Goal: Task Accomplishment & Management: Use online tool/utility

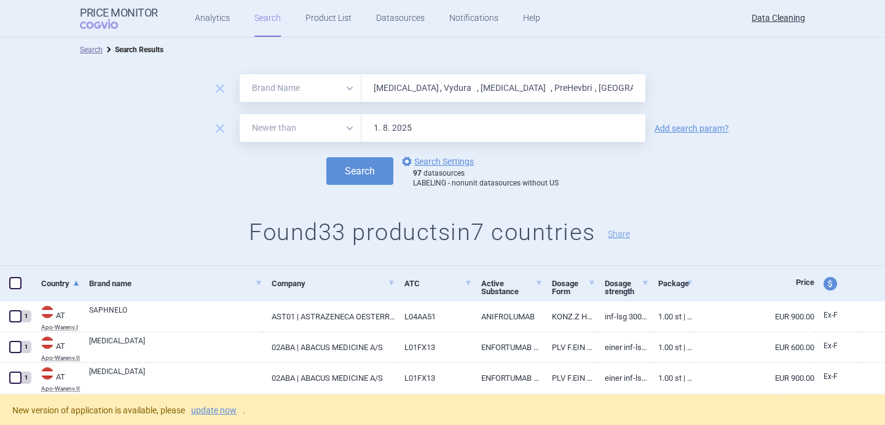
select select "brandName"
select select "newerThan"
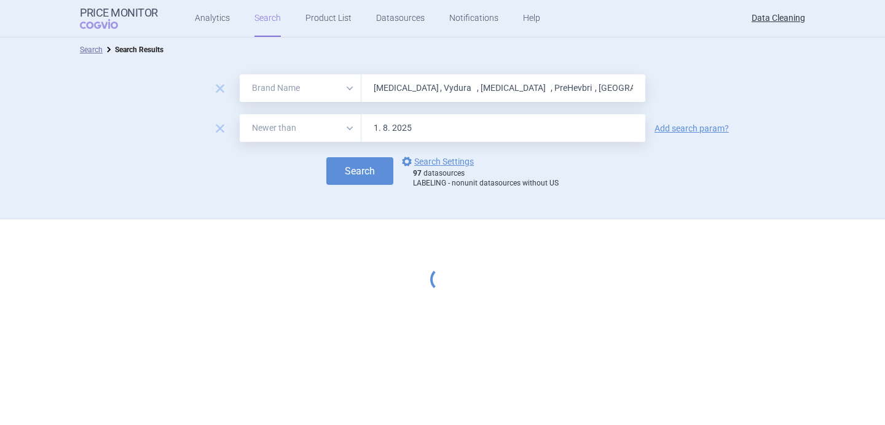
select select "brandName"
select select "newerThan"
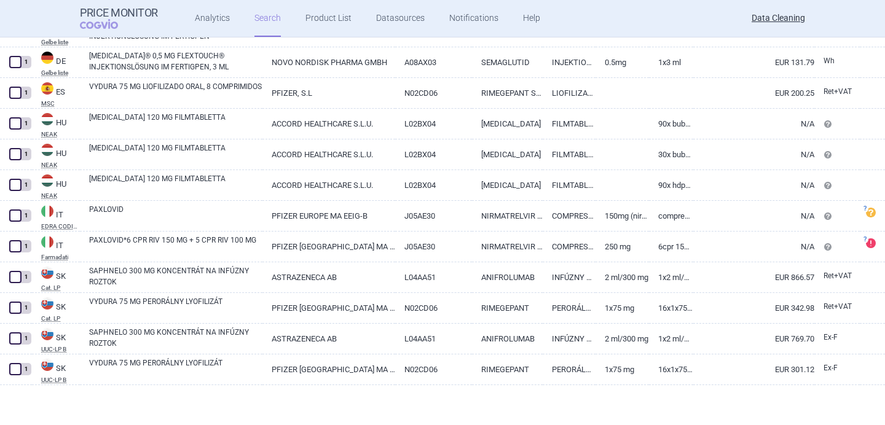
scroll to position [223, 0]
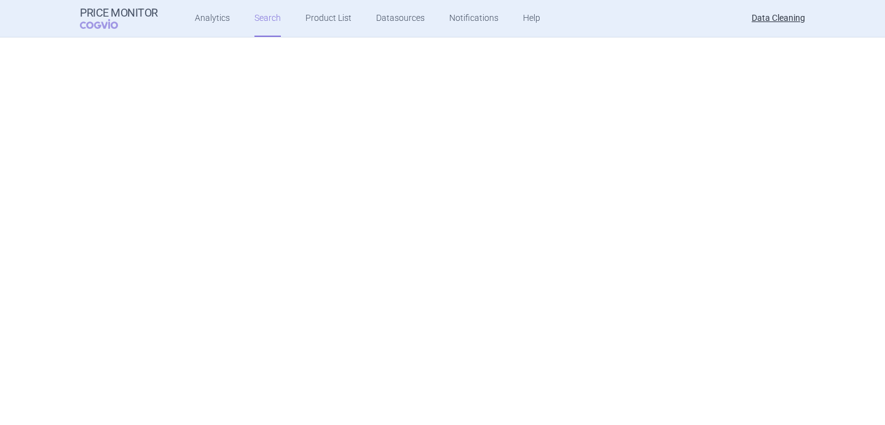
select select "brandName"
select select "newerThan"
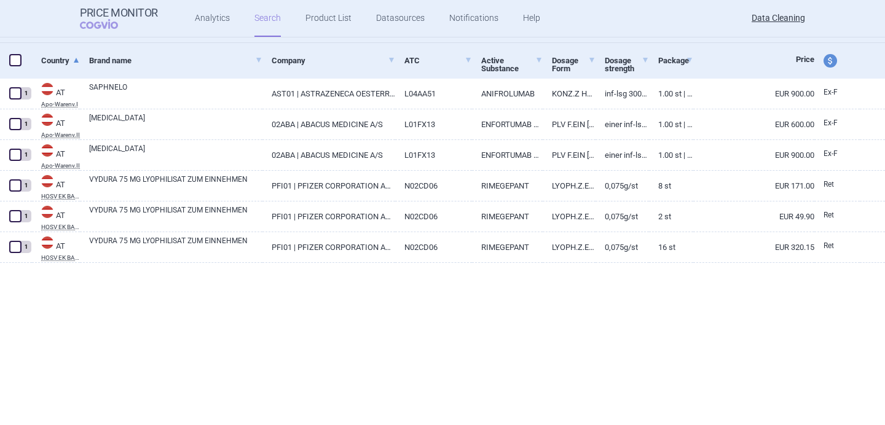
scroll to position [0, 0]
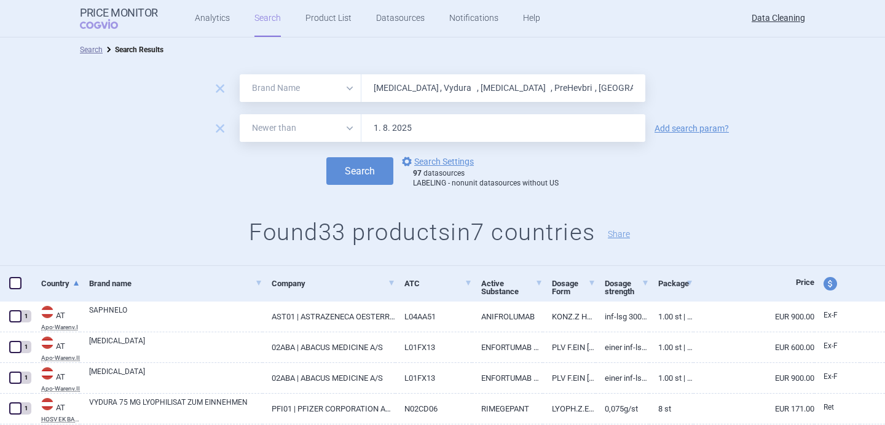
click at [420, 88] on input "Orgovyx , Vydura , Uplizna , PreHevbri , Kapruvia , Inpremzia , Padcev , Breyan…" at bounding box center [503, 88] width 284 height 28
paste input "Lumykras , Nuvaxovid , Xevudy , Aspaveli , Vaxneuvance , Cibinqo , Rybrevant , …"
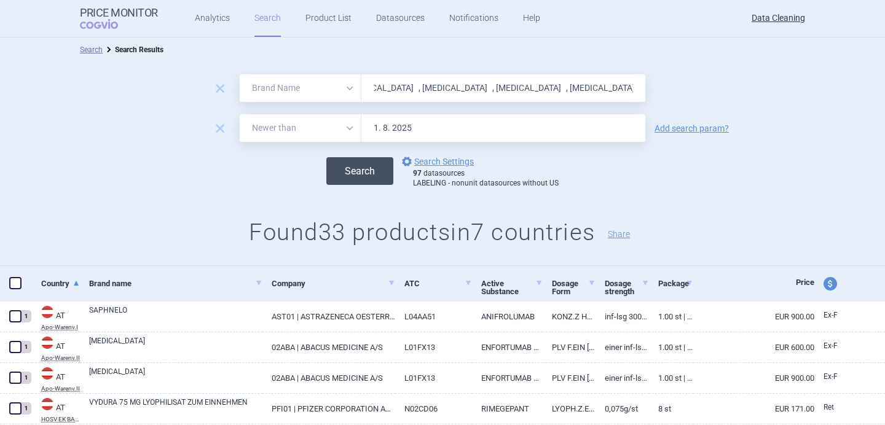
type input "Lumykras , Nuvaxovid , Xevudy , Aspaveli , Vaxneuvance , Cibinqo , Rybrevant , …"
click at [365, 177] on button "Search" at bounding box center [359, 171] width 67 height 28
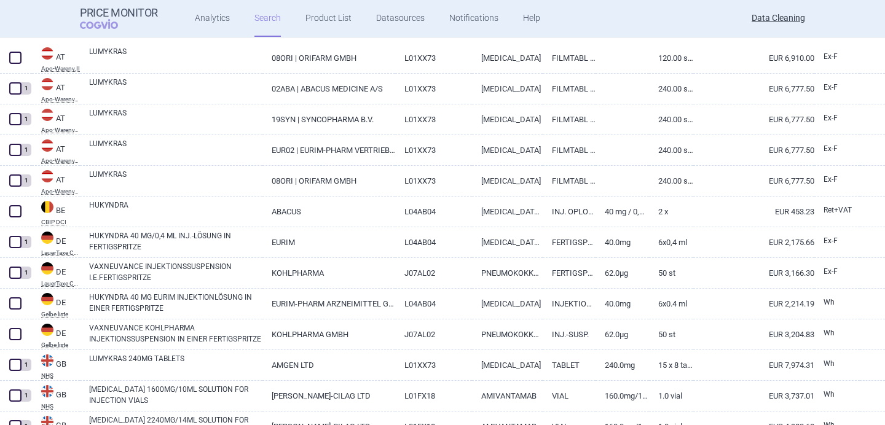
select select "brandName"
select select "newerThan"
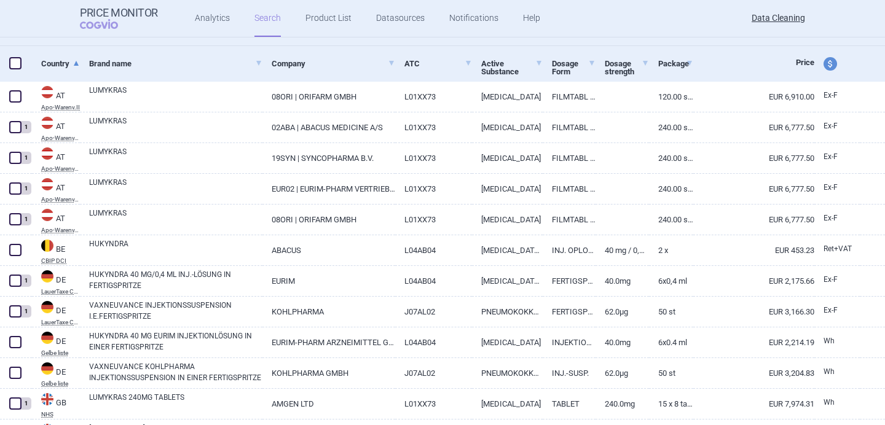
scroll to position [218, 0]
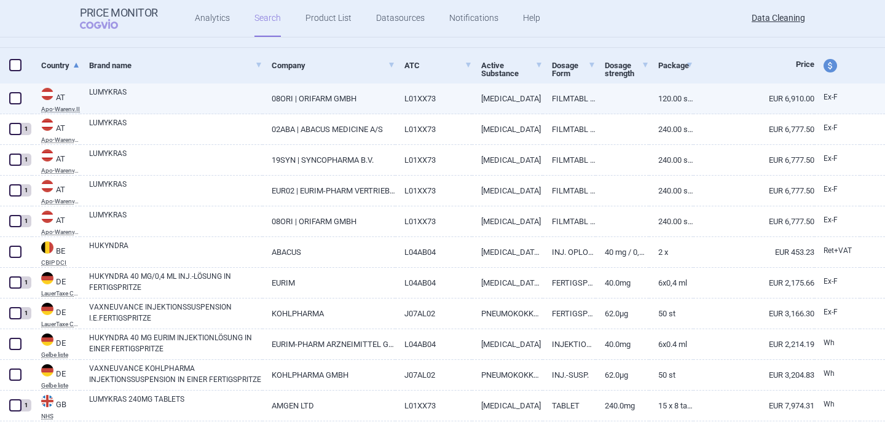
click at [178, 90] on link "LUMYKRAS" at bounding box center [175, 98] width 173 height 22
select select "EUR"
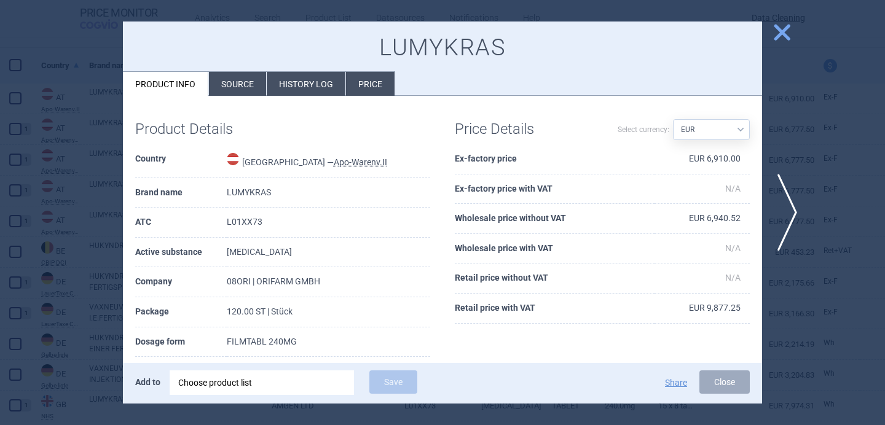
click at [283, 387] on div "Choose product list" at bounding box center [261, 383] width 167 height 25
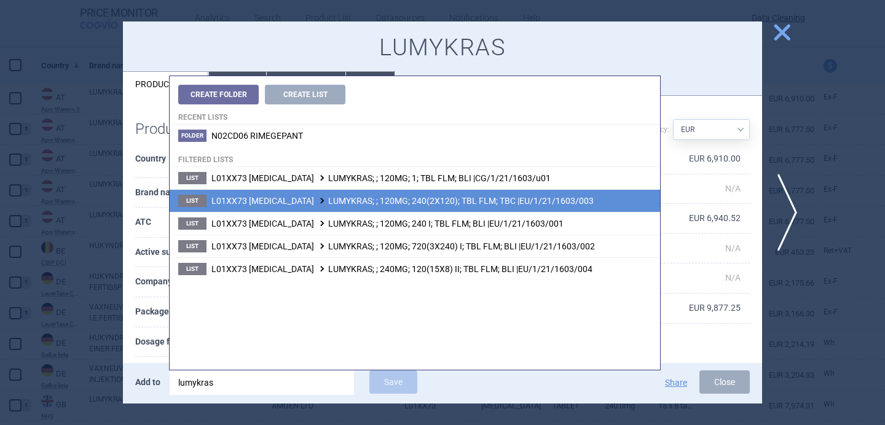
type input "lumykras"
click at [332, 205] on span "L01XX73 SOTORASIB LUMYKRAS; ; 120MG; 240(2X120); TBL FLM; TBC |EU/1/21/1603/003" at bounding box center [402, 201] width 382 height 10
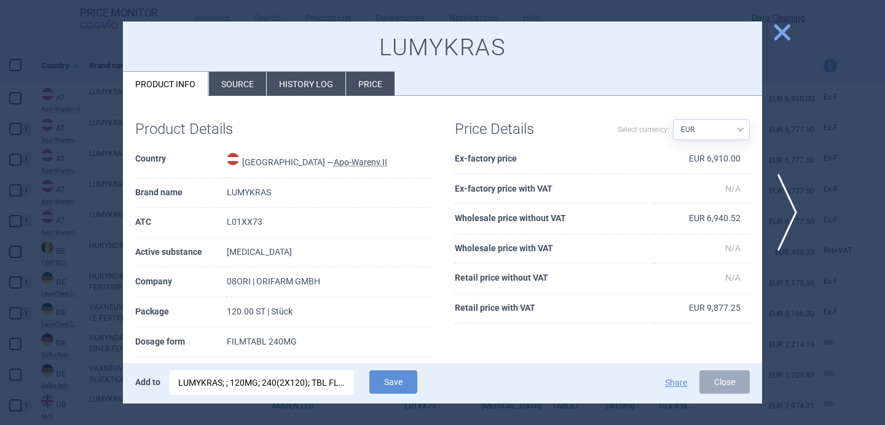
click at [321, 385] on div "LUMYKRAS; ; 120MG; 240(2X120); TBL FLM; TBC |EU/1/21/1603/003" at bounding box center [261, 383] width 167 height 25
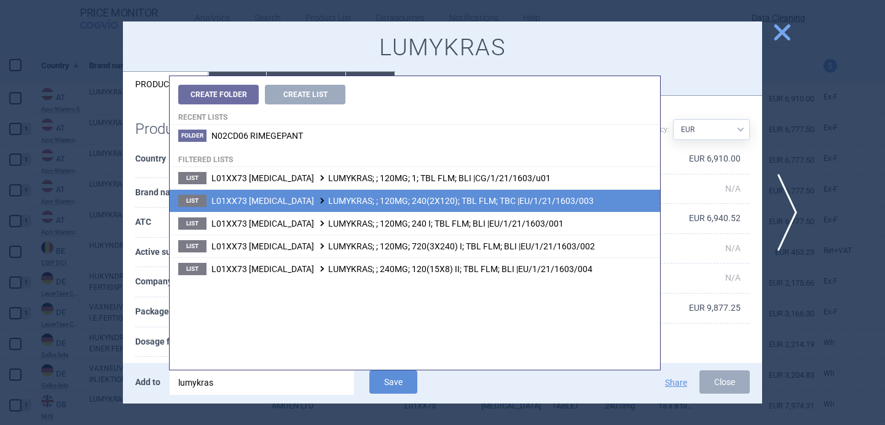
click at [146, 324] on th "Package" at bounding box center [181, 312] width 92 height 30
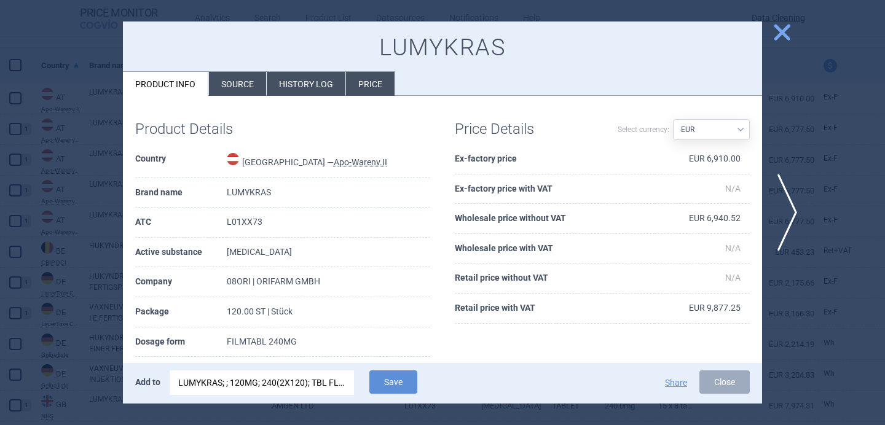
click at [22, 337] on div at bounding box center [442, 212] width 885 height 425
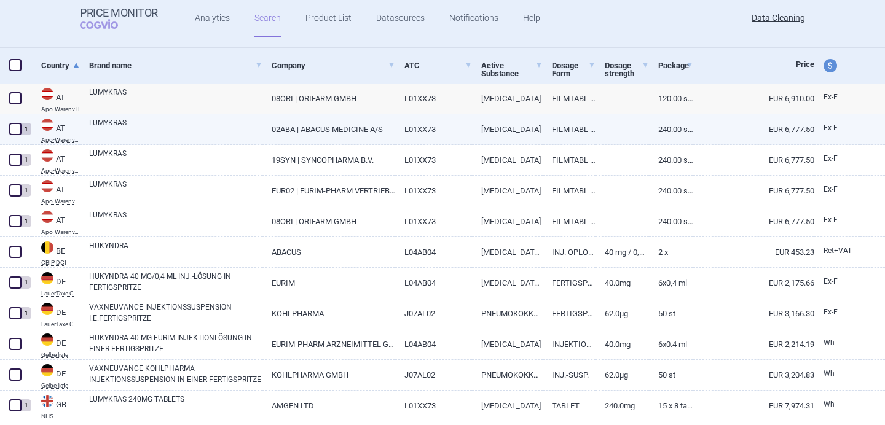
click at [200, 127] on link "LUMYKRAS" at bounding box center [175, 128] width 173 height 22
select select "EUR"
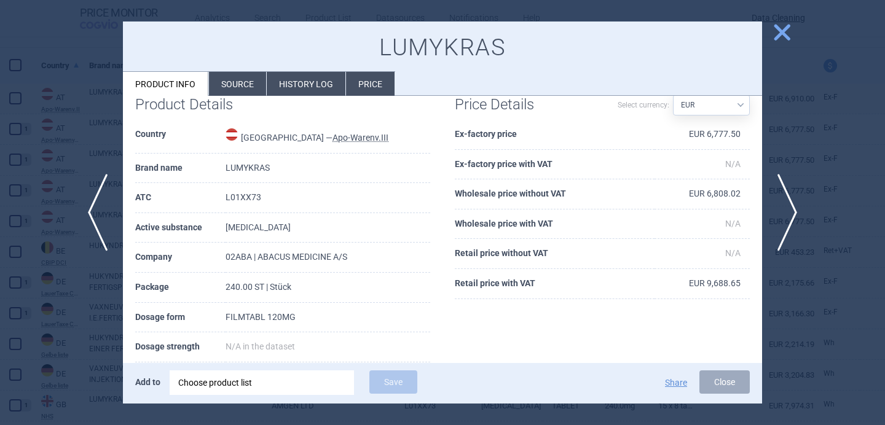
scroll to position [32, 0]
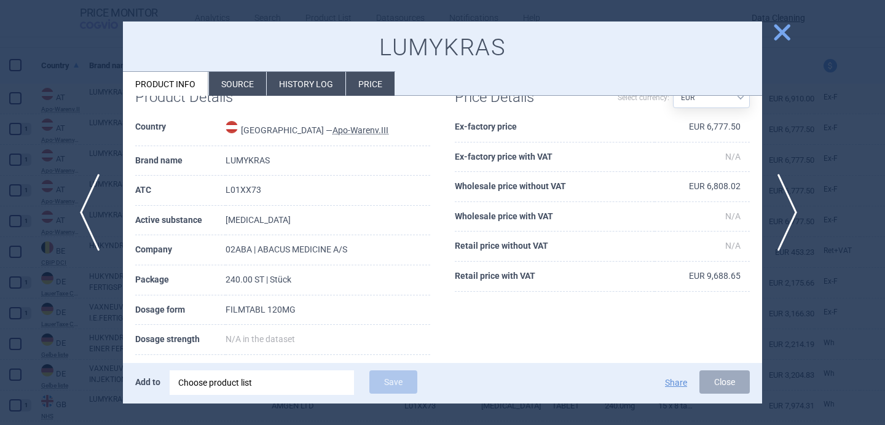
click at [88, 211] on span "previous" at bounding box center [94, 212] width 28 height 77
click at [280, 381] on div "Choose product list" at bounding box center [261, 383] width 167 height 25
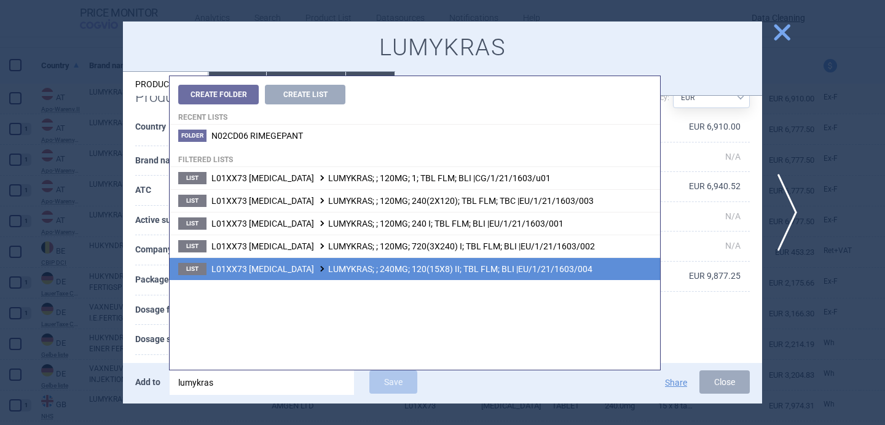
type input "lumykras"
click at [371, 273] on span "L01XX73 SOTORASIB LUMYKRAS; ; 240MG; 120(15X8) II; TBL FLM; BLI |EU/1/21/1603/0…" at bounding box center [401, 269] width 381 height 10
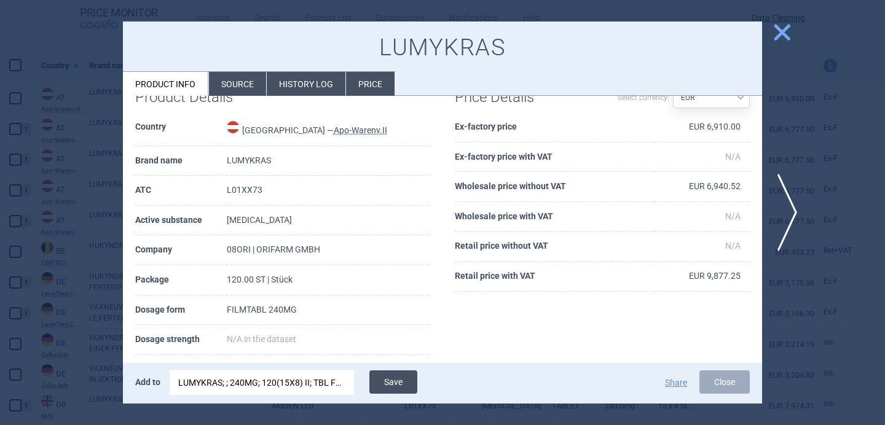
click at [396, 378] on button "Save" at bounding box center [393, 382] width 48 height 23
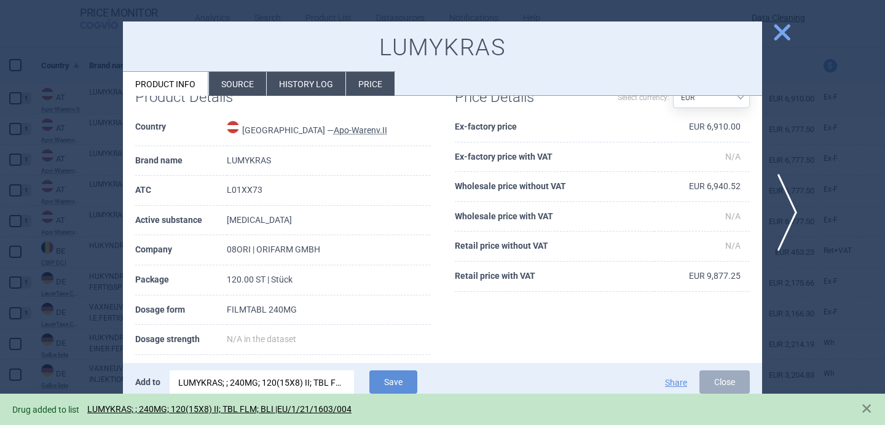
click at [117, 288] on div at bounding box center [442, 212] width 885 height 425
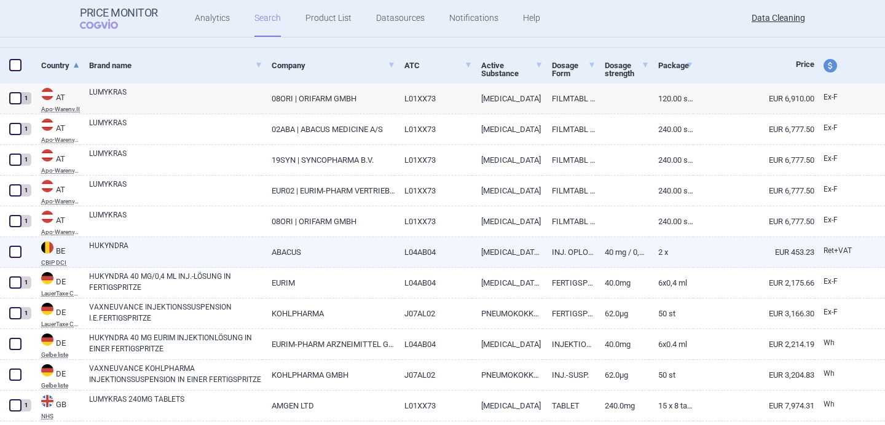
click at [136, 253] on link "HUKYNDRA" at bounding box center [175, 251] width 173 height 22
select select "EUR"
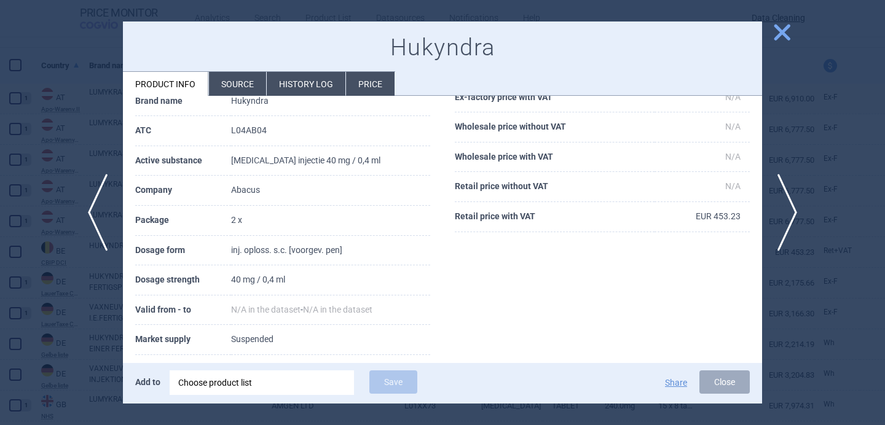
scroll to position [96, 0]
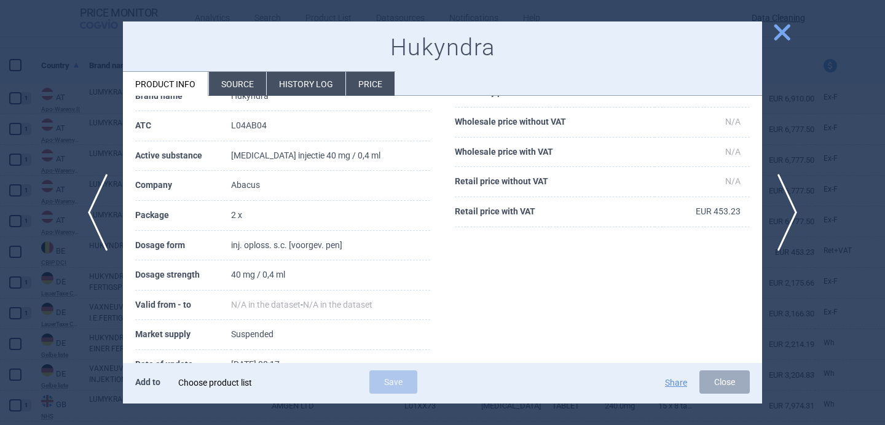
click at [219, 383] on div "Choose product list" at bounding box center [261, 383] width 167 height 25
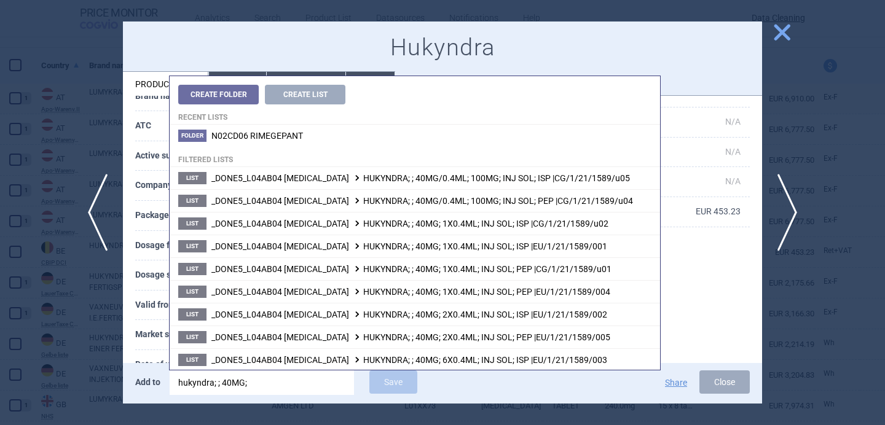
type input "hukyndra; ; 40MG;"
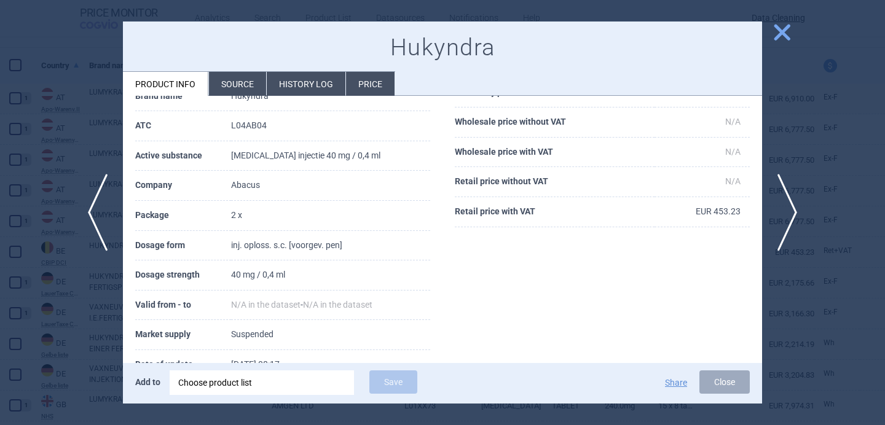
click at [143, 342] on th "Market supply" at bounding box center [183, 335] width 96 height 30
click at [215, 386] on div "Choose product list" at bounding box center [261, 383] width 167 height 25
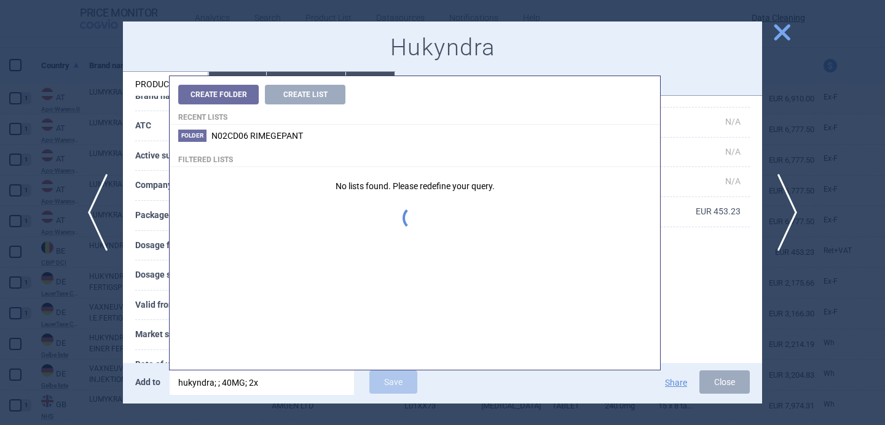
type input "hukyndra; ; 40MG; 2x0"
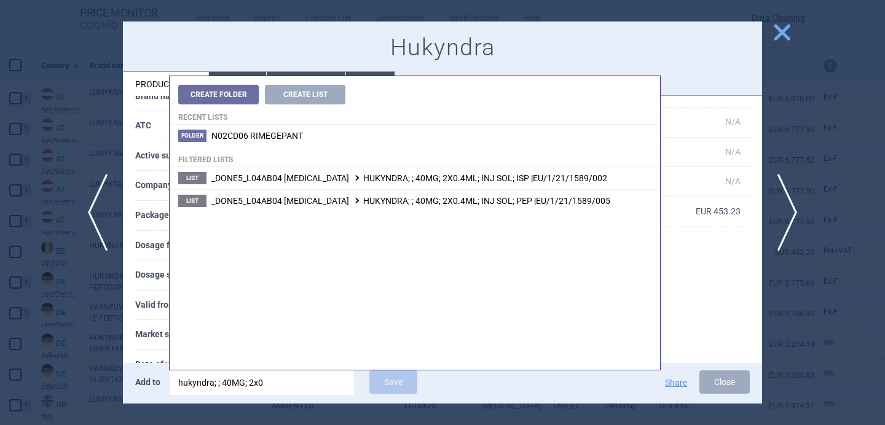
click at [144, 340] on th "Market supply" at bounding box center [183, 335] width 96 height 30
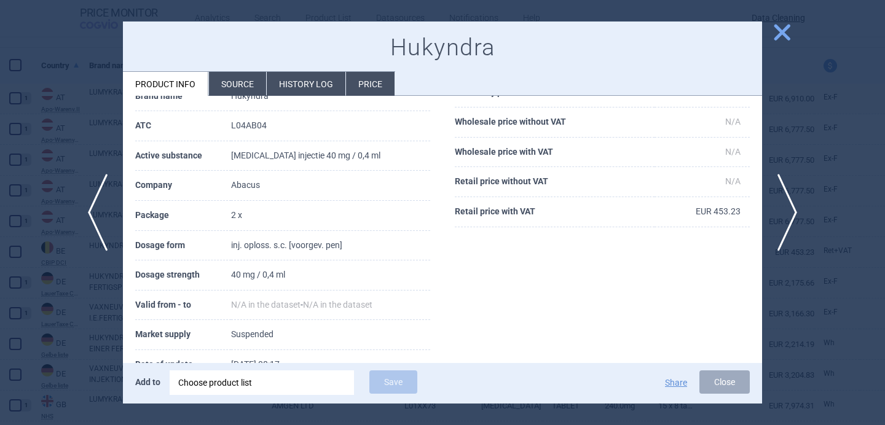
click at [273, 393] on div "Choose product list" at bounding box center [261, 383] width 167 height 25
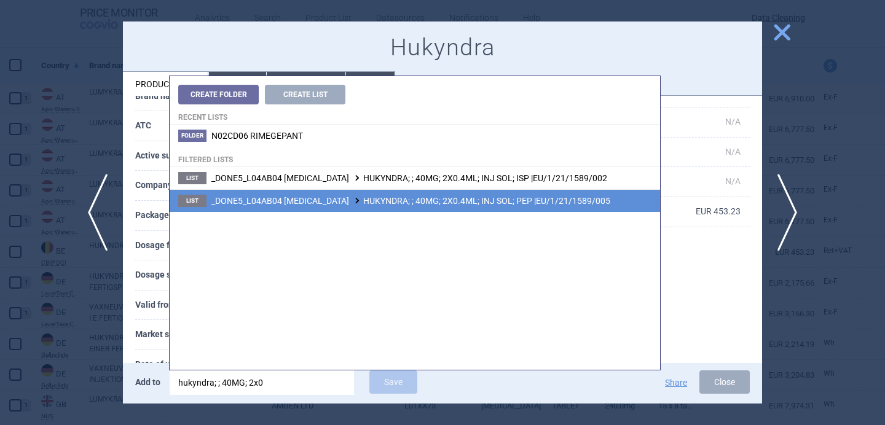
click at [413, 199] on span "_DONE5_L04AB04 ADALIMUMAB HUKYNDRA; ; 40MG; 2X0.4ML; INJ SOL; PEP |EU/1/21/1589…" at bounding box center [410, 201] width 399 height 10
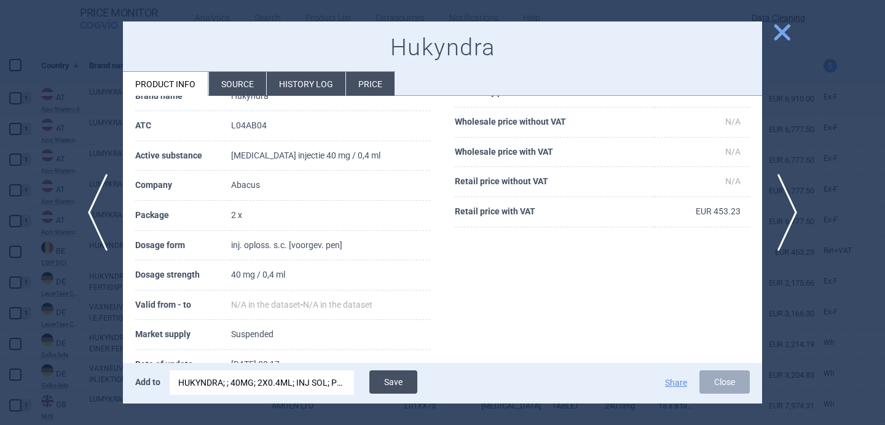
click at [401, 379] on button "Save" at bounding box center [393, 382] width 48 height 23
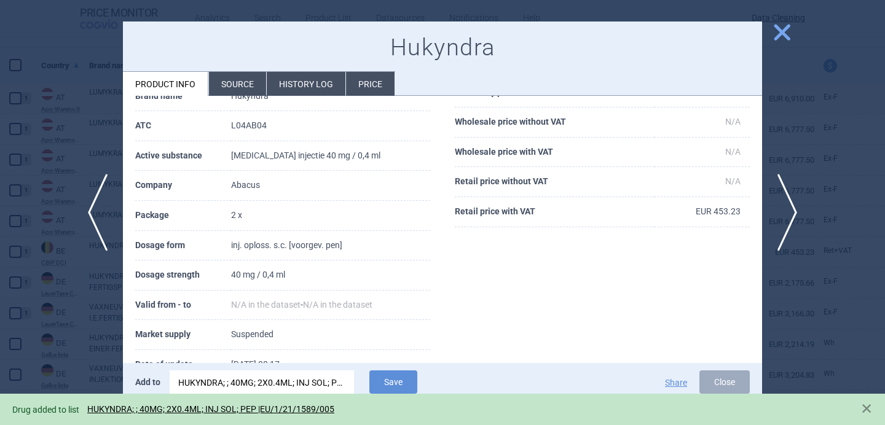
click at [69, 332] on div at bounding box center [442, 212] width 885 height 425
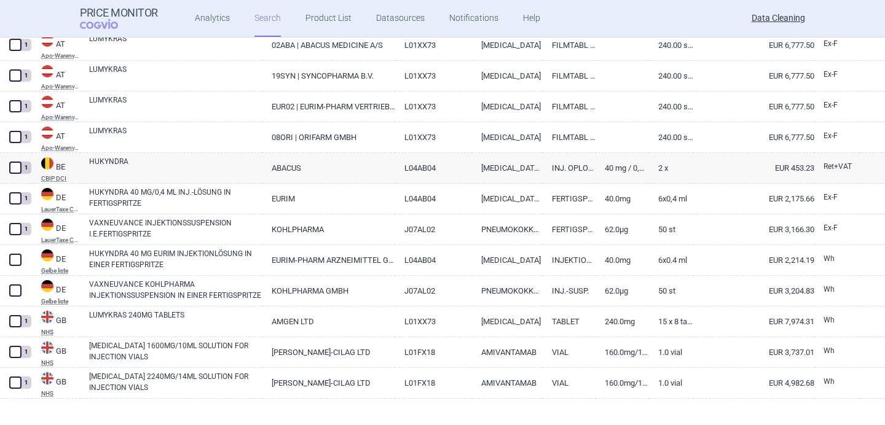
scroll to position [316, 0]
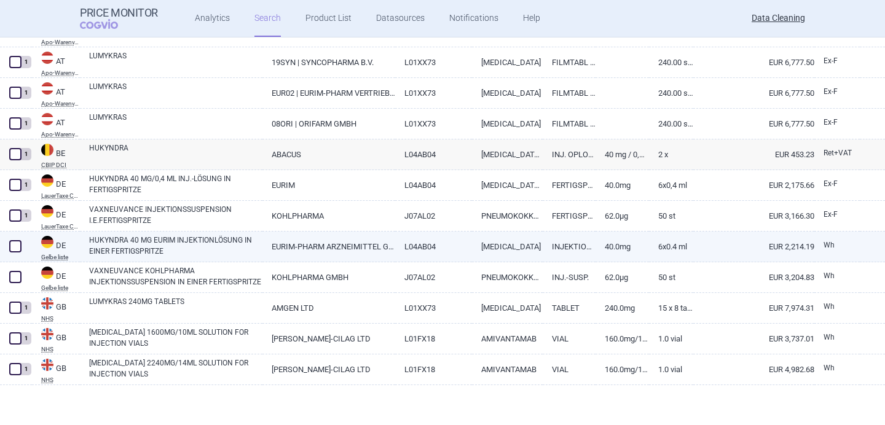
click at [156, 245] on link "HUKYNDRA 40 MG EURIM INJEKTIONLÖSUNG IN EINER FERTIGSPRITZE" at bounding box center [175, 246] width 173 height 22
select select "EUR"
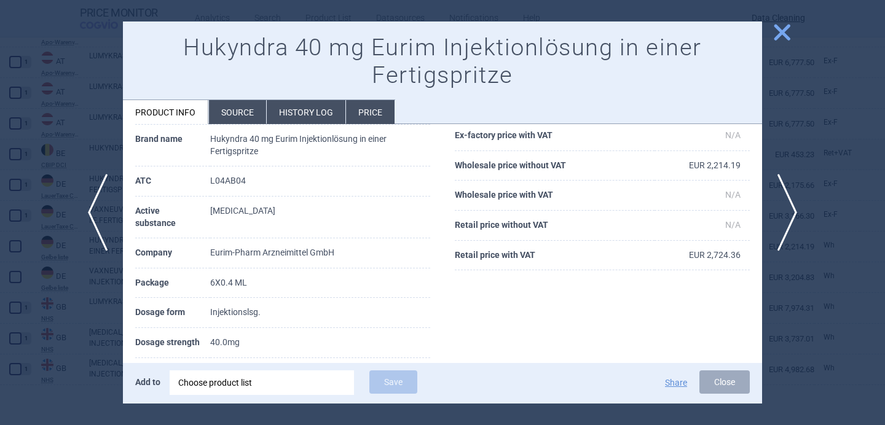
scroll to position [93, 0]
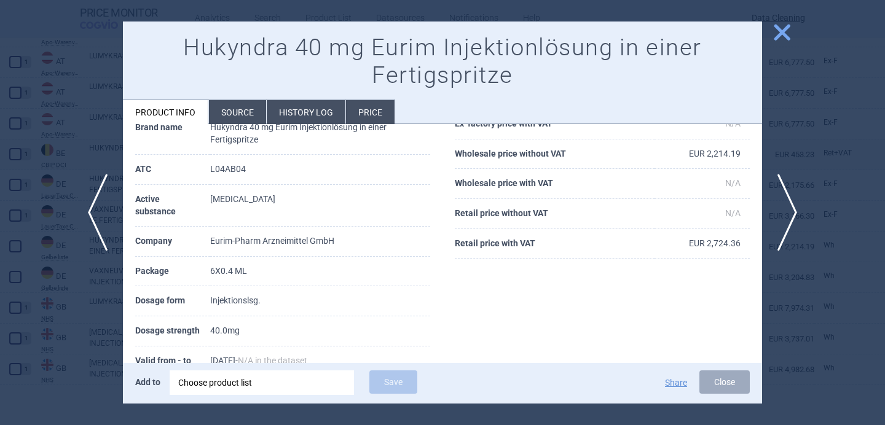
click at [220, 385] on div "Choose product list" at bounding box center [261, 383] width 167 height 25
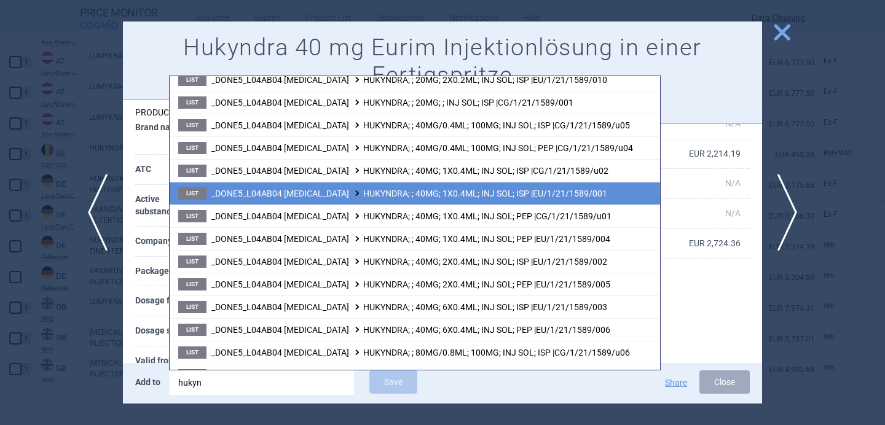
scroll to position [206, 0]
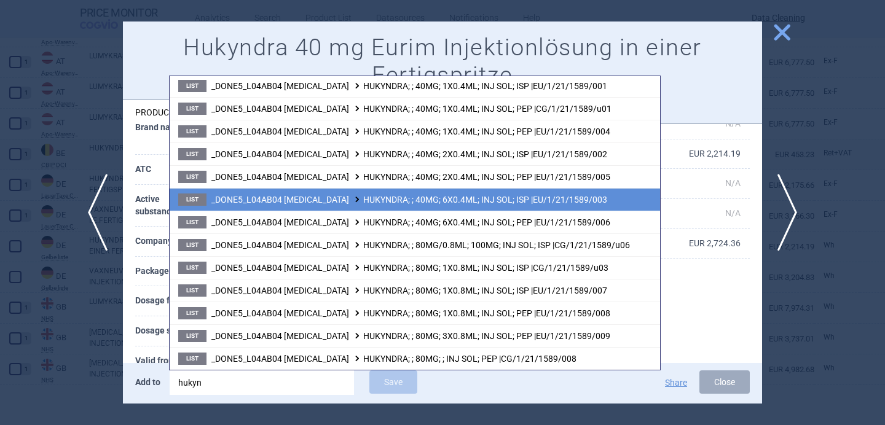
type input "hukyn"
click at [328, 207] on li "List _DONE5_L04AB04 ADALIMUMAB HUKYNDRA; ; 40MG; 6X0.4ML; INJ SOL; ISP |EU/1/21…" at bounding box center [415, 199] width 490 height 23
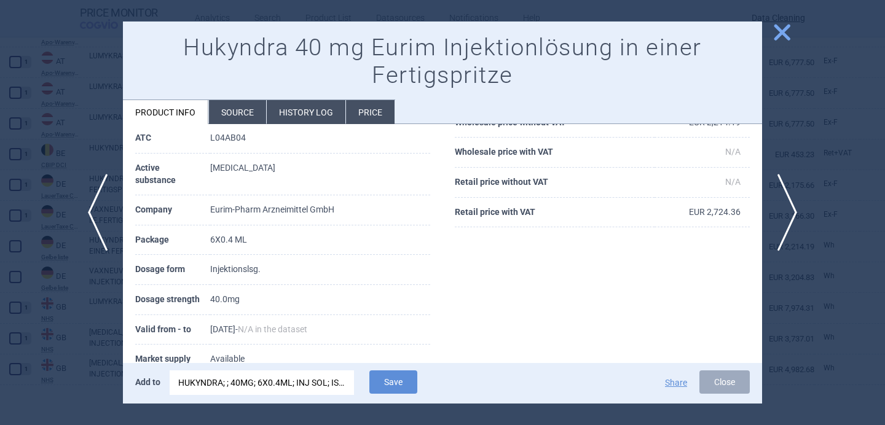
scroll to position [124, 0]
click at [391, 385] on button "Save" at bounding box center [393, 382] width 48 height 23
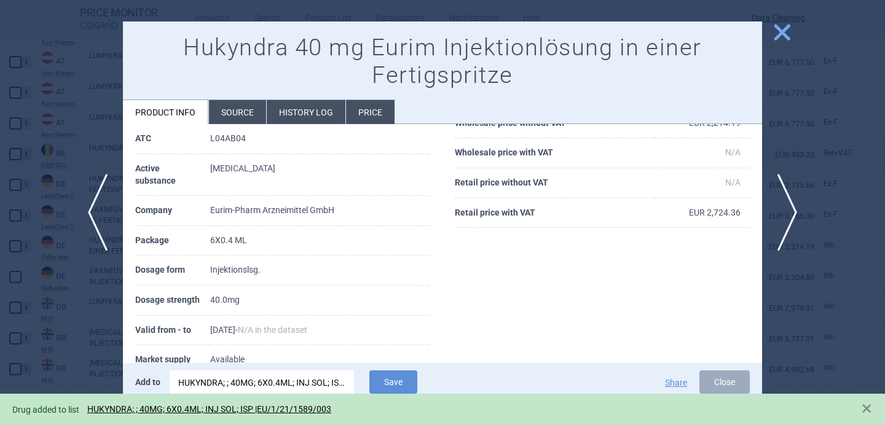
click at [76, 340] on div at bounding box center [442, 212] width 885 height 425
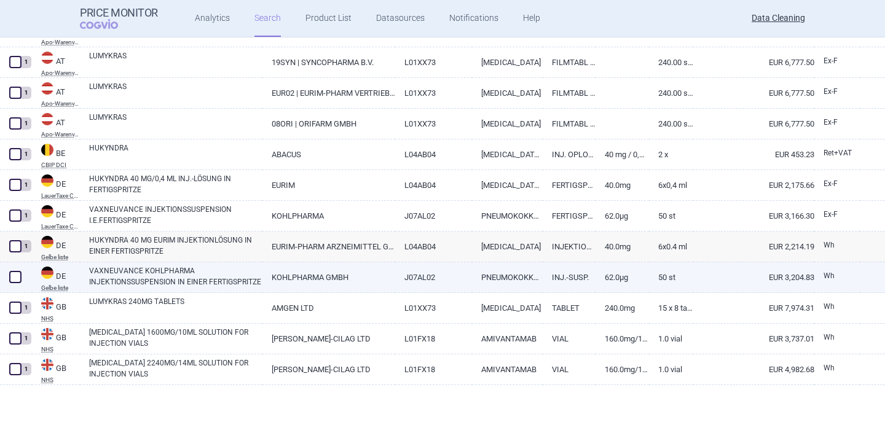
click at [150, 280] on link "VAXNEUVANCE KOHLPHARMA INJEKTIONSSUSPENSION IN EINER FERTIGSPRITZE" at bounding box center [175, 276] width 173 height 22
select select "EUR"
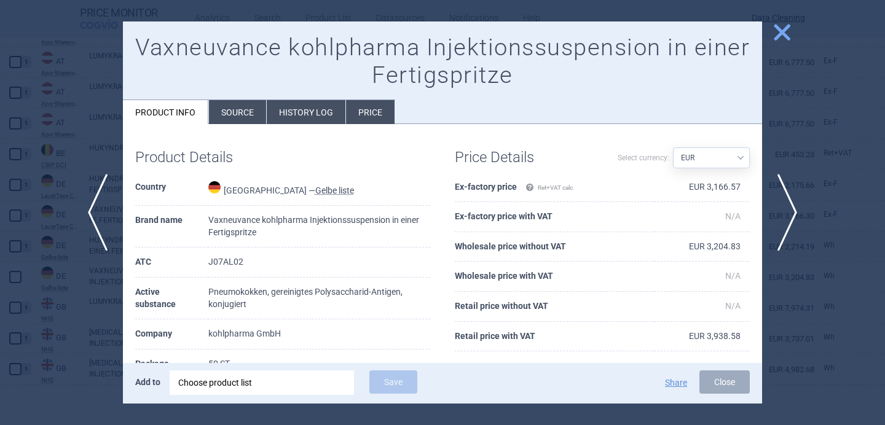
click at [229, 381] on div "Choose product list" at bounding box center [261, 383] width 167 height 25
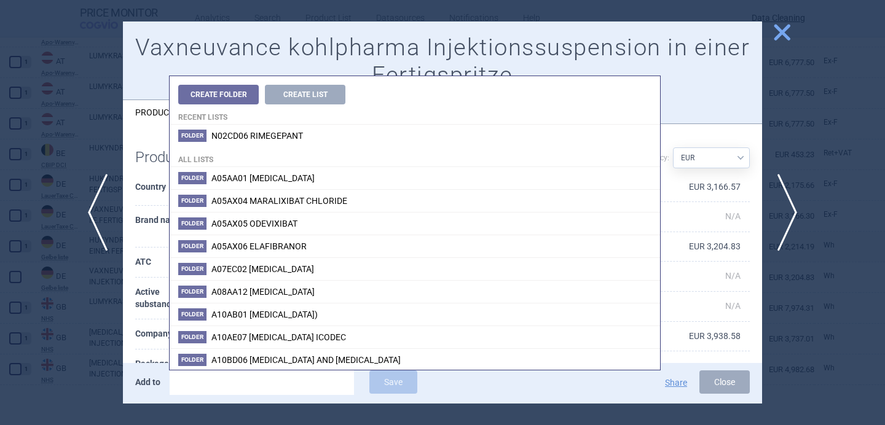
type input "v"
click at [145, 331] on th "Company" at bounding box center [171, 335] width 73 height 30
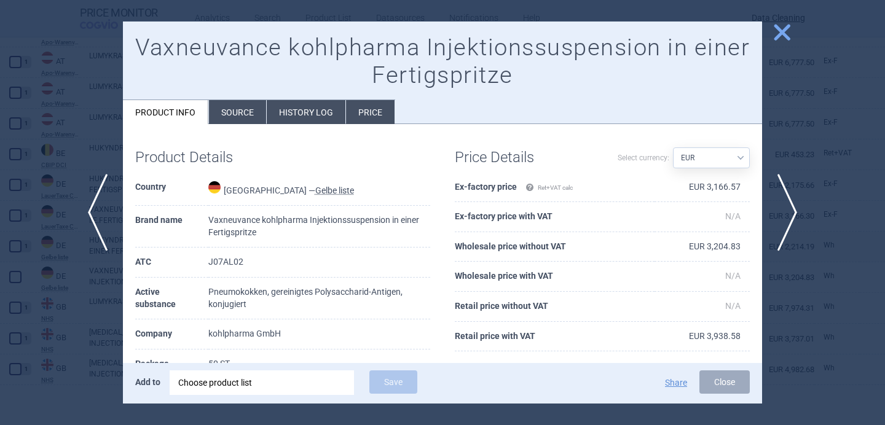
scroll to position [36, 0]
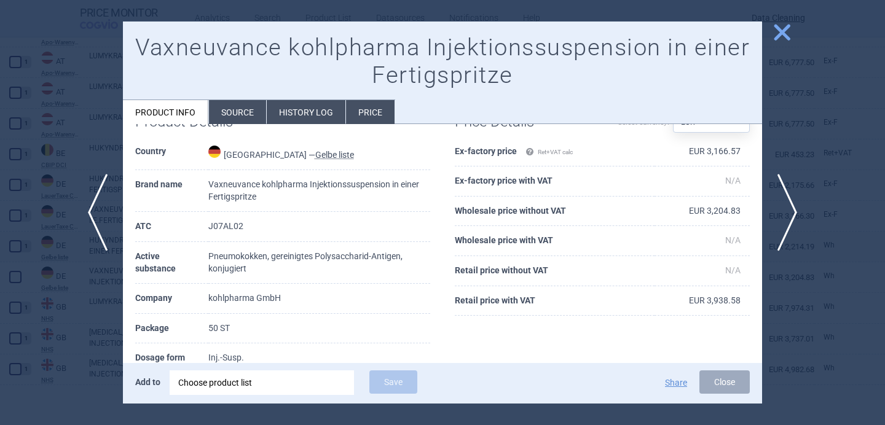
click at [256, 381] on div "Choose product list" at bounding box center [261, 383] width 167 height 25
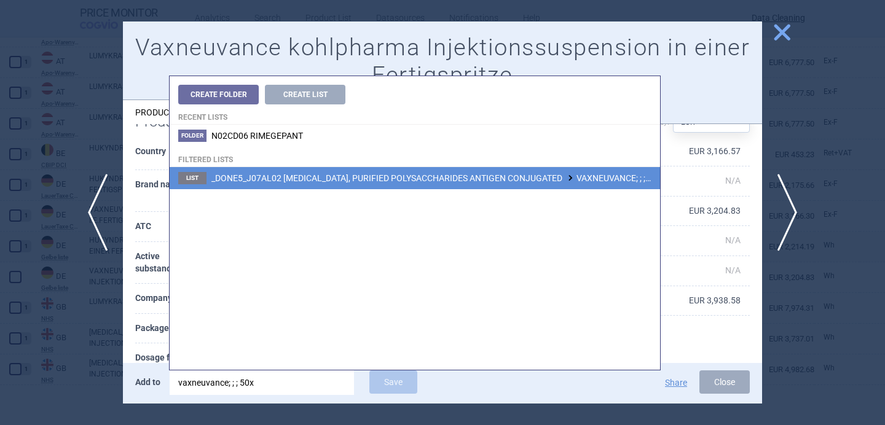
type input "vaxneuvance; ; ; 50x"
click at [494, 179] on span "_DONE5_J07AL02 PNEUMOCOCCUS, PURIFIED POLYSACCHARIDES ANTIGEN CONJUGATED VAXNEU…" at bounding box center [513, 178] width 605 height 10
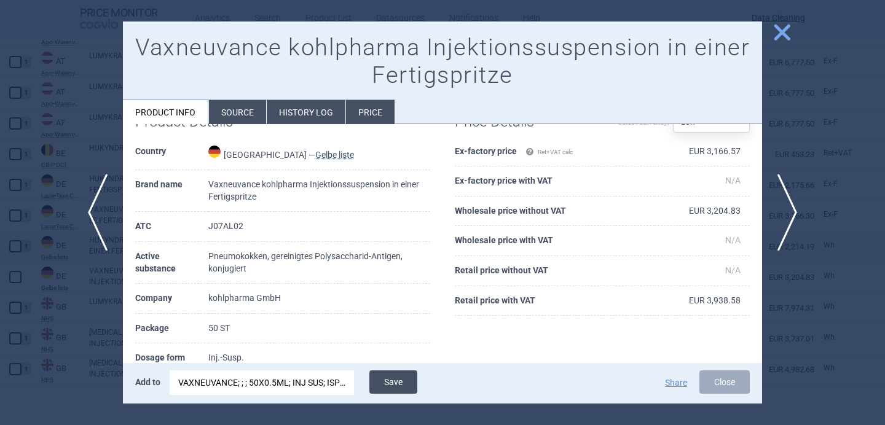
click at [391, 380] on button "Save" at bounding box center [393, 382] width 48 height 23
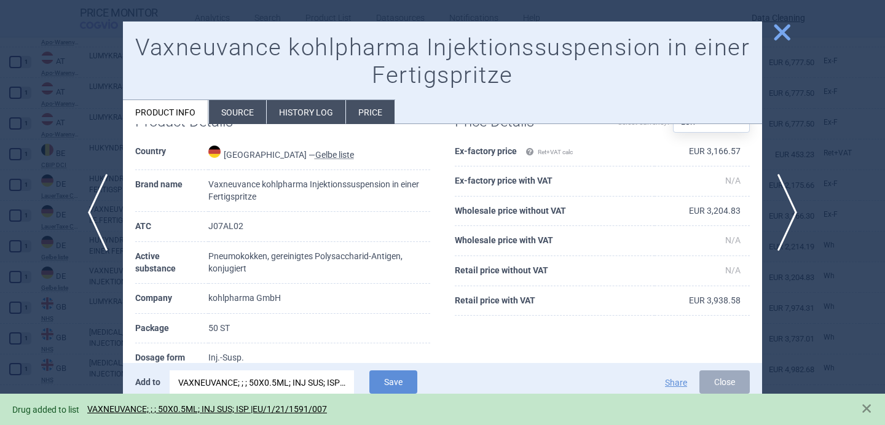
click at [243, 117] on li "Source" at bounding box center [237, 112] width 57 height 24
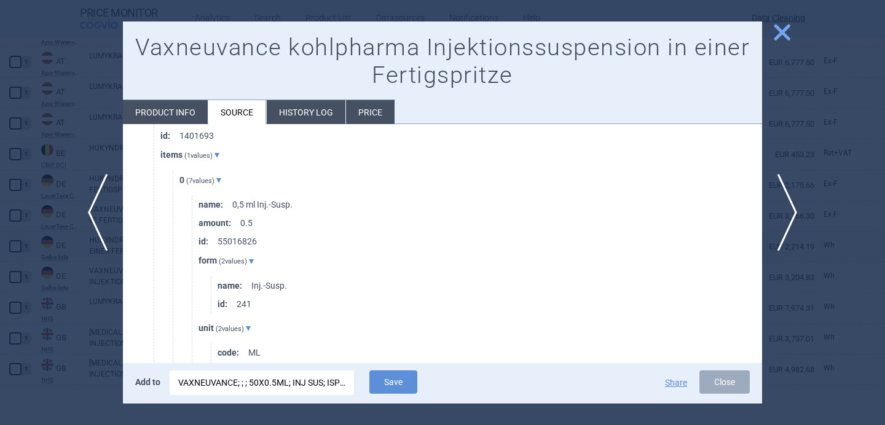
scroll to position [753, 0]
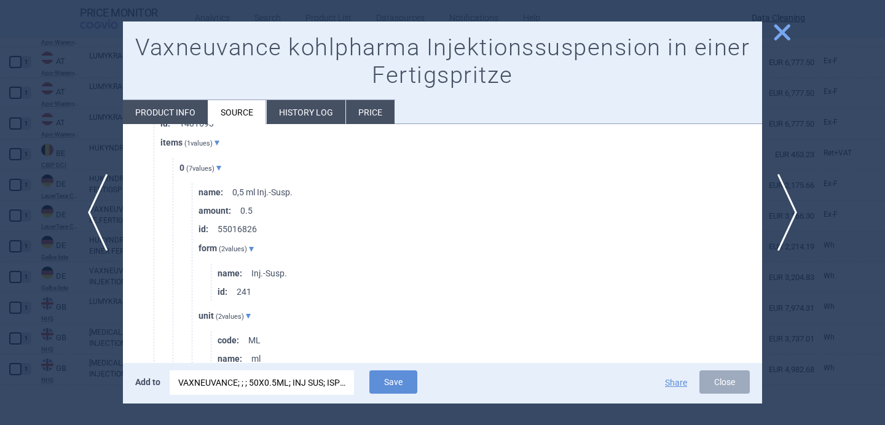
click at [109, 326] on div at bounding box center [442, 212] width 885 height 425
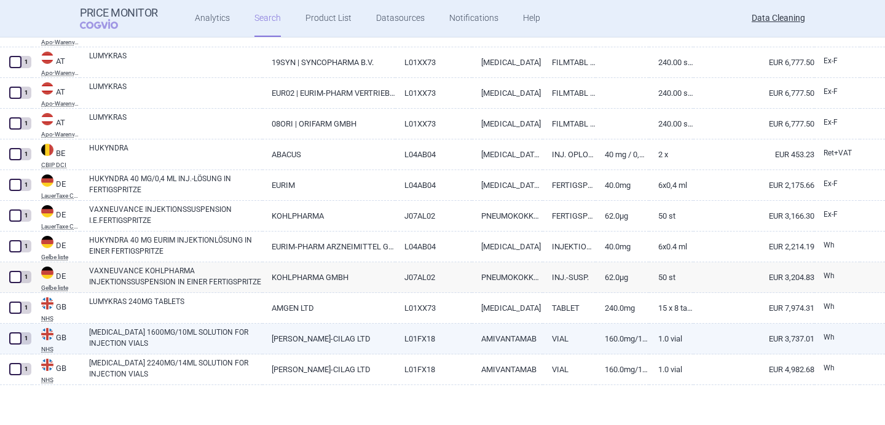
select select "brandName"
select select "newerThan"
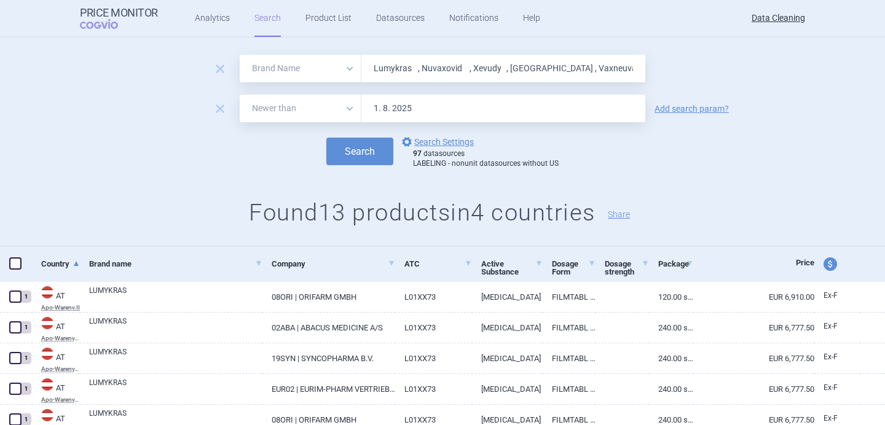
scroll to position [2, 0]
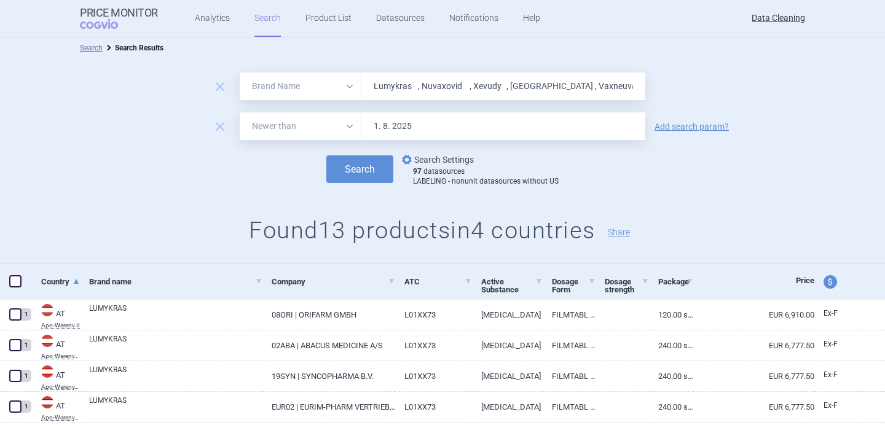
click at [423, 160] on link "options Search Settings" at bounding box center [436, 159] width 74 height 15
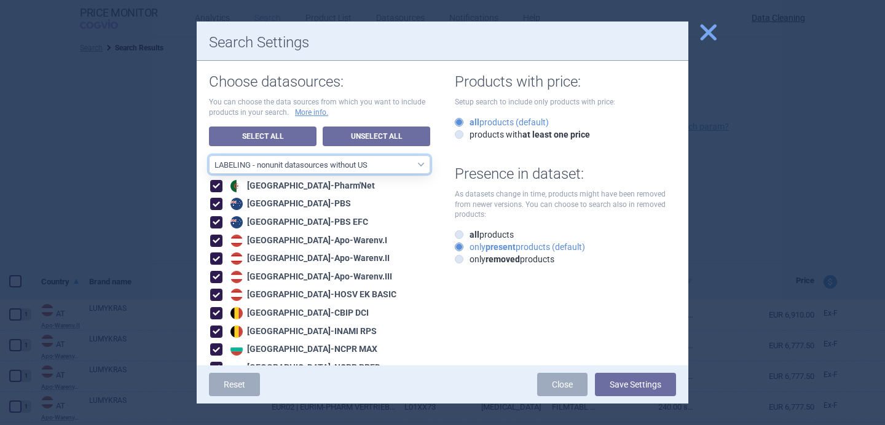
click at [374, 161] on select "All data sources LABELING - unit datasources without US LABELING - nonunit data…" at bounding box center [319, 164] width 221 height 18
select select "8989dc10-0f59-46fa-8fa1-2d950f31f8cb"
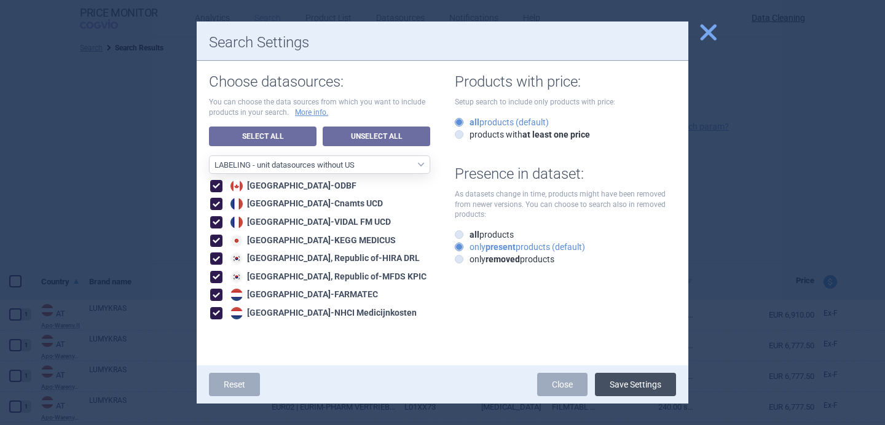
click at [635, 391] on button "Save Settings" at bounding box center [635, 384] width 81 height 23
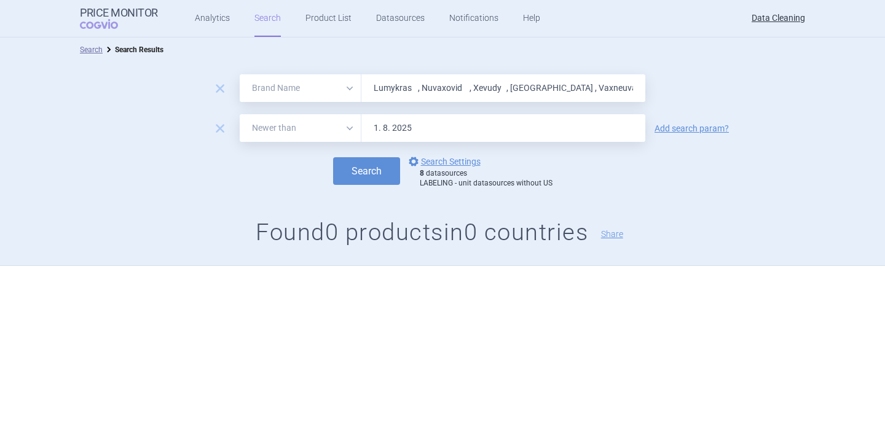
click at [414, 98] on input "Lumykras , Nuvaxovid , Xevudy , Aspaveli , Vaxneuvance , Cibinqo , Rybrevant , …" at bounding box center [503, 88] width 284 height 28
paste input "Koselugo , Onureg , Abevmy , Voxzogo , Minjuvi , Bimzelx , Byooviz , Abecma , E…"
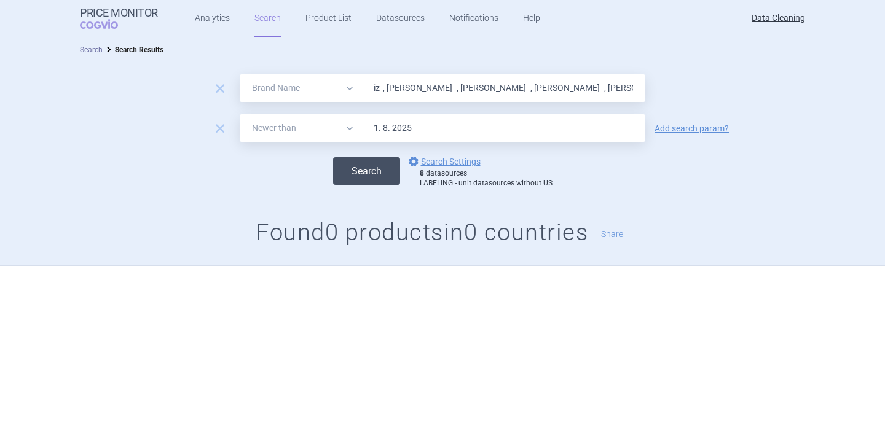
type input "Koselugo , Onureg , Abevmy , Voxzogo , Minjuvi , Bimzelx , Byooviz , Abecma , E…"
click at [363, 175] on button "Search" at bounding box center [366, 171] width 67 height 28
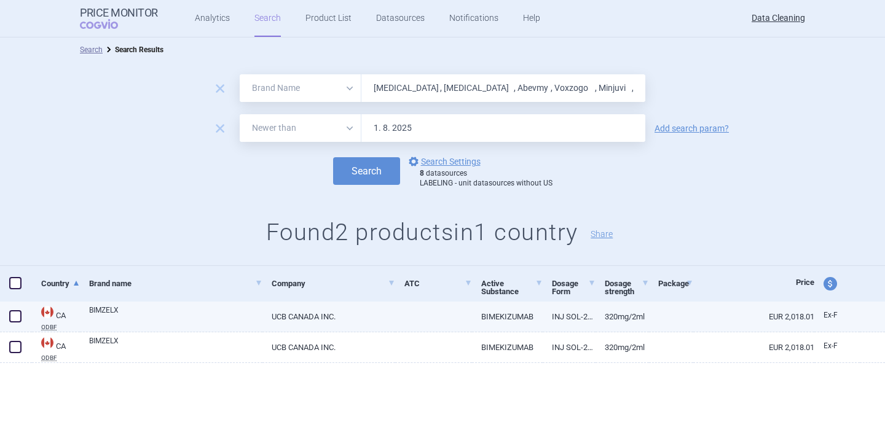
click at [204, 320] on link "BIMZELX" at bounding box center [175, 316] width 173 height 22
select select "EUR"
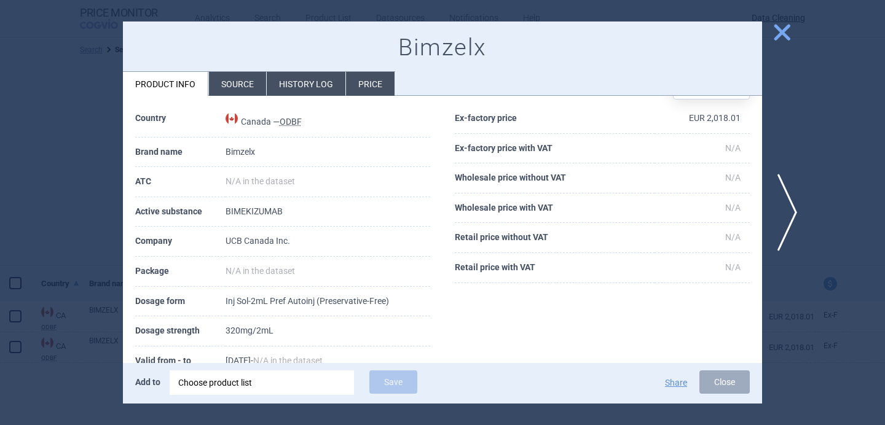
scroll to position [40, 0]
click at [788, 207] on span "next" at bounding box center [791, 212] width 28 height 77
click at [90, 219] on span "previous" at bounding box center [94, 212] width 28 height 77
click at [243, 385] on div "Choose product list" at bounding box center [261, 383] width 167 height 25
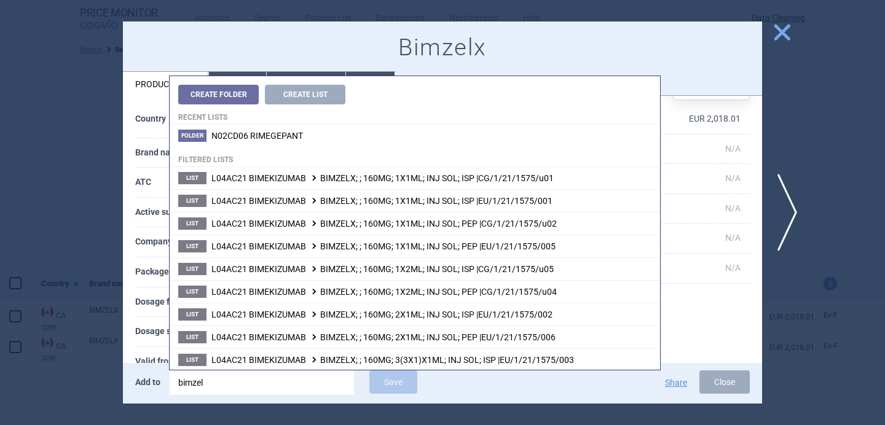
type input "bimzelx"
click at [152, 334] on th "Dosage strength" at bounding box center [180, 332] width 90 height 30
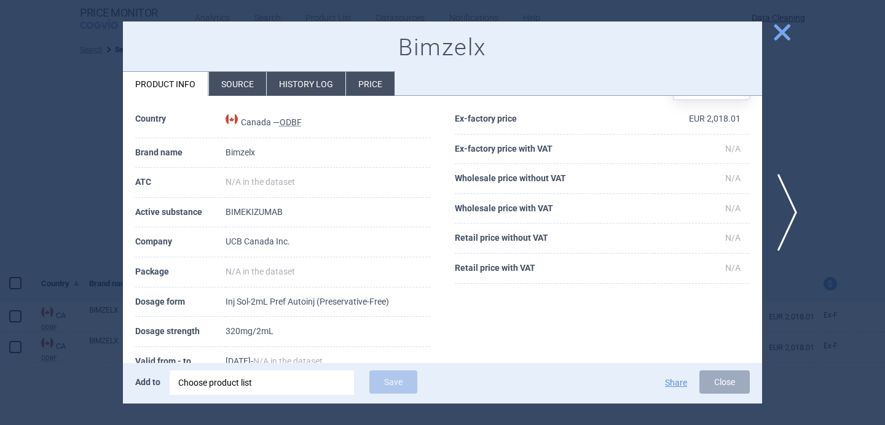
scroll to position [82, 0]
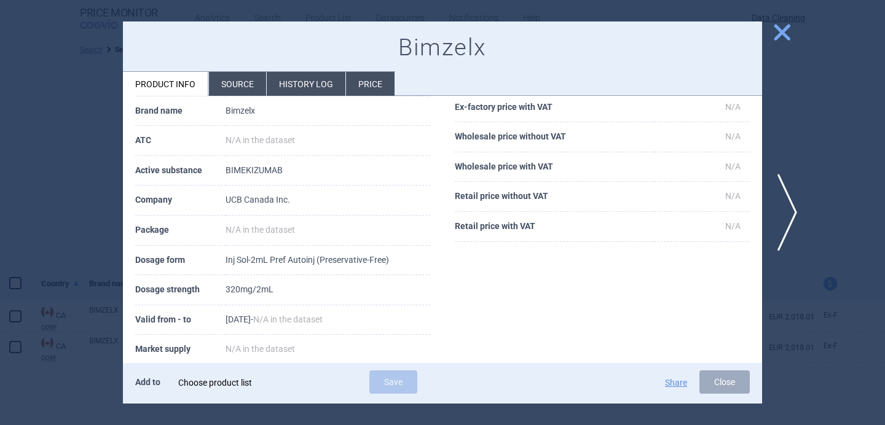
click at [249, 382] on div "Choose product list" at bounding box center [261, 383] width 167 height 25
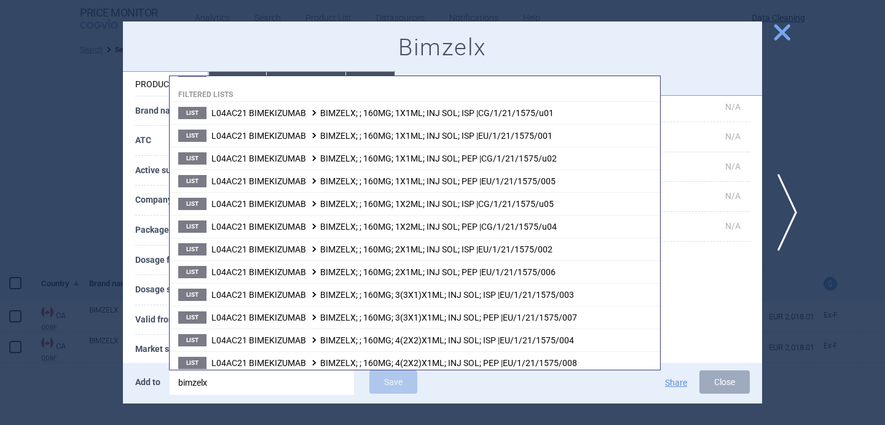
scroll to position [63, 0]
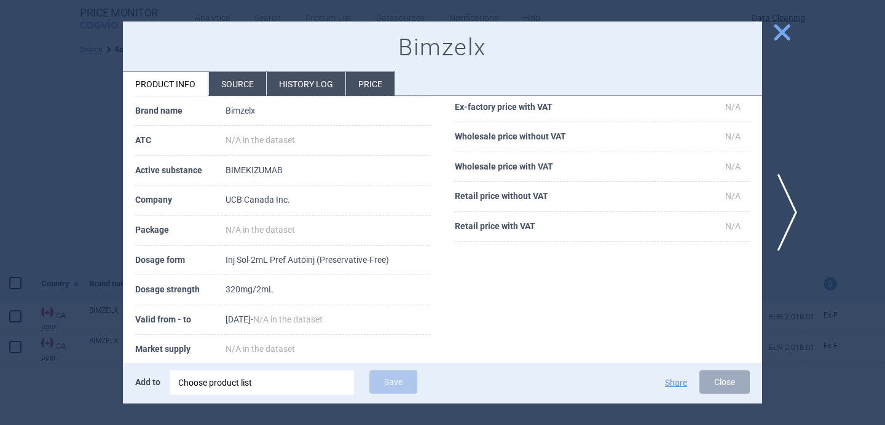
click at [149, 325] on th "Valid from - to" at bounding box center [180, 320] width 90 height 30
click at [73, 299] on div at bounding box center [442, 212] width 885 height 425
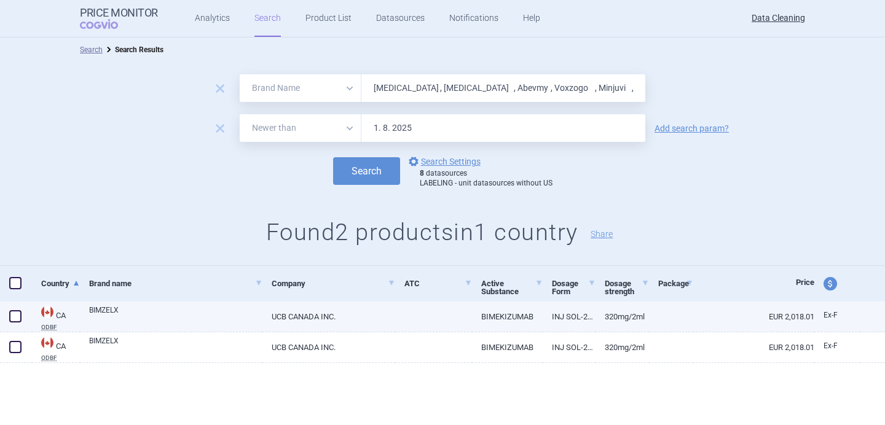
click at [109, 305] on link "BIMZELX" at bounding box center [175, 316] width 173 height 22
select select "EUR"
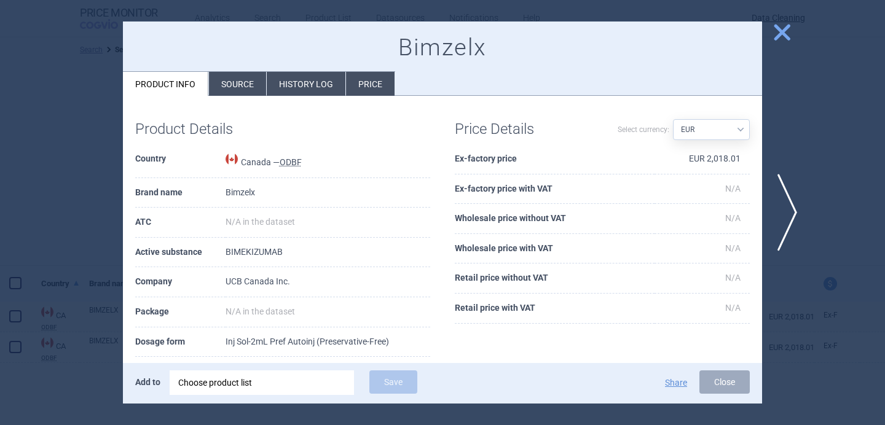
click at [222, 402] on div "Add to Choose product list Save Share Close" at bounding box center [442, 383] width 639 height 41
click at [222, 387] on div "Choose product list" at bounding box center [261, 383] width 167 height 25
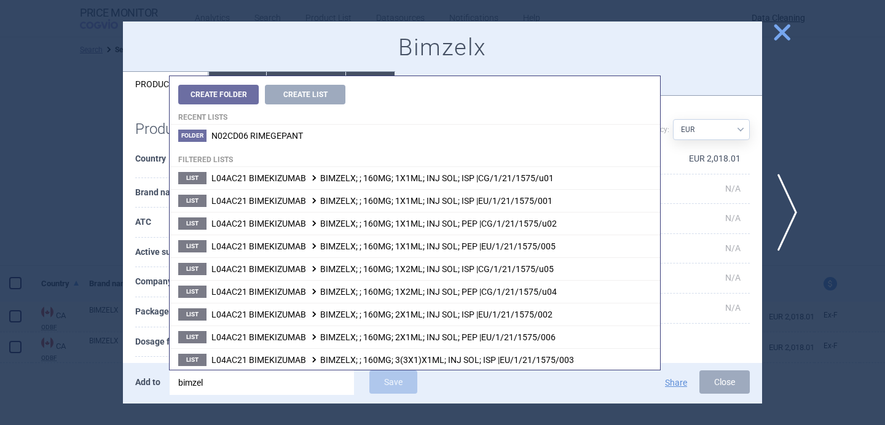
type input "bimzel"
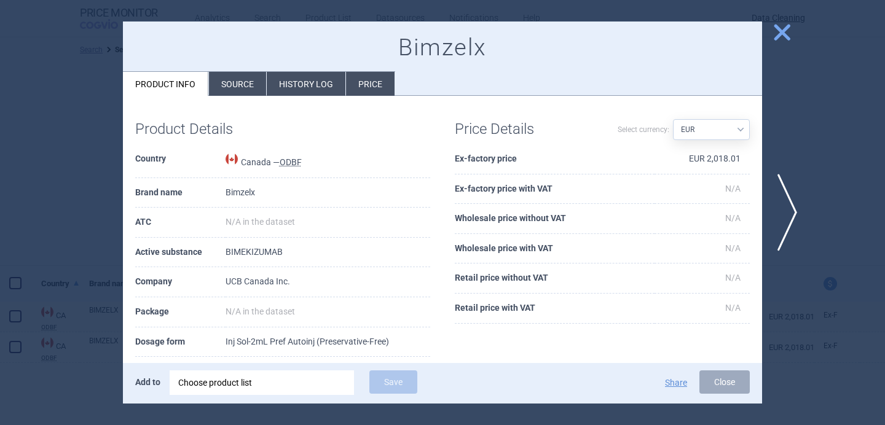
click at [160, 218] on th "ATC" at bounding box center [180, 223] width 90 height 30
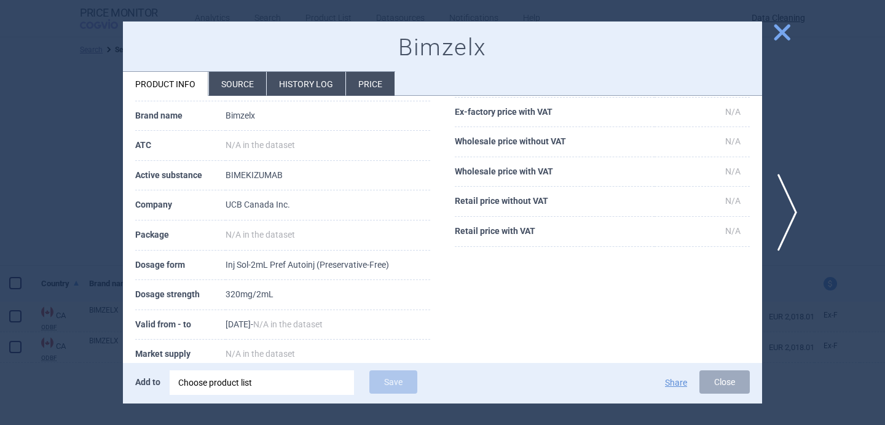
scroll to position [77, 0]
click at [251, 391] on div "Choose product list" at bounding box center [261, 383] width 167 height 25
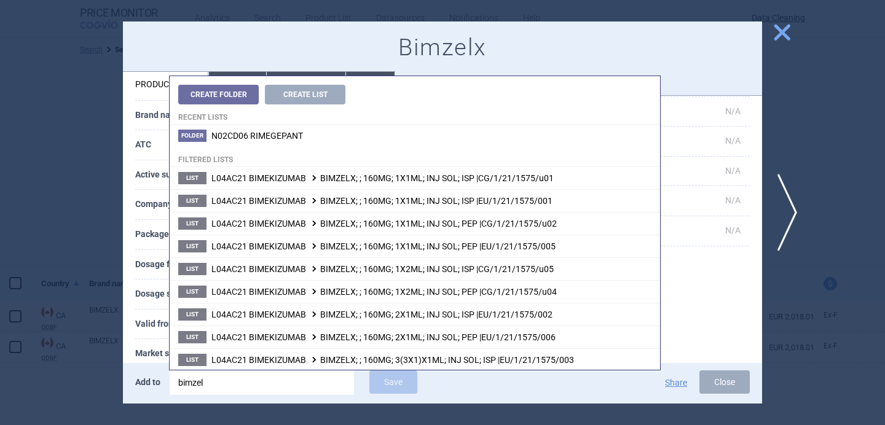
click at [147, 322] on th "Valid from - to" at bounding box center [180, 325] width 90 height 30
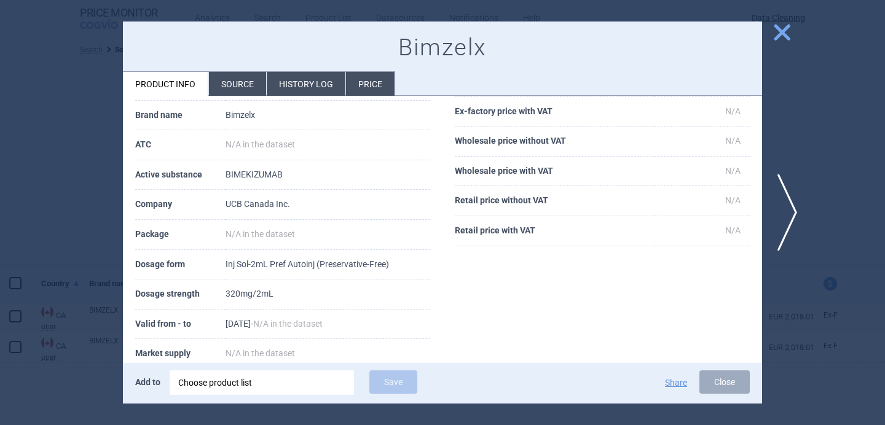
click at [251, 384] on div "Choose product list" at bounding box center [261, 383] width 167 height 25
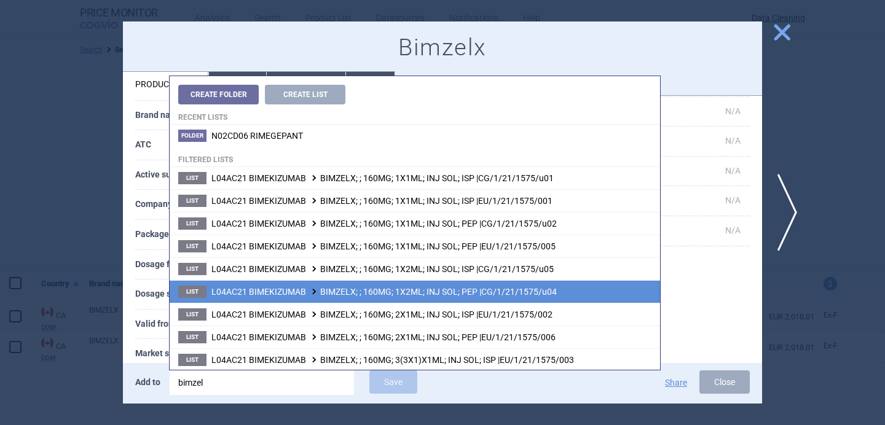
click at [544, 296] on span "L04AC21 BIMEKIZUMAB BIMZELX; ; 160MG; 1X2ML; INJ SOL; PEP |CG/1/21/1575/u04" at bounding box center [383, 292] width 345 height 10
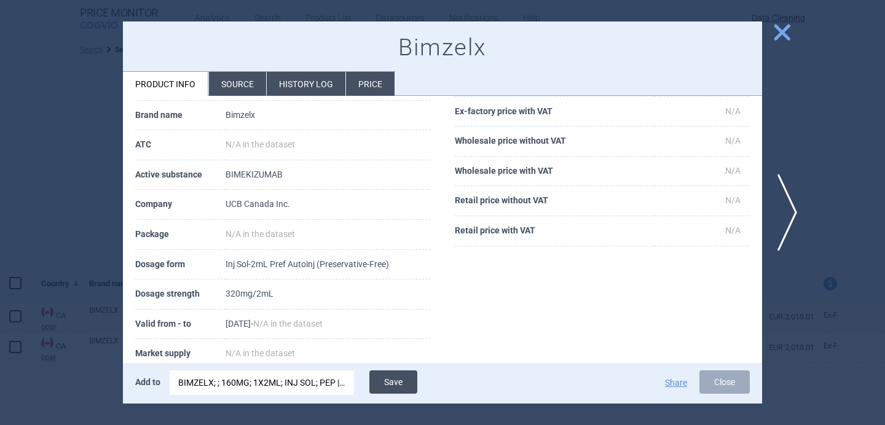
click at [393, 379] on button "Save" at bounding box center [393, 382] width 48 height 23
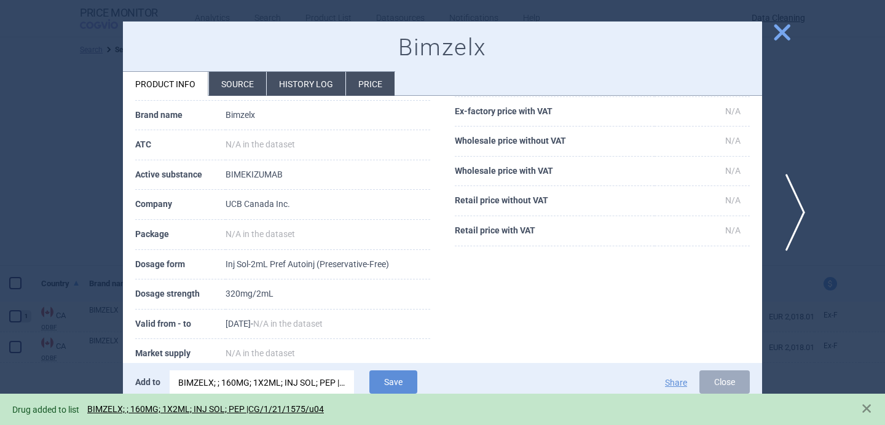
click at [787, 203] on span "next" at bounding box center [791, 212] width 28 height 77
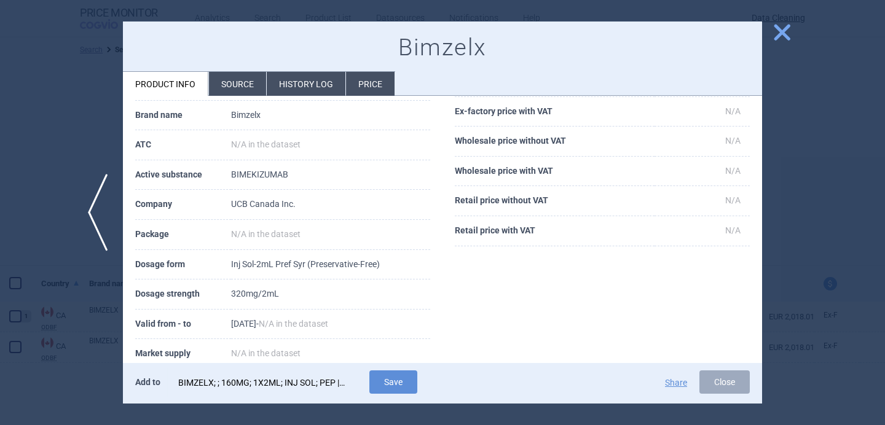
click at [253, 384] on div "BIMZELX; ; 160MG; 1X2ML; INJ SOL; PEP |CG/1/21/1575/u04" at bounding box center [261, 383] width 167 height 25
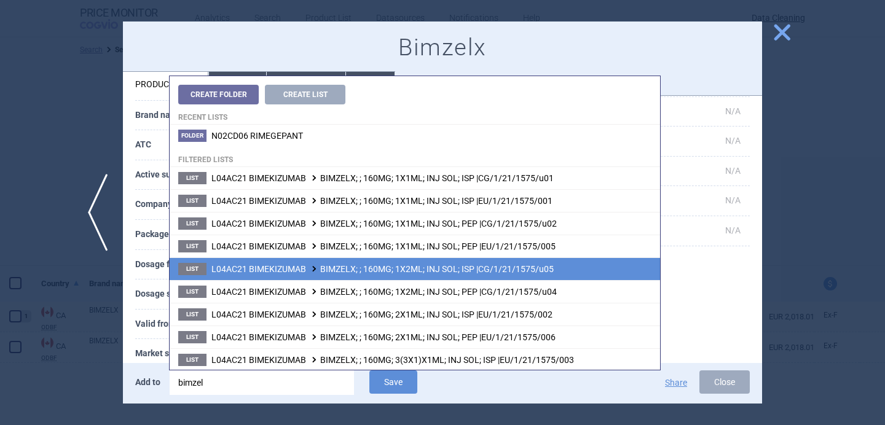
click at [540, 271] on span "L04AC21 BIMEKIZUMAB BIMZELX; ; 160MG; 1X2ML; INJ SOL; ISP |CG/1/21/1575/u05" at bounding box center [382, 269] width 342 height 10
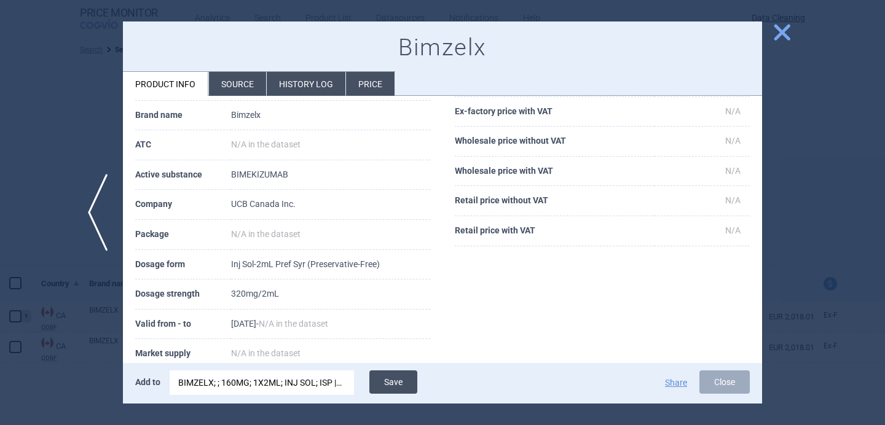
click at [390, 381] on button "Save" at bounding box center [393, 382] width 48 height 23
click at [78, 390] on div at bounding box center [442, 212] width 885 height 425
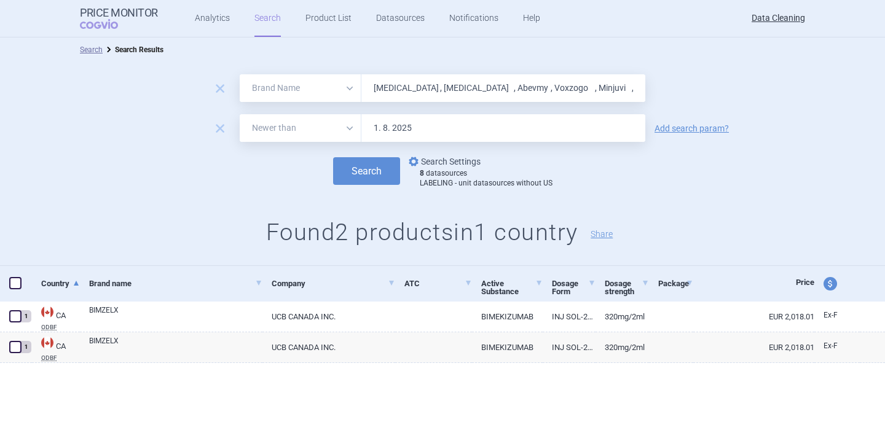
click at [430, 160] on link "options Search Settings" at bounding box center [443, 161] width 74 height 15
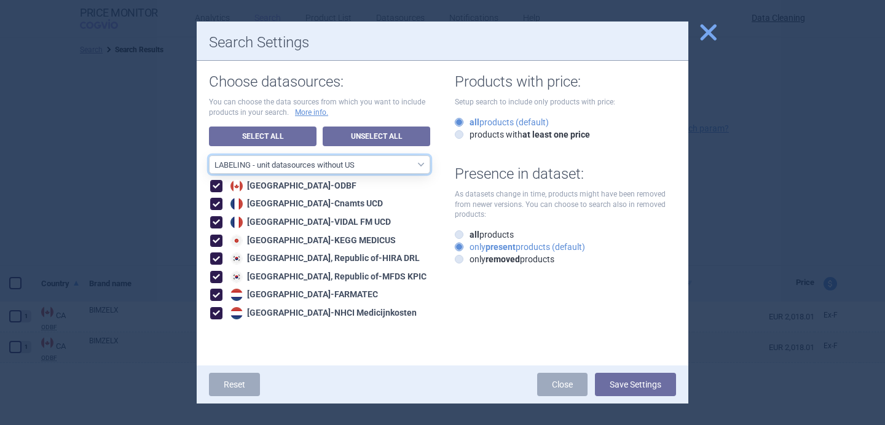
click at [394, 166] on select "All data sources LABELING - unit datasources without US LABELING - nonunit data…" at bounding box center [319, 164] width 221 height 18
select select "194b0200-cf1c-4e35-97df-3b55a106476a"
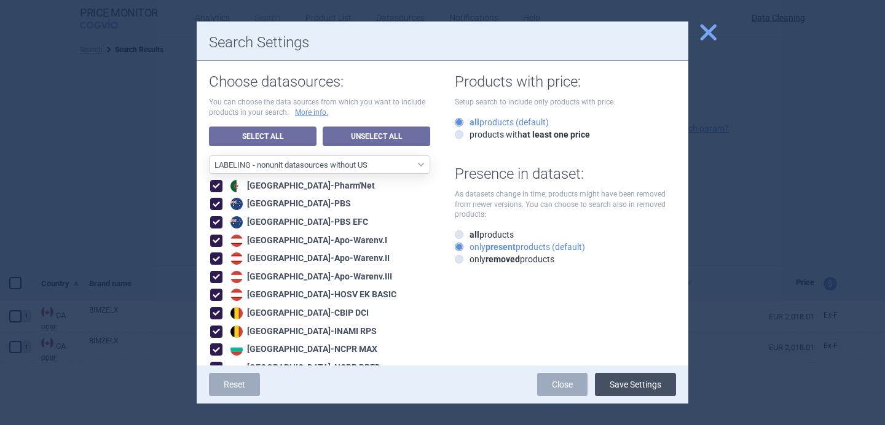
click at [629, 391] on button "Save Settings" at bounding box center [635, 384] width 81 height 23
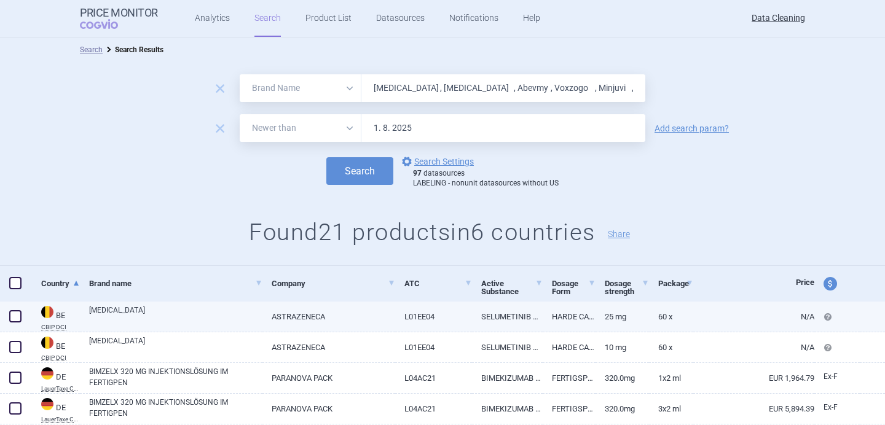
click at [233, 319] on link "KOSELUGO" at bounding box center [175, 316] width 173 height 22
select select "EUR"
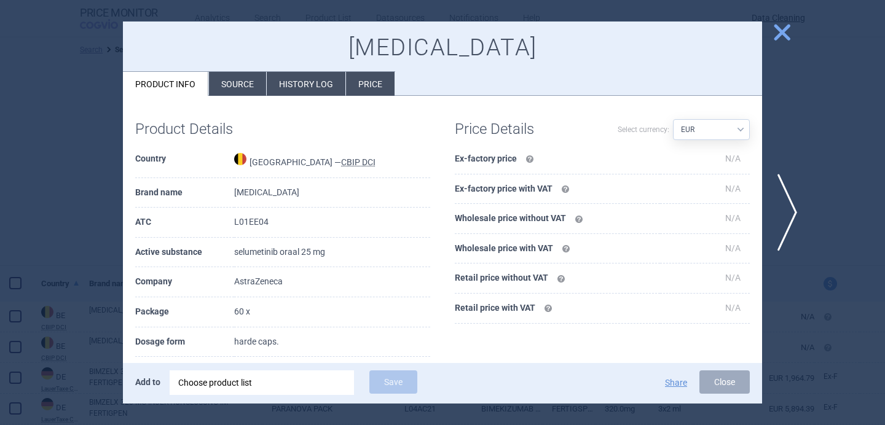
scroll to position [37, 0]
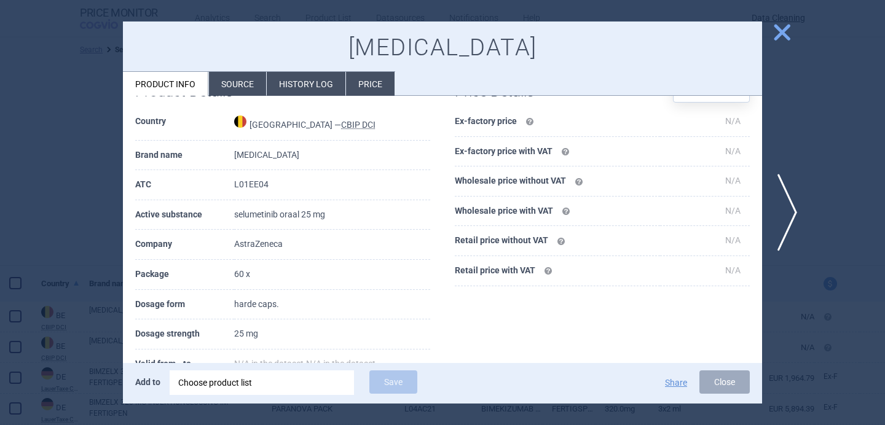
click at [245, 372] on div "Choose product list" at bounding box center [261, 383] width 167 height 25
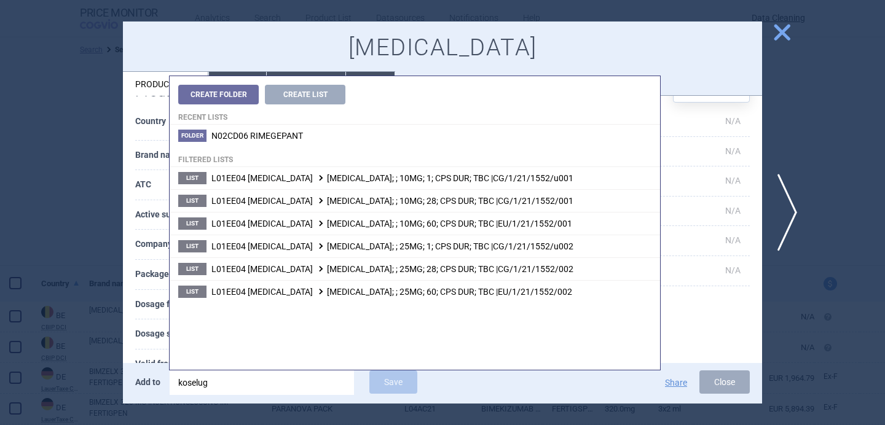
type input "koselugo"
click at [144, 332] on th "Dosage strength" at bounding box center [184, 335] width 99 height 30
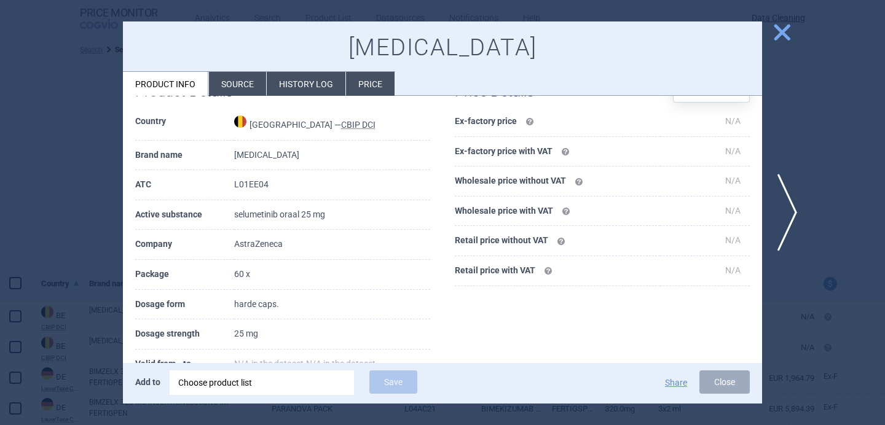
click at [248, 390] on div "Choose product list" at bounding box center [261, 383] width 167 height 25
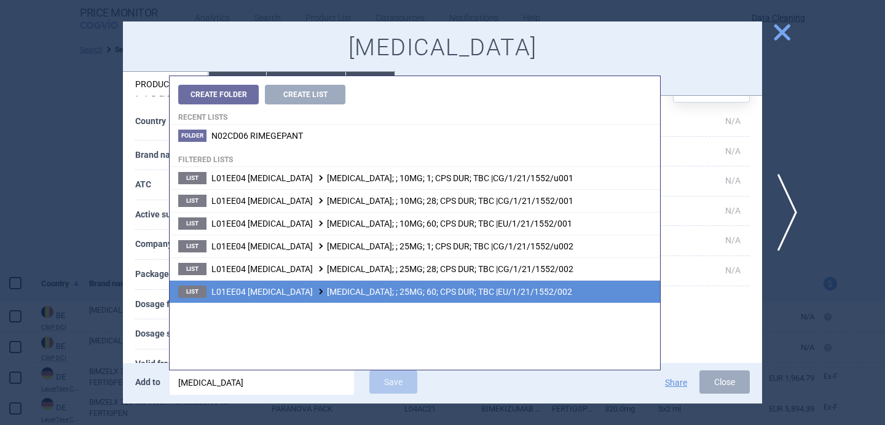
click at [326, 287] on span "L01EE04 SELUMETINIB SULFATE KOSELUGO; ; 25MG; 60; CPS DUR; TBC |EU/1/21/1552/002" at bounding box center [391, 292] width 361 height 10
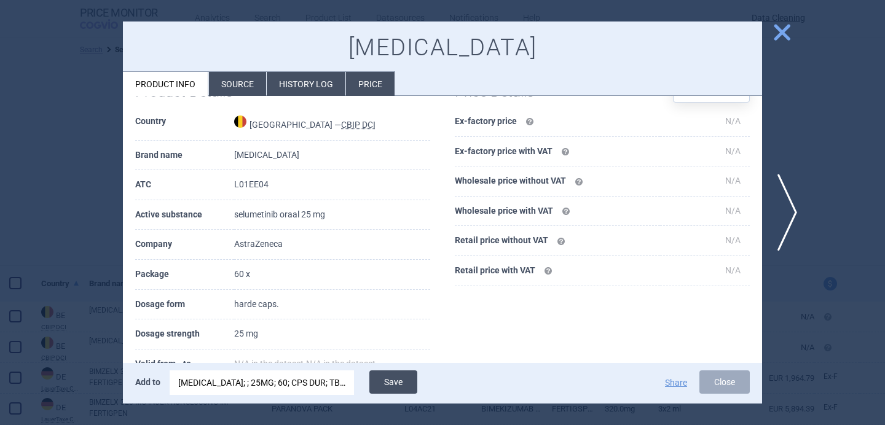
click at [398, 382] on button "Save" at bounding box center [393, 382] width 48 height 23
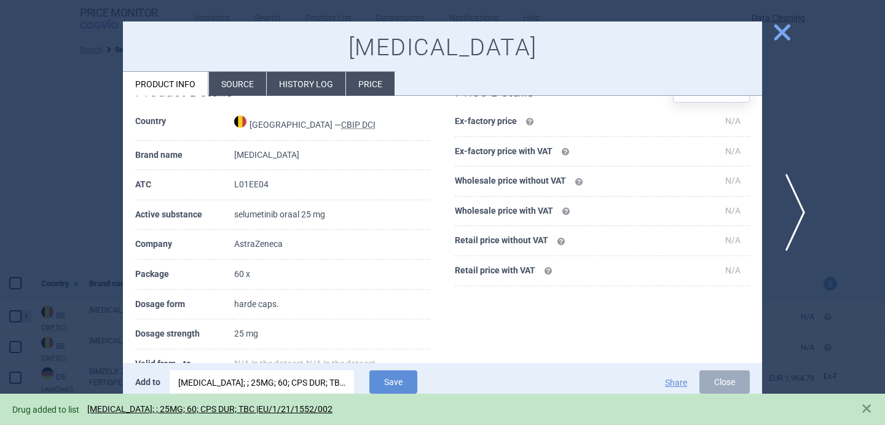
click at [794, 200] on span "next" at bounding box center [791, 212] width 28 height 77
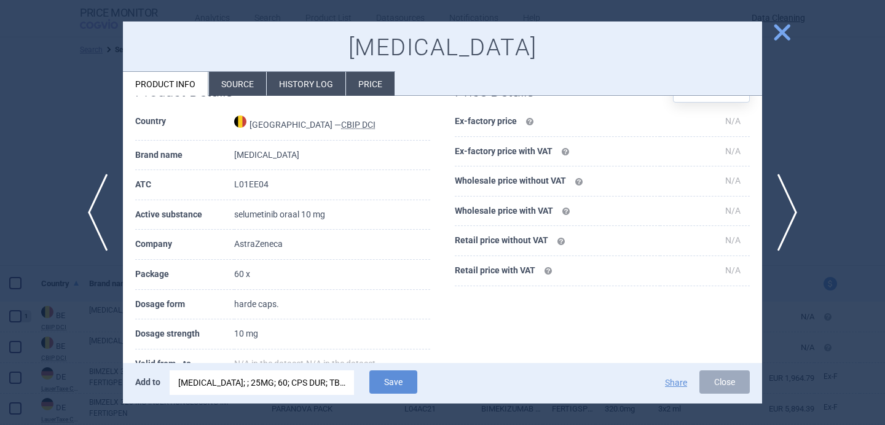
click at [270, 384] on div "KOSELUGO; ; 25MG; 60; CPS DUR; TBC |EU/1/21/1552/002" at bounding box center [261, 383] width 167 height 25
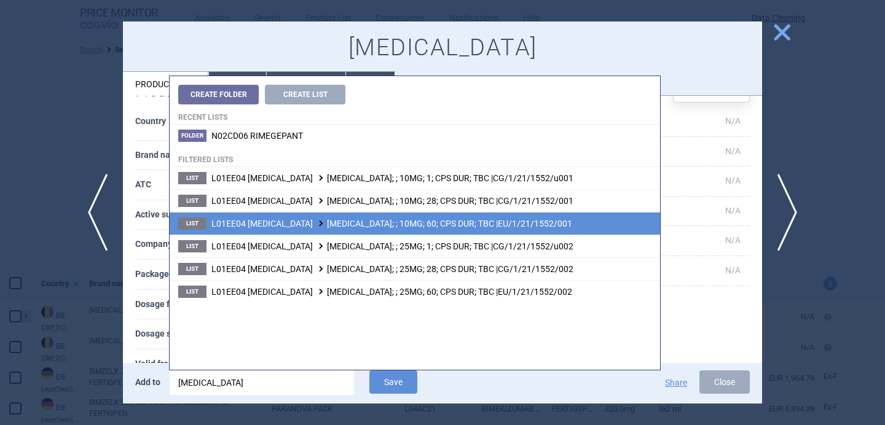
click at [379, 224] on span "L01EE04 SELUMETINIB SULFATE KOSELUGO; ; 10MG; 60; CPS DUR; TBC |EU/1/21/1552/001" at bounding box center [391, 224] width 361 height 10
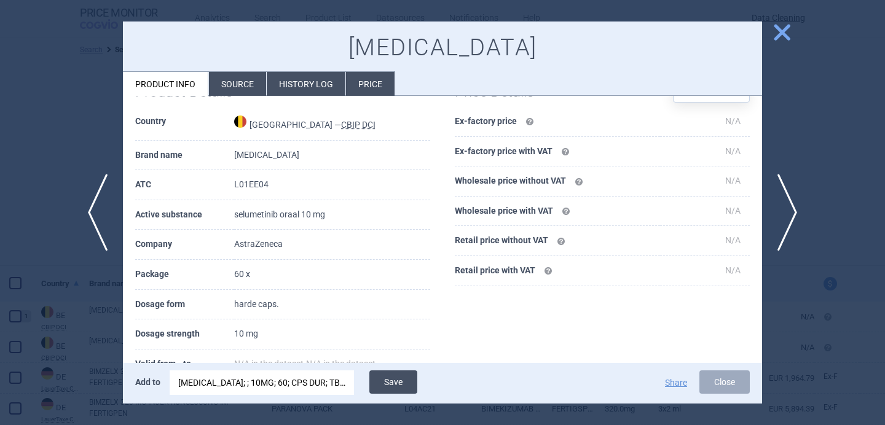
click at [391, 376] on button "Save" at bounding box center [393, 382] width 48 height 23
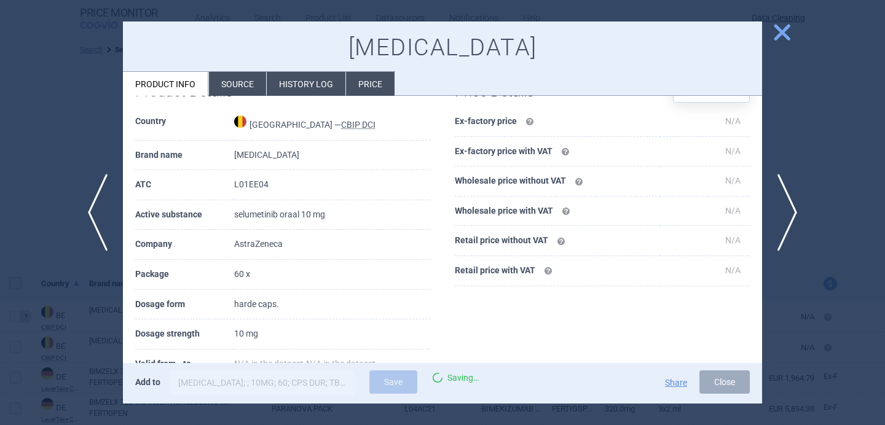
click at [50, 348] on div at bounding box center [442, 212] width 885 height 425
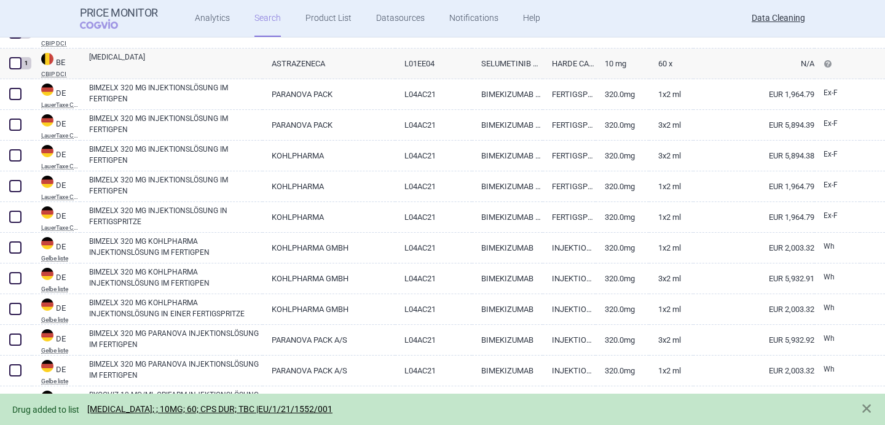
select select "brandName"
select select "newerThan"
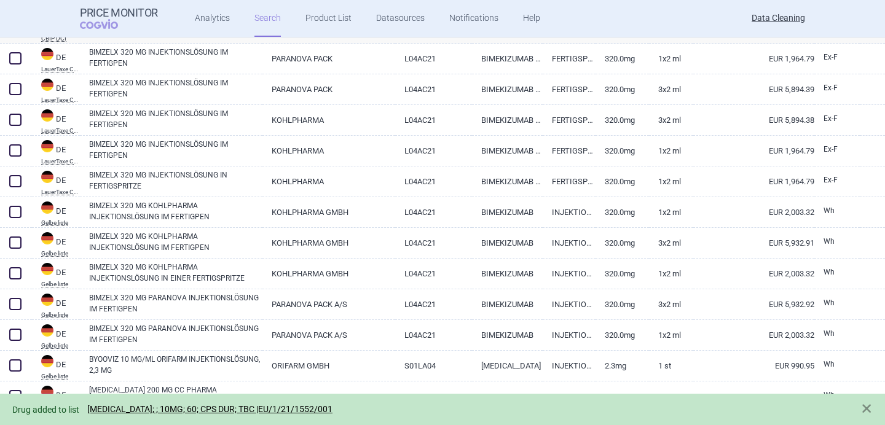
scroll to position [323, 0]
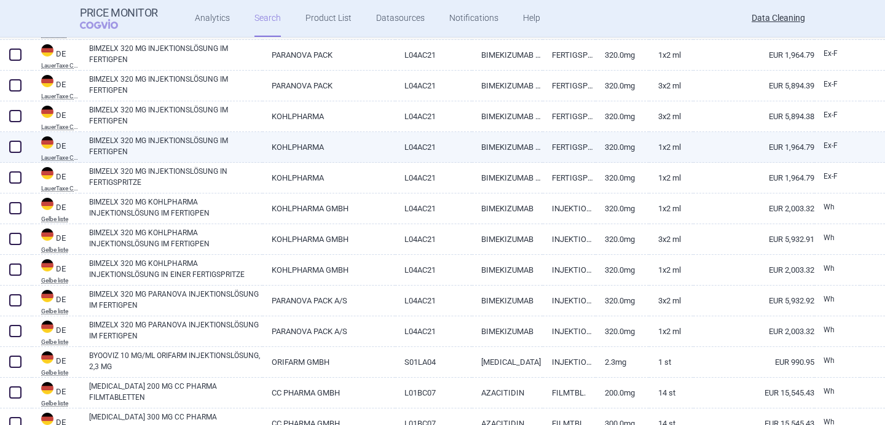
click at [19, 147] on span at bounding box center [15, 147] width 12 height 12
checkbox input "true"
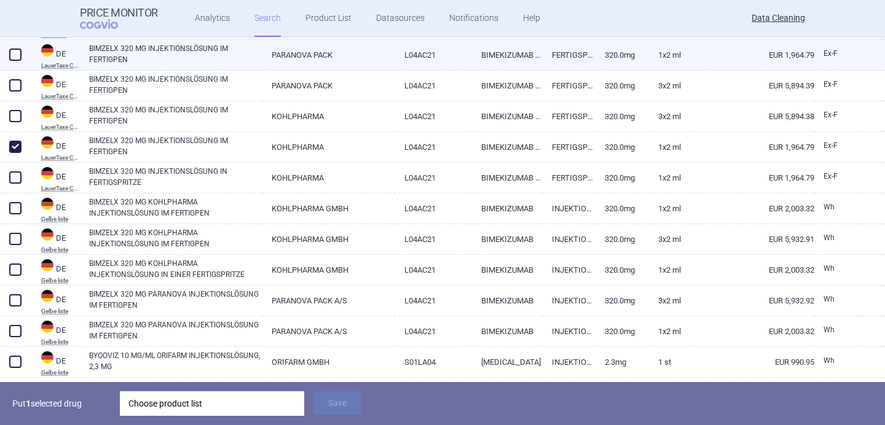
click at [17, 49] on span at bounding box center [15, 55] width 12 height 12
checkbox input "true"
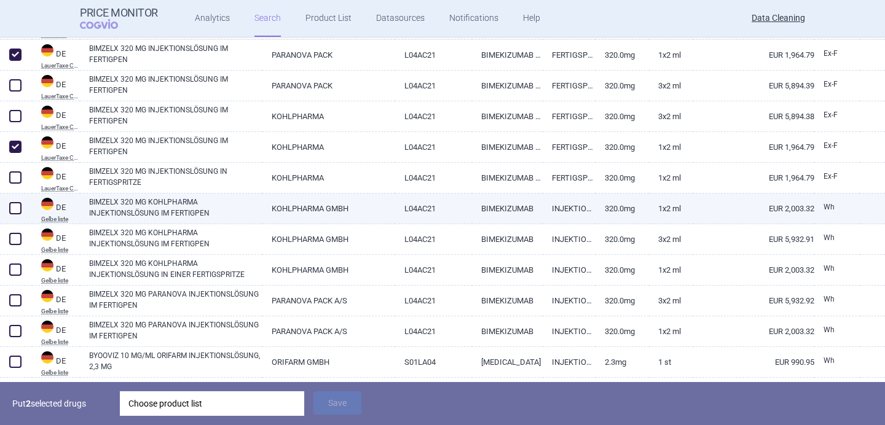
click at [16, 206] on span at bounding box center [15, 208] width 12 height 12
checkbox input "true"
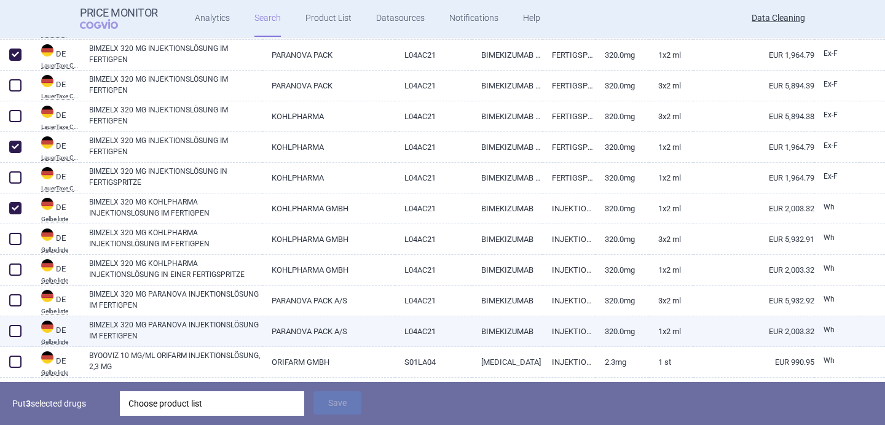
click at [12, 328] on span at bounding box center [15, 331] width 12 height 12
checkbox input "true"
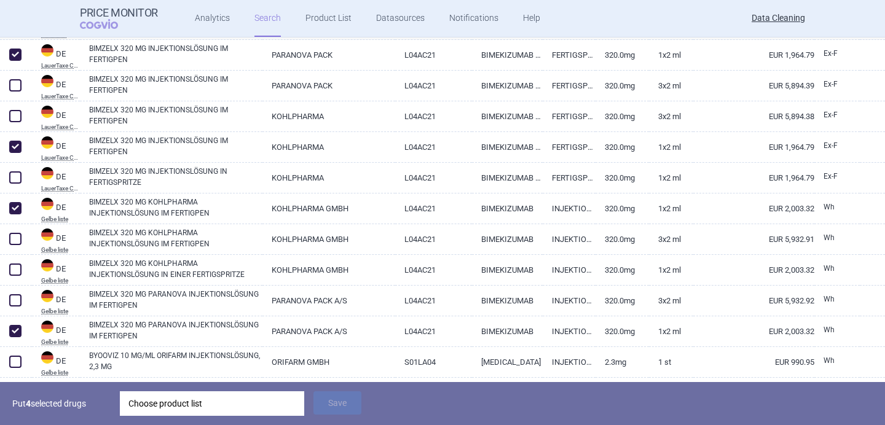
click at [152, 411] on div "Choose product list" at bounding box center [211, 403] width 167 height 25
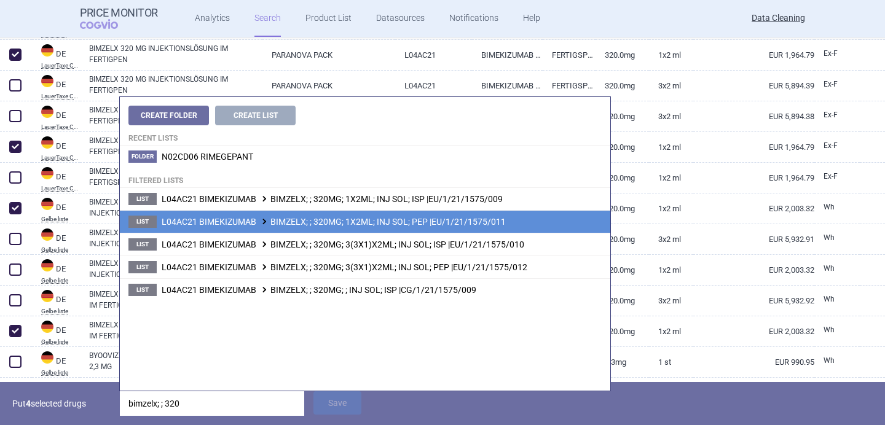
type input "bimzelx; ; 320"
click at [313, 227] on li "List L04AC21 BIMEKIZUMAB BIMZELX; ; 320MG; 1X2ML; INJ SOL; PEP |EU/1/21/1575/011" at bounding box center [365, 221] width 490 height 23
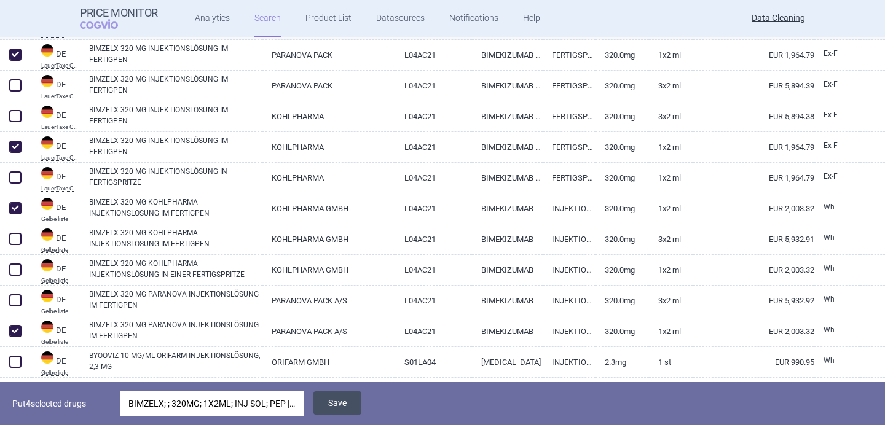
click at [356, 409] on button "Save" at bounding box center [337, 402] width 48 height 23
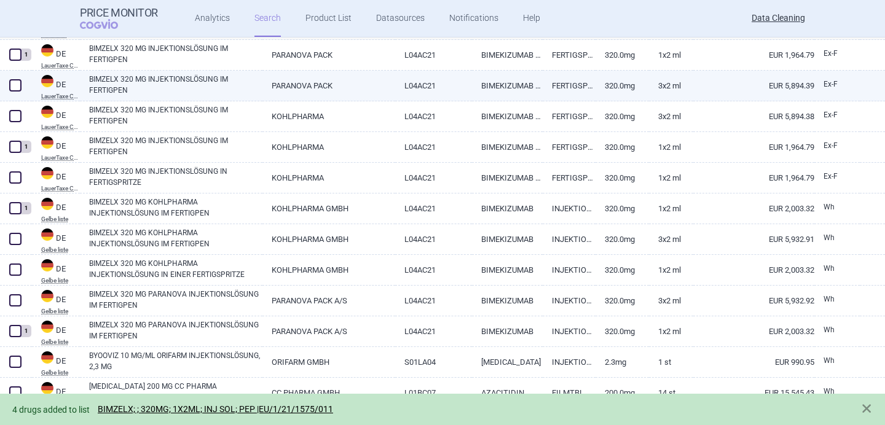
click at [18, 85] on span at bounding box center [15, 85] width 12 height 12
checkbox input "true"
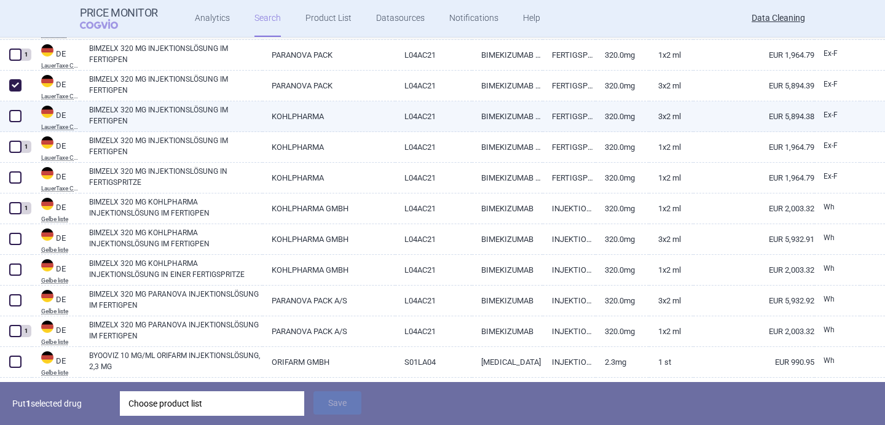
click at [15, 112] on span at bounding box center [15, 116] width 12 height 12
checkbox input "true"
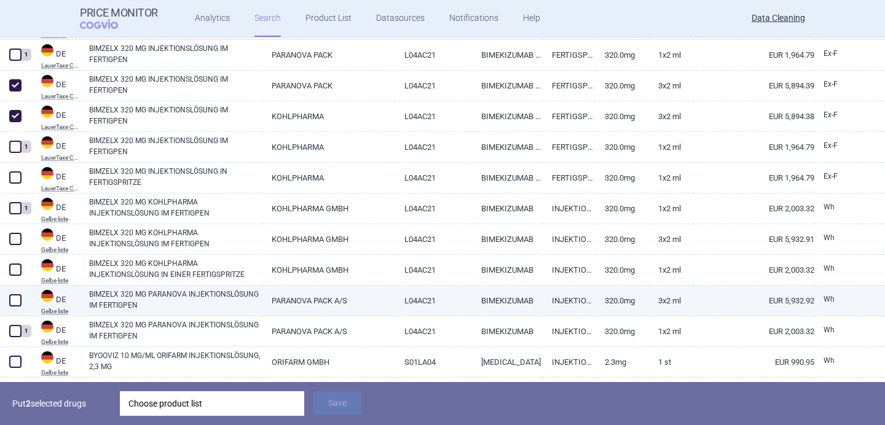
click at [12, 299] on span at bounding box center [15, 300] width 12 height 12
checkbox input "true"
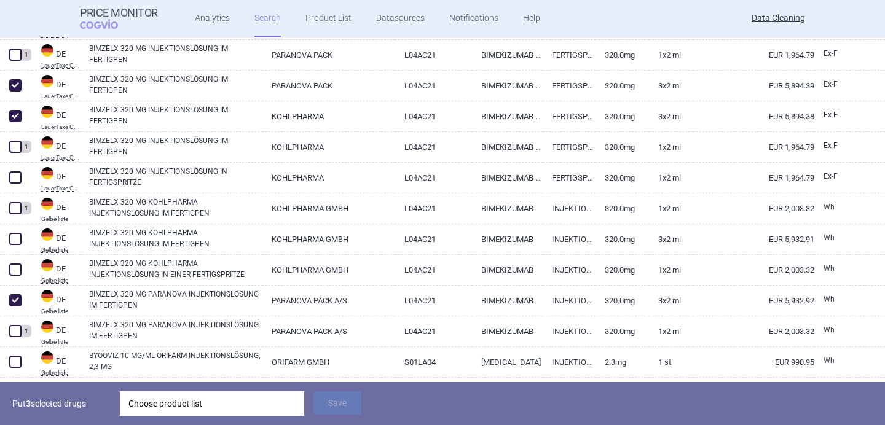
click at [156, 399] on div "Choose product list" at bounding box center [211, 403] width 167 height 25
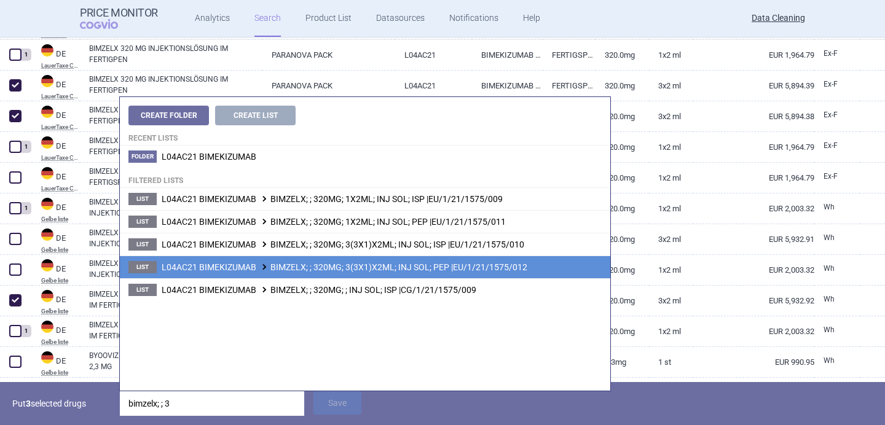
type input "bimzelx; ; 3"
click at [254, 266] on span "L04AC21 BIMEKIZUMAB BIMZELX; ; 320MG; 3(3X1)X2ML; INJ SOL; PEP |EU/1/21/1575/012" at bounding box center [345, 267] width 366 height 10
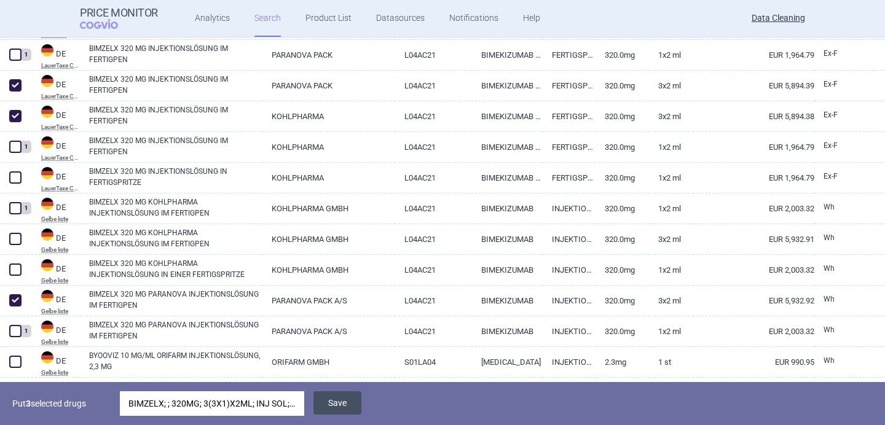
click at [346, 404] on button "Save" at bounding box center [337, 402] width 48 height 23
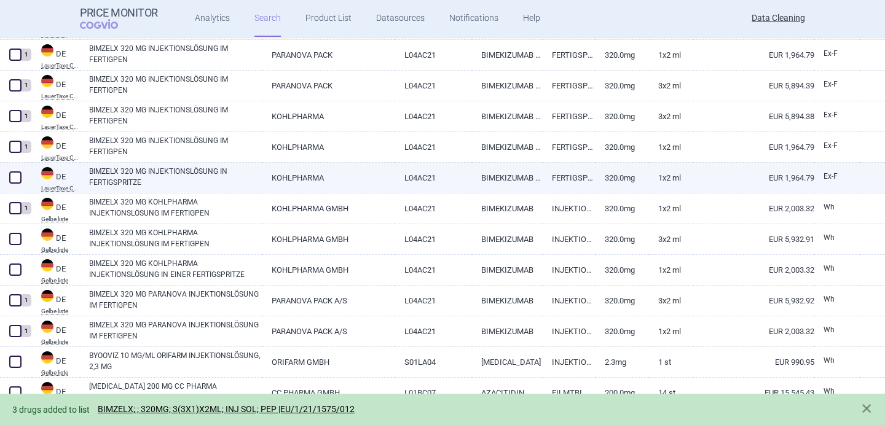
click at [13, 178] on span at bounding box center [15, 177] width 12 height 12
checkbox input "true"
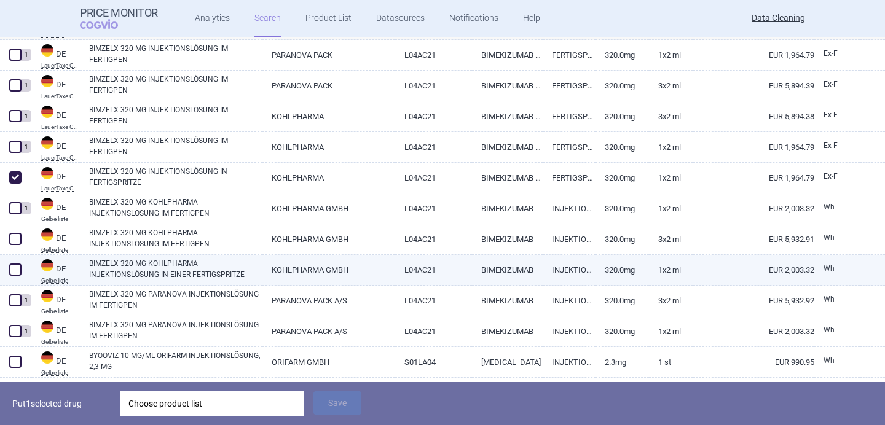
click at [14, 270] on span at bounding box center [15, 270] width 12 height 12
checkbox input "true"
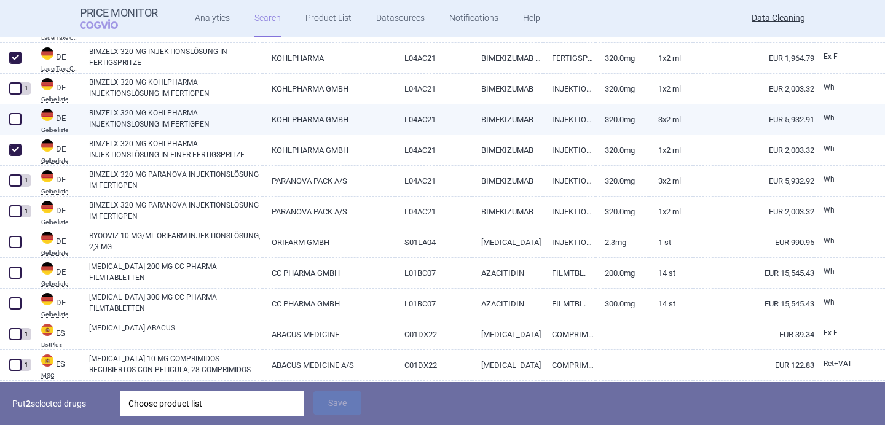
scroll to position [447, 0]
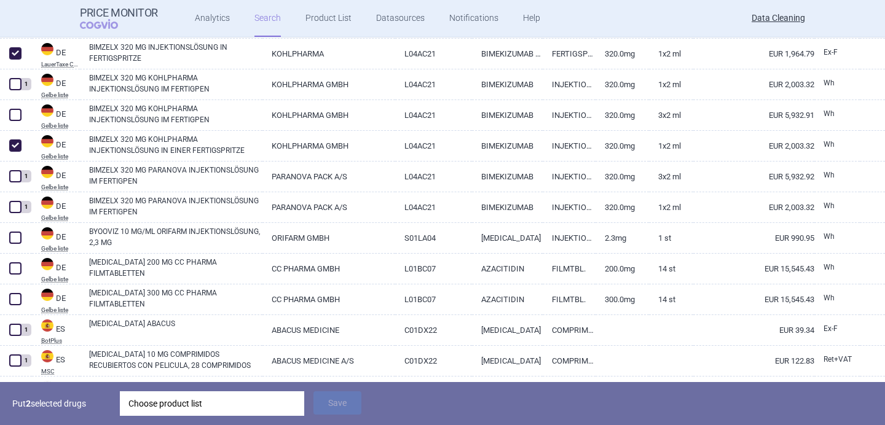
click at [206, 401] on div "Choose product list" at bounding box center [211, 403] width 167 height 25
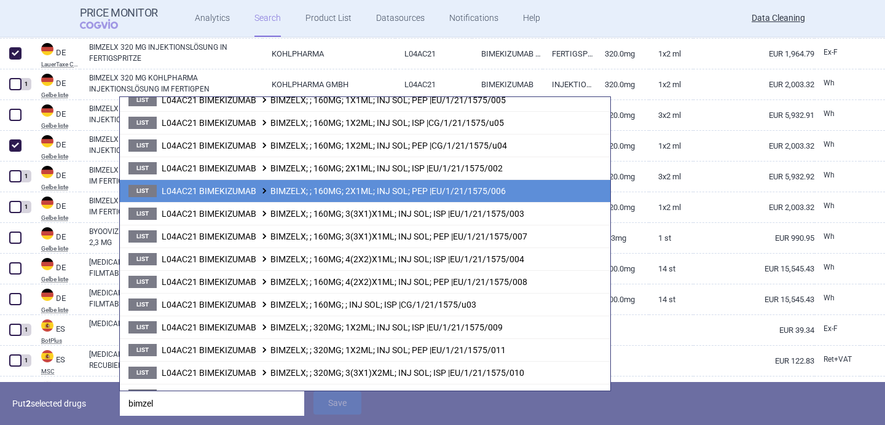
scroll to position [206, 0]
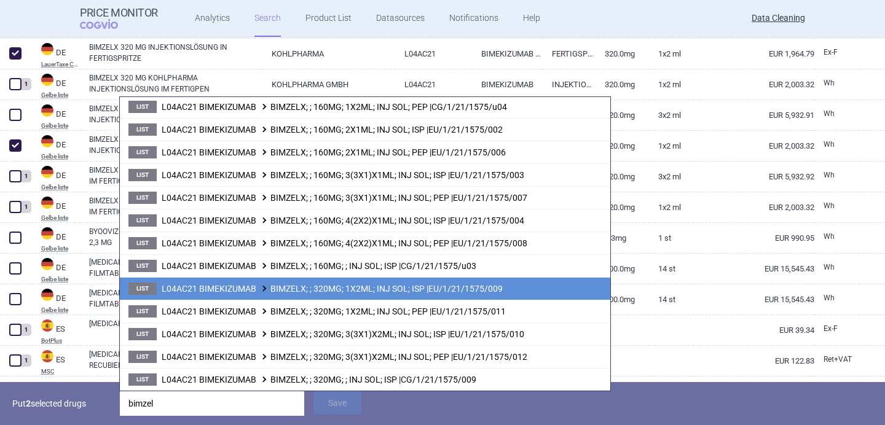
type input "bimzel"
click at [351, 291] on span "L04AC21 BIMEKIZUMAB BIMZELX; ; 320MG; 1X2ML; INJ SOL; ISP |EU/1/21/1575/009" at bounding box center [332, 289] width 341 height 10
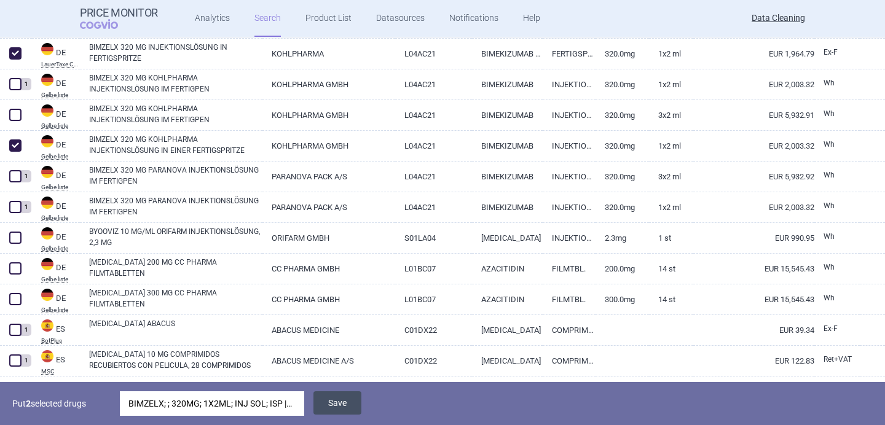
click at [341, 412] on button "Save" at bounding box center [337, 402] width 48 height 23
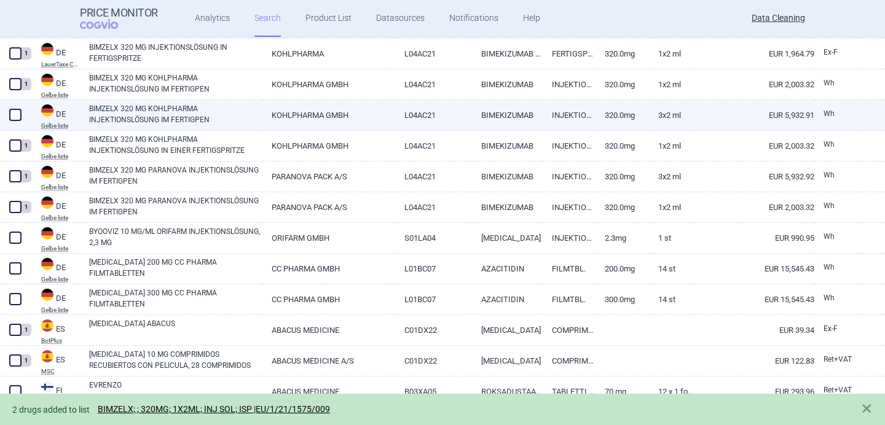
click at [191, 112] on link "BIMZELX 320 MG KOHLPHARMA INJEKTIONSLÖSUNG IM FERTIGPEN" at bounding box center [175, 114] width 173 height 22
select select "EUR"
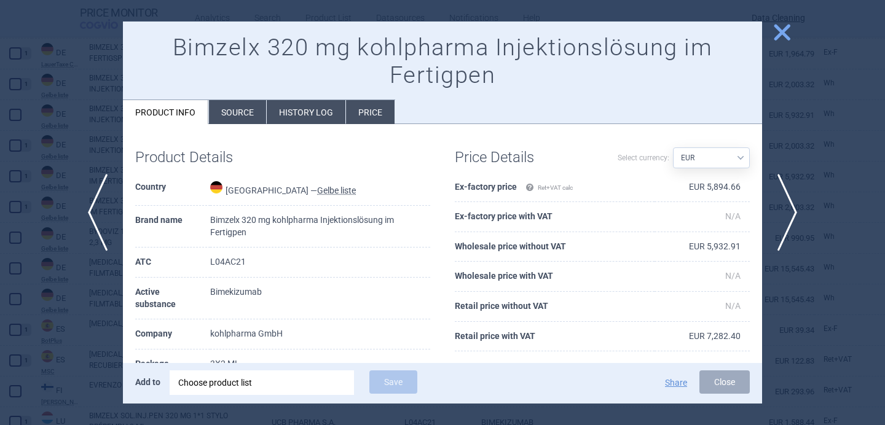
click at [200, 385] on div "Choose product list" at bounding box center [261, 383] width 167 height 25
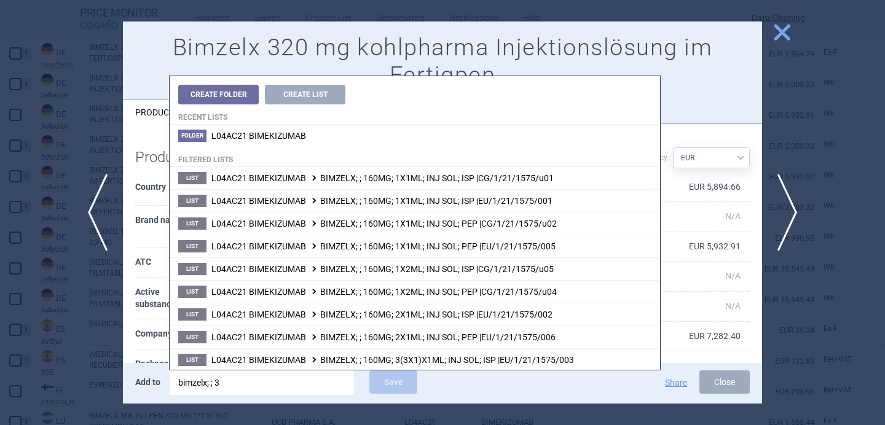
type input "bimzelx; ; 32"
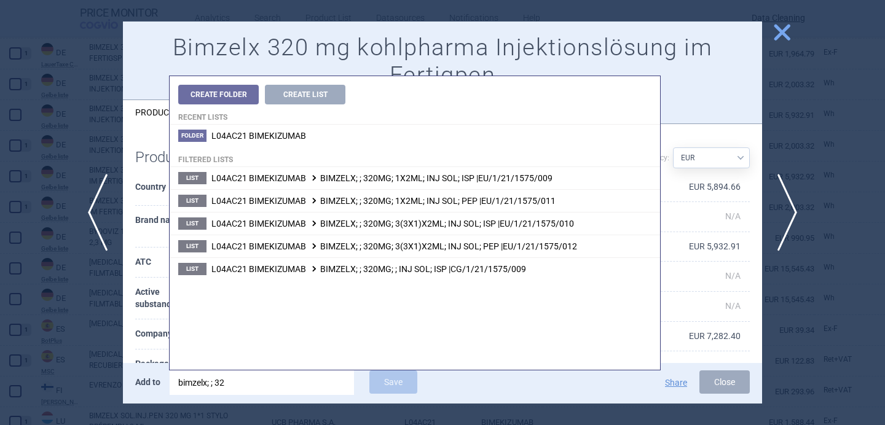
click at [144, 336] on th "Company" at bounding box center [172, 335] width 75 height 30
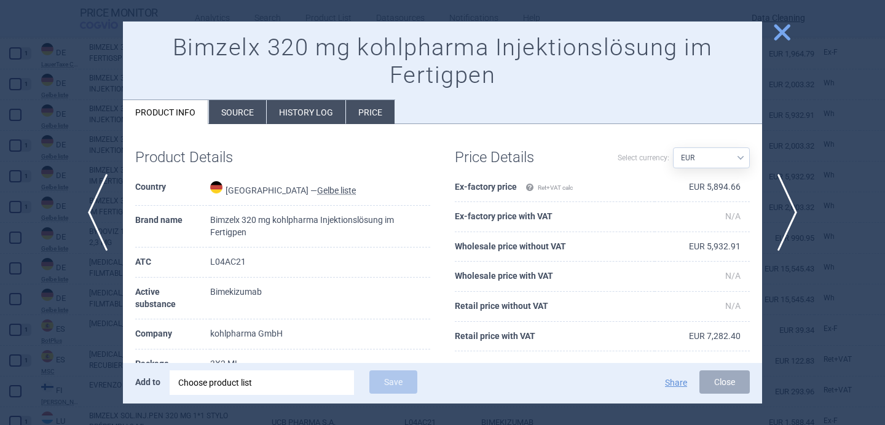
scroll to position [51, 0]
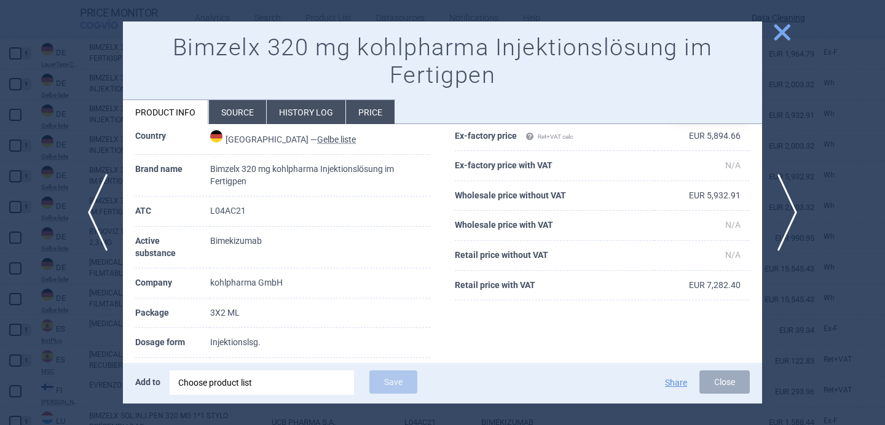
click at [207, 387] on div "Choose product list" at bounding box center [261, 383] width 167 height 25
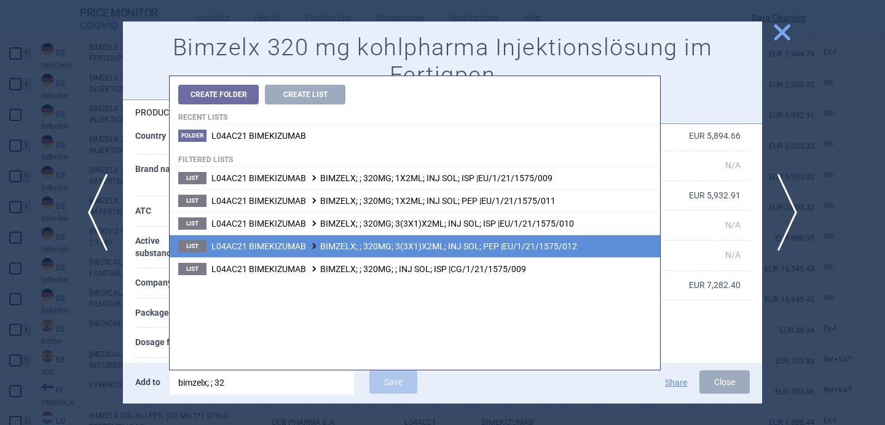
click at [327, 245] on span "L04AC21 BIMEKIZUMAB BIMZELX; ; 320MG; 3(3X1)X2ML; INJ SOL; PEP |EU/1/21/1575/012" at bounding box center [394, 247] width 366 height 10
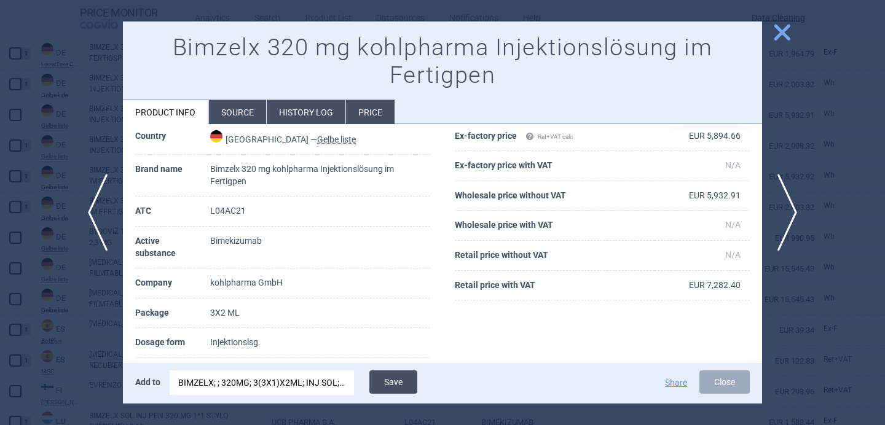
click at [393, 377] on button "Save" at bounding box center [393, 382] width 48 height 23
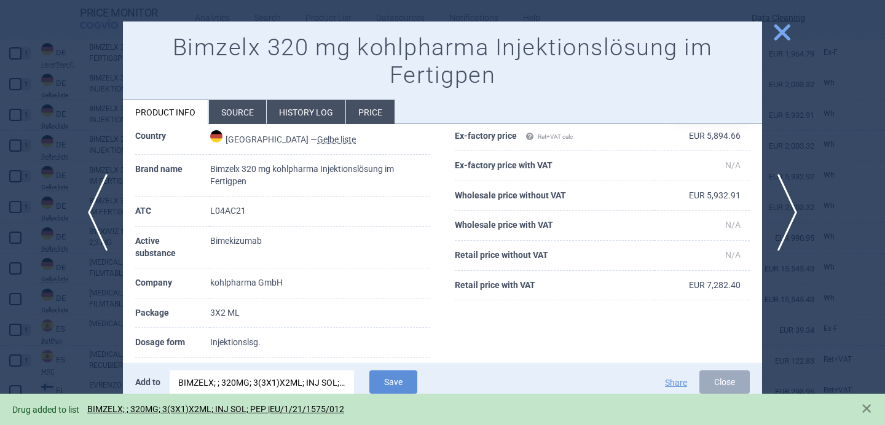
click at [49, 347] on div at bounding box center [442, 212] width 885 height 425
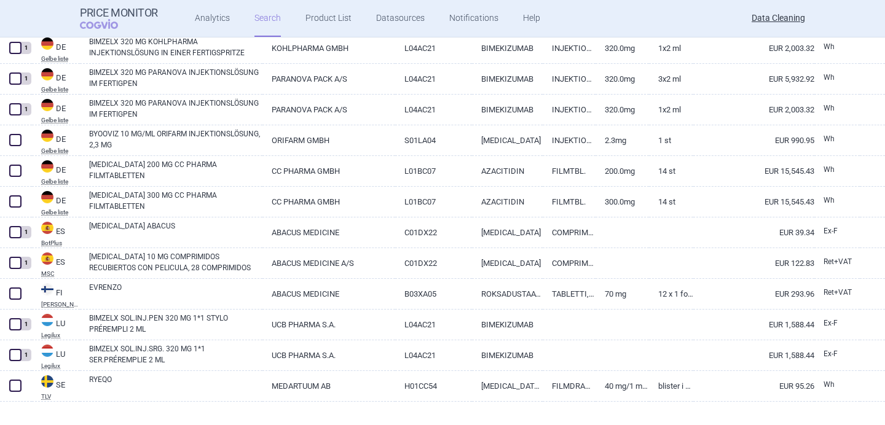
scroll to position [562, 0]
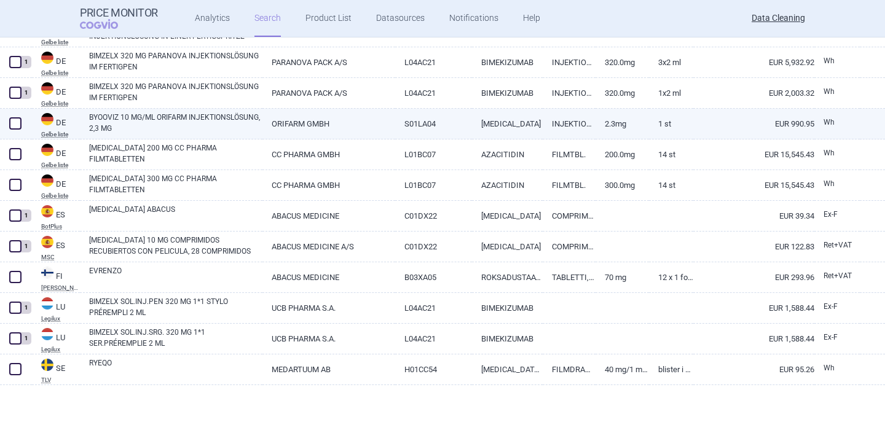
click at [207, 129] on link "BYOOVIZ 10 MG/ML ORIFARM INJEKTIONSLÖSUNG, 2,3 MG" at bounding box center [175, 123] width 173 height 22
select select "EUR"
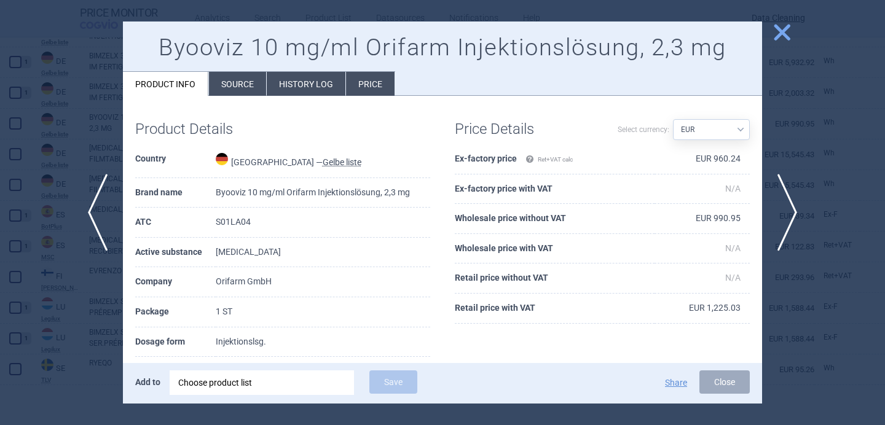
click at [230, 384] on div "Choose product list" at bounding box center [261, 383] width 167 height 25
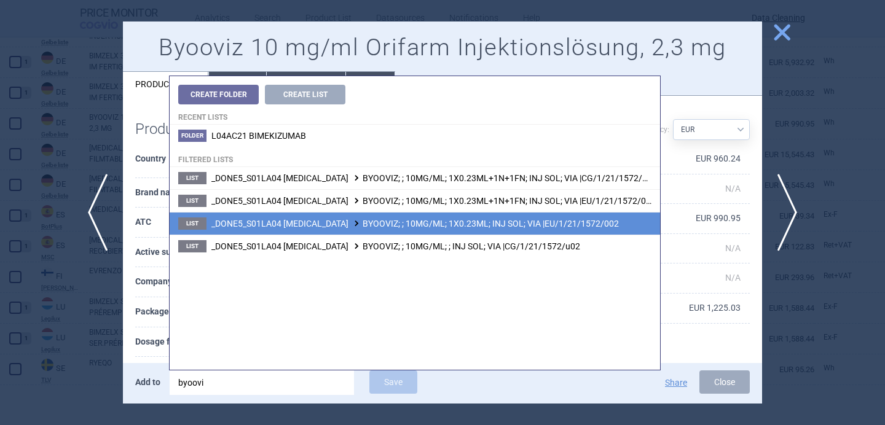
type input "byoovi"
click at [324, 225] on span "_DONE5_S01LA04 RANIBIZUMAB BYOOVIZ; ; 10MG/ML; 1X0.23ML; INJ SOL; VIA |EU/1/21/…" at bounding box center [414, 224] width 407 height 10
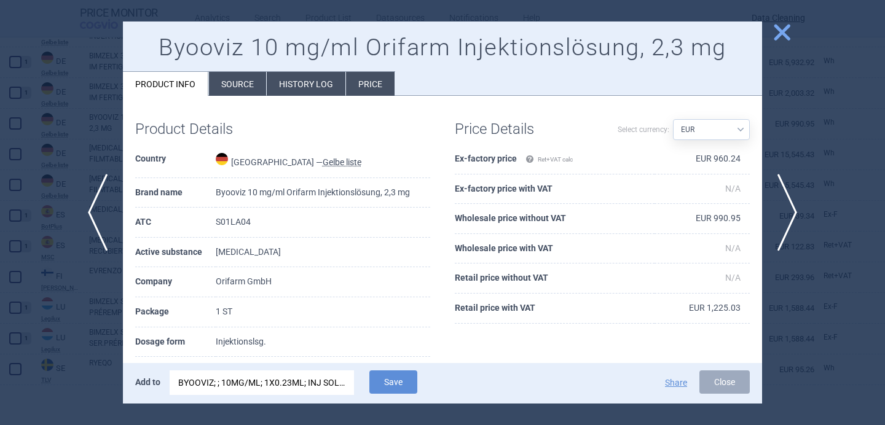
click at [250, 90] on li "Source" at bounding box center [237, 84] width 57 height 24
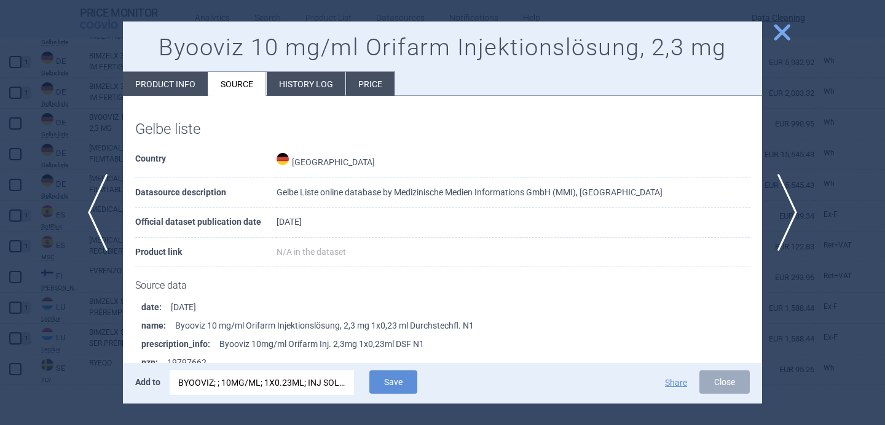
scroll to position [6, 0]
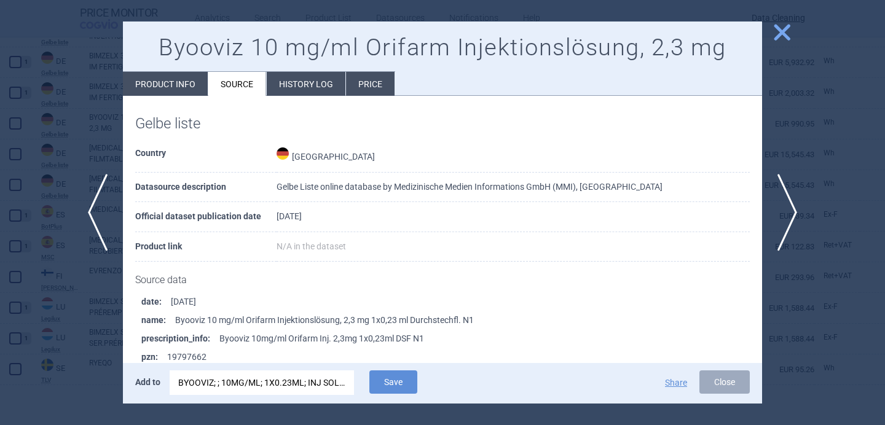
click at [251, 387] on div "BYOOVIZ; ; 10MG/ML; 1X0.23ML; INJ SOL; VIA |EU/1/21/1572/002" at bounding box center [261, 383] width 167 height 25
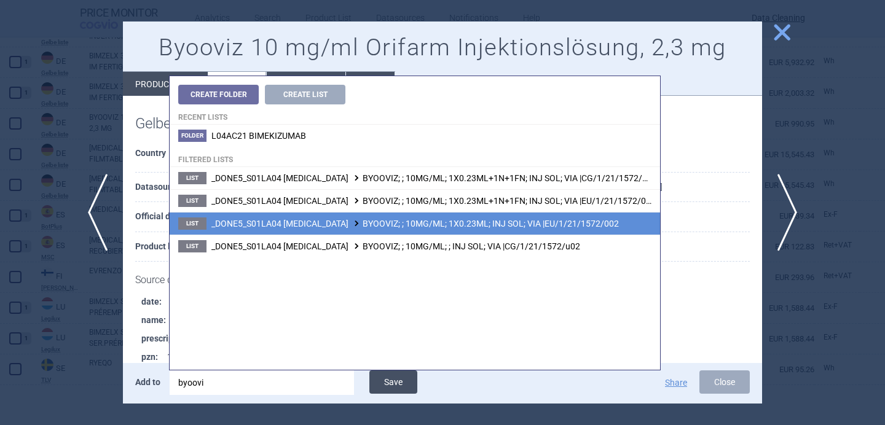
click at [398, 380] on button "Save" at bounding box center [393, 382] width 48 height 23
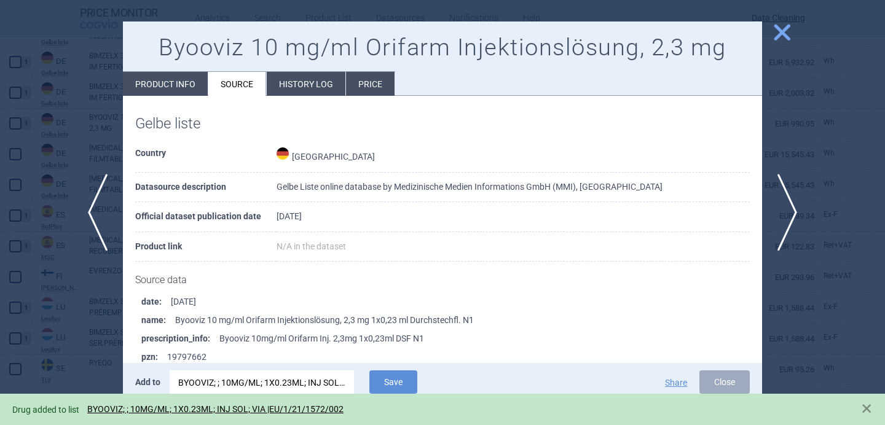
click at [100, 171] on div at bounding box center [442, 212] width 885 height 425
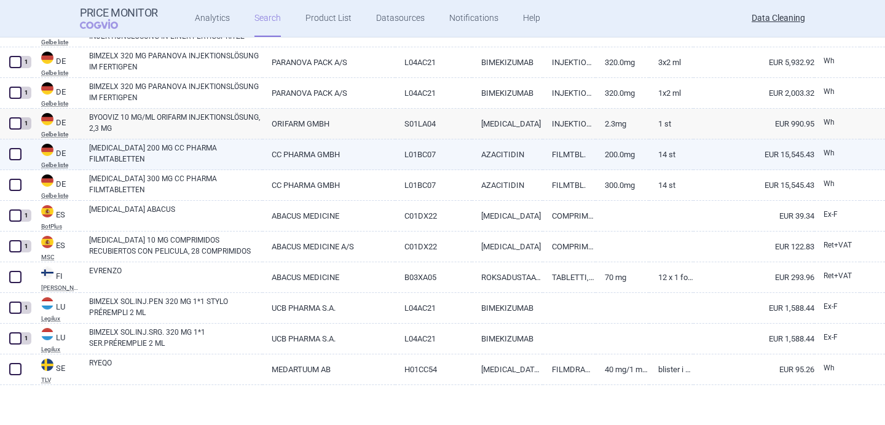
click at [122, 157] on link "ONUREG 200 MG CC PHARMA FILMTABLETTEN" at bounding box center [175, 154] width 173 height 22
select select "EUR"
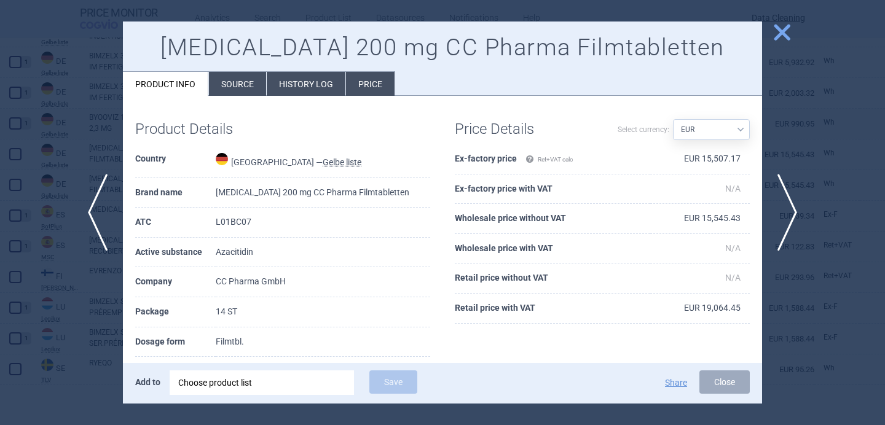
scroll to position [9, 0]
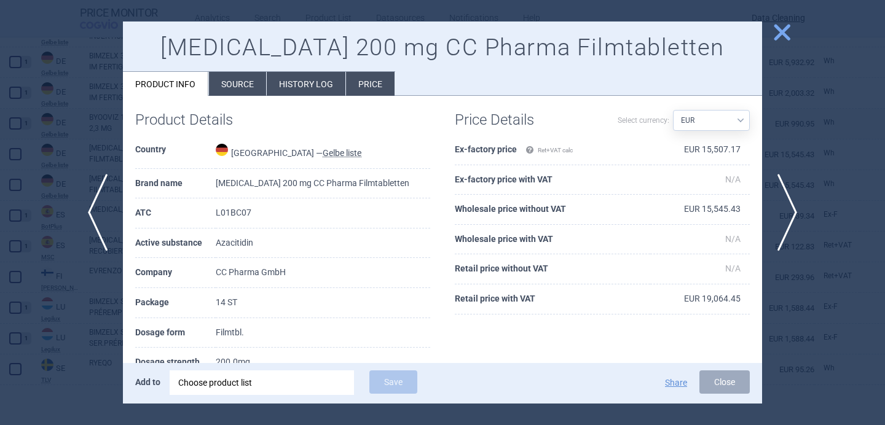
click at [228, 390] on div "Choose product list" at bounding box center [261, 383] width 167 height 25
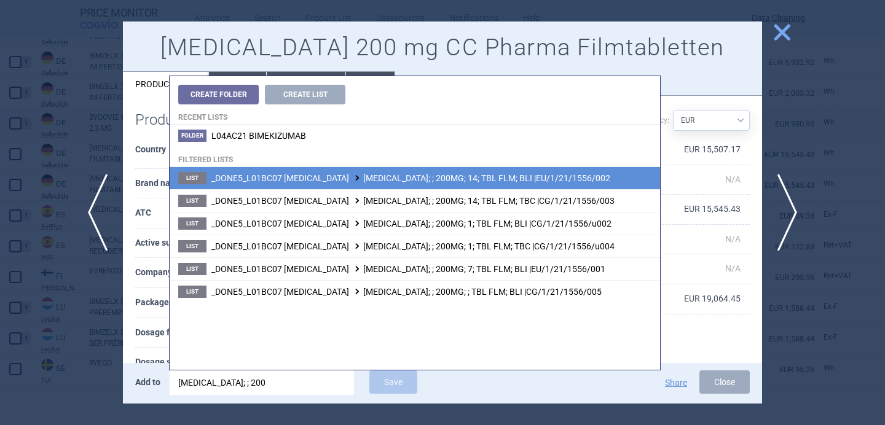
type input "onureg; ; 200"
click at [382, 178] on span "_DONE5_L01BC07 AZACITIDINE ONUREG; ; 200MG; 14; TBL FLM; BLI |EU/1/21/1556/002" at bounding box center [410, 178] width 399 height 10
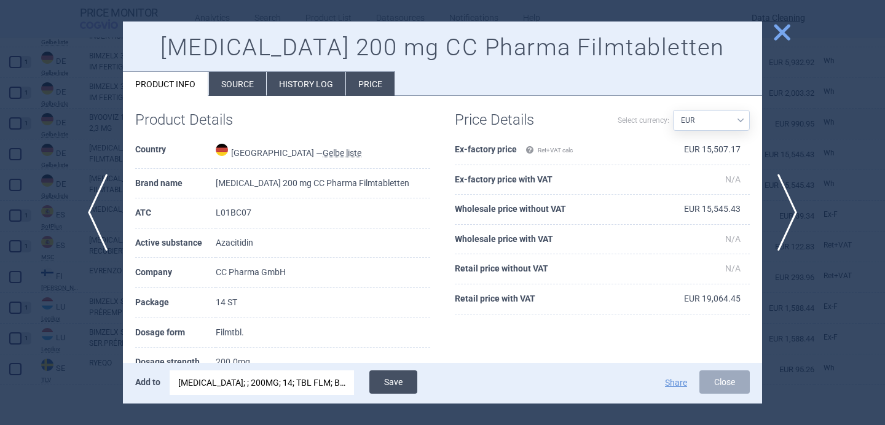
click at [399, 382] on button "Save" at bounding box center [393, 382] width 48 height 23
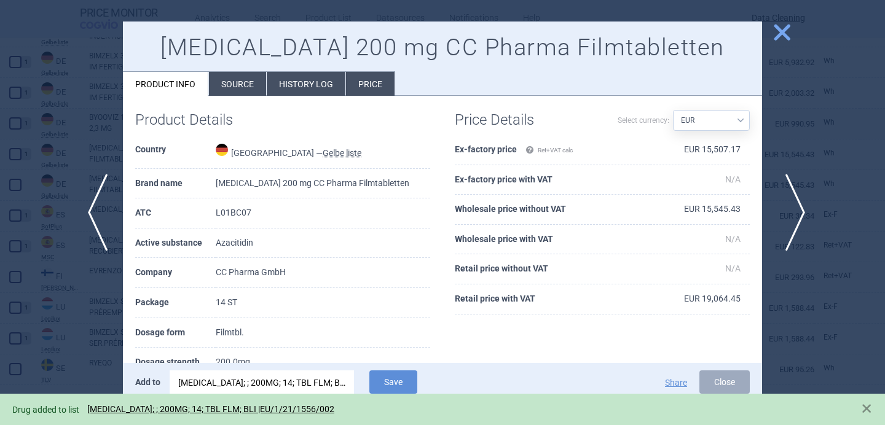
click at [795, 219] on span "next" at bounding box center [791, 212] width 28 height 77
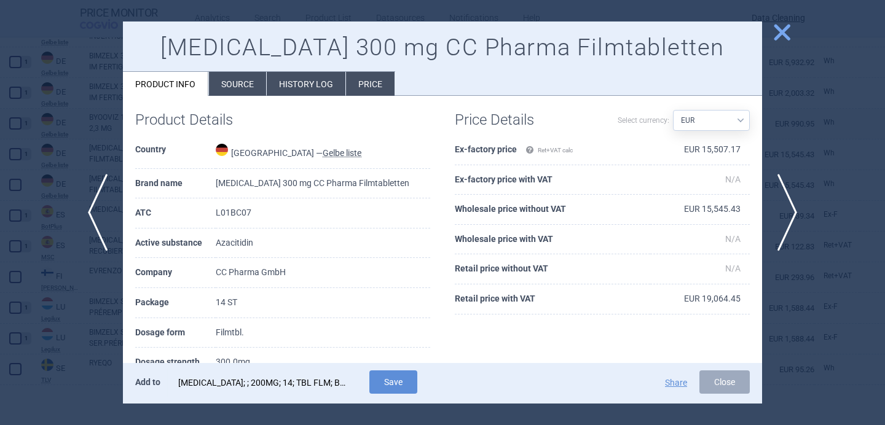
click at [297, 395] on div "ONUREG; ; 200MG; 14; TBL FLM; BLI |EU/1/21/1556/002" at bounding box center [261, 383] width 167 height 25
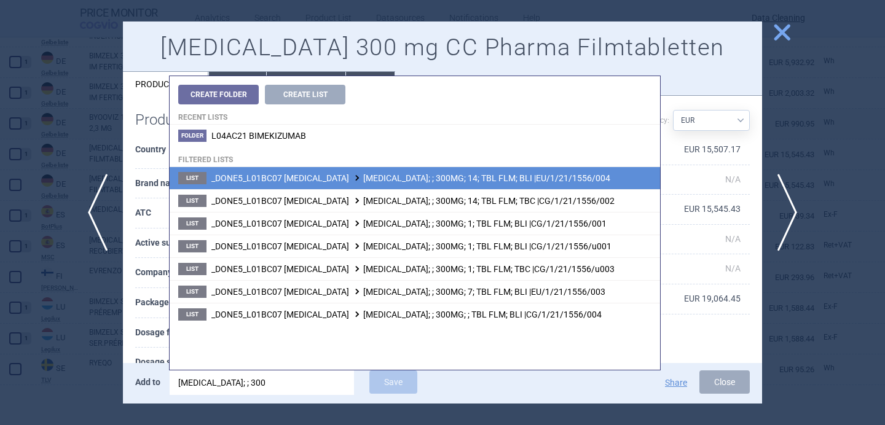
type input "onureg; ; 300"
click at [447, 183] on li "List _DONE5_L01BC07 AZACITIDINE ONUREG; ; 300MG; 14; TBL FLM; BLI |EU/1/21/1556…" at bounding box center [415, 178] width 490 height 22
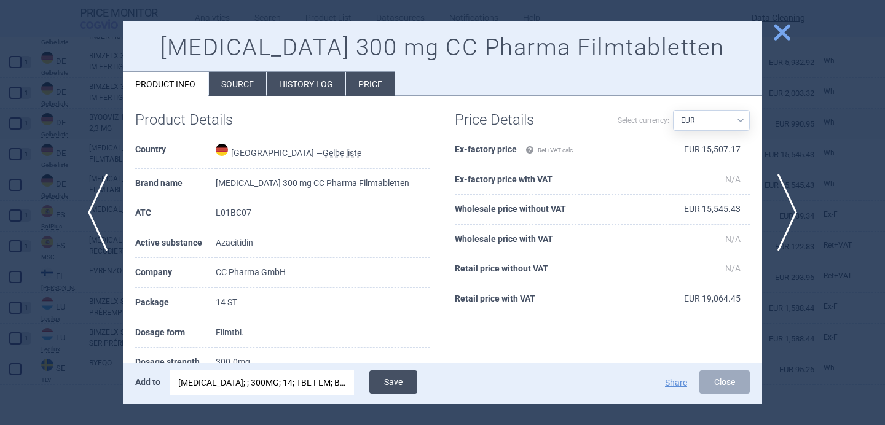
click at [386, 381] on button "Save" at bounding box center [393, 382] width 48 height 23
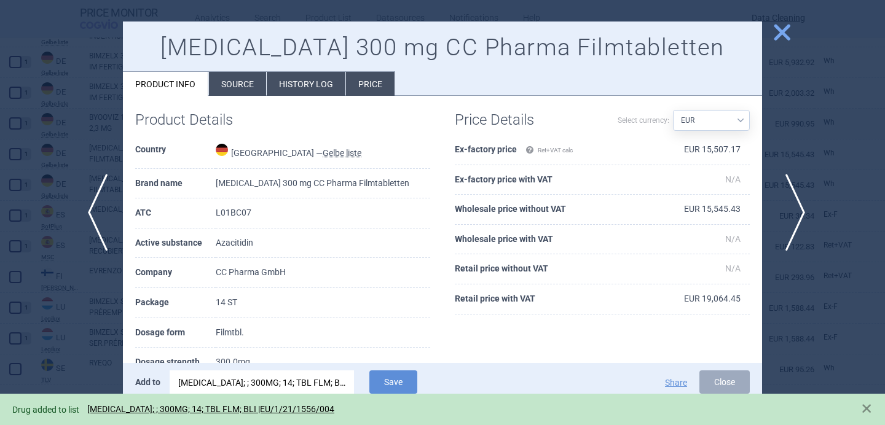
click at [787, 221] on span "next" at bounding box center [791, 212] width 28 height 77
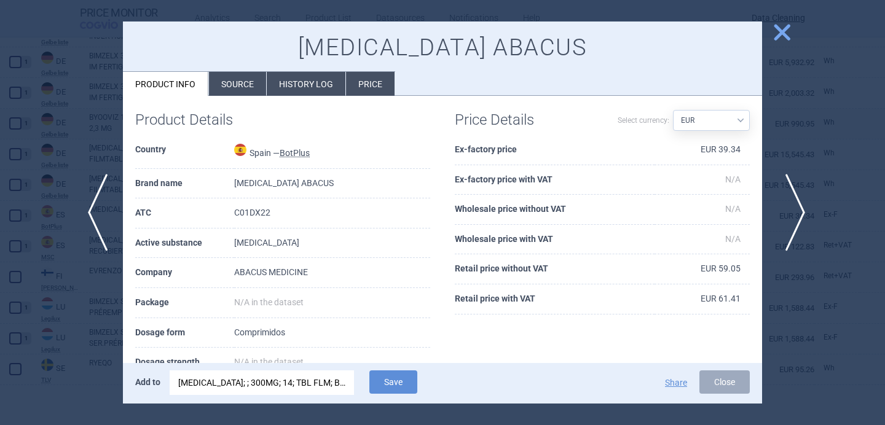
click at [787, 220] on span "next" at bounding box center [791, 212] width 28 height 77
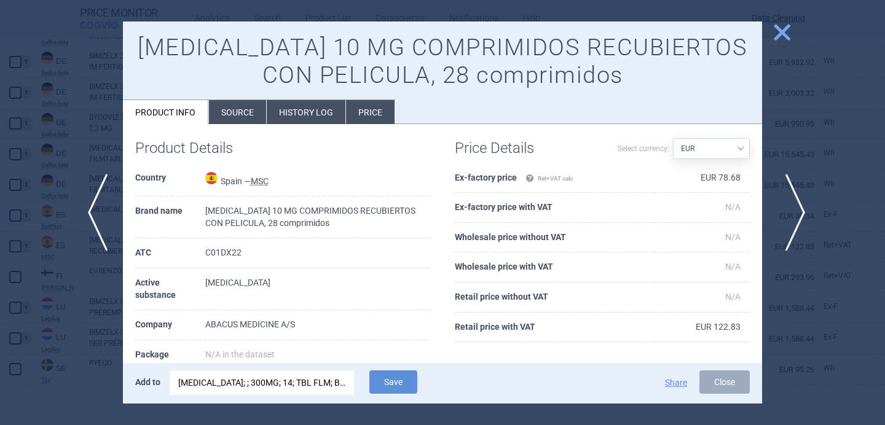
click at [787, 220] on span "next" at bounding box center [791, 212] width 28 height 77
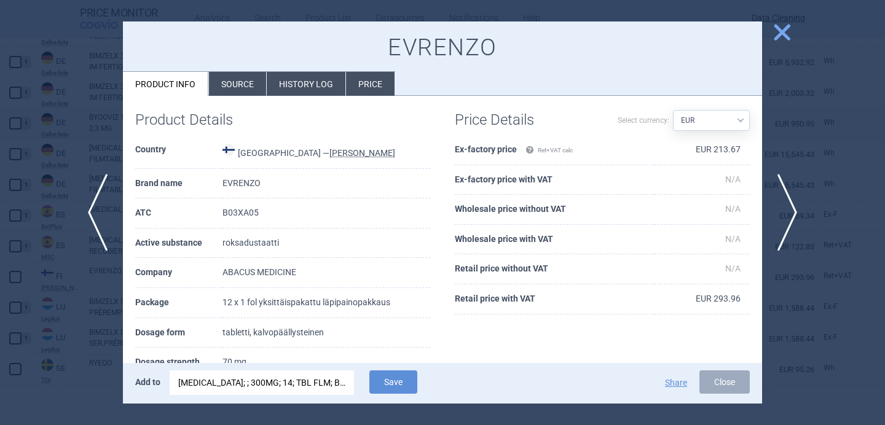
click at [289, 386] on div "ONUREG; ; 300MG; 14; TBL FLM; BLI |EU/1/21/1556/004" at bounding box center [261, 383] width 167 height 25
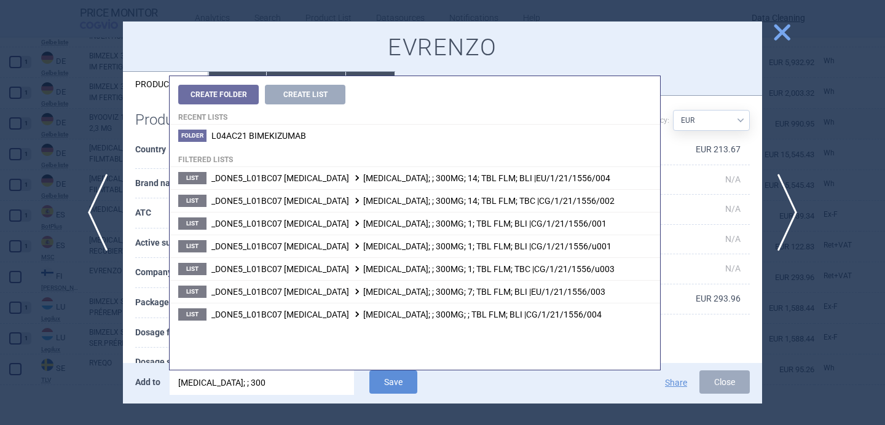
click at [289, 386] on input "onureg; ; 300" at bounding box center [262, 383] width 184 height 25
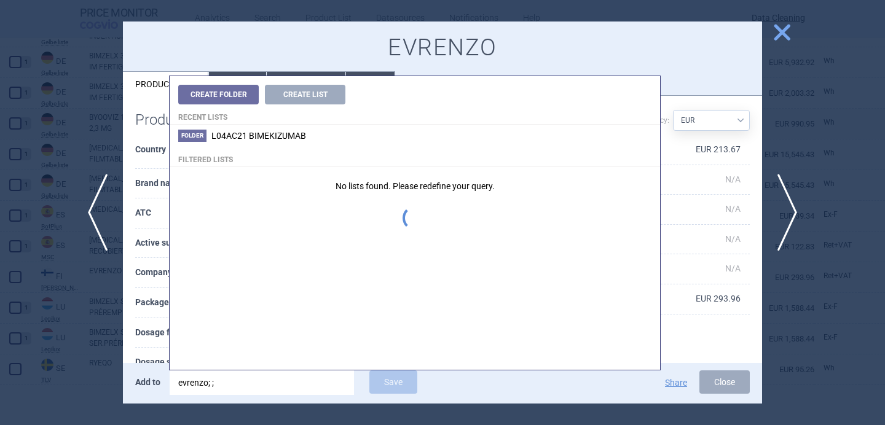
type input "evrenzo; ;"
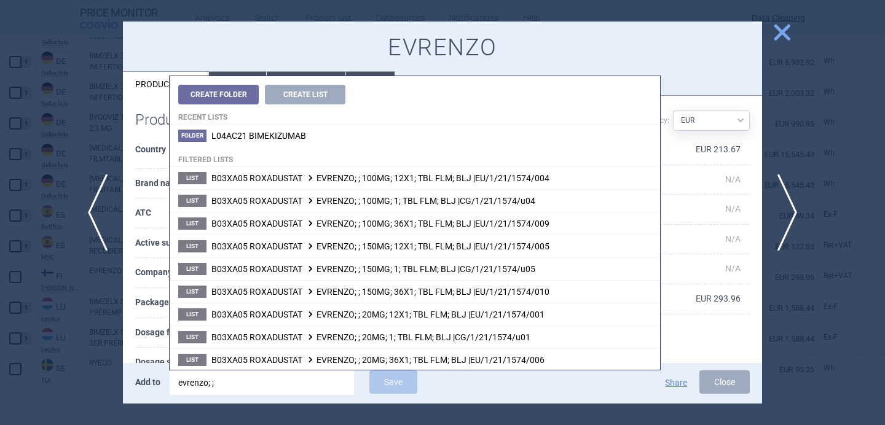
click at [143, 333] on th "Dosage form" at bounding box center [178, 333] width 87 height 30
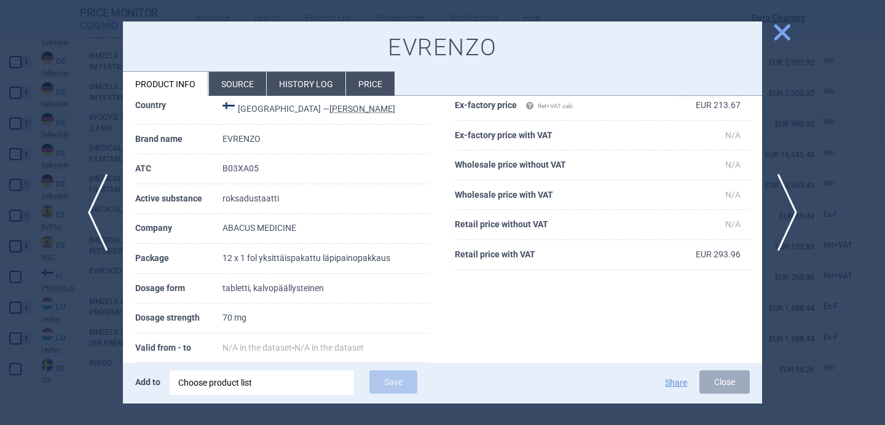
scroll to position [57, 0]
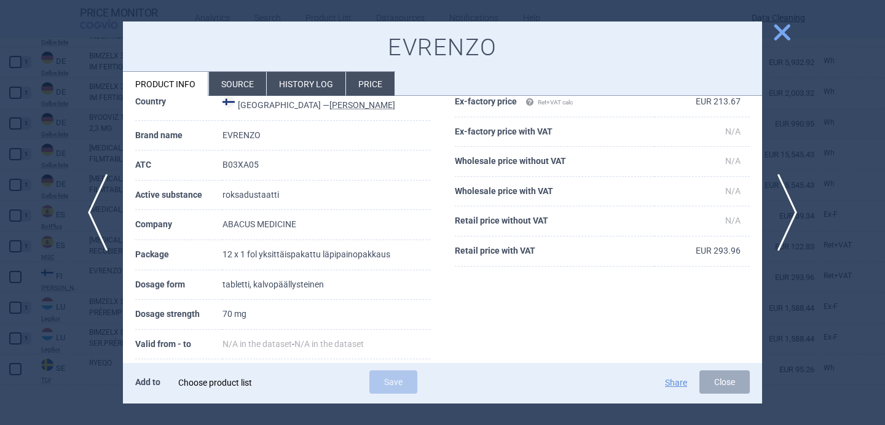
click at [194, 375] on div "Choose product list" at bounding box center [261, 383] width 167 height 25
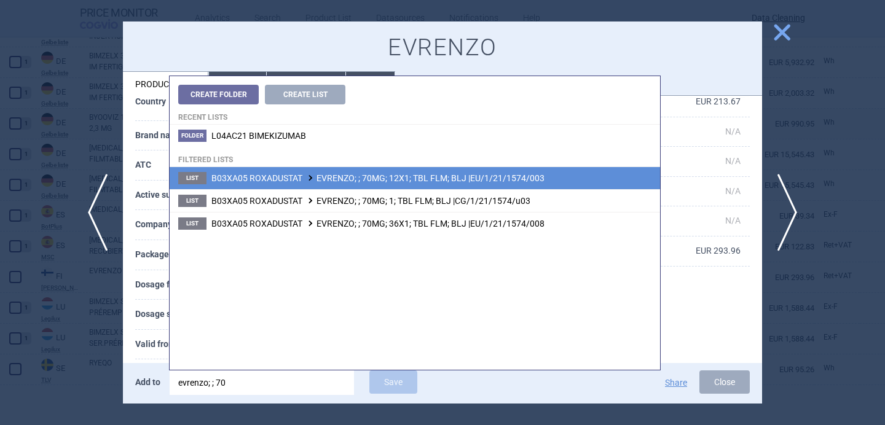
type input "evrenzo; ; 70"
click at [327, 177] on span "B03XA05 ROXADUSTAT EVRENZO; ; 70MG; 12X1; TBL FLM; BLJ |EU/1/21/1574/003" at bounding box center [377, 178] width 333 height 10
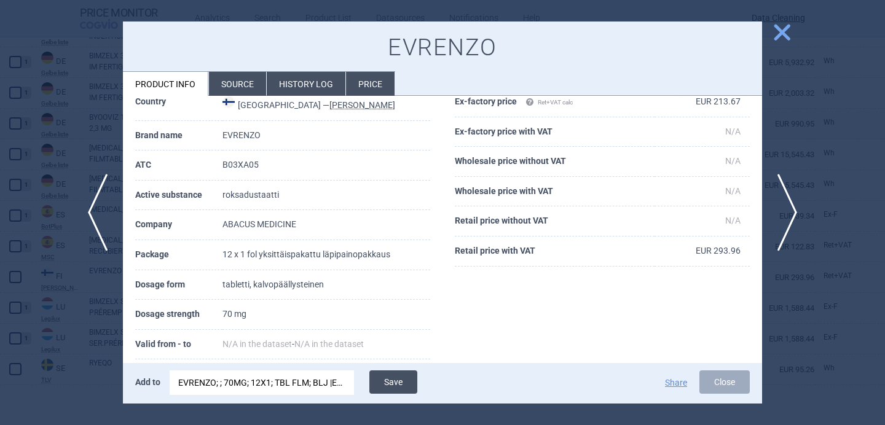
click at [387, 377] on button "Save" at bounding box center [393, 382] width 48 height 23
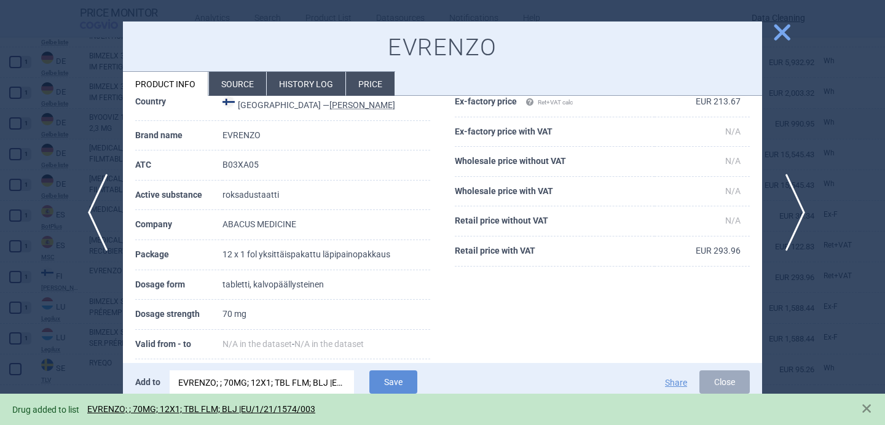
click at [788, 206] on span "next" at bounding box center [791, 212] width 28 height 77
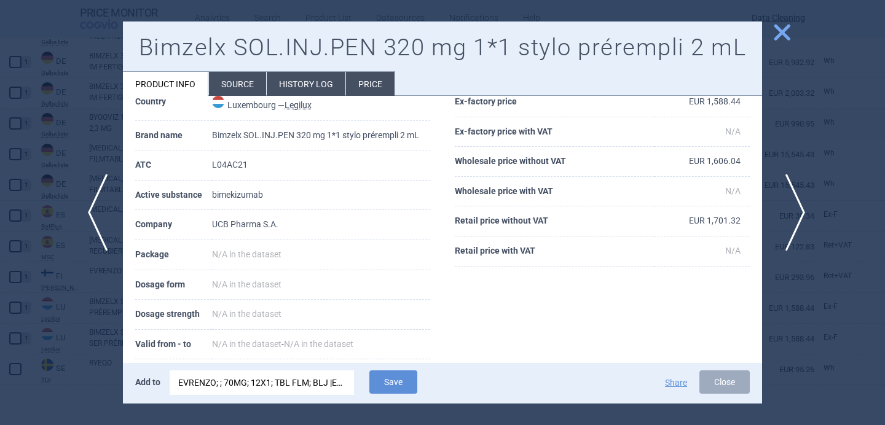
click at [788, 206] on span "next" at bounding box center [791, 212] width 28 height 77
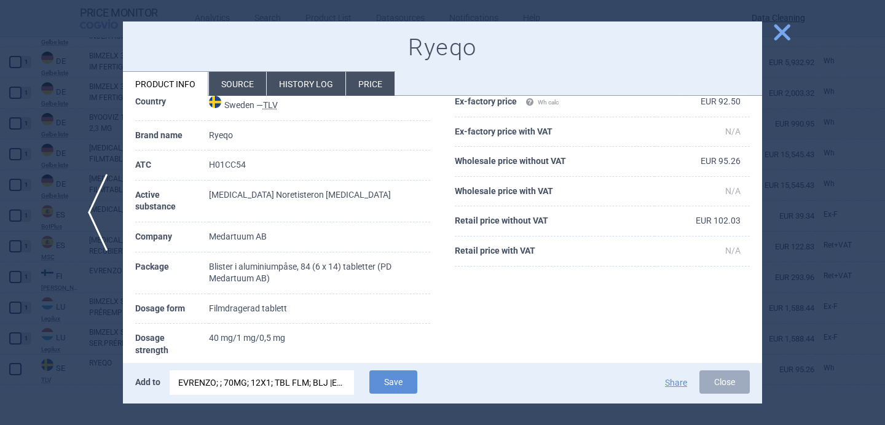
click at [307, 381] on div "EVRENZO; ; 70MG; 12X1; TBL FLM; BLJ |EU/1/21/1574/003" at bounding box center [261, 383] width 167 height 25
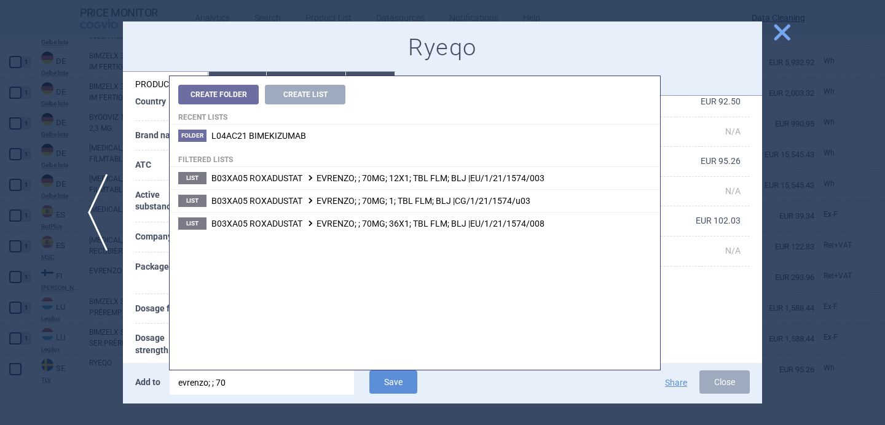
click at [307, 381] on input "evrenzo; ; 70" at bounding box center [262, 383] width 184 height 25
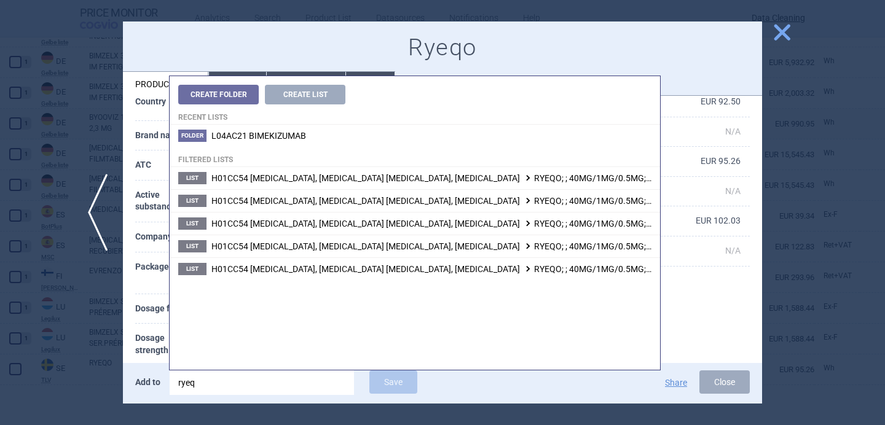
type input "ryeqo"
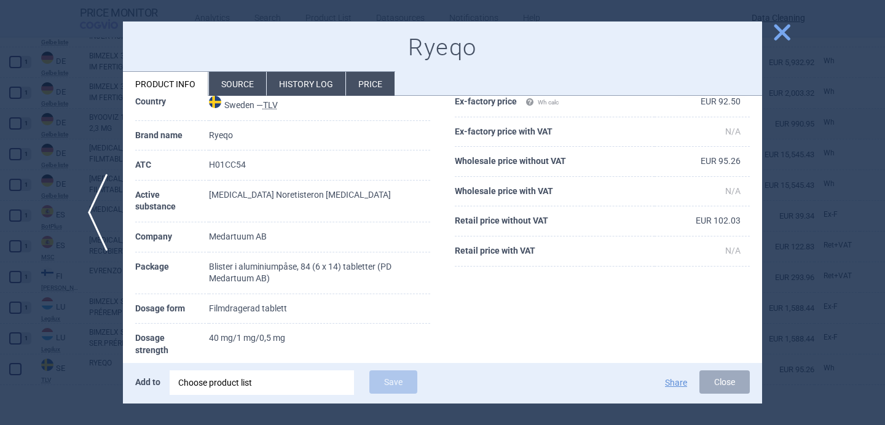
click at [141, 366] on th "Valid from - to" at bounding box center [172, 381] width 74 height 30
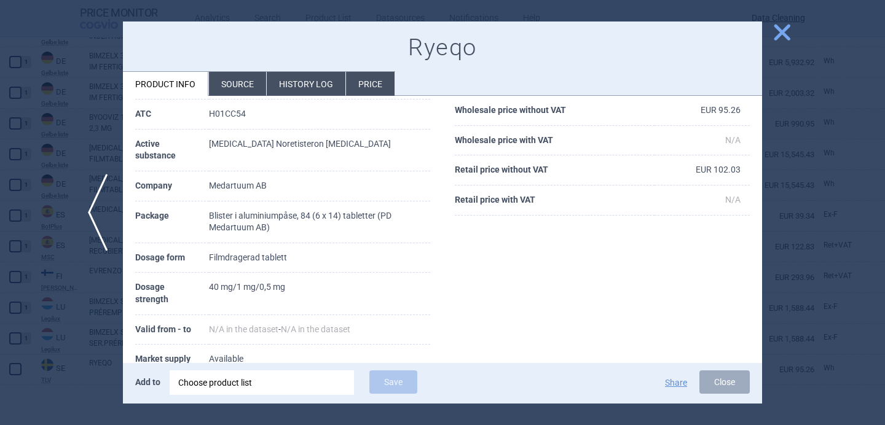
scroll to position [96, 0]
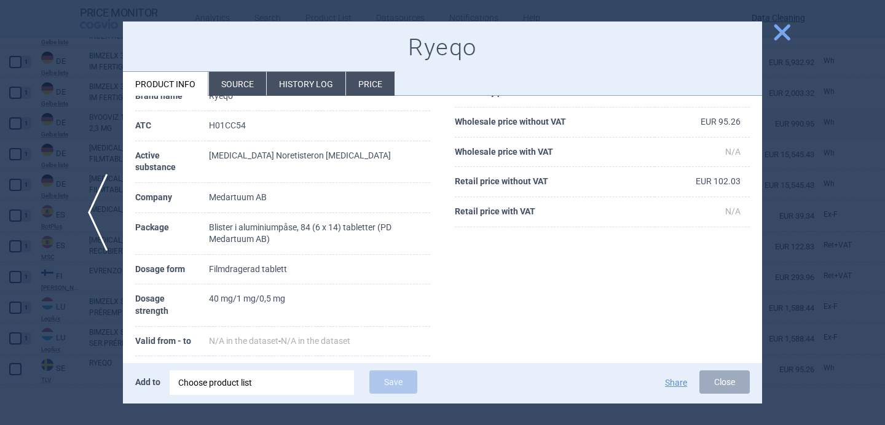
click at [213, 379] on div "Choose product list" at bounding box center [261, 383] width 167 height 25
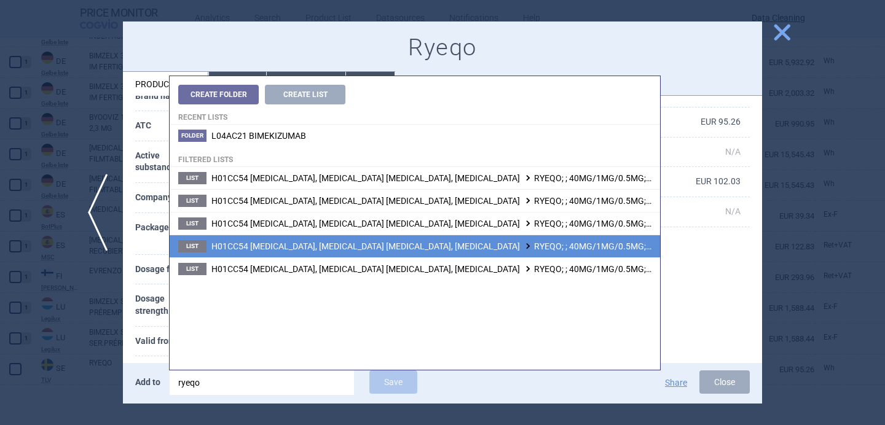
click at [414, 246] on span "H01CC54 RELUGOLIX, NORETHISTERONE ACETATE, ESTRADIOL HEMIHYDRATE RYEQO; ; 40MG/…" at bounding box center [500, 247] width 579 height 10
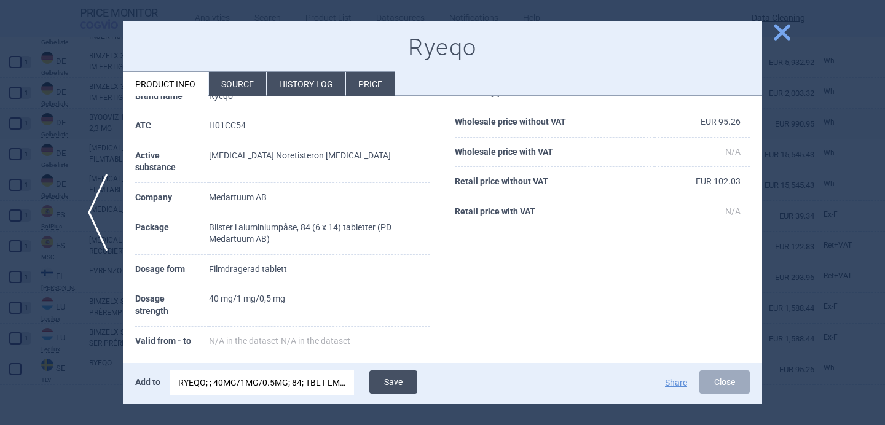
click at [400, 383] on button "Save" at bounding box center [393, 382] width 48 height 23
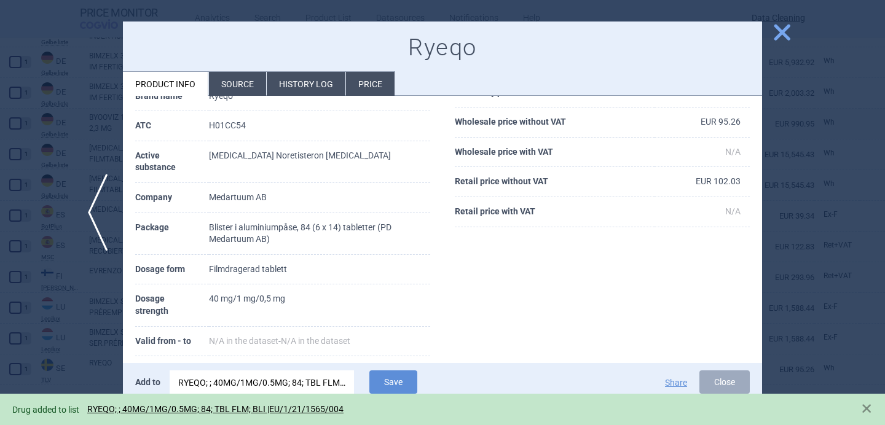
click at [94, 344] on div at bounding box center [442, 212] width 885 height 425
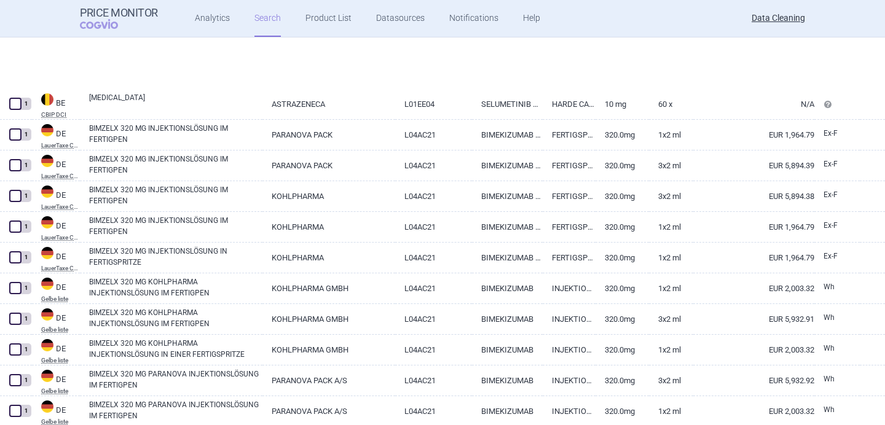
select select "brandName"
select select "newerThan"
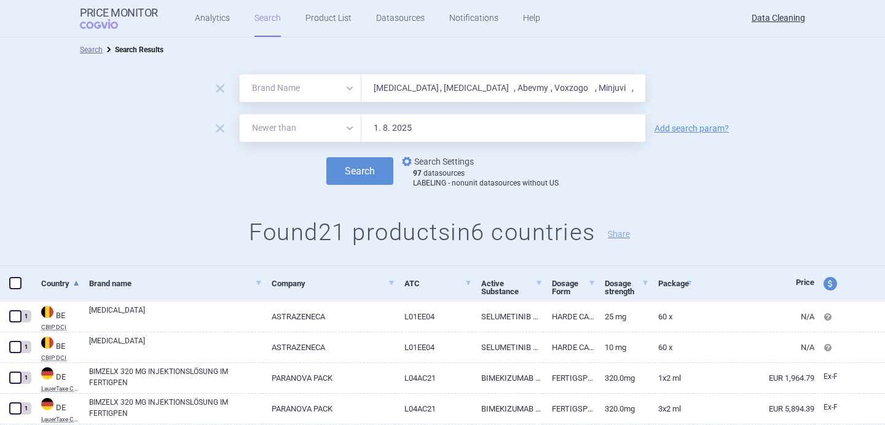
click at [441, 167] on link "options Search Settings" at bounding box center [436, 161] width 74 height 15
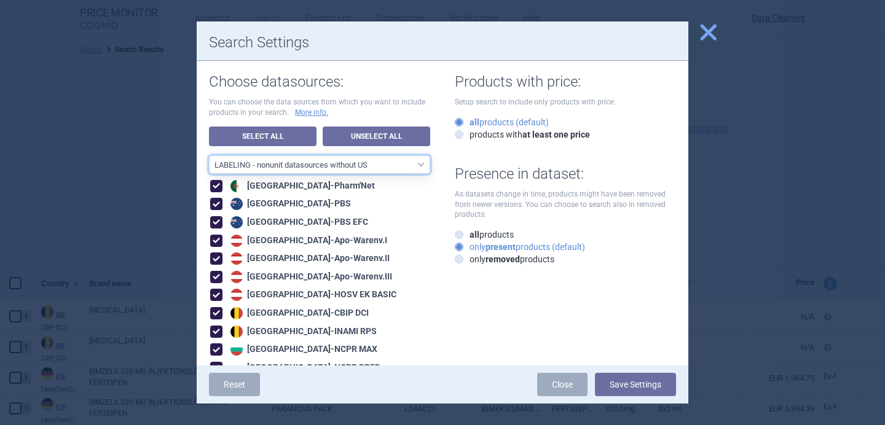
click at [420, 166] on select "All data sources LABELING - unit datasources without US LABELING - nonunit data…" at bounding box center [319, 164] width 221 height 18
select select "8989dc10-0f59-46fa-8fa1-2d950f31f8cb"
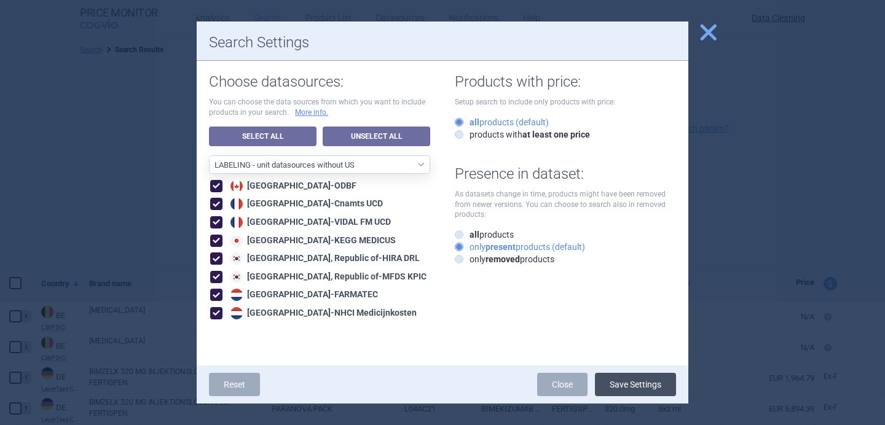
click at [645, 383] on button "Save Settings" at bounding box center [635, 384] width 81 height 23
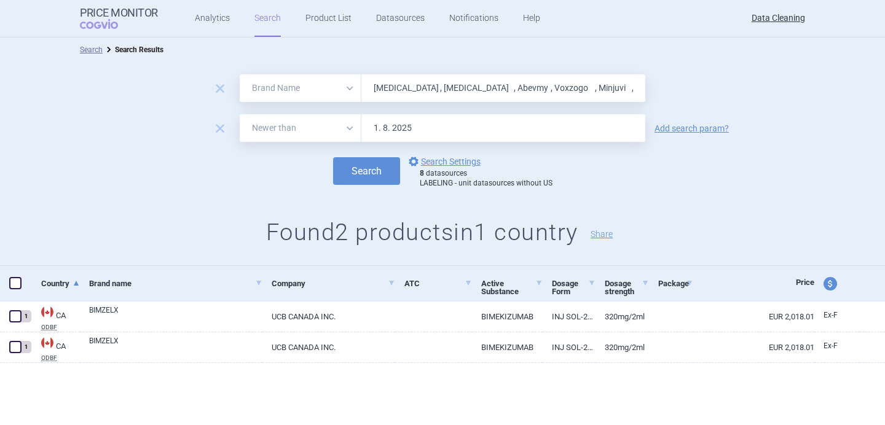
click at [426, 90] on input "Koselugo , Onureg , Abevmy , Voxzogo , Minjuvi , Bimzelx , Byooviz , Abecma , E…" at bounding box center [503, 88] width 284 height 28
paste input "Enspryng , Jayempi , Adtralza , Evkeeza , Efmody , Ponvory , Drovelis , Lydisil…"
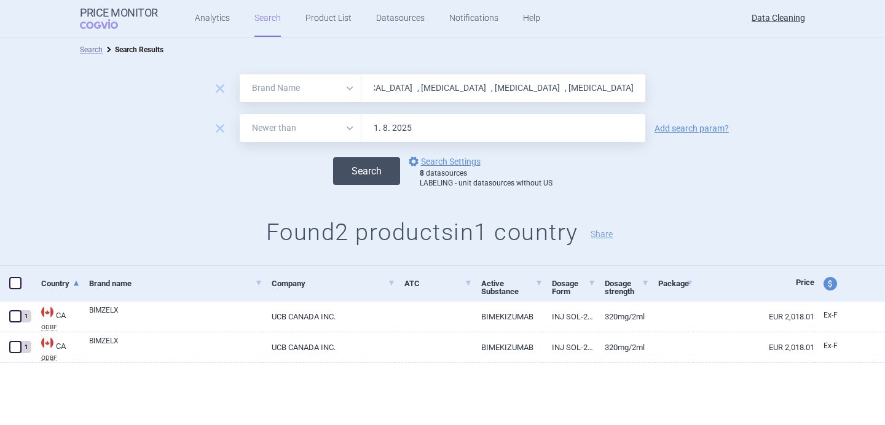
type input "Enspryng , Jayempi , Adtralza , Evkeeza , Efmody , Ponvory , Drovelis , Lydisil…"
click at [374, 171] on button "Search" at bounding box center [366, 171] width 67 height 28
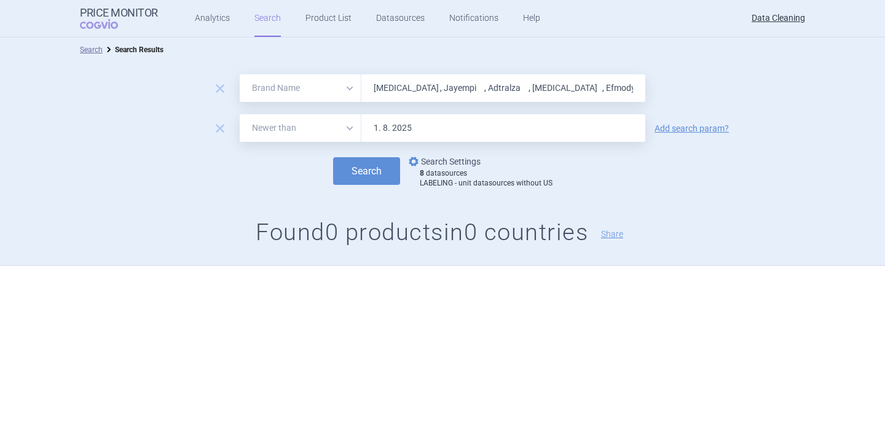
click at [437, 161] on link "options Search Settings" at bounding box center [443, 161] width 74 height 15
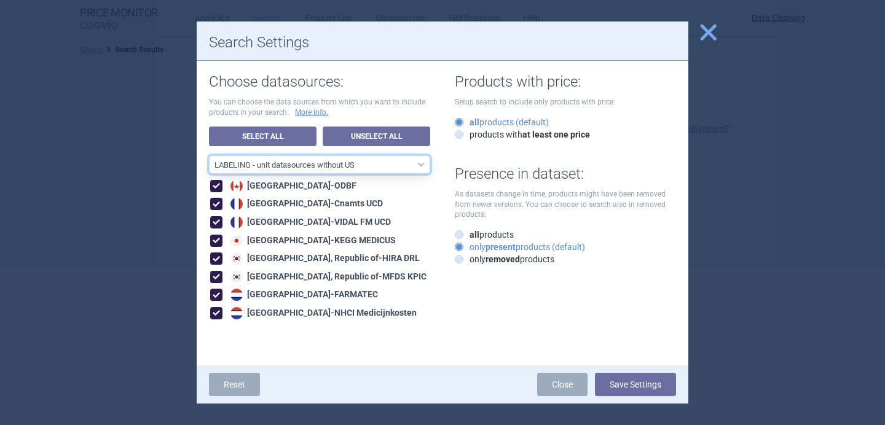
click at [422, 160] on select "All data sources LABELING - unit datasources without US LABELING - nonunit data…" at bounding box center [319, 164] width 221 height 18
select select "194b0200-cf1c-4e35-97df-3b55a106476a"
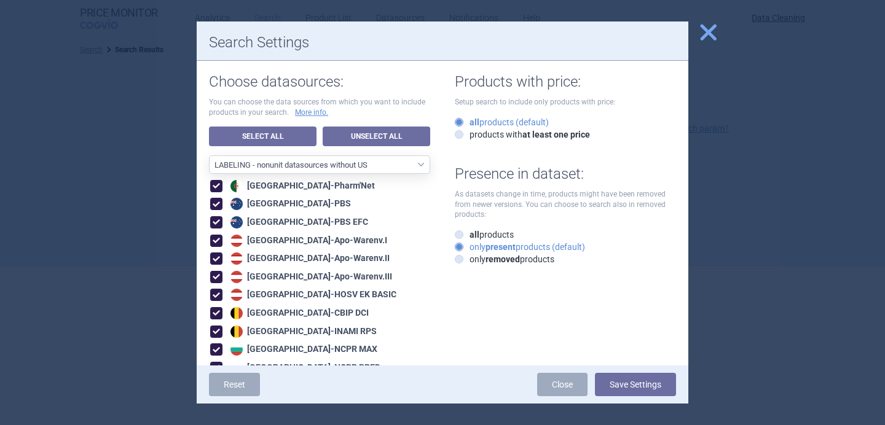
click at [634, 395] on button "Save Settings" at bounding box center [635, 384] width 81 height 23
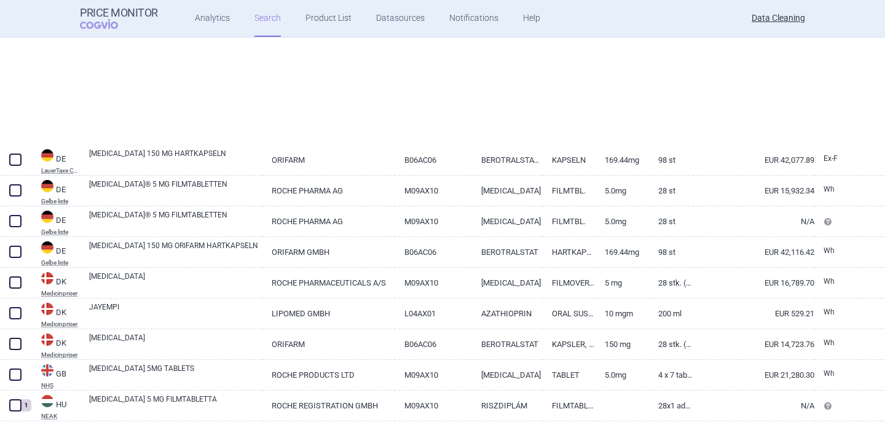
select select "brandName"
select select "newerThan"
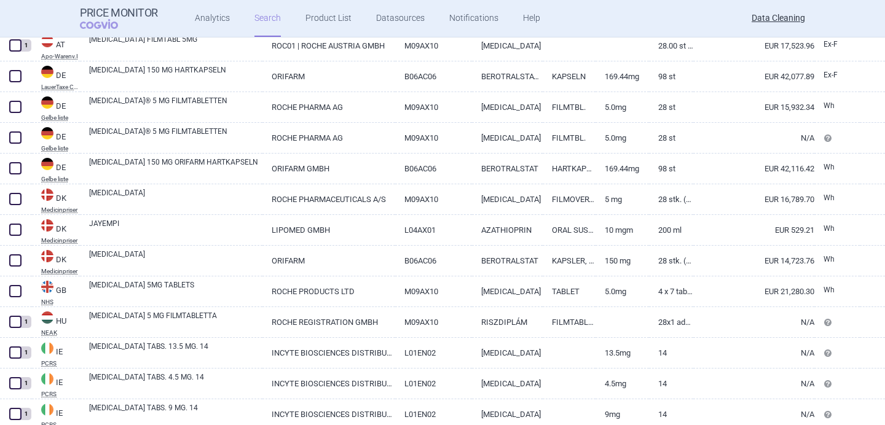
scroll to position [262, 0]
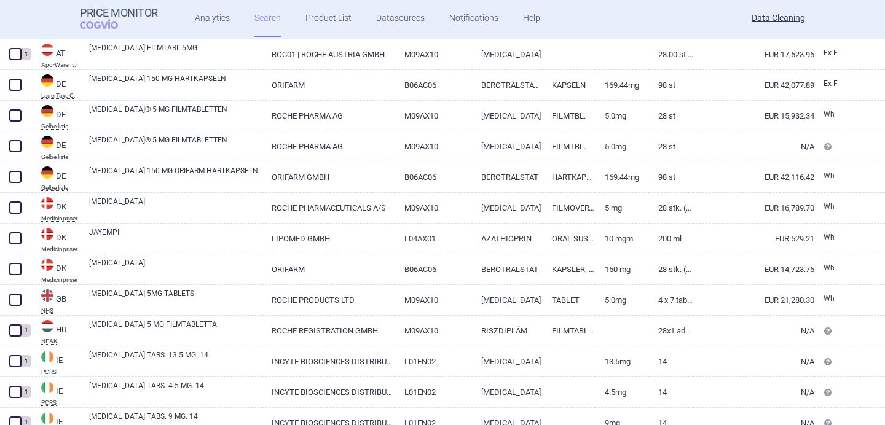
select select "brandName"
select select "newerThan"
click at [210, 85] on link "ORLADEYO 150 MG HARTKAPSELN" at bounding box center [175, 84] width 173 height 22
select select "EUR"
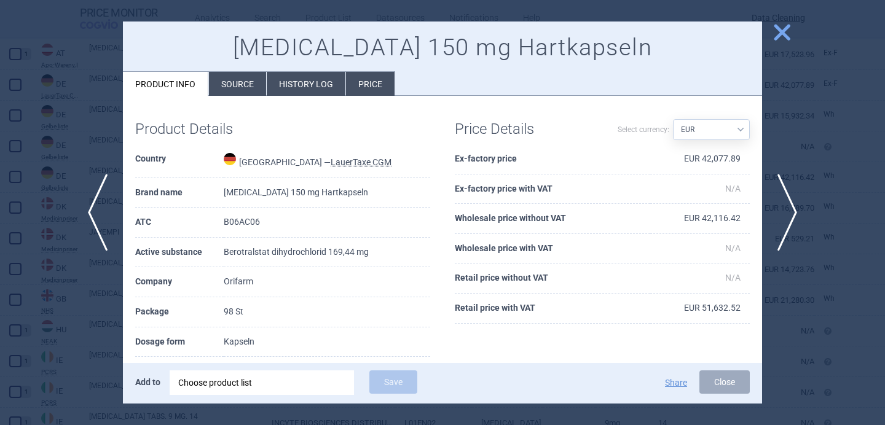
click at [253, 380] on div "Choose product list" at bounding box center [261, 383] width 167 height 25
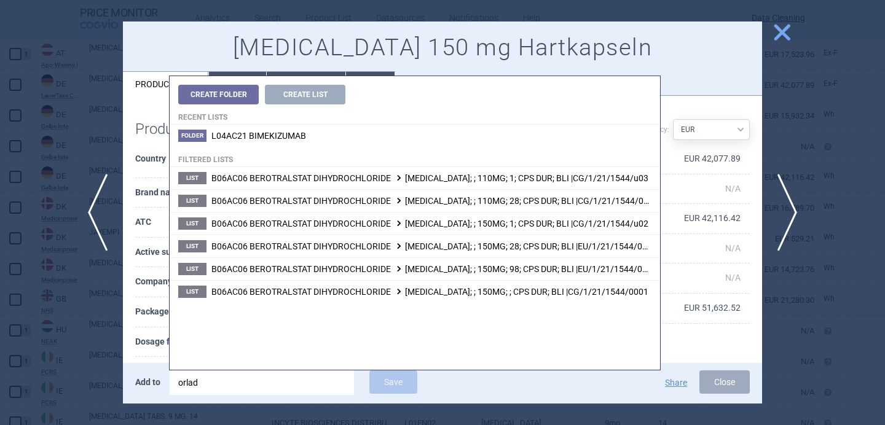
type input "orlad"
click at [350, 274] on li "List B06AC06 BEROTRALSTAT DIHYDROCHLORIDE ORLADEYO; ; 150MG; 98; CPS DUR; BLI |…" at bounding box center [415, 268] width 490 height 23
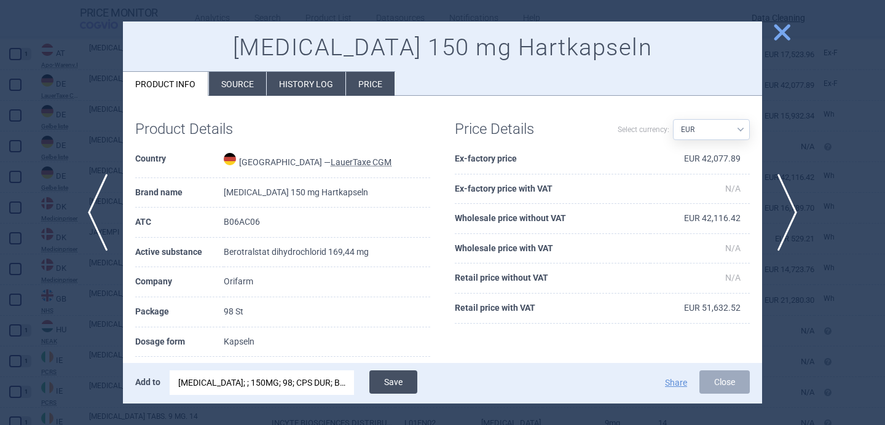
drag, startPoint x: 407, startPoint y: 176, endPoint x: 405, endPoint y: 385, distance: 209.6
click at [405, 385] on button "Save" at bounding box center [393, 382] width 48 height 23
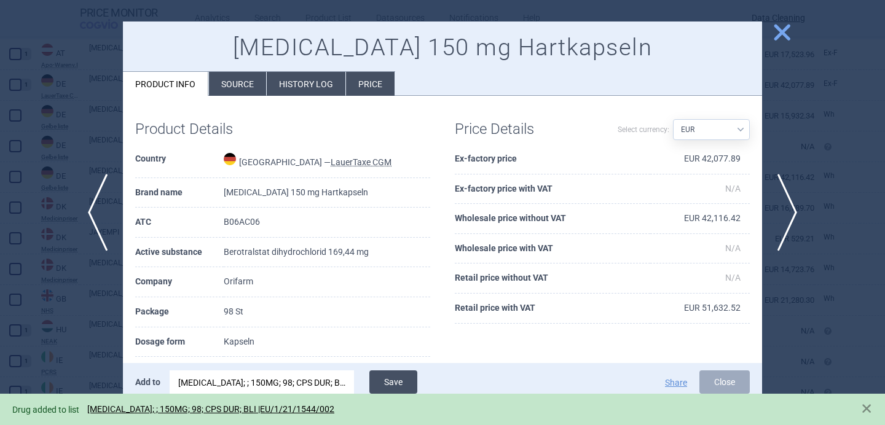
click at [795, 219] on span "next" at bounding box center [791, 212] width 28 height 77
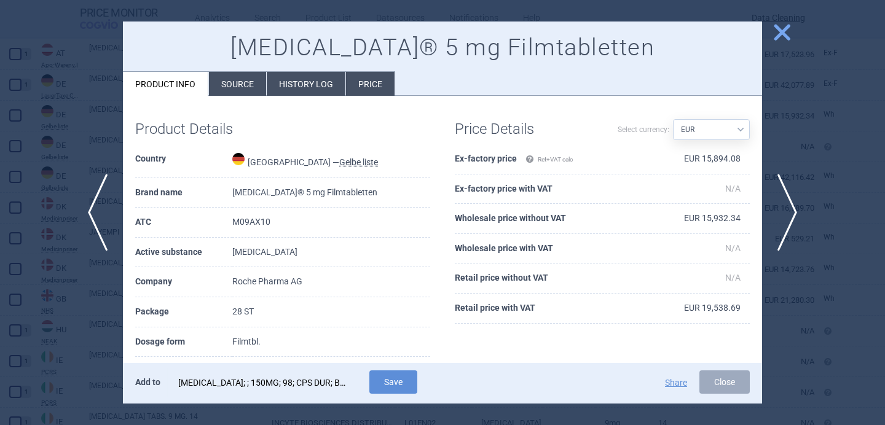
drag, startPoint x: 405, startPoint y: 385, endPoint x: 271, endPoint y: 380, distance: 134.1
click at [271, 380] on div "ORLADEYO; ; 150MG; 98; CPS DUR; BLI |EU/1/21/1544/002" at bounding box center [261, 383] width 167 height 25
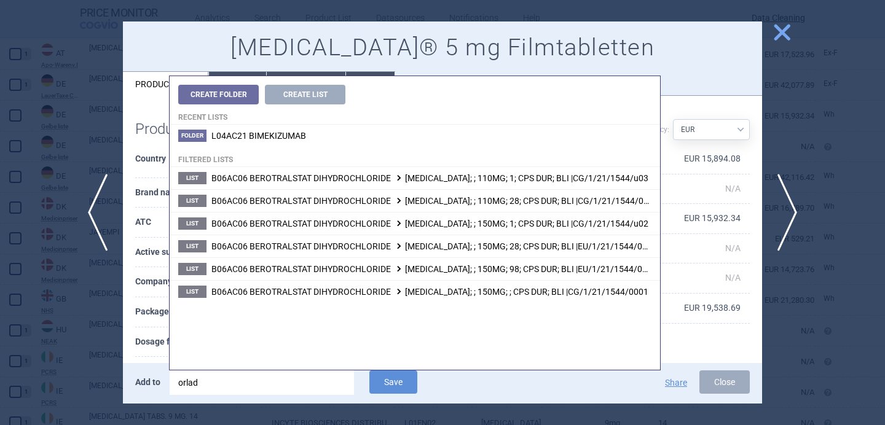
click at [271, 380] on input "orlad" at bounding box center [262, 383] width 184 height 25
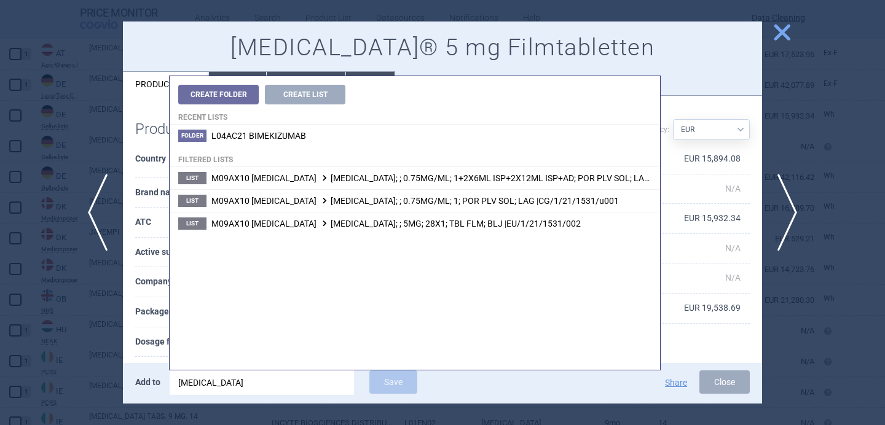
type input "evrysdi"
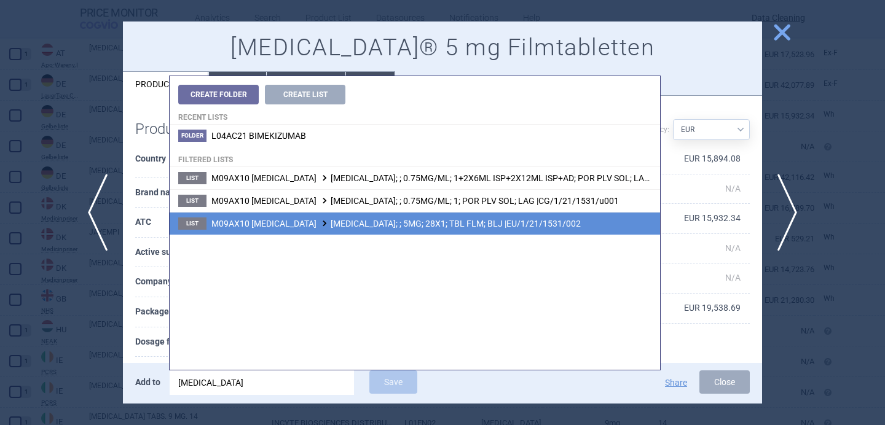
drag, startPoint x: 271, startPoint y: 380, endPoint x: 323, endPoint y: 221, distance: 166.7
click at [323, 221] on span "M09AX10 RISDIPLAM EVRYSDI; ; 5MG; 28X1; TBL FLM; BLJ |EU/1/21/1531/002" at bounding box center [395, 224] width 369 height 10
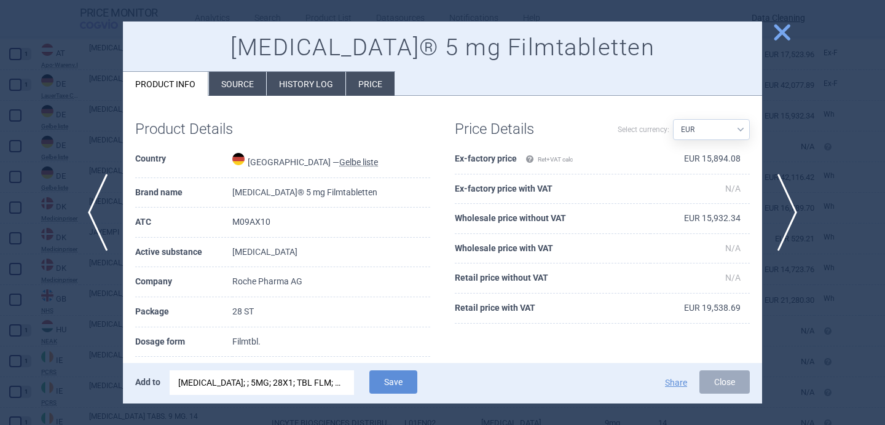
click at [295, 382] on div "EVRYSDI; ; 5MG; 28X1; TBL FLM; BLJ |EU/1/21/1531/002" at bounding box center [261, 383] width 167 height 25
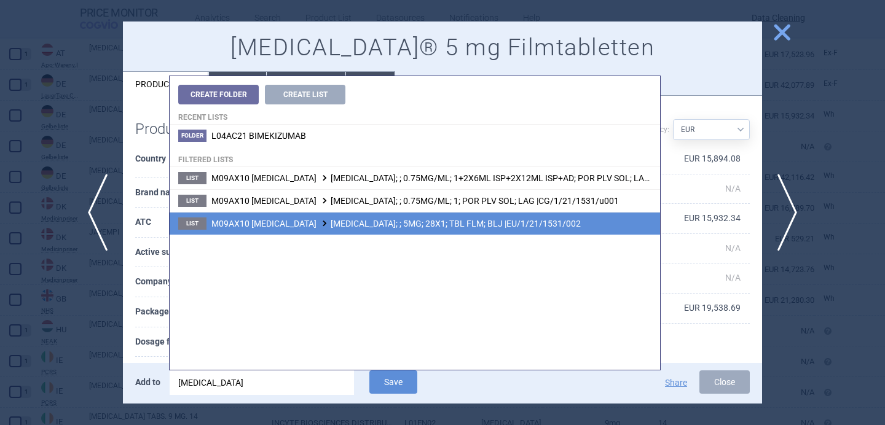
click at [393, 232] on li "List M09AX10 RISDIPLAM EVRYSDI; ; 5MG; 28X1; TBL FLM; BLJ |EU/1/21/1531/002" at bounding box center [415, 223] width 490 height 23
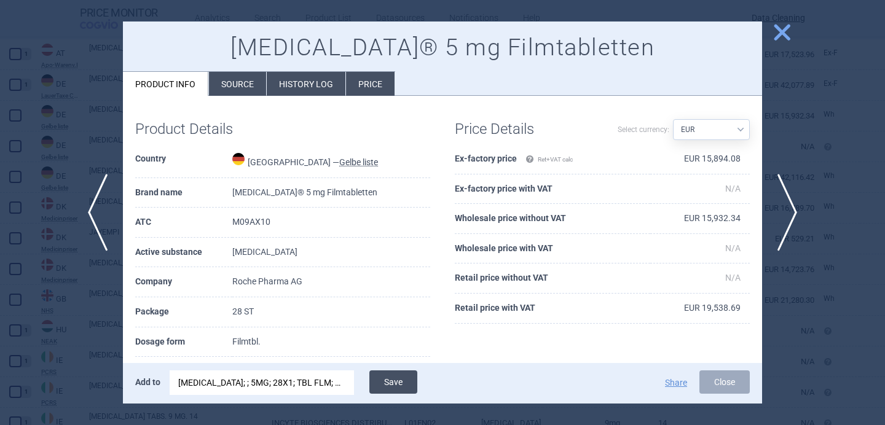
drag, startPoint x: 323, startPoint y: 221, endPoint x: 388, endPoint y: 373, distance: 165.4
click at [388, 373] on button "Save" at bounding box center [393, 382] width 48 height 23
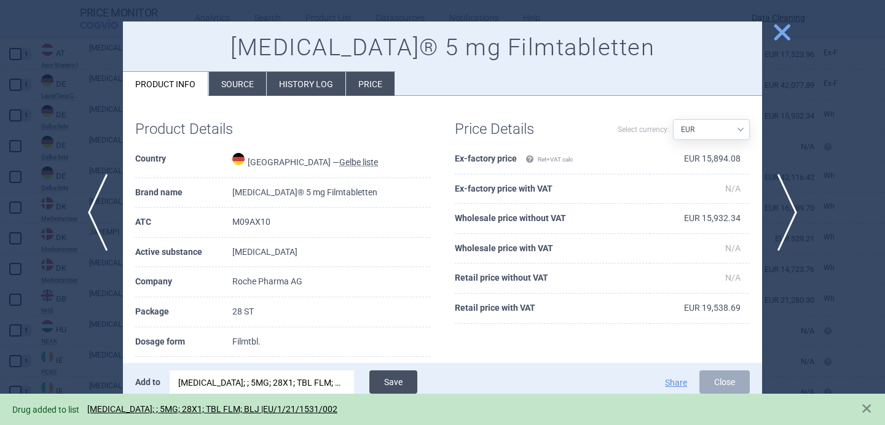
click at [794, 200] on span "next" at bounding box center [791, 212] width 28 height 77
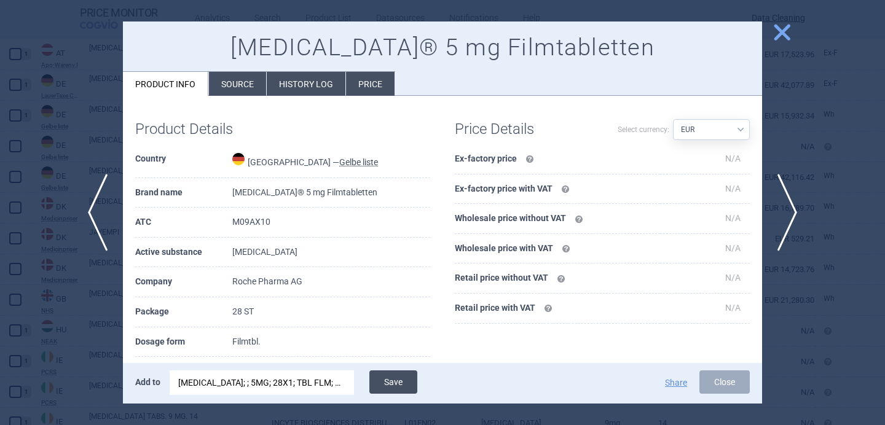
click at [387, 379] on button "Save" at bounding box center [393, 382] width 48 height 23
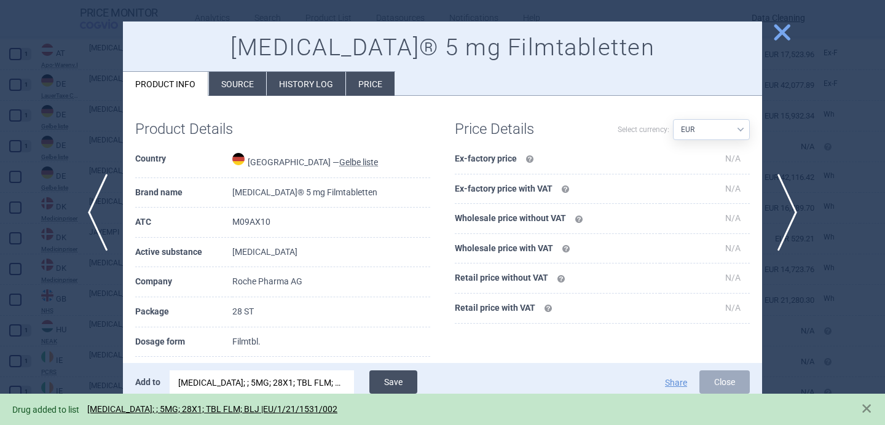
click at [97, 223] on span "previous" at bounding box center [94, 212] width 28 height 77
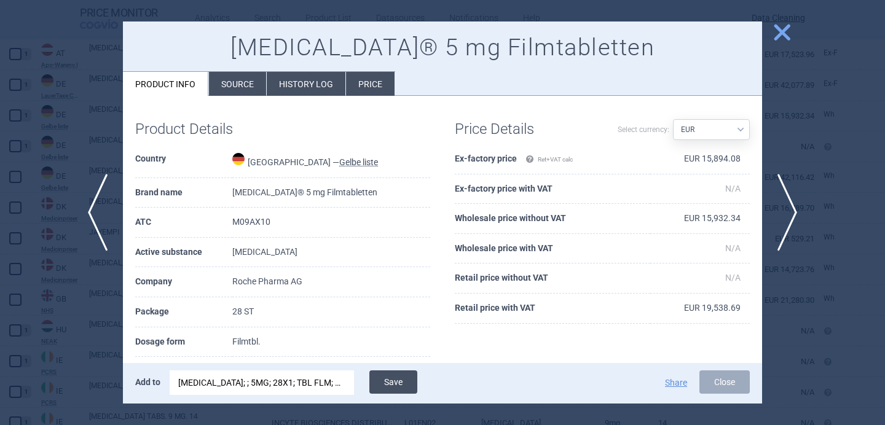
click at [793, 210] on span "next" at bounding box center [791, 212] width 28 height 77
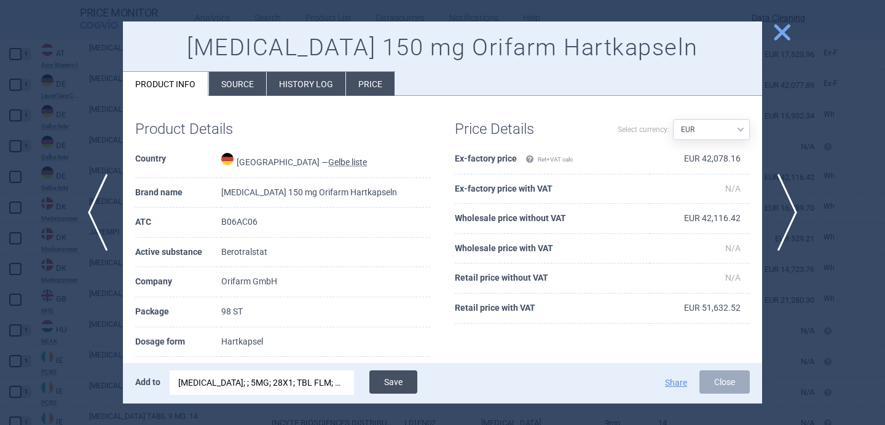
click at [311, 383] on div "EVRYSDI; ; 5MG; 28X1; TBL FLM; BLJ |EU/1/21/1531/002" at bounding box center [261, 383] width 167 height 25
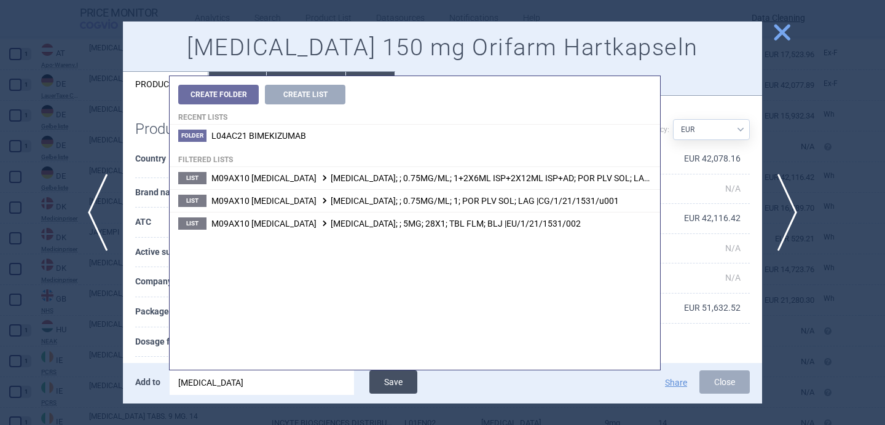
click at [310, 383] on input "evrysdi" at bounding box center [262, 383] width 184 height 25
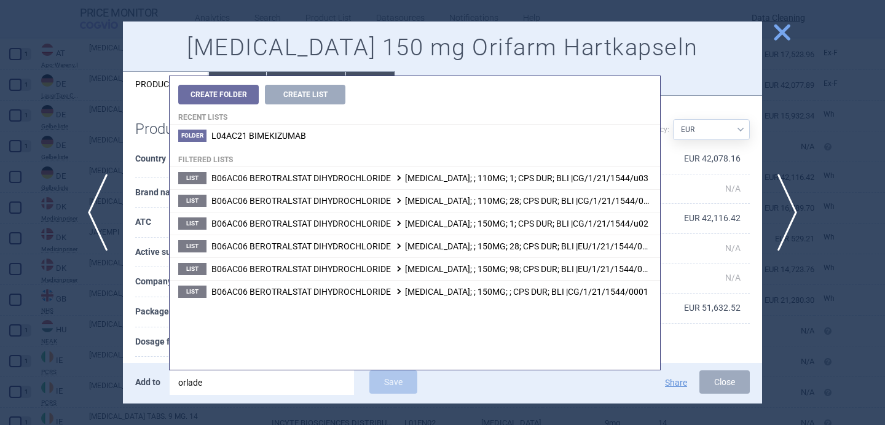
type input "orlade"
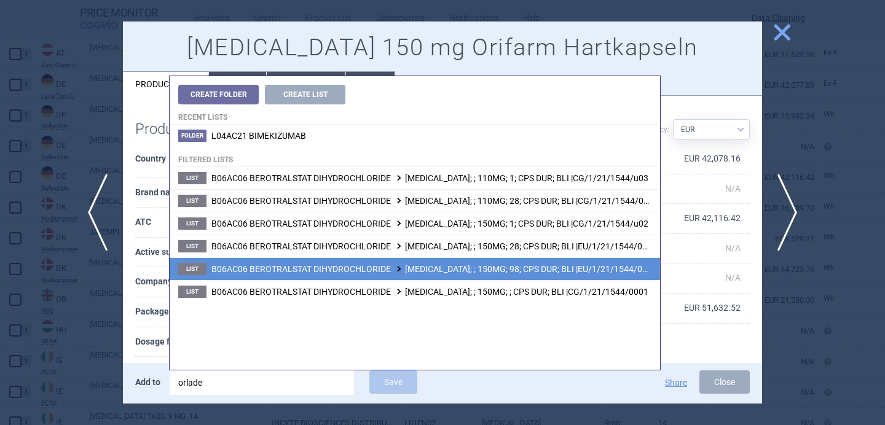
drag, startPoint x: 388, startPoint y: 373, endPoint x: 487, endPoint y: 272, distance: 141.2
click at [487, 272] on span "B06AC06 BEROTRALSTAT DIHYDROCHLORIDE ORLADEYO; ; 150MG; 98; CPS DUR; BLI |EU/1/…" at bounding box center [431, 269] width 441 height 10
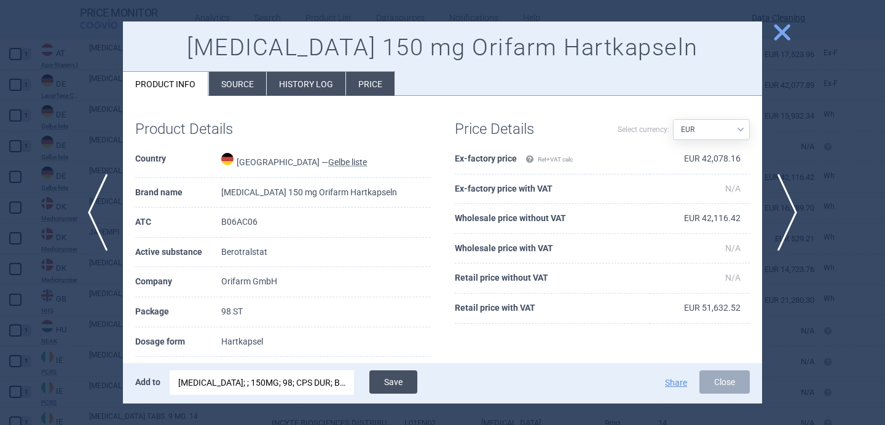
drag, startPoint x: 487, startPoint y: 272, endPoint x: 404, endPoint y: 382, distance: 137.3
click at [404, 382] on button "Save" at bounding box center [393, 382] width 48 height 23
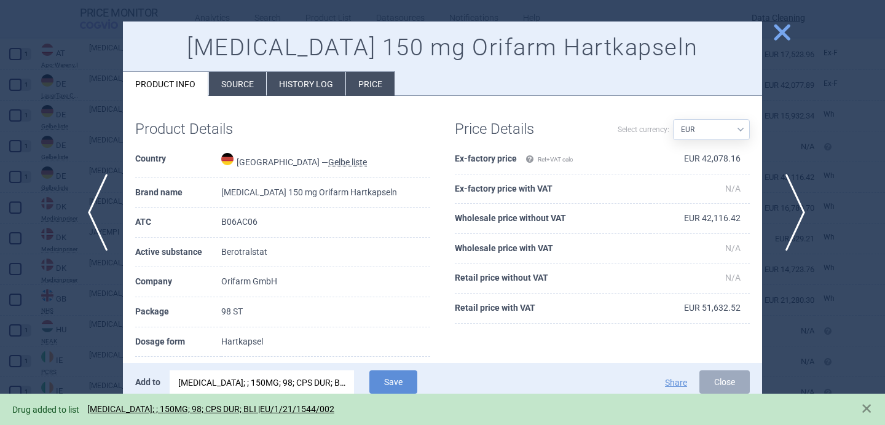
drag, startPoint x: 404, startPoint y: 382, endPoint x: 790, endPoint y: 212, distance: 421.0
click at [790, 212] on span "next" at bounding box center [791, 212] width 28 height 77
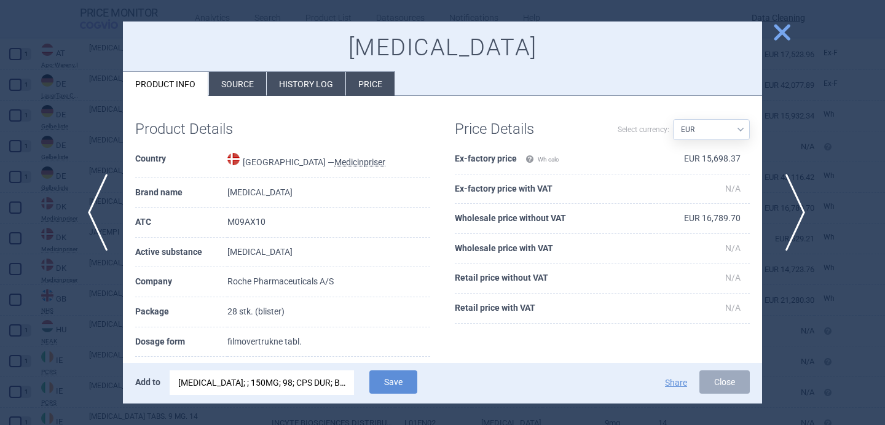
click at [303, 385] on div "ORLADEYO; ; 150MG; 98; CPS DUR; BLI |EU/1/21/1544/002" at bounding box center [261, 383] width 167 height 25
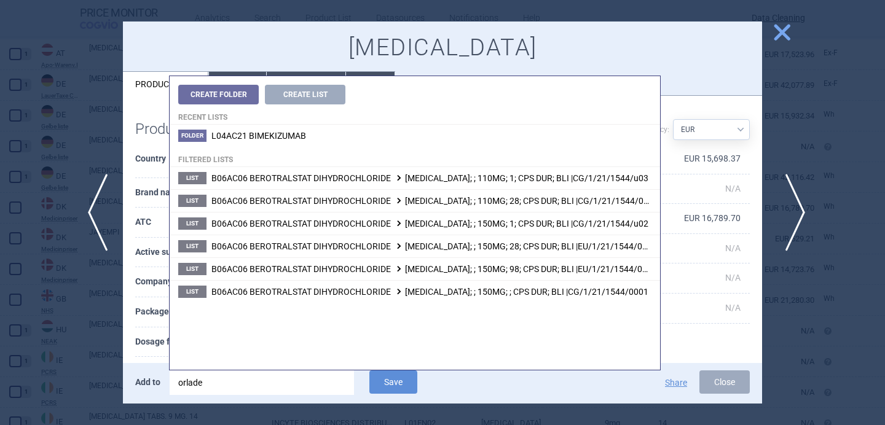
click at [303, 385] on input "orlade" at bounding box center [262, 383] width 184 height 25
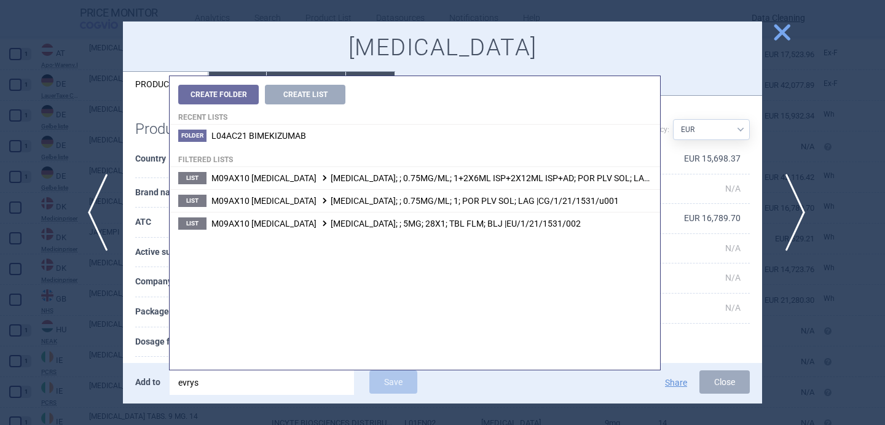
type input "evrys"
click at [449, 226] on span "M09AX10 RISDIPLAM EVRYSDI; ; 5MG; 28X1; TBL FLM; BLJ |EU/1/21/1531/002" at bounding box center [395, 224] width 369 height 10
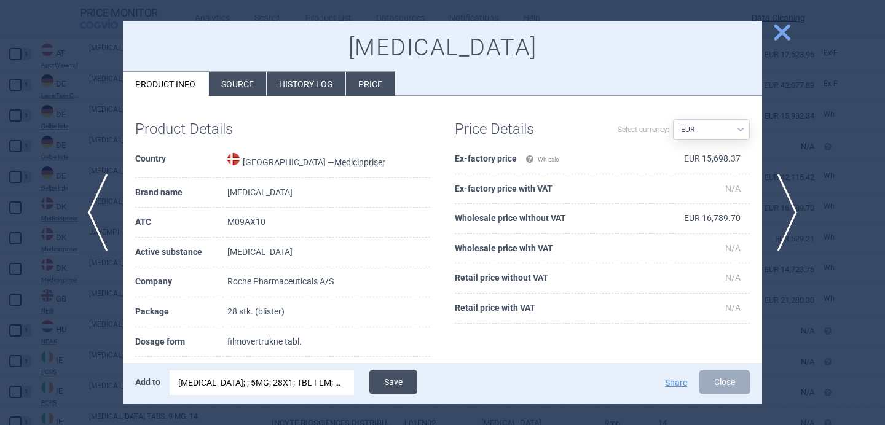
drag, startPoint x: 790, startPoint y: 212, endPoint x: 387, endPoint y: 383, distance: 437.3
click at [387, 383] on button "Save" at bounding box center [393, 382] width 48 height 23
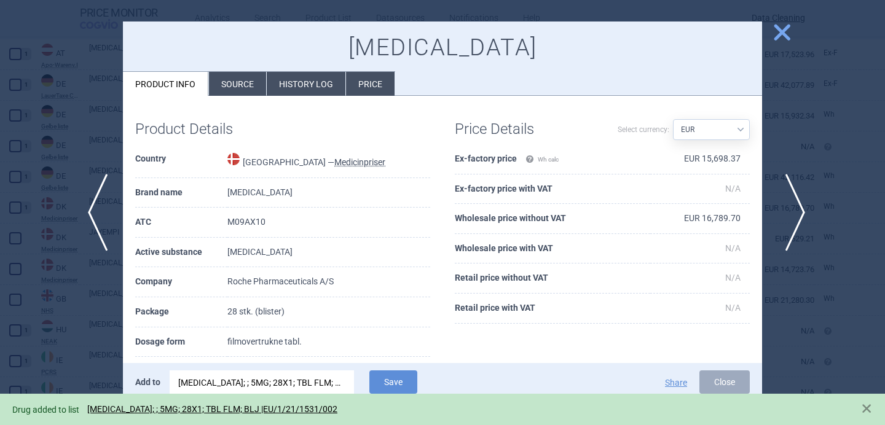
drag, startPoint x: 387, startPoint y: 383, endPoint x: 787, endPoint y: 198, distance: 440.2
click at [787, 198] on span "next" at bounding box center [791, 212] width 28 height 77
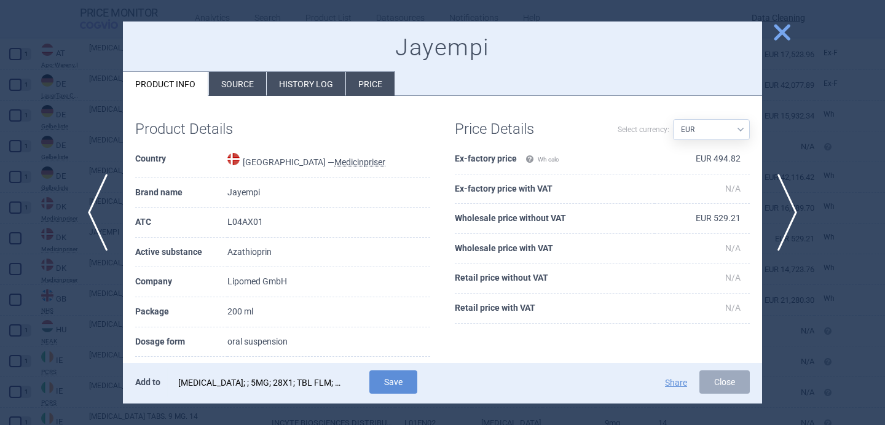
drag, startPoint x: 787, startPoint y: 198, endPoint x: 284, endPoint y: 387, distance: 537.1
click at [284, 387] on div "EVRYSDI; ; 5MG; 28X1; TBL FLM; BLJ |EU/1/21/1531/002" at bounding box center [261, 383] width 167 height 25
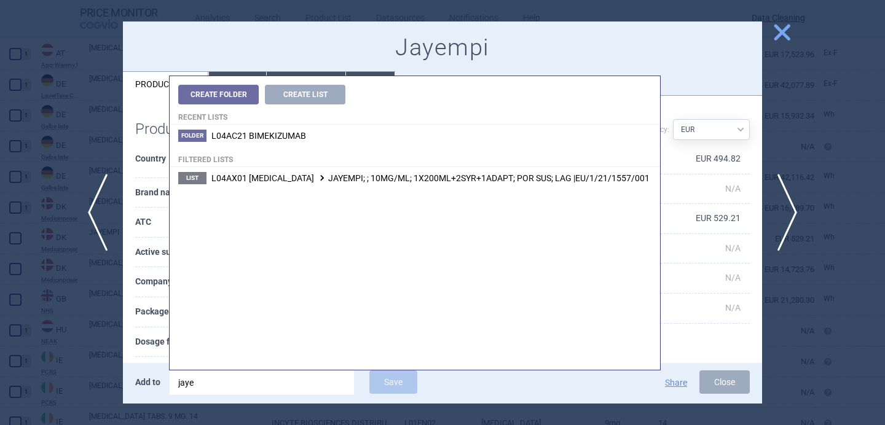
type input "jaye"
click at [471, 179] on span "L04AX01 AZATHIOPRINE JAYEMPI; ; 10MG/ML; 1X200ML+2SYR+1ADAPT; POR SUS; LAG |EU/…" at bounding box center [430, 178] width 438 height 10
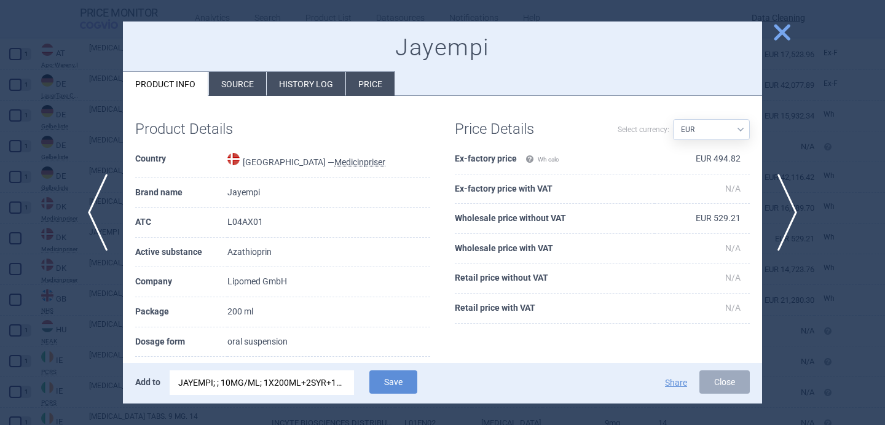
click at [398, 388] on button "Save" at bounding box center [393, 382] width 48 height 23
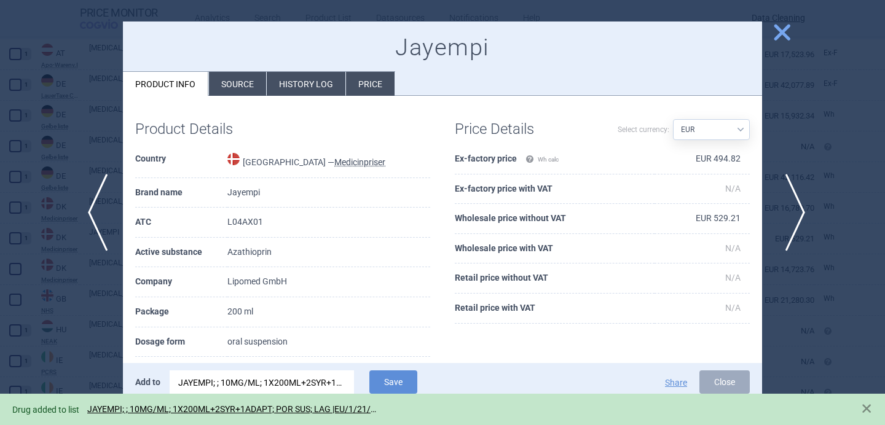
drag, startPoint x: 284, startPoint y: 387, endPoint x: 792, endPoint y: 208, distance: 539.0
click at [792, 208] on span "next" at bounding box center [791, 212] width 28 height 77
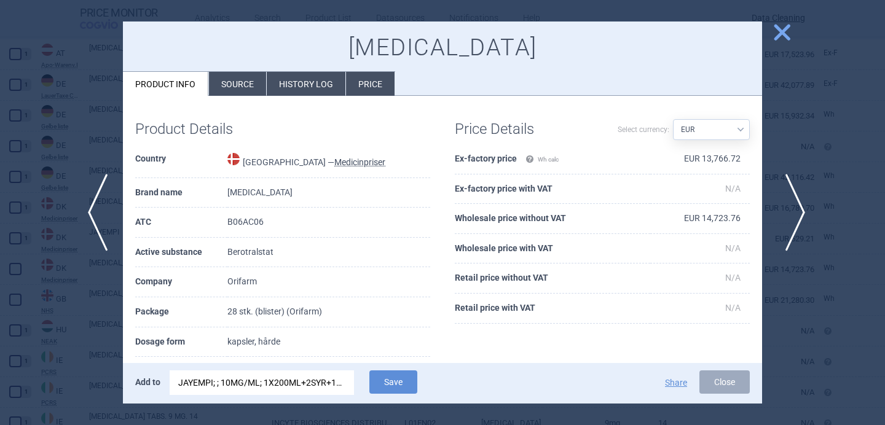
click at [312, 381] on div "JAYEMPI; ; 10MG/ML; 1X200ML+2SYR+1ADAPT; POR SUS; LAG |EU/1/21/1557/001" at bounding box center [261, 383] width 167 height 25
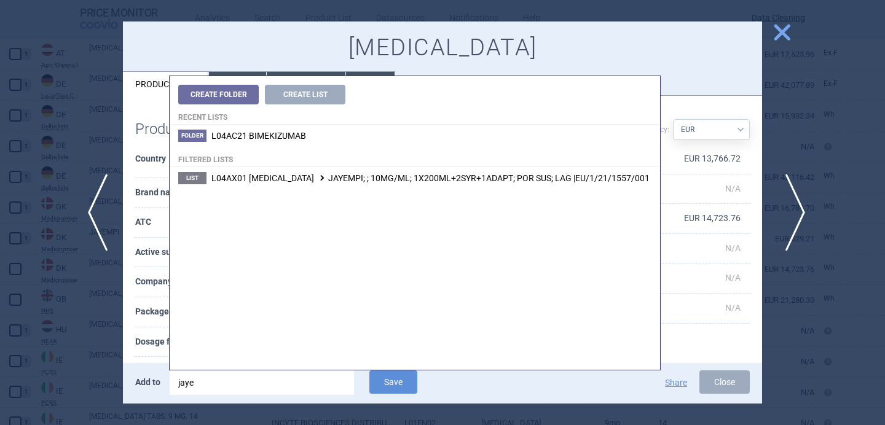
click at [312, 381] on input "jaye" at bounding box center [262, 383] width 184 height 25
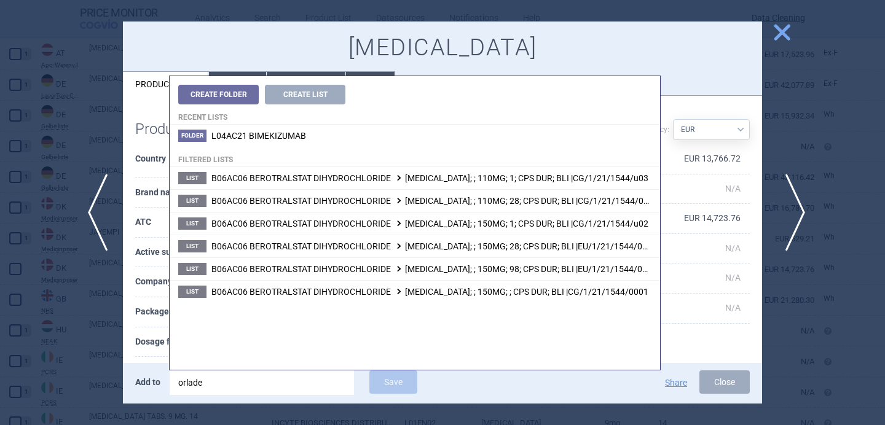
type input "orlade"
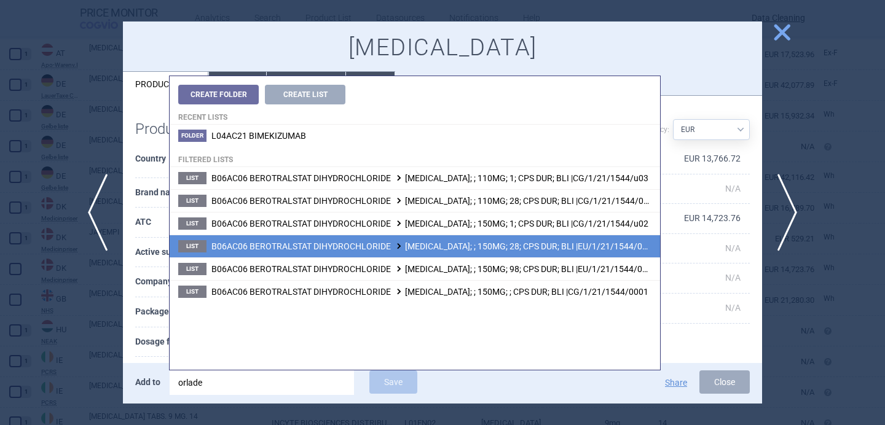
drag, startPoint x: 792, startPoint y: 208, endPoint x: 406, endPoint y: 250, distance: 388.2
click at [406, 250] on span "B06AC06 BEROTRALSTAT DIHYDROCHLORIDE ORLADEYO; ; 150MG; 28; CPS DUR; BLI |EU/1/…" at bounding box center [431, 247] width 441 height 10
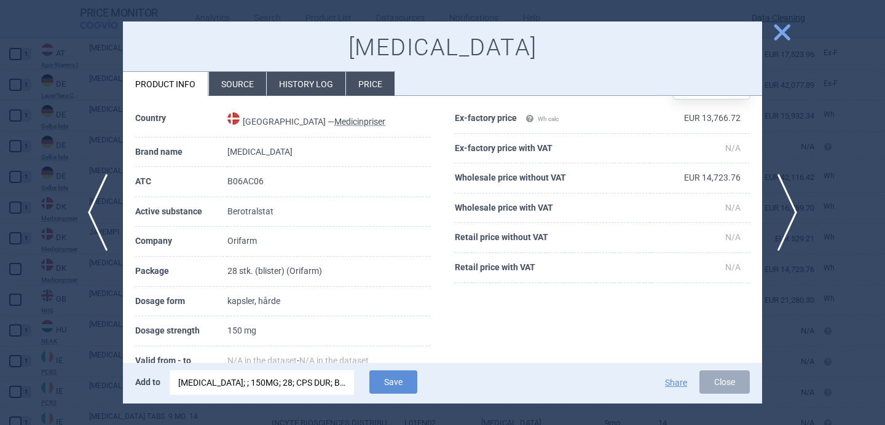
scroll to position [60, 0]
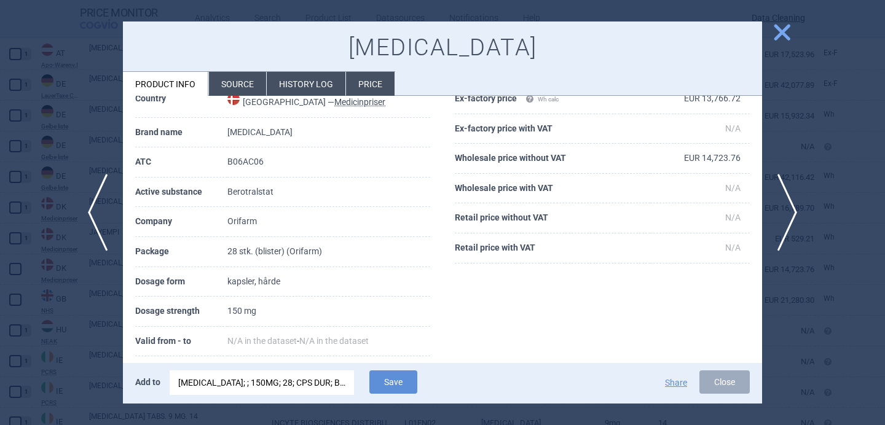
click at [404, 381] on button "Save" at bounding box center [393, 382] width 48 height 23
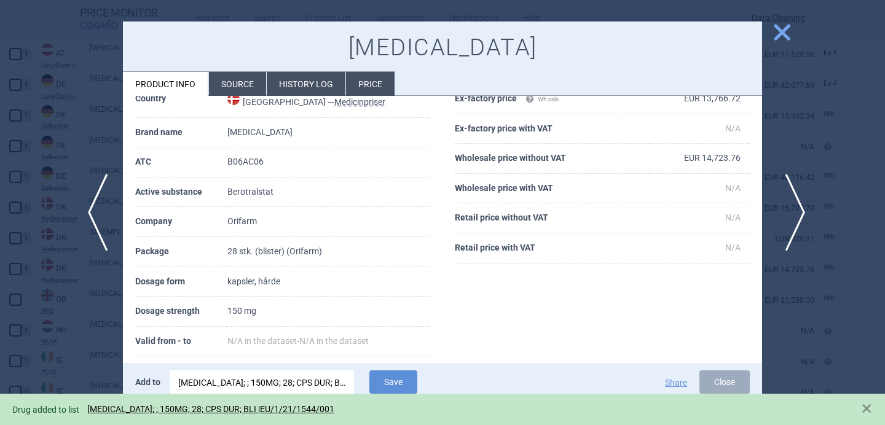
drag, startPoint x: 406, startPoint y: 250, endPoint x: 790, endPoint y: 209, distance: 386.3
click at [790, 209] on span "next" at bounding box center [791, 212] width 28 height 77
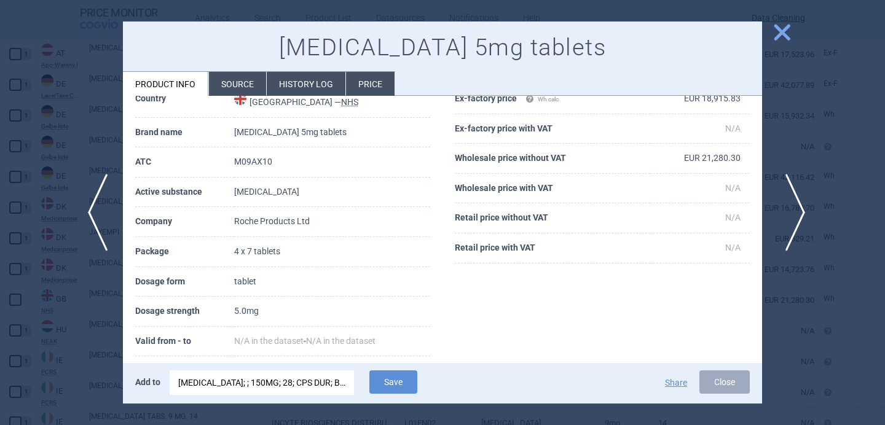
click at [315, 379] on div "ORLADEYO; ; 150MG; 28; CPS DUR; BLI |EU/1/21/1544/001" at bounding box center [261, 383] width 167 height 25
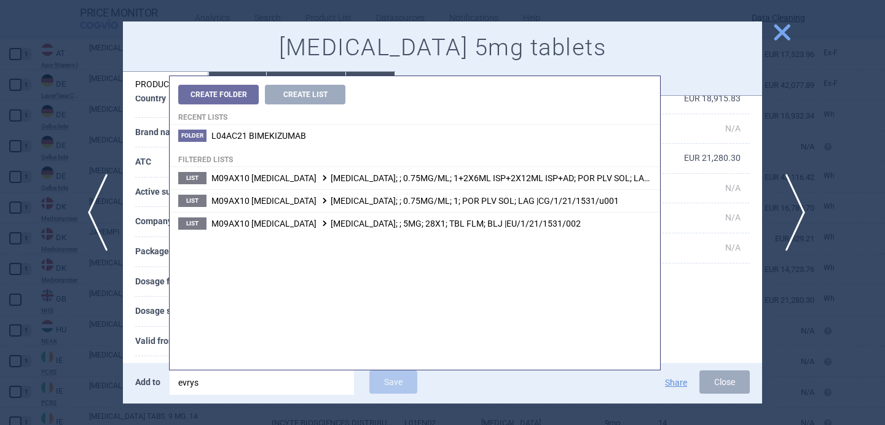
type input "evrys"
click at [404, 235] on div "Create Folder Create List Recent lists Folder L04AC21 BIMEKIZUMAB Filtered list…" at bounding box center [415, 223] width 490 height 294
click at [411, 224] on span "M09AX10 RISDIPLAM EVRYSDI; ; 5MG; 28X1; TBL FLM; BLJ |EU/1/21/1531/002" at bounding box center [395, 224] width 369 height 10
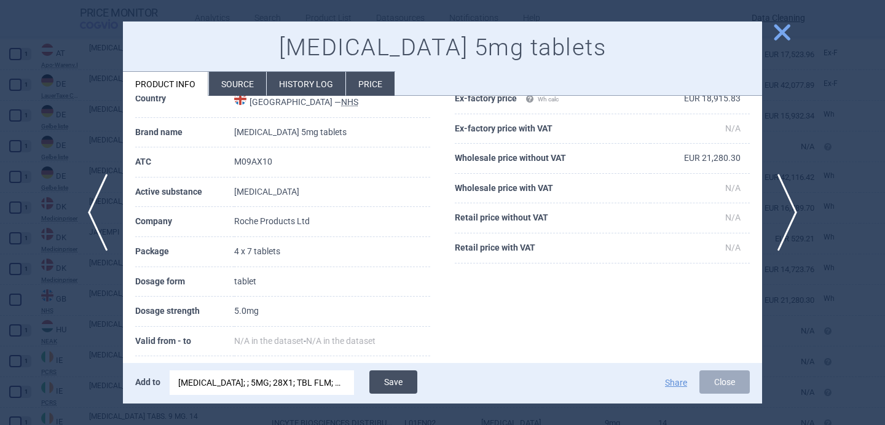
drag, startPoint x: 790, startPoint y: 209, endPoint x: 398, endPoint y: 383, distance: 429.5
click at [398, 383] on button "Save" at bounding box center [393, 382] width 48 height 23
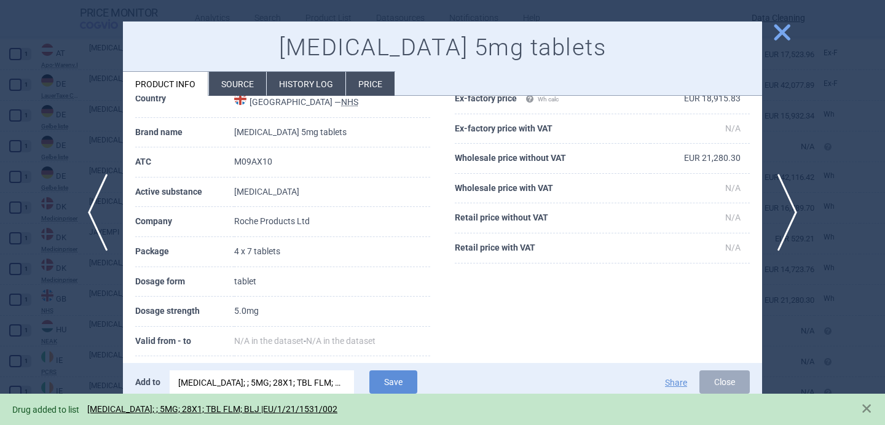
drag, startPoint x: 398, startPoint y: 383, endPoint x: 83, endPoint y: 320, distance: 320.9
click at [83, 320] on div at bounding box center [442, 212] width 885 height 425
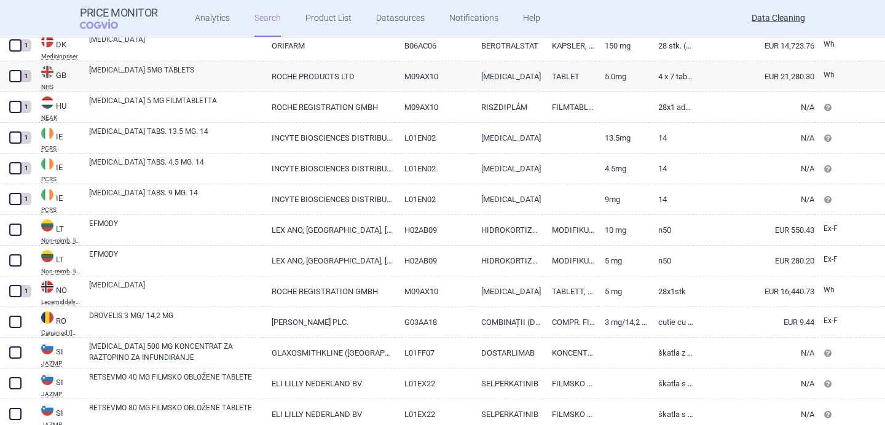
scroll to position [531, 0]
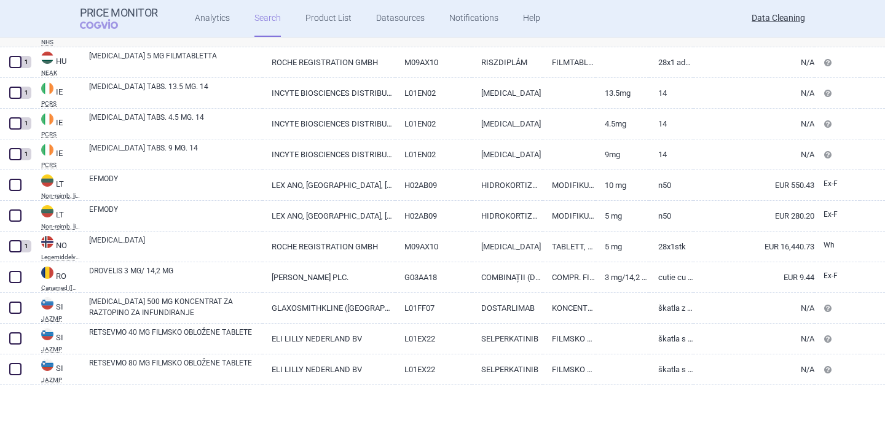
click at [154, 178] on link "EFMODY" at bounding box center [175, 184] width 173 height 22
select select "EUR"
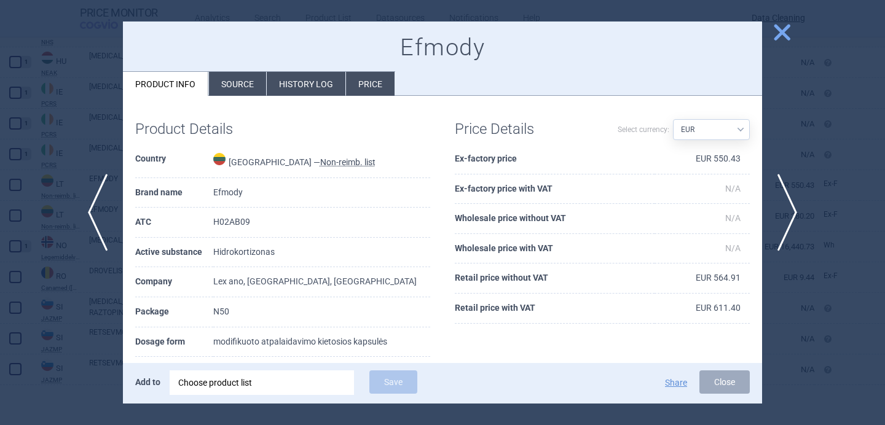
click at [233, 84] on li "Source" at bounding box center [237, 84] width 57 height 24
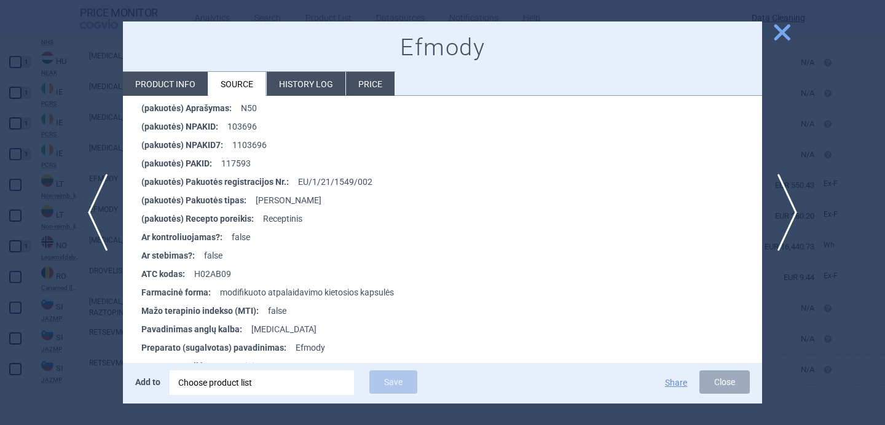
scroll to position [540, 0]
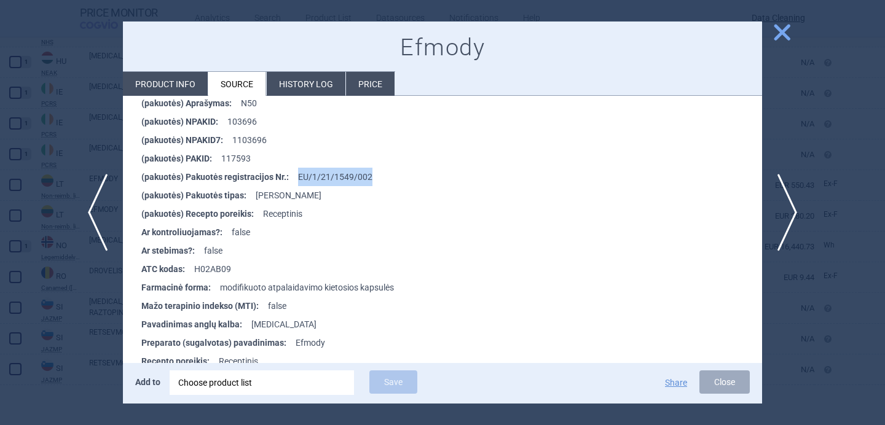
drag, startPoint x: 83, startPoint y: 320, endPoint x: 299, endPoint y: 173, distance: 261.0
click at [299, 173] on li "(pakuotės) Pakuotės registracijos Nr. : EU/1/21/1549/002" at bounding box center [451, 177] width 621 height 18
copy li "EU/1/21/1549/002"
drag, startPoint x: 299, startPoint y: 173, endPoint x: 282, endPoint y: 389, distance: 216.9
click at [282, 389] on div "Choose product list" at bounding box center [261, 383] width 167 height 25
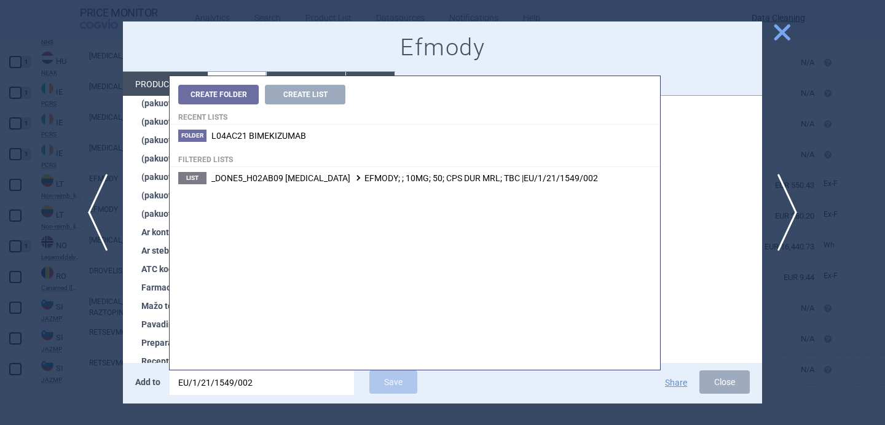
type input "EU/1/21/1549/002"
click at [442, 187] on li "List _DONE5_H02AB09 HYDROCORTISONE EFMODY; ; 10MG; 50; CPS DUR MRL; TBC |EU/1/2…" at bounding box center [415, 178] width 490 height 22
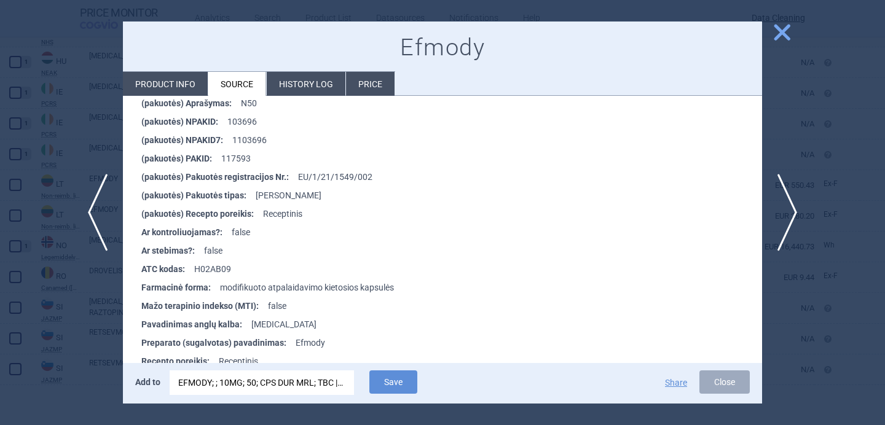
drag, startPoint x: 282, startPoint y: 389, endPoint x: 387, endPoint y: 394, distance: 105.2
click at [387, 394] on span "Save" at bounding box center [393, 392] width 60 height 12
click at [405, 382] on button "Save" at bounding box center [393, 382] width 48 height 23
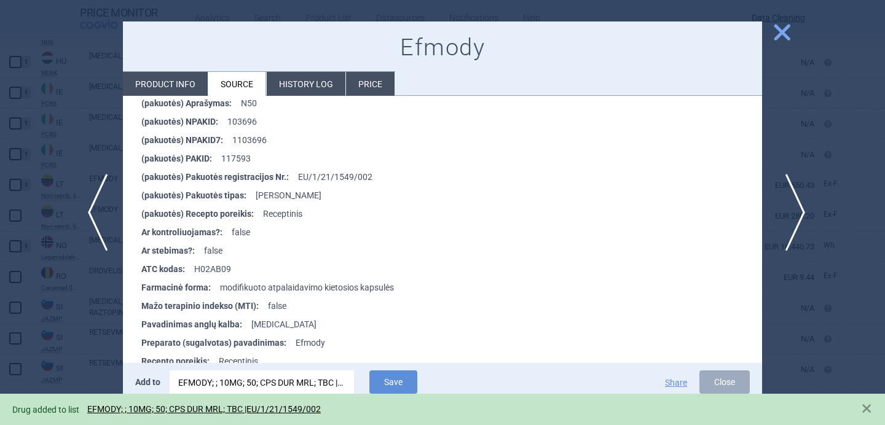
drag, startPoint x: 387, startPoint y: 394, endPoint x: 785, endPoint y: 205, distance: 440.3
click at [785, 205] on span "next" at bounding box center [791, 212] width 28 height 77
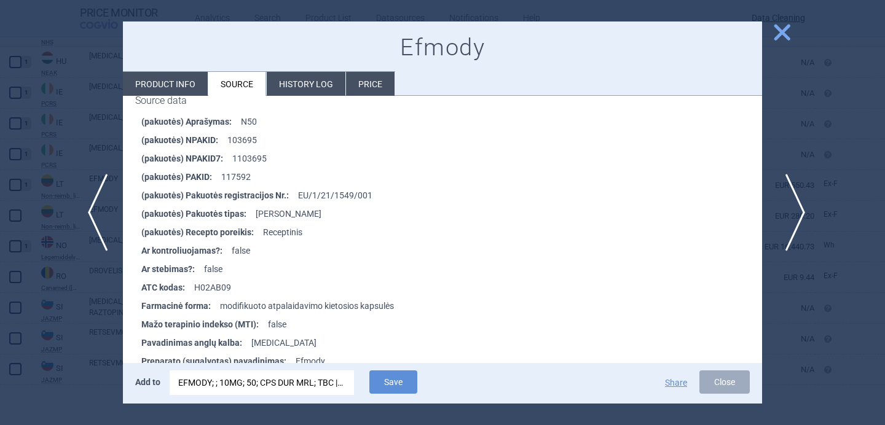
scroll to position [1354, 0]
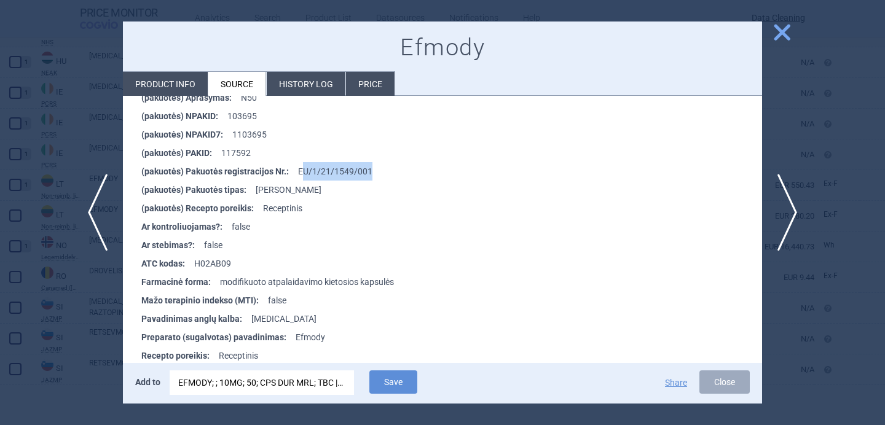
drag, startPoint x: 785, startPoint y: 205, endPoint x: 301, endPoint y: 164, distance: 485.9
click at [301, 164] on li "(pakuotės) Pakuotės registracijos Nr. : EU/1/21/1549/001" at bounding box center [451, 171] width 621 height 18
copy li "U/1/21/1549/001"
click at [272, 385] on div "EFMODY; ; 10MG; 50; CPS DUR MRL; TBC |EU/1/21/1549/002" at bounding box center [261, 383] width 167 height 25
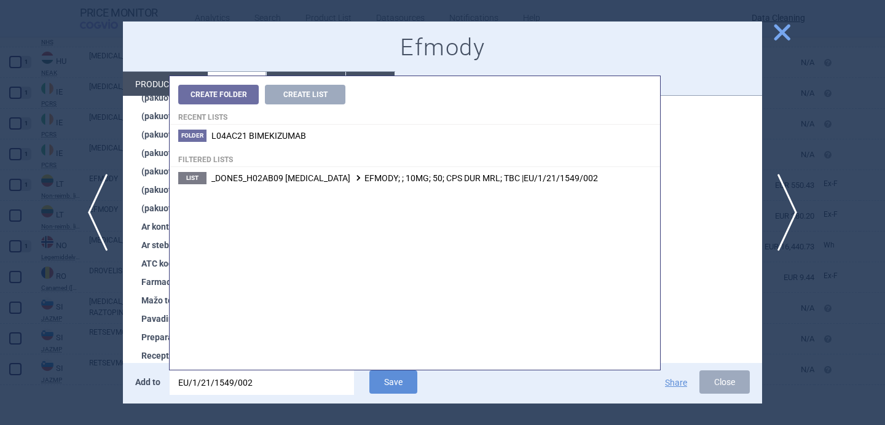
click at [272, 385] on input "EU/1/21/1549/002" at bounding box center [262, 383] width 184 height 25
type input "U/1/21/1549/001"
click at [406, 180] on span "_DONE5_H02AB09 HYDROCORTISONE EFMODY; ; 5MG; 50; CPS DUR MRL; TBC |EU/1/21/1549…" at bounding box center [402, 178] width 382 height 10
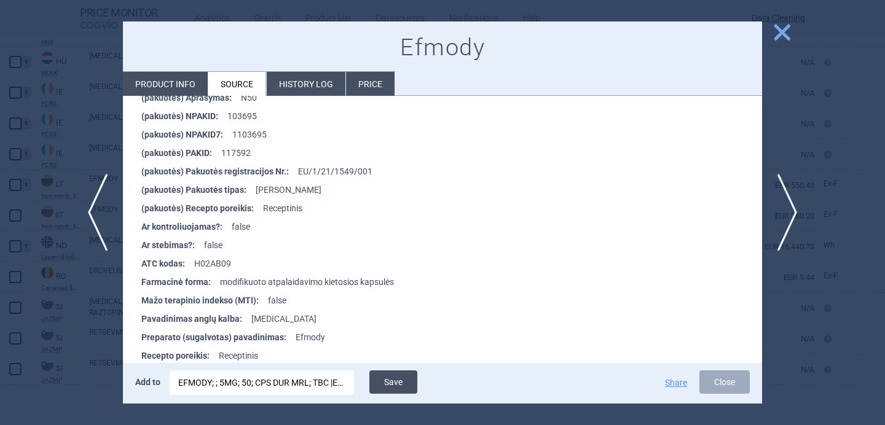
drag, startPoint x: 301, startPoint y: 164, endPoint x: 391, endPoint y: 382, distance: 236.4
click at [391, 382] on button "Save" at bounding box center [393, 382] width 48 height 23
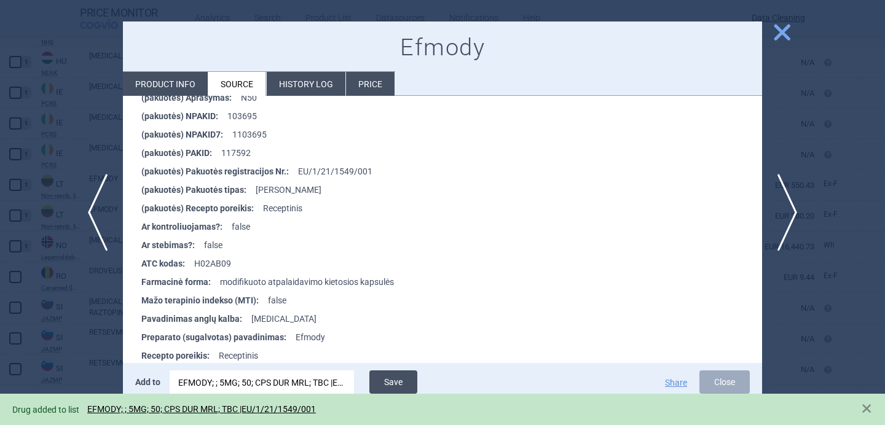
click at [93, 324] on div at bounding box center [442, 212] width 885 height 425
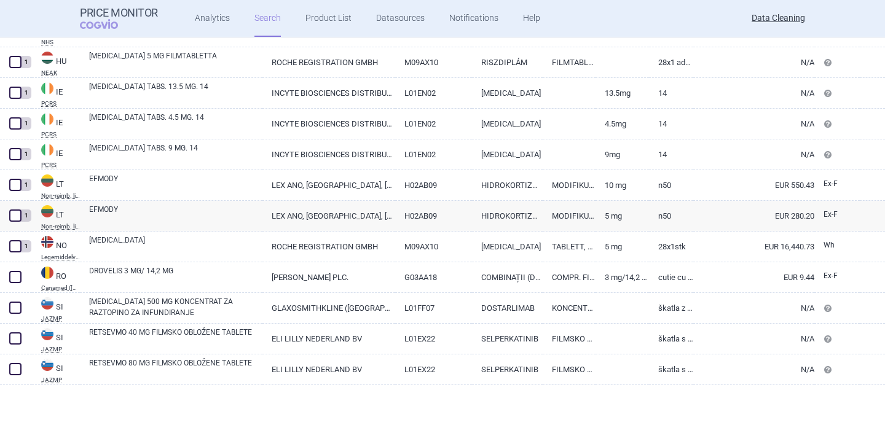
click at [144, 275] on link "DROVELIS 3 MG/ 14,2 MG" at bounding box center [175, 276] width 173 height 22
select select "EUR"
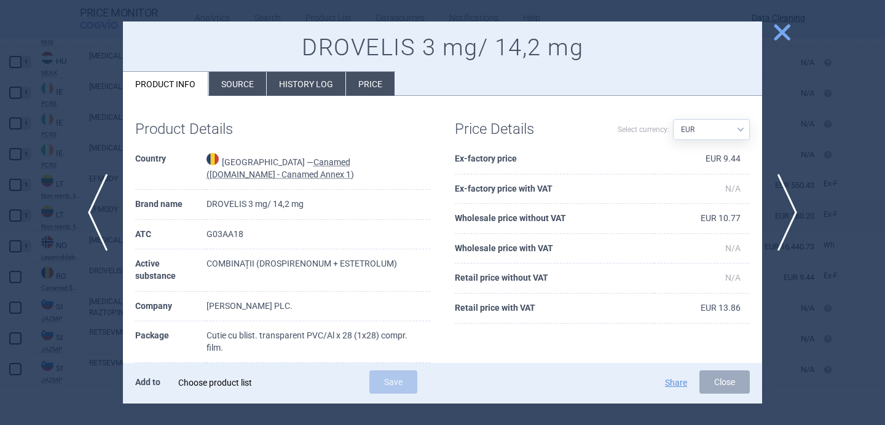
drag, startPoint x: 391, startPoint y: 382, endPoint x: 224, endPoint y: 387, distance: 167.2
click at [224, 387] on div "Choose product list" at bounding box center [261, 383] width 167 height 25
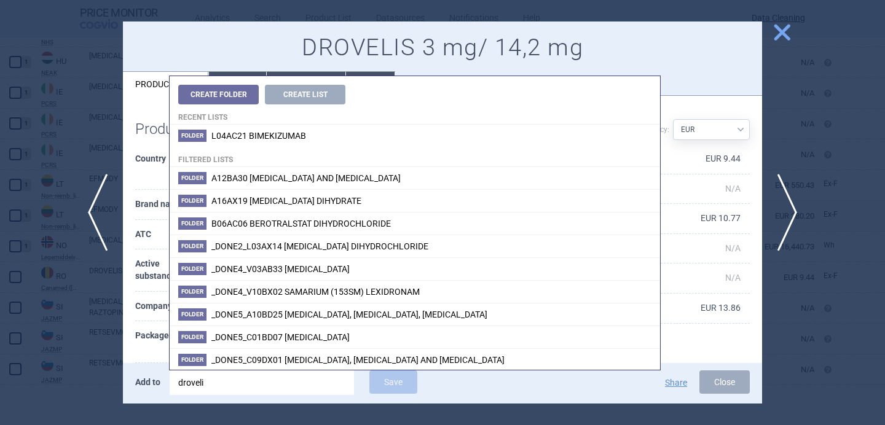
type input "drovelis"
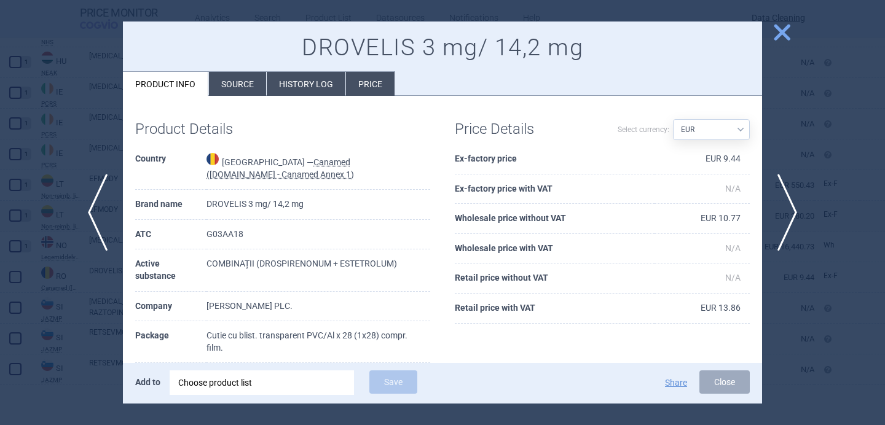
drag, startPoint x: 224, startPoint y: 387, endPoint x: 133, endPoint y: 325, distance: 110.1
click at [133, 325] on div "Product Details Country Romania — Canamed (Legislatie.just.ro - Canamed Annex 1…" at bounding box center [283, 337] width 320 height 458
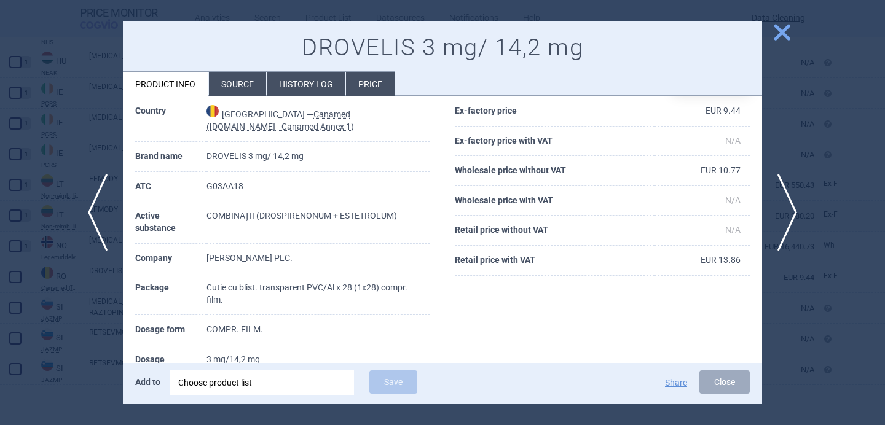
scroll to position [53, 0]
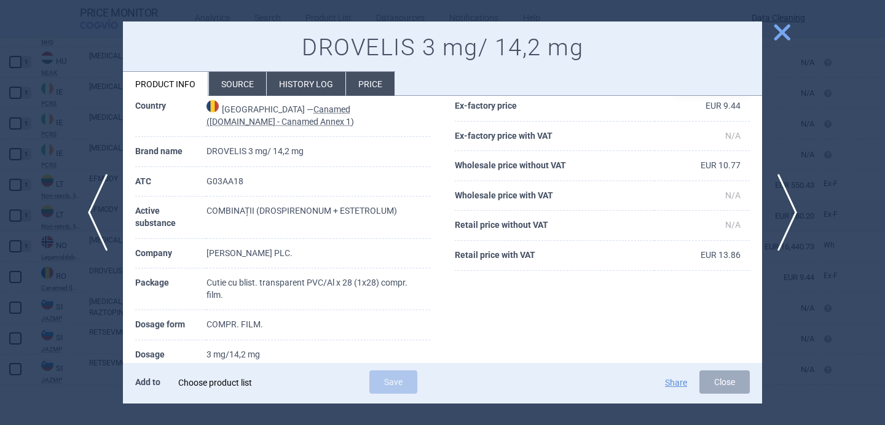
drag, startPoint x: 133, startPoint y: 325, endPoint x: 230, endPoint y: 383, distance: 112.8
click at [230, 383] on div "Choose product list" at bounding box center [261, 383] width 167 height 25
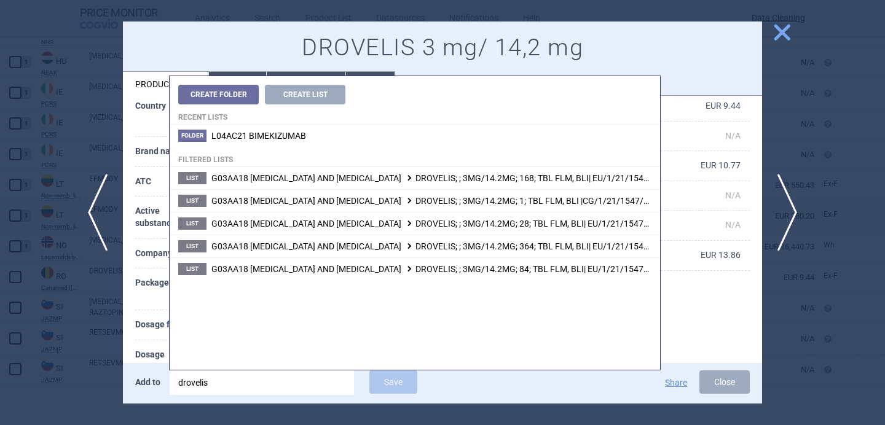
click at [391, 226] on span "G03AA18 ESTETROL AND DROSPIRENONE DROVELIS; ; 3MG/14.2MG; 28; TBL FLM, BLI| EU/…" at bounding box center [436, 224] width 450 height 10
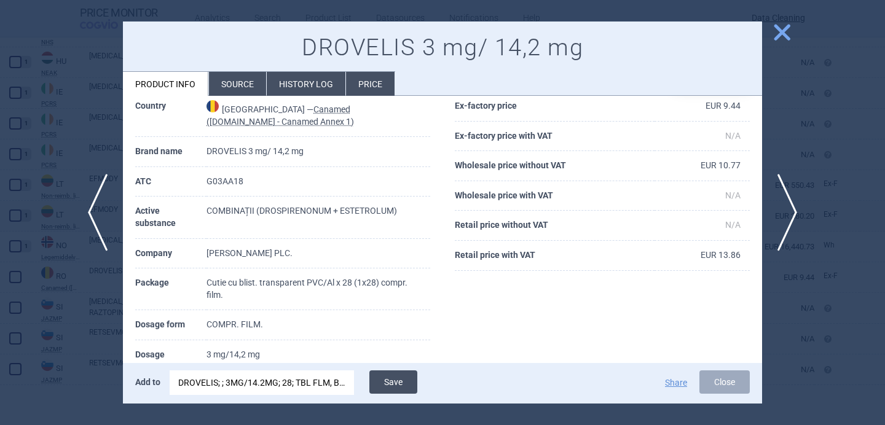
drag, startPoint x: 230, startPoint y: 383, endPoint x: 400, endPoint y: 385, distance: 170.2
click at [400, 385] on button "Save" at bounding box center [393, 382] width 48 height 23
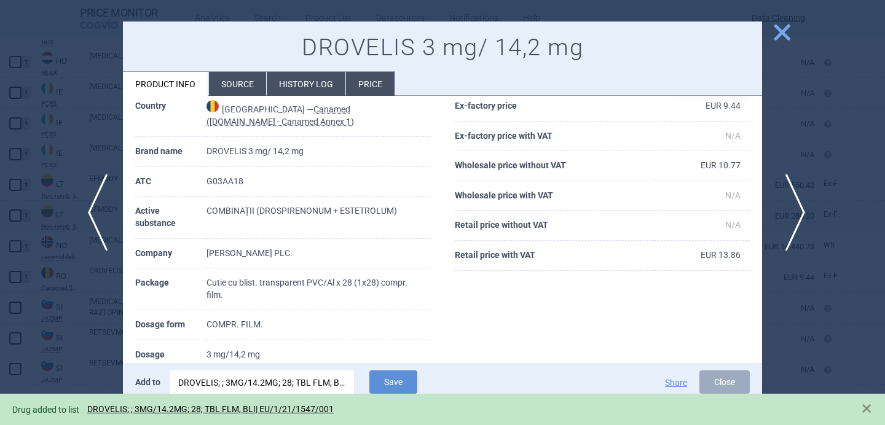
drag, startPoint x: 400, startPoint y: 385, endPoint x: 795, endPoint y: 202, distance: 435.3
click at [795, 202] on span "next" at bounding box center [791, 212] width 28 height 77
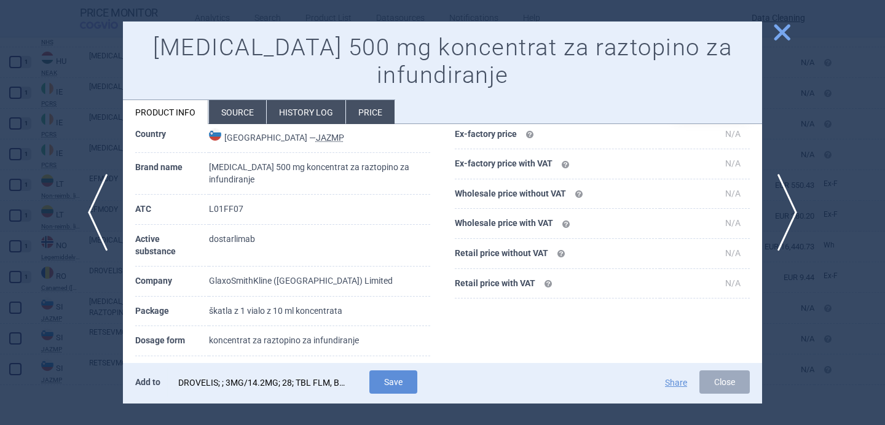
drag, startPoint x: 795, startPoint y: 202, endPoint x: 297, endPoint y: 379, distance: 528.1
click at [297, 379] on div "DROVELIS; ; 3MG/14.2MG; 28; TBL FLM, BLI| EU/1/21/1547/001" at bounding box center [261, 383] width 167 height 25
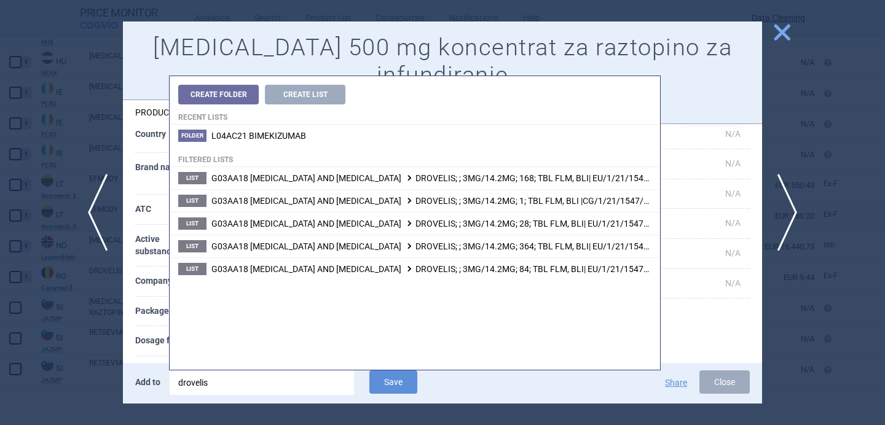
click at [297, 379] on input "drovelis" at bounding box center [262, 383] width 184 height 25
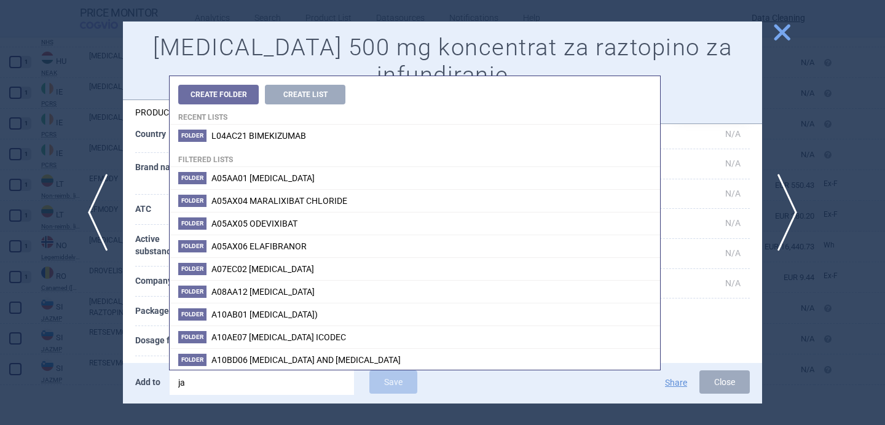
type input "j"
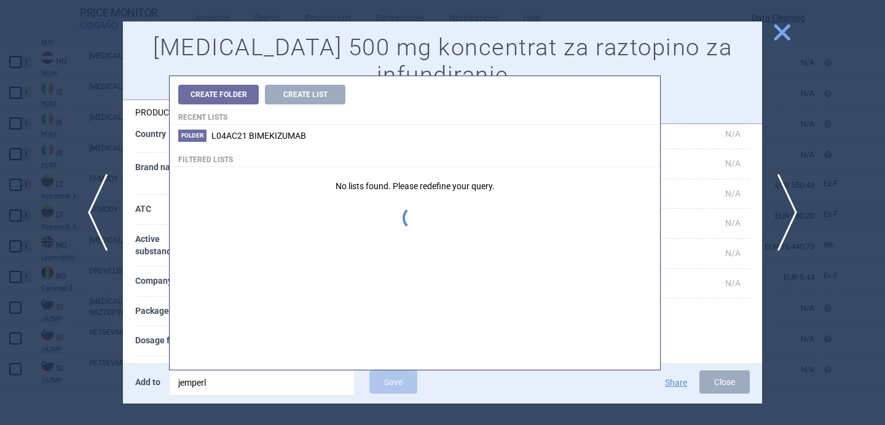
type input "jemperli"
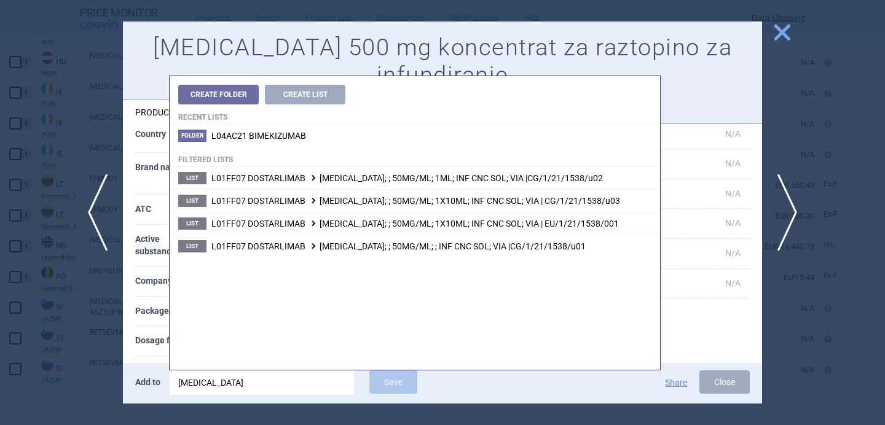
click at [155, 339] on th "Dosage form" at bounding box center [172, 341] width 74 height 30
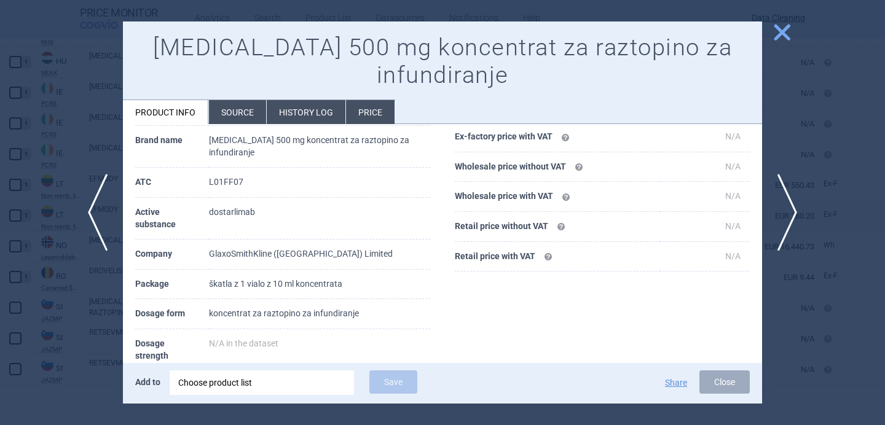
scroll to position [85, 0]
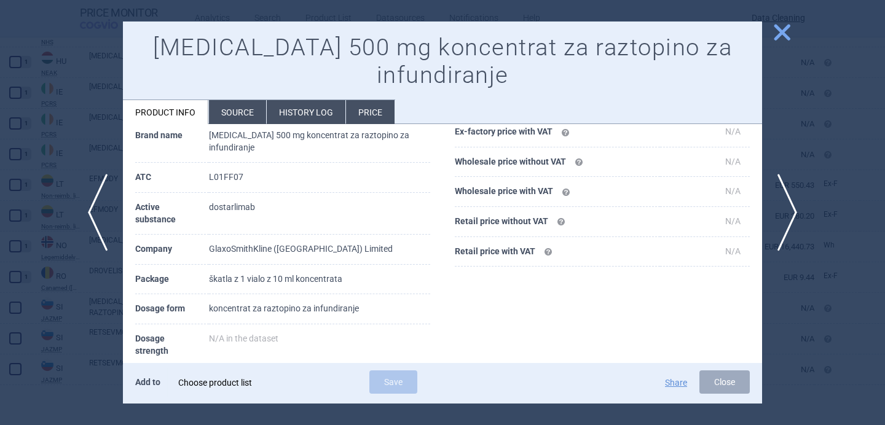
drag, startPoint x: 297, startPoint y: 379, endPoint x: 224, endPoint y: 388, distance: 73.7
click at [224, 388] on div "Choose product list" at bounding box center [261, 383] width 167 height 25
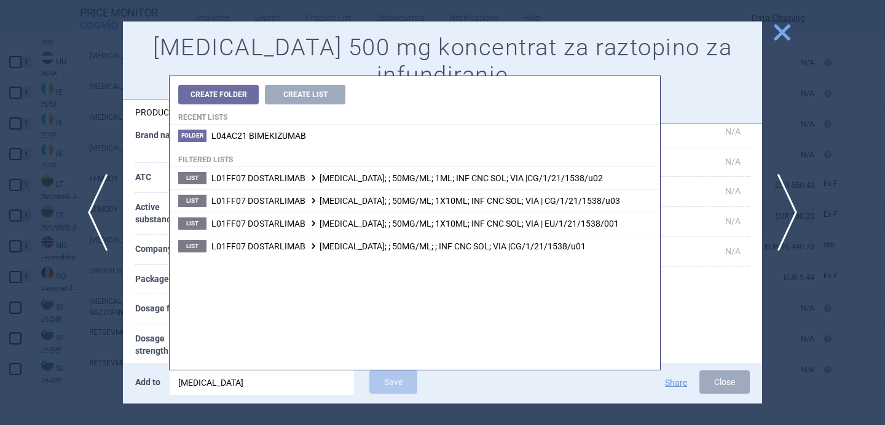
click at [427, 225] on span "L01FF07 DOSTARLIMAB JEMPERLI; ; 50MG/ML; 1X10ML; INF CNC SOL; VIA | EU/1/21/153…" at bounding box center [414, 224] width 407 height 10
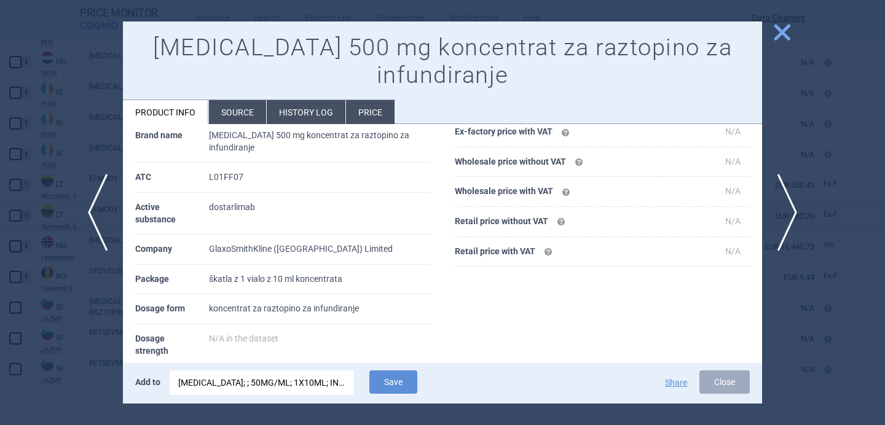
click at [403, 380] on button "Save" at bounding box center [393, 382] width 48 height 23
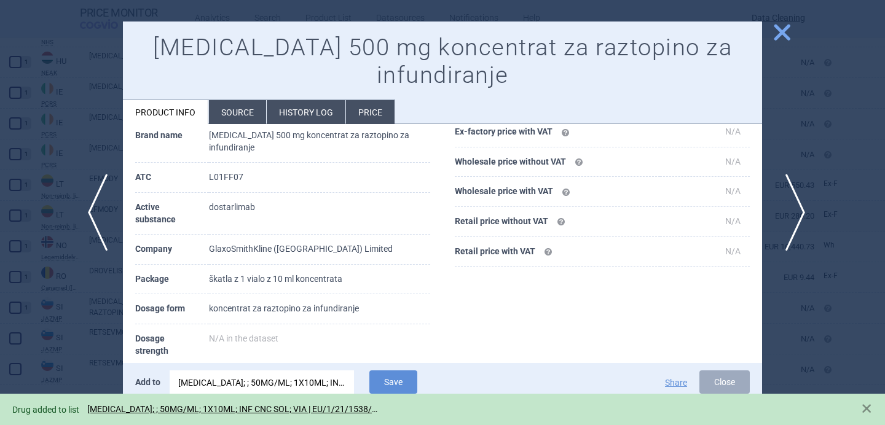
drag, startPoint x: 224, startPoint y: 388, endPoint x: 793, endPoint y: 208, distance: 596.7
click at [793, 208] on span "next" at bounding box center [791, 212] width 28 height 77
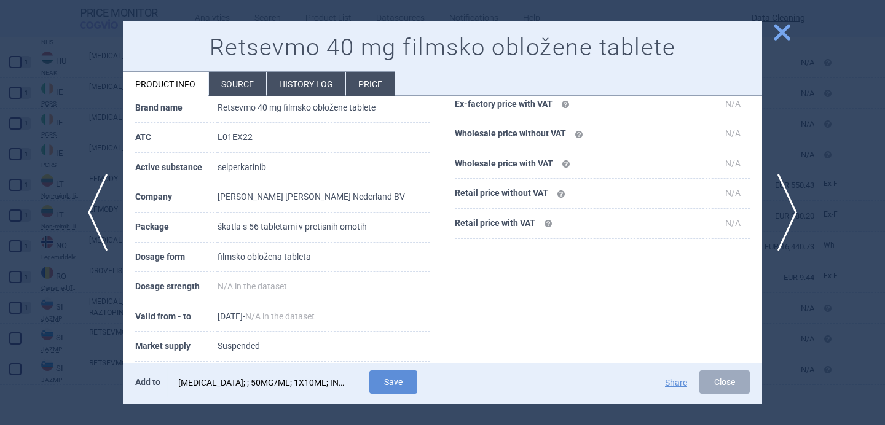
drag, startPoint x: 793, startPoint y: 208, endPoint x: 296, endPoint y: 386, distance: 527.9
click at [296, 386] on div "JEMPERLI; ; 50MG/ML; 1X10ML; INF CNC SOL; VIA | EU/1/21/1538/001" at bounding box center [261, 383] width 167 height 25
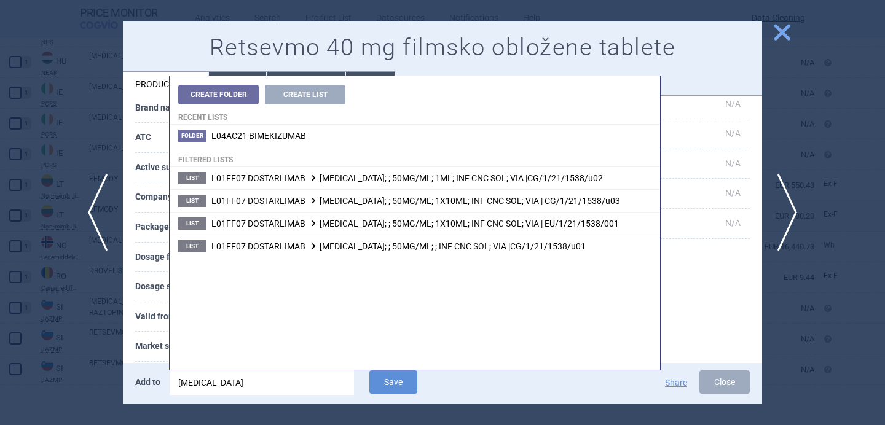
click at [296, 386] on input "jemperli" at bounding box center [262, 383] width 184 height 25
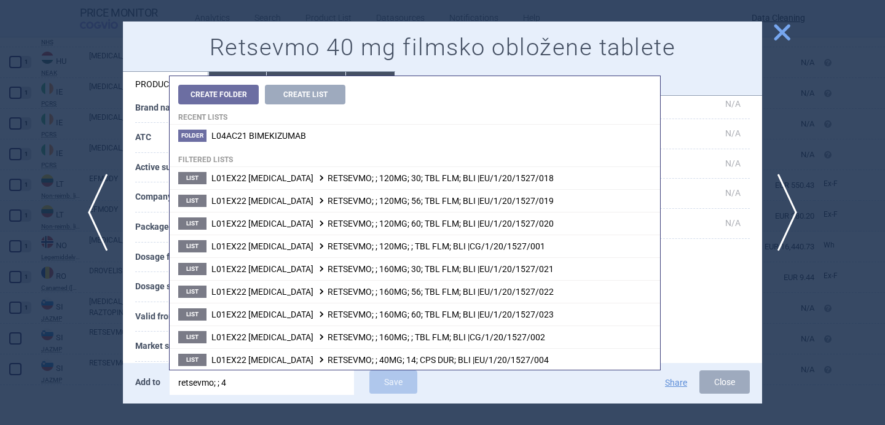
type input "retsevmo; ; 40"
click at [152, 339] on th "Market supply" at bounding box center [176, 347] width 82 height 30
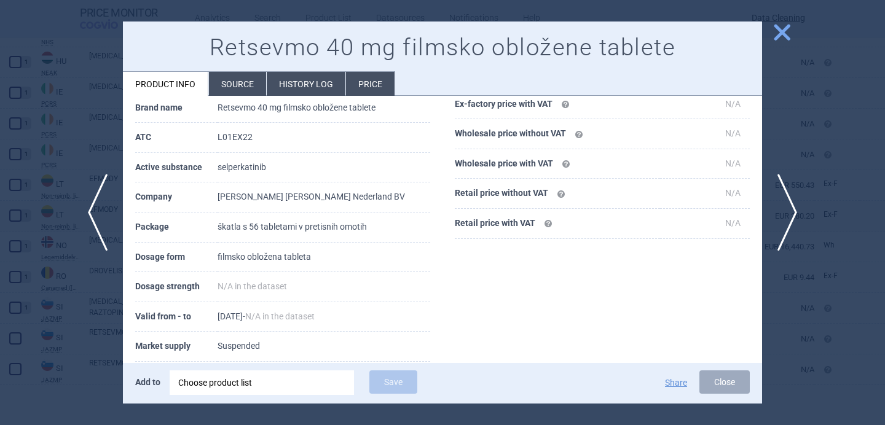
click at [225, 387] on div "Choose product list" at bounding box center [261, 383] width 167 height 25
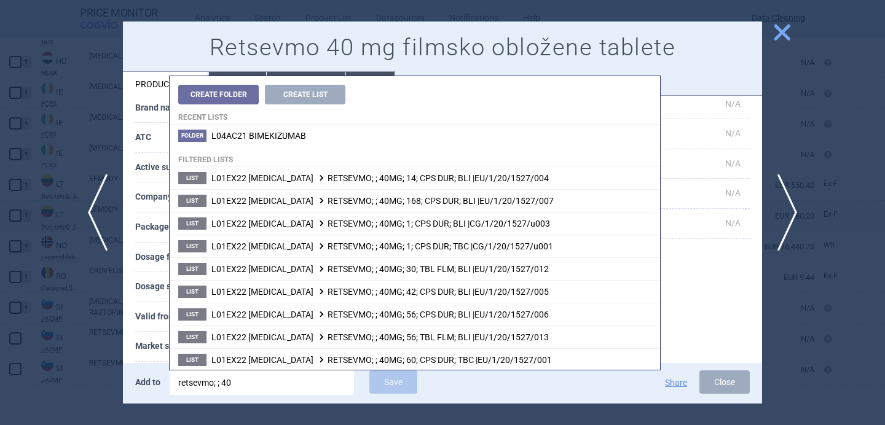
click at [283, 336] on span "L01EX22 SELPERCATINIB RETSEVMO; ; 40MG; 56; TBL FLM; BLI |EU/1/20/1527/013" at bounding box center [379, 337] width 337 height 10
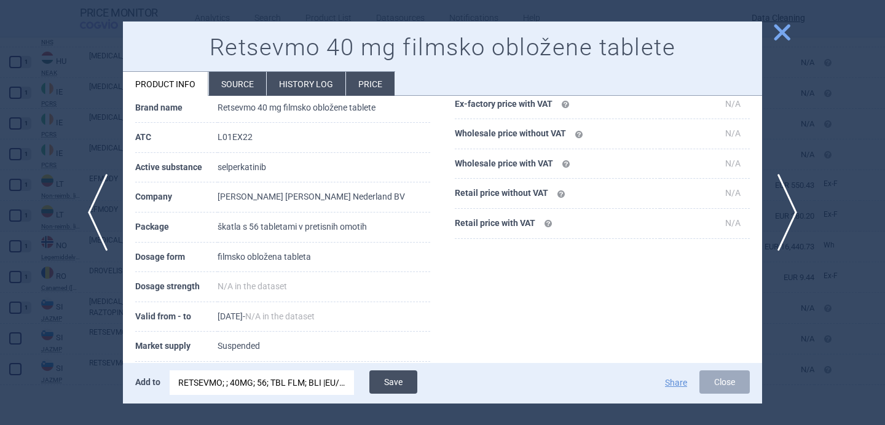
drag, startPoint x: 296, startPoint y: 386, endPoint x: 379, endPoint y: 381, distance: 82.5
click at [379, 381] on button "Save" at bounding box center [393, 382] width 48 height 23
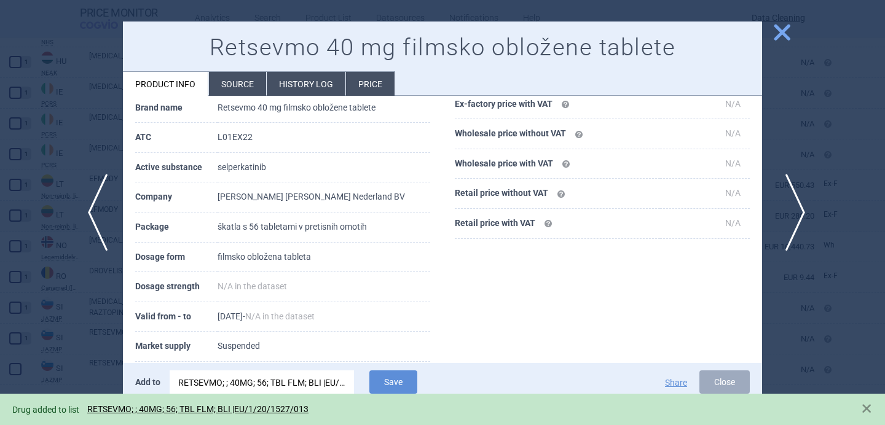
drag, startPoint x: 379, startPoint y: 381, endPoint x: 790, endPoint y: 206, distance: 446.9
click at [790, 206] on span "next" at bounding box center [791, 212] width 28 height 77
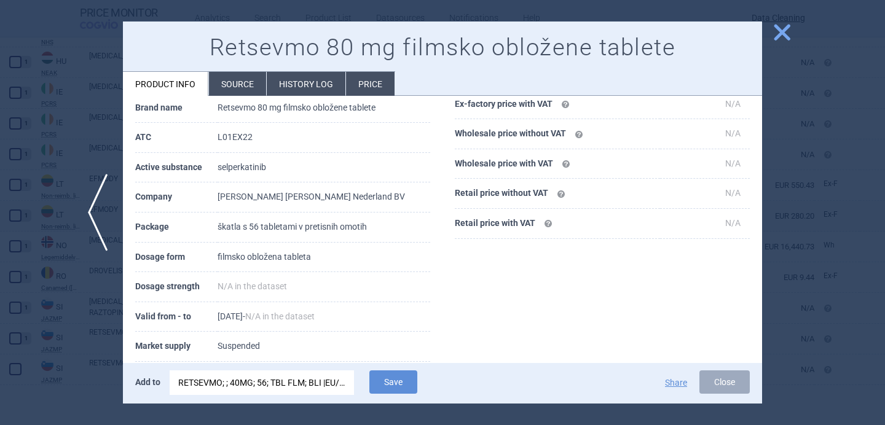
click at [265, 379] on div "RETSEVMO; ; 40MG; 56; TBL FLM; BLI |EU/1/20/1527/013" at bounding box center [261, 383] width 167 height 25
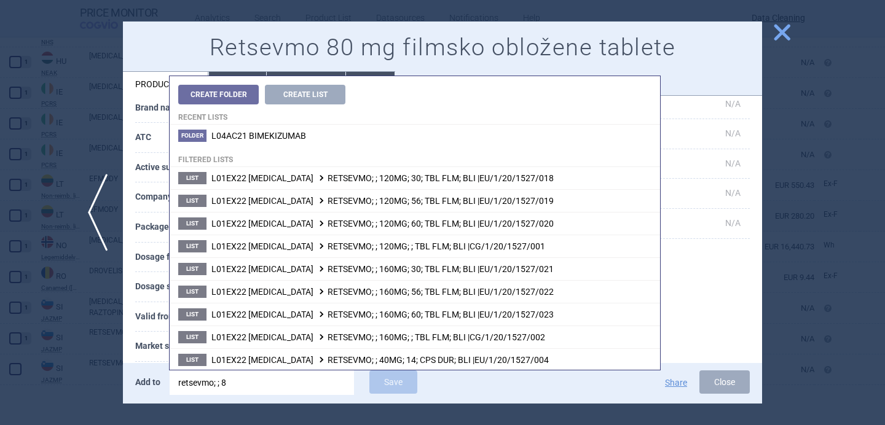
type input "retsevmo; ; 80"
click at [151, 280] on th "Dosage strength" at bounding box center [176, 287] width 82 height 30
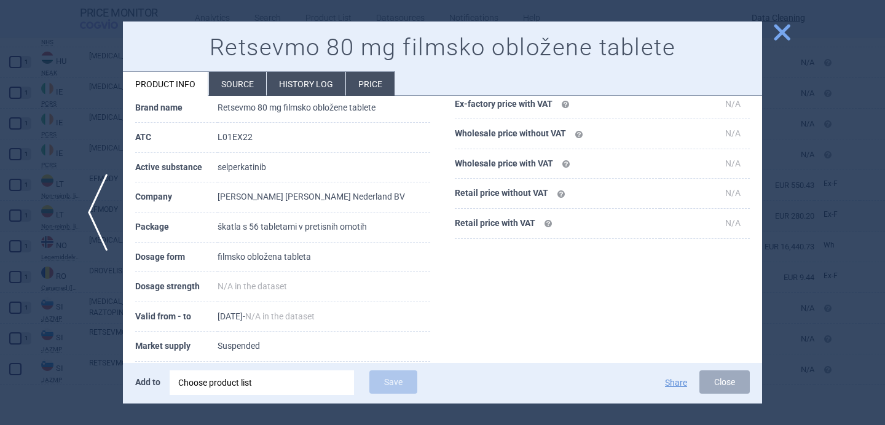
click at [231, 381] on div "Choose product list" at bounding box center [261, 383] width 167 height 25
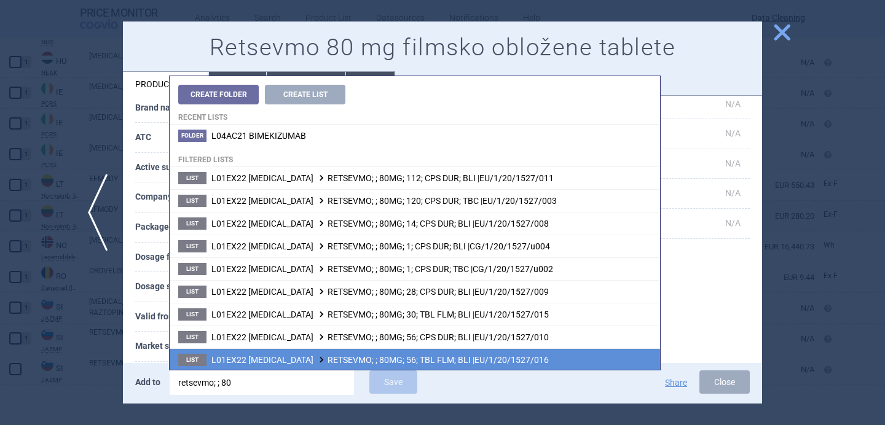
click at [344, 358] on span "L01EX22 SELPERCATINIB RETSEVMO; ; 80MG; 56; TBL FLM; BLI |EU/1/20/1527/016" at bounding box center [379, 360] width 337 height 10
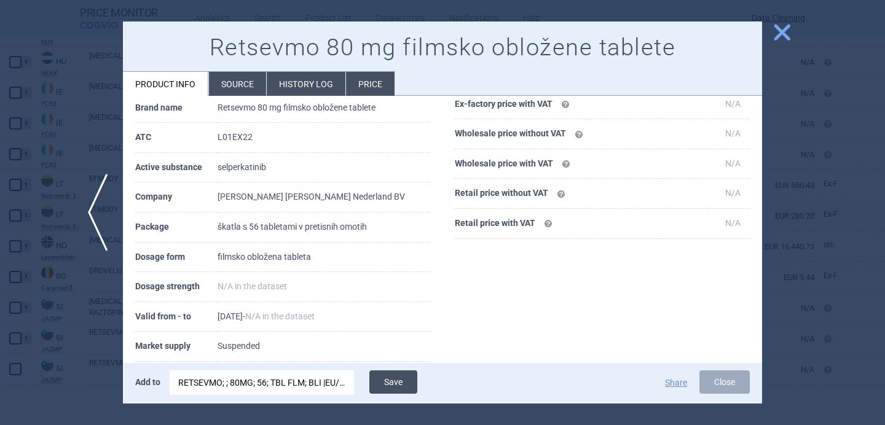
click at [403, 382] on button "Save" at bounding box center [393, 382] width 48 height 23
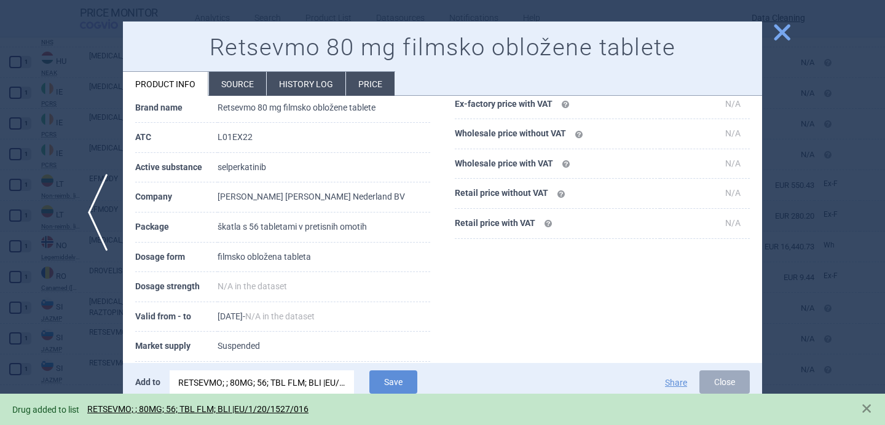
click at [101, 356] on div at bounding box center [442, 212] width 885 height 425
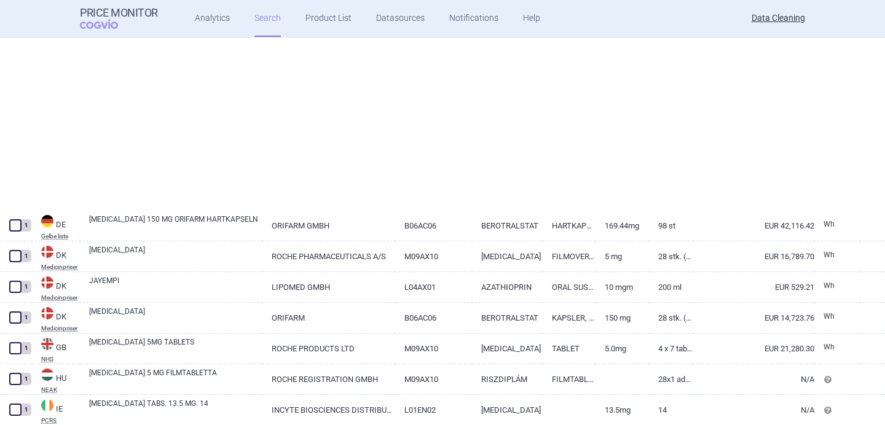
select select "brandName"
select select "newerThan"
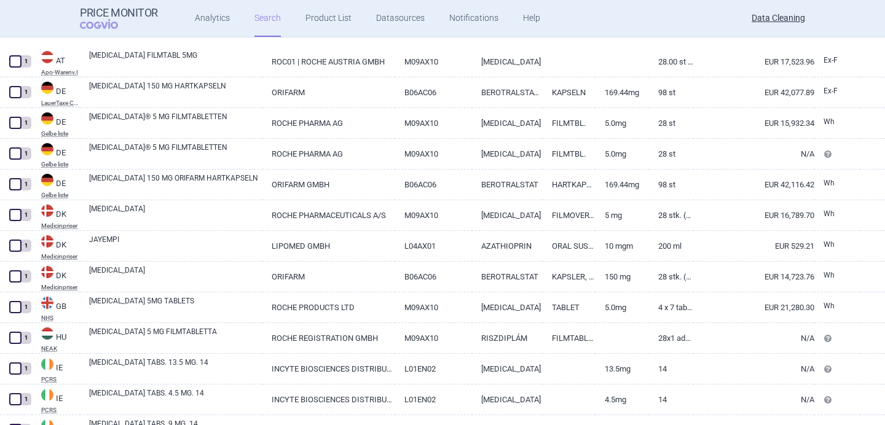
select select "brandName"
select select "newerThan"
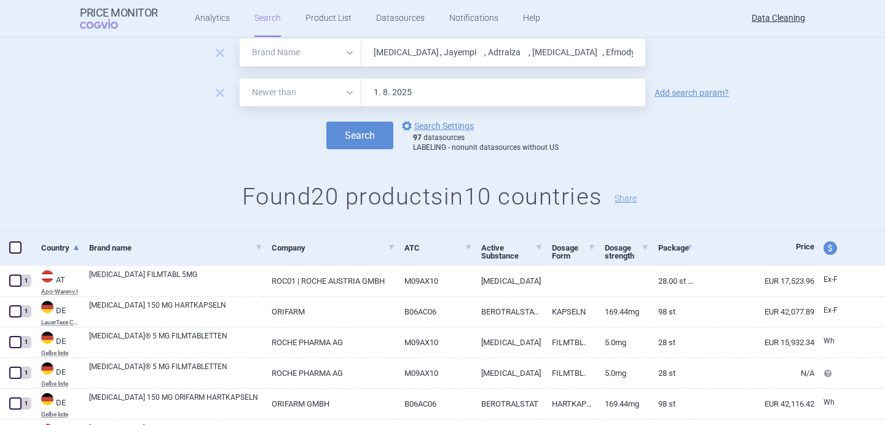
scroll to position [10, 0]
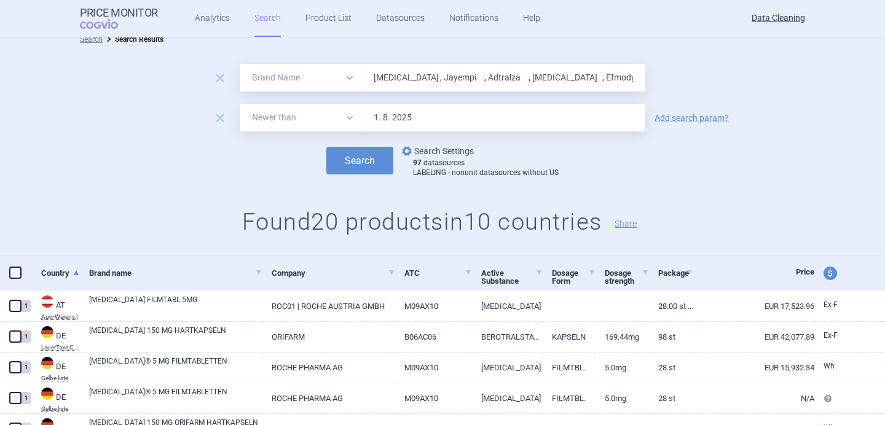
click at [455, 154] on link "options Search Settings" at bounding box center [436, 151] width 74 height 15
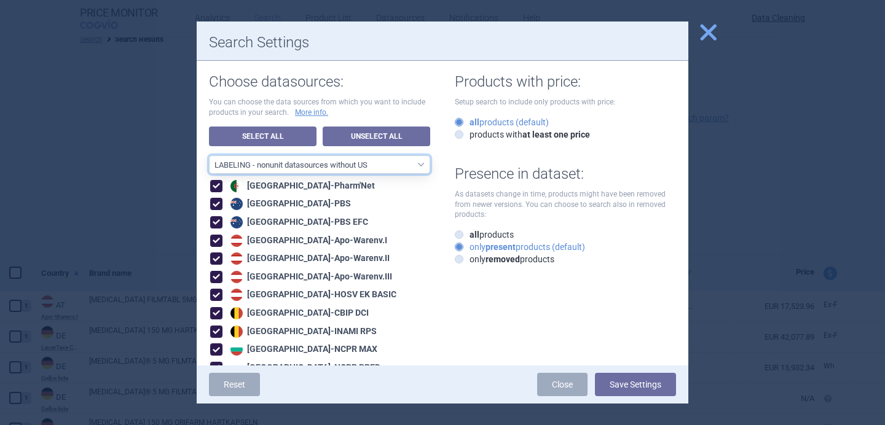
click at [421, 169] on select "All data sources LABELING - unit datasources without US LABELING - nonunit data…" at bounding box center [319, 164] width 221 height 18
click at [406, 163] on select "All data sources LABELING - unit datasources without US LABELING - nonunit data…" at bounding box center [319, 164] width 221 height 18
select select "8989dc10-0f59-46fa-8fa1-2d950f31f8cb"
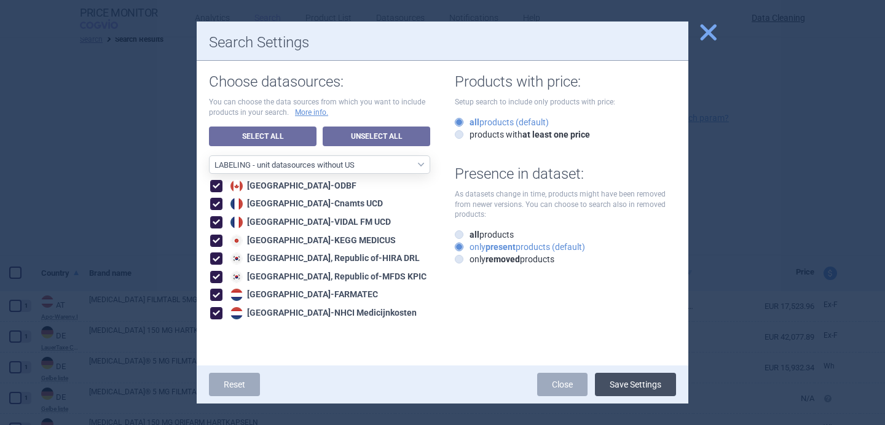
click at [651, 385] on button "Save Settings" at bounding box center [635, 384] width 81 height 23
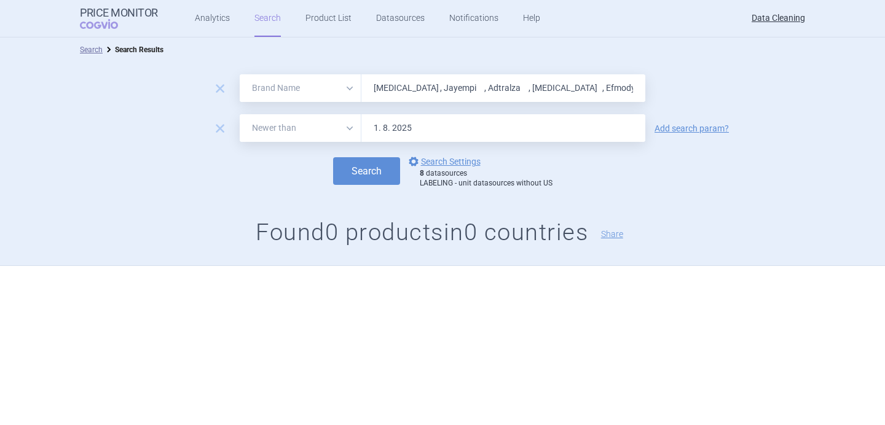
click at [455, 83] on input "Enspryng , Jayempi , Adtralza , Evkeeza , Efmody , Ponvory , Drovelis , Lydisil…" at bounding box center [503, 88] width 284 height 28
paste input "Sogroya , Byfavo , Kesimpta , Oyavas , Vazkepa , Ontozry , Jcovden , Ogluo , Yu…"
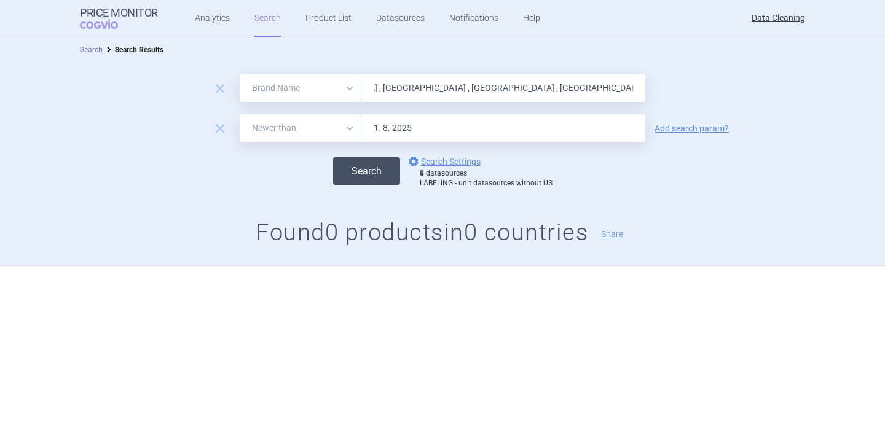
type input "Sogroya , Byfavo , Kesimpta , Oyavas , Vazkepa , Ontozry , Jcovden , Ogluo , Yu…"
click at [385, 175] on button "Search" at bounding box center [366, 171] width 67 height 28
click at [434, 167] on link "options Search Settings" at bounding box center [443, 161] width 74 height 15
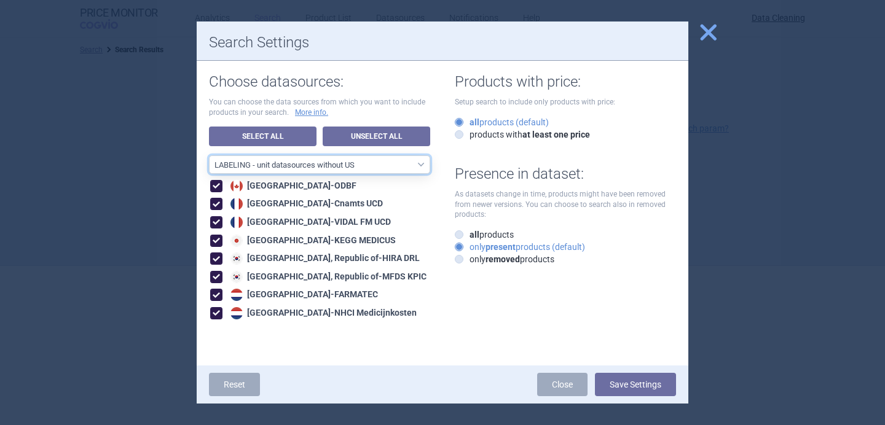
click at [399, 163] on select "All data sources LABELING - unit datasources without US LABELING - nonunit data…" at bounding box center [319, 164] width 221 height 18
select select "194b0200-cf1c-4e35-97df-3b55a106476a"
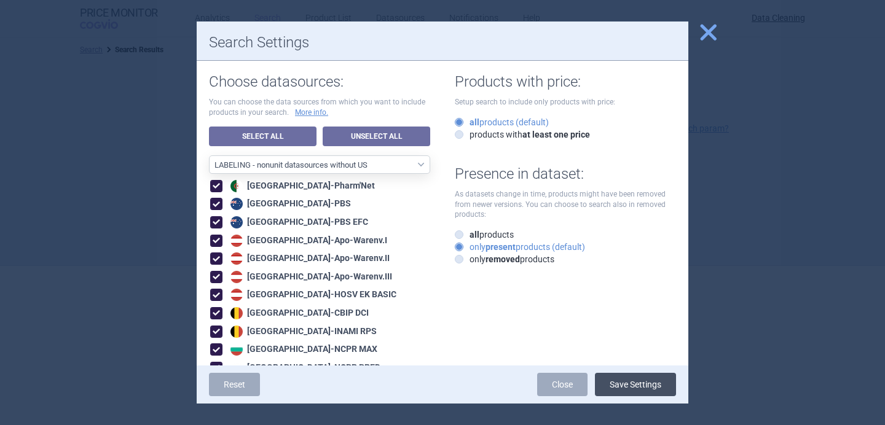
click at [637, 387] on button "Save Settings" at bounding box center [635, 384] width 81 height 23
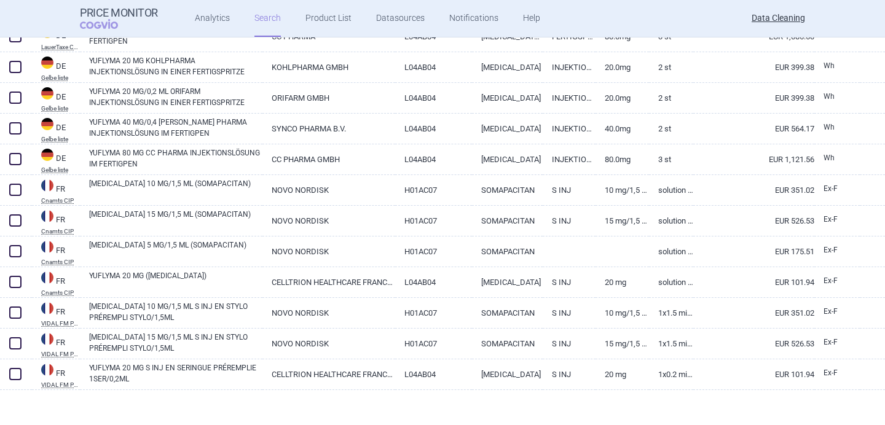
scroll to position [654, 0]
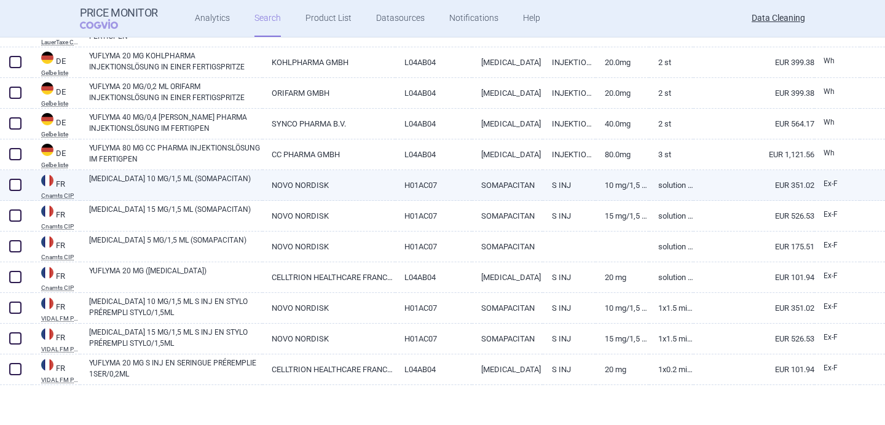
click at [197, 179] on link "SOGROYA 10 MG/1,5 ML (SOMAPACITAN)" at bounding box center [175, 184] width 173 height 22
select select "EUR"
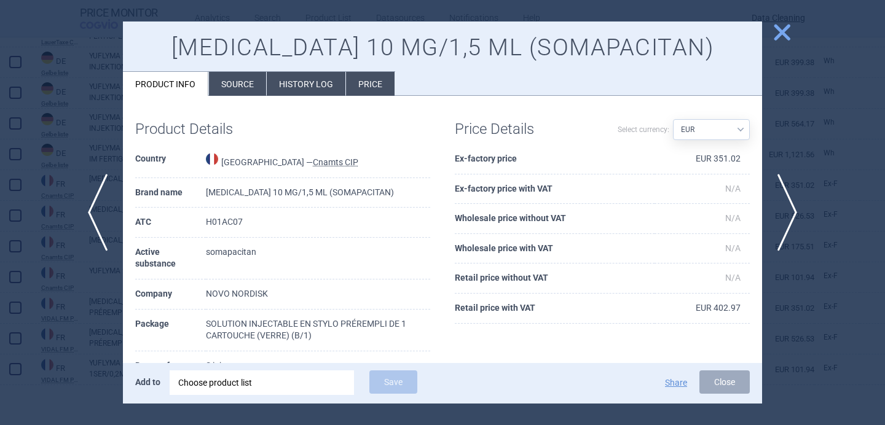
click at [245, 80] on li "Source" at bounding box center [237, 84] width 57 height 24
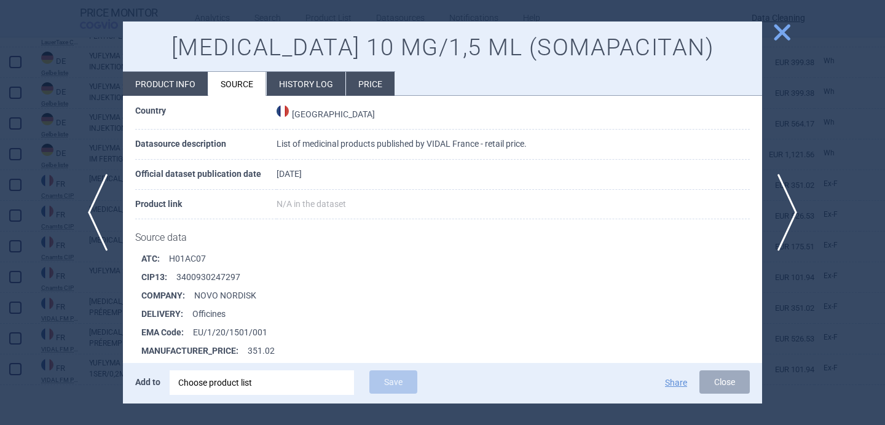
scroll to position [2837, 0]
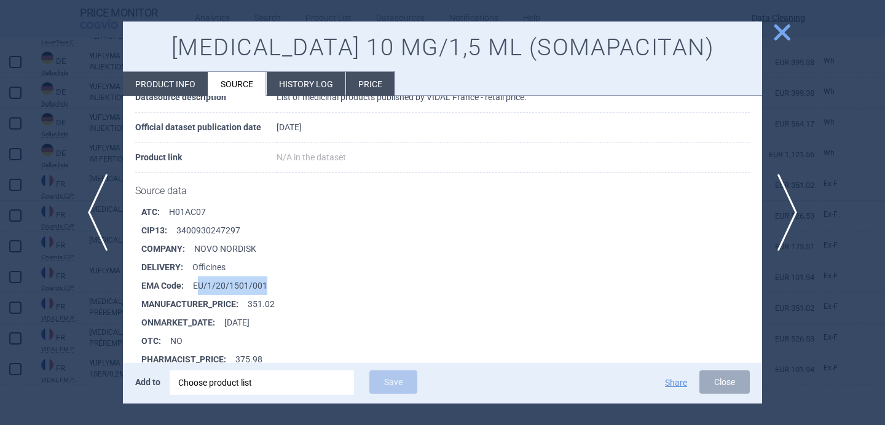
drag, startPoint x: 270, startPoint y: 286, endPoint x: 200, endPoint y: 286, distance: 70.7
click at [200, 286] on li "EMA Code : EU/1/20/1501/001" at bounding box center [451, 286] width 621 height 18
copy li "U/1/20/1501/001"
click at [209, 373] on div "Choose product list" at bounding box center [261, 383] width 167 height 25
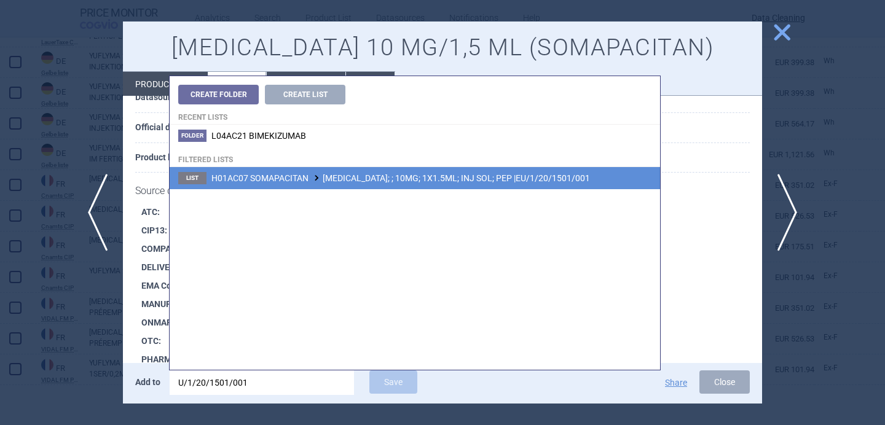
type input "U/1/20/1501/001"
click at [383, 170] on li "List H01AC07 SOMAPACITAN SOGROYA; ; 10MG; 1X1.5ML; INJ SOL; PEP |EU/1/20/1501/0…" at bounding box center [415, 178] width 490 height 22
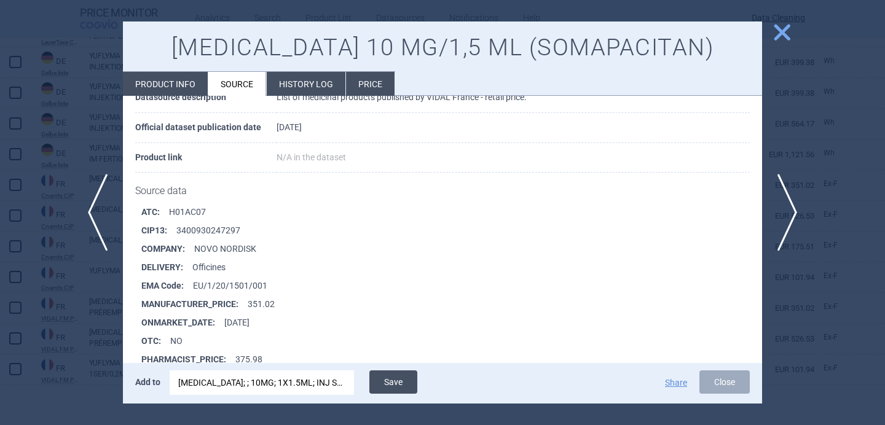
click at [397, 386] on button "Save" at bounding box center [393, 382] width 48 height 23
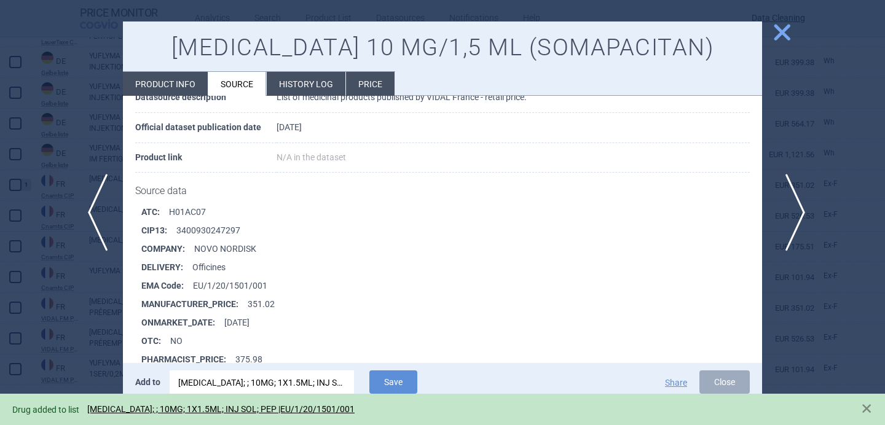
click at [789, 210] on span "next" at bounding box center [791, 212] width 28 height 77
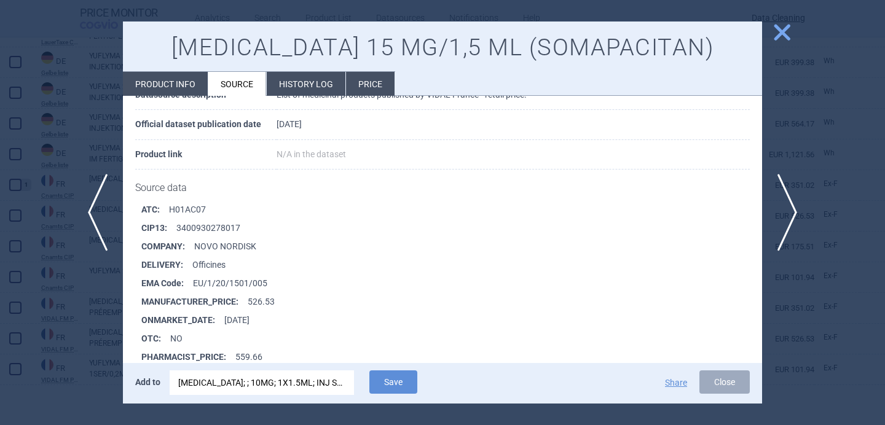
scroll to position [2425, 0]
drag, startPoint x: 270, startPoint y: 280, endPoint x: 198, endPoint y: 279, distance: 71.3
click at [198, 279] on li "EMA Code : EU/1/20/1501/005" at bounding box center [451, 281] width 621 height 18
copy li "U/1/20/1501/005"
click at [263, 376] on div "SOGROYA; ; 10MG; 1X1.5ML; INJ SOL; PEP |EU/1/20/1501/001" at bounding box center [261, 383] width 167 height 25
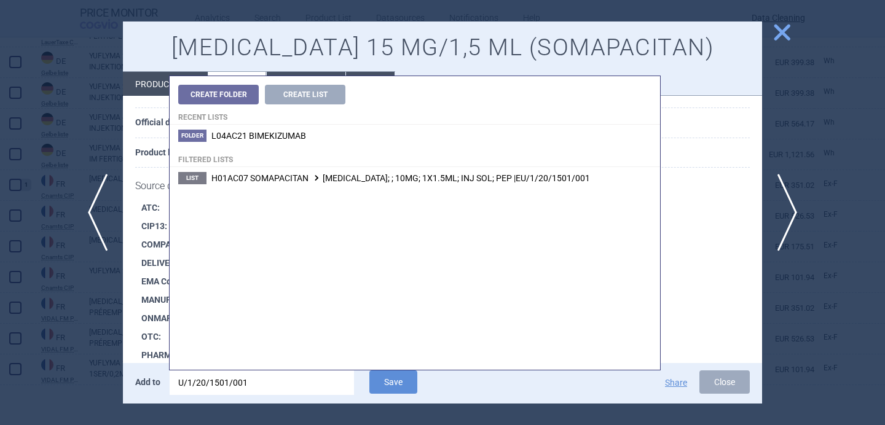
click at [263, 376] on input "U/1/20/1501/001" at bounding box center [262, 383] width 184 height 25
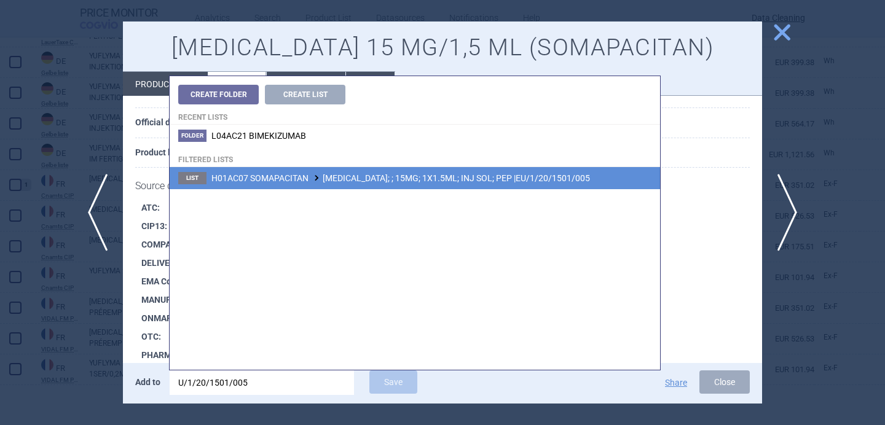
type input "U/1/20/1501/005"
click at [397, 179] on span "H01AC07 SOMAPACITAN SOGROYA; ; 15MG; 1X1.5ML; INJ SOL; PEP |EU/1/20/1501/005" at bounding box center [400, 178] width 379 height 10
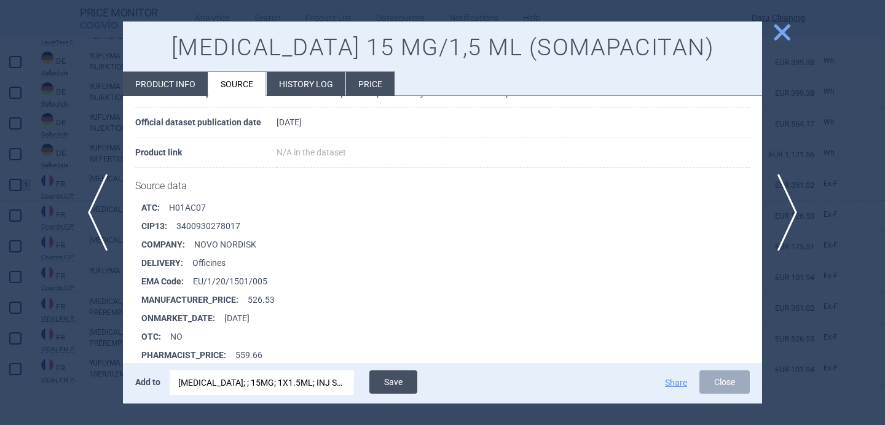
click at [401, 383] on button "Save" at bounding box center [393, 382] width 48 height 23
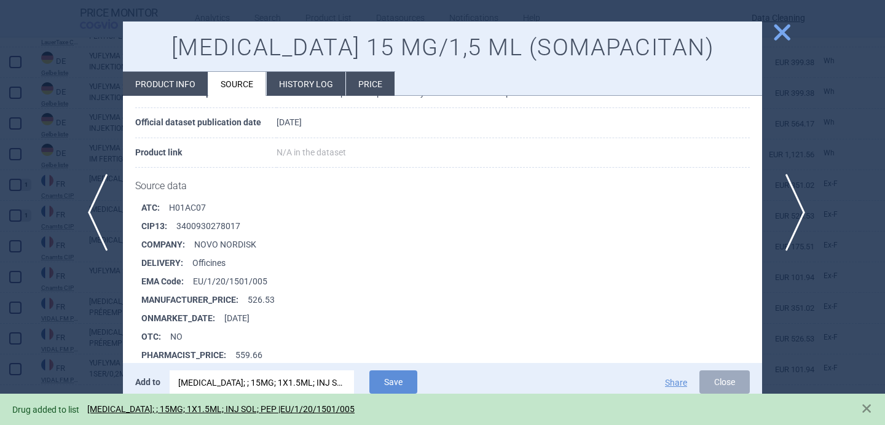
click at [800, 204] on span "next" at bounding box center [791, 212] width 28 height 77
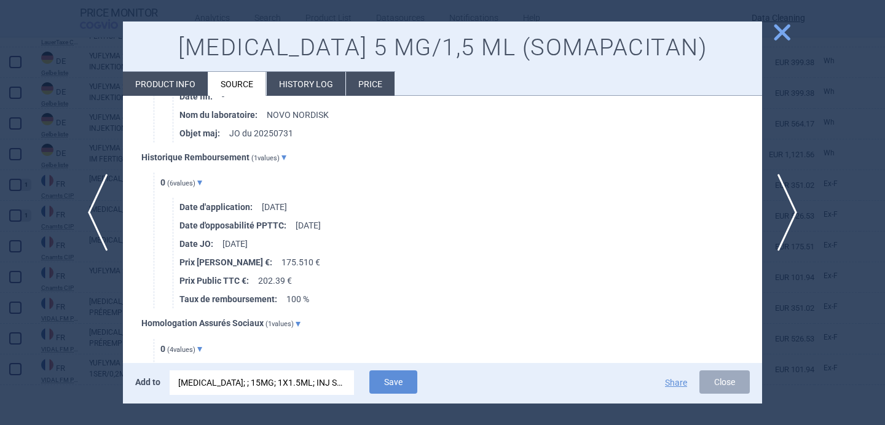
scroll to position [1169, 0]
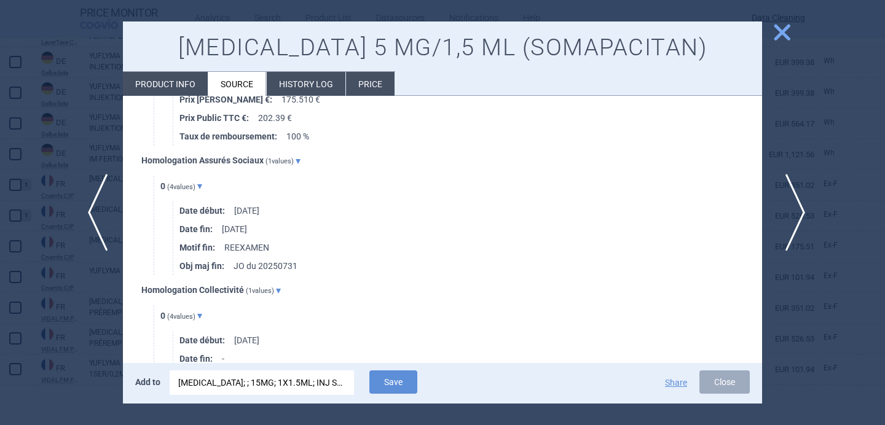
click at [789, 206] on span "next" at bounding box center [791, 212] width 28 height 77
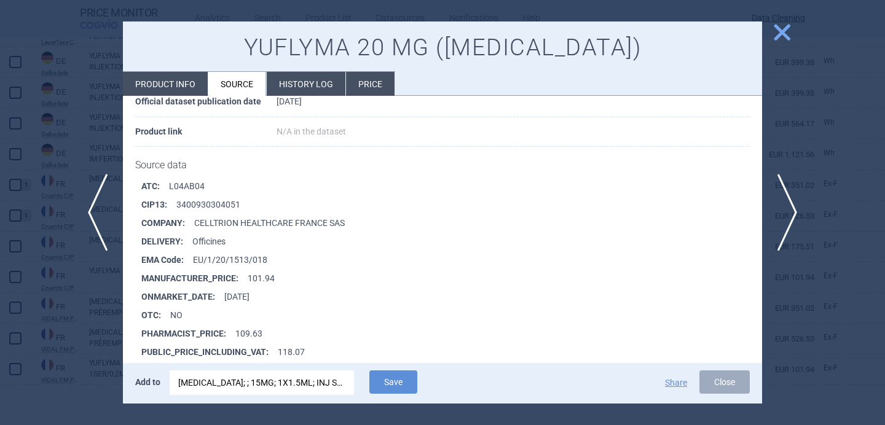
scroll to position [3302, 0]
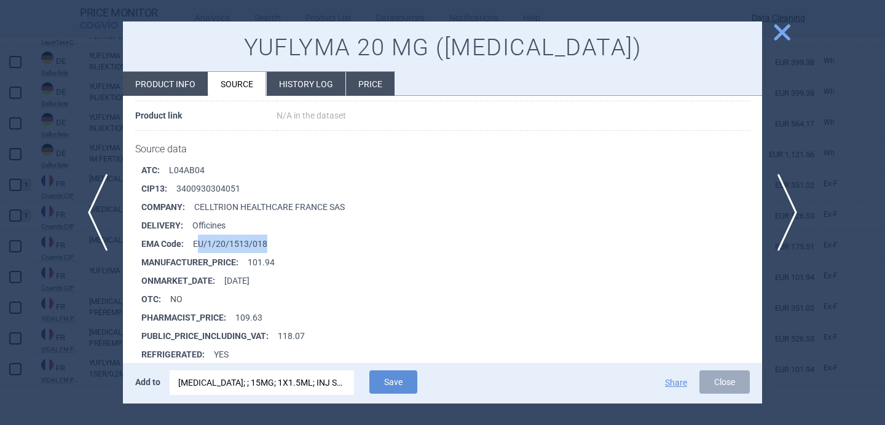
drag, startPoint x: 281, startPoint y: 232, endPoint x: 199, endPoint y: 232, distance: 82.3
click at [199, 235] on li "EMA Code : EU/1/20/1513/018" at bounding box center [451, 244] width 621 height 18
copy li "U/1/20/1513/018"
click at [232, 389] on div "SOGROYA; ; 15MG; 1X1.5ML; INJ SOL; PEP |EU/1/20/1501/005" at bounding box center [261, 383] width 167 height 25
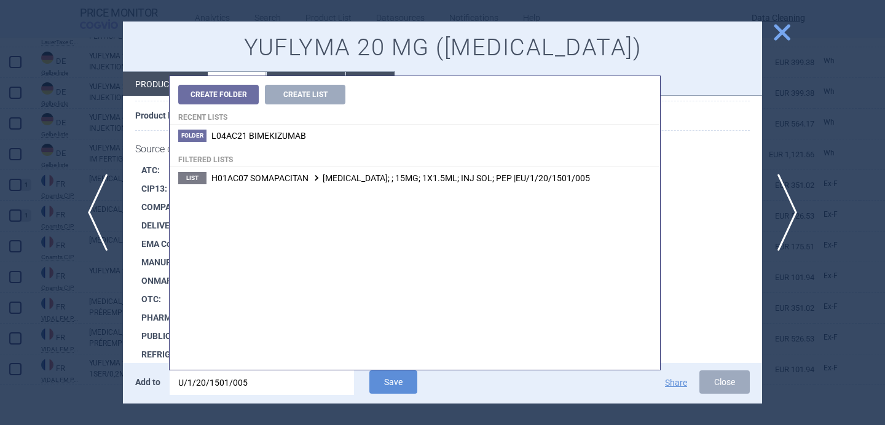
click at [232, 389] on input "U/1/20/1501/005" at bounding box center [262, 383] width 184 height 25
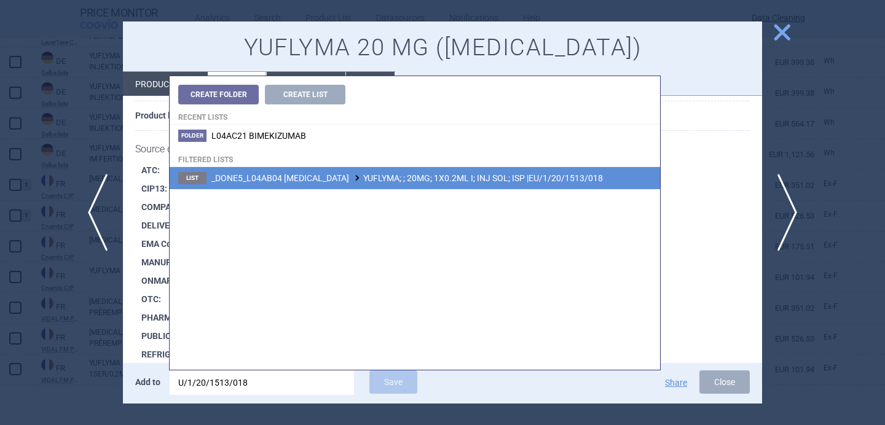
type input "U/1/20/1513/018"
click at [366, 178] on span "_DONE5_L04AB04 ADALIMUMAB YUFLYMA; ; 20MG; 1X0.2ML I; INJ SOL; ISP |EU/1/20/151…" at bounding box center [406, 178] width 391 height 10
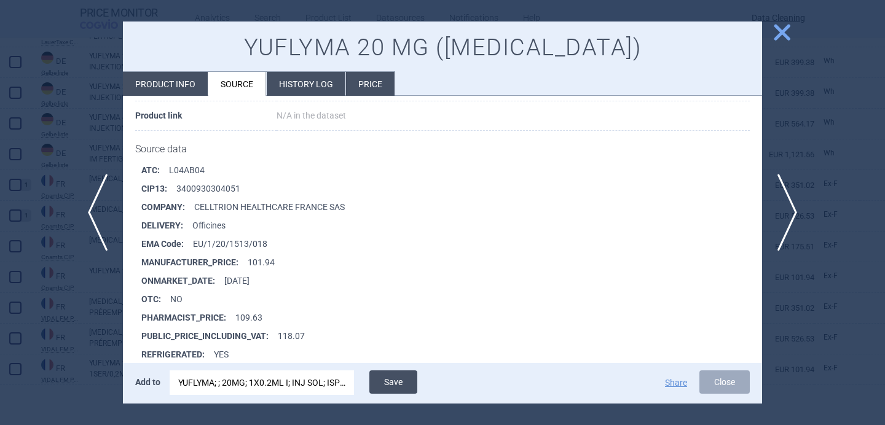
click at [390, 383] on button "Save" at bounding box center [393, 382] width 48 height 23
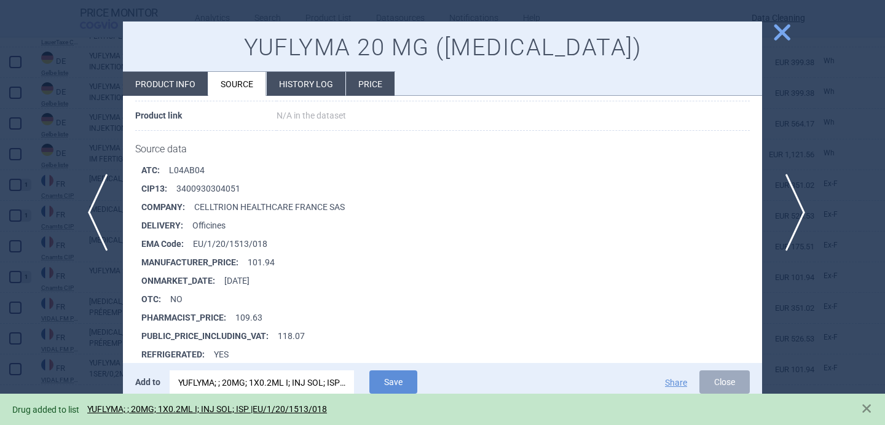
click at [789, 202] on span "next" at bounding box center [791, 212] width 28 height 77
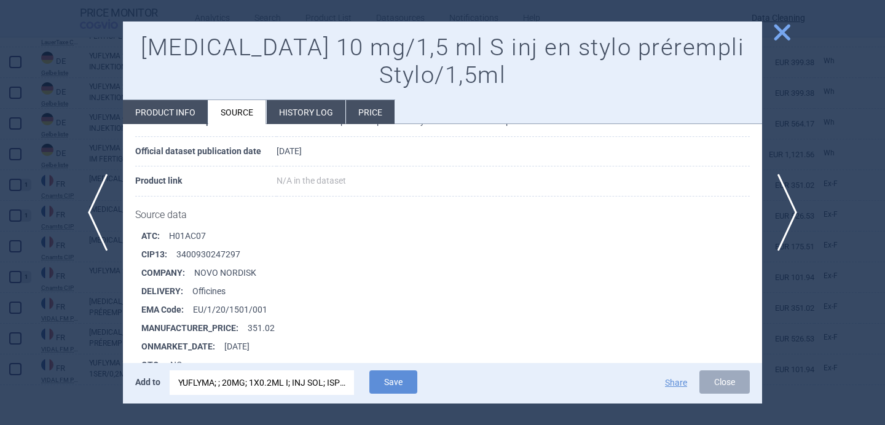
scroll to position [100, 0]
drag, startPoint x: 284, startPoint y: 306, endPoint x: 176, endPoint y: 306, distance: 107.5
click at [176, 306] on li "EMA Code : EU/1/20/1501/001" at bounding box center [451, 308] width 621 height 18
drag, startPoint x: 222, startPoint y: 301, endPoint x: 280, endPoint y: 301, distance: 58.4
click at [280, 301] on li "EMA Code : EU/1/20/1501/001" at bounding box center [451, 308] width 621 height 18
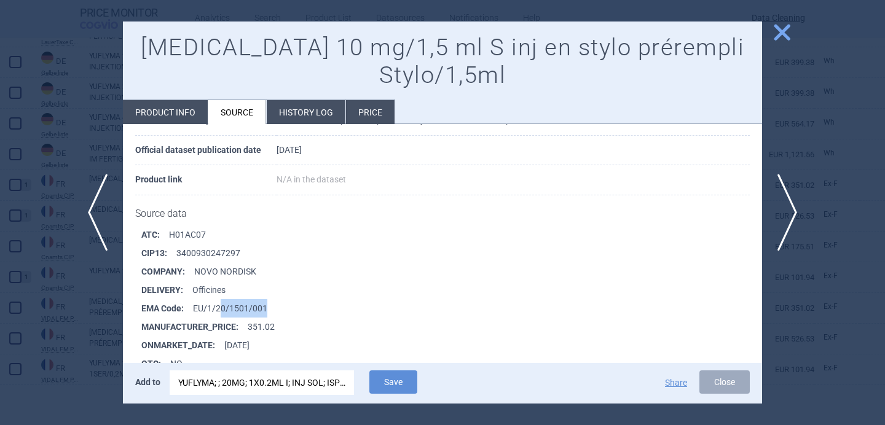
click at [280, 301] on li "EMA Code : EU/1/20/1501/001" at bounding box center [451, 308] width 621 height 18
drag, startPoint x: 276, startPoint y: 307, endPoint x: 194, endPoint y: 308, distance: 82.3
click at [194, 308] on li "EMA Code : EU/1/20/1501/001" at bounding box center [451, 308] width 621 height 18
copy li "EU/1/20/1501/001"
click at [278, 383] on div "YUFLYMA; ; 20MG; 1X0.2ML I; INJ SOL; ISP |EU/1/20/1513/018" at bounding box center [261, 383] width 167 height 25
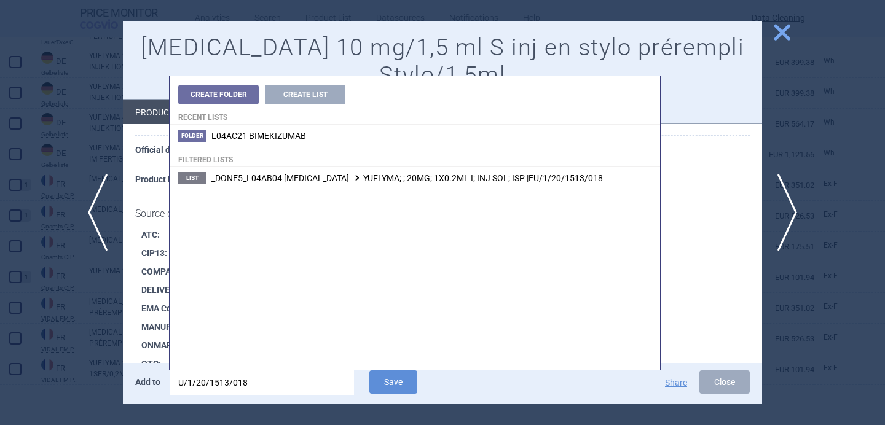
click at [278, 383] on input "U/1/20/1513/018" at bounding box center [262, 383] width 184 height 25
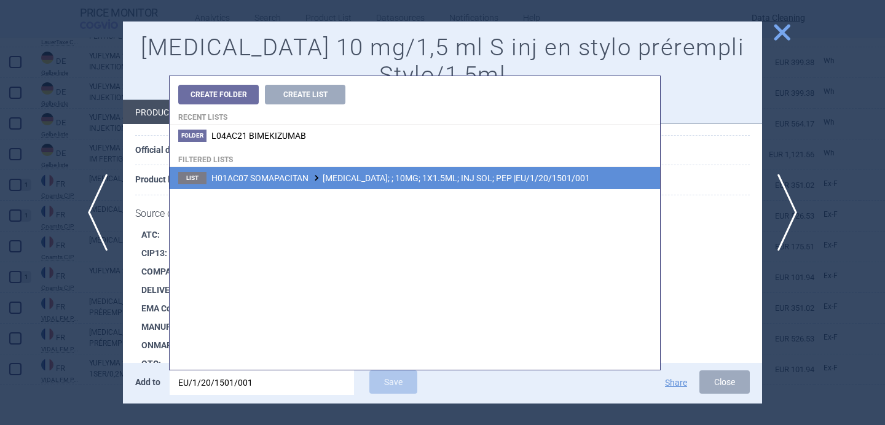
type input "EU/1/20/1501/001"
click at [418, 176] on span "H01AC07 SOMAPACITAN SOGROYA; ; 10MG; 1X1.5ML; INJ SOL; PEP |EU/1/20/1501/001" at bounding box center [400, 178] width 379 height 10
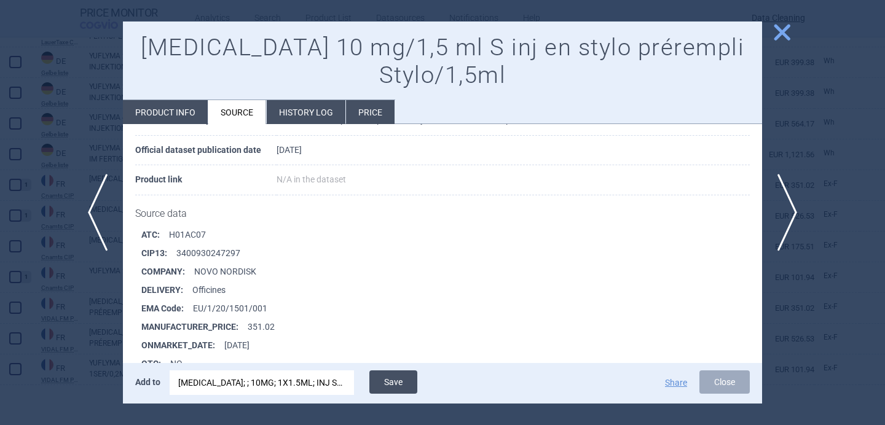
click at [407, 379] on button "Save" at bounding box center [393, 382] width 48 height 23
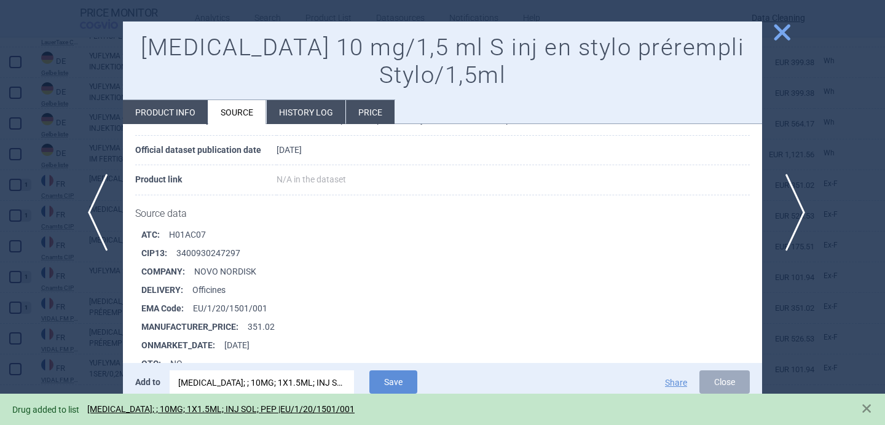
click at [788, 206] on span "next" at bounding box center [791, 212] width 28 height 77
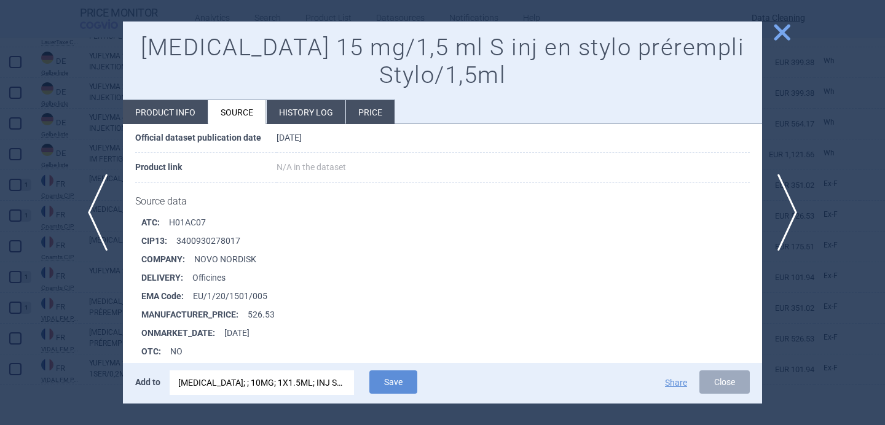
scroll to position [116, 0]
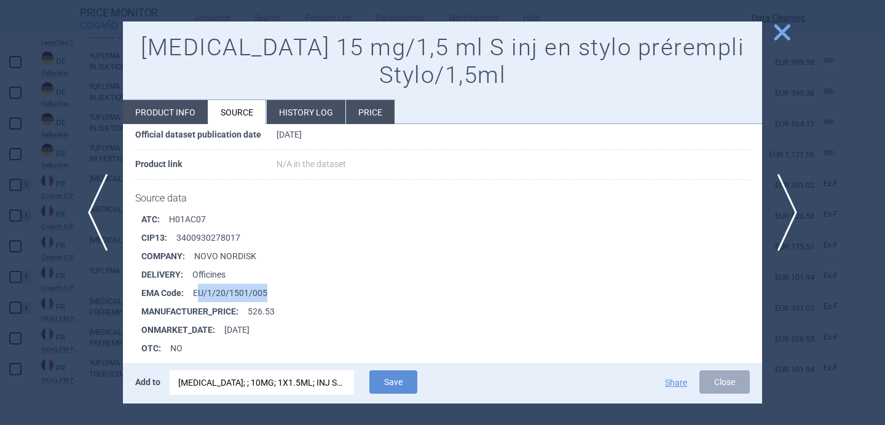
drag, startPoint x: 284, startPoint y: 292, endPoint x: 201, endPoint y: 292, distance: 83.0
click at [201, 292] on li "EMA Code : EU/1/20/1501/005" at bounding box center [451, 293] width 621 height 18
copy li "U/1/20/1501/005"
click at [281, 375] on div "SOGROYA; ; 10MG; 1X1.5ML; INJ SOL; PEP |EU/1/20/1501/001" at bounding box center [261, 383] width 167 height 25
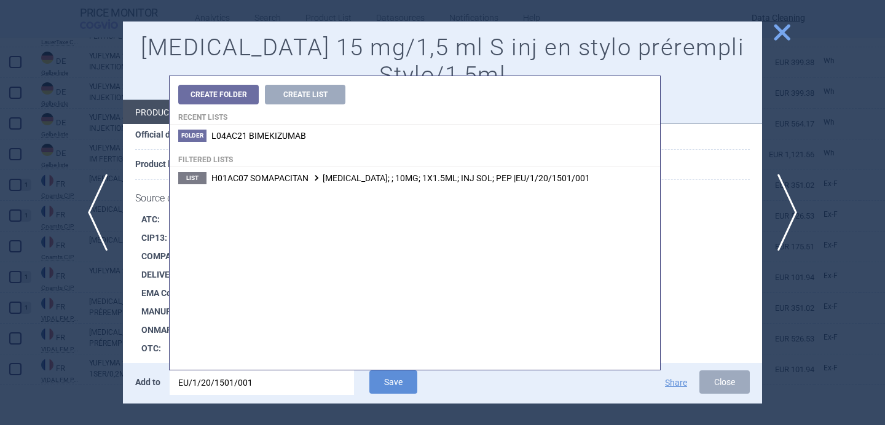
click at [281, 375] on input "EU/1/20/1501/001" at bounding box center [262, 383] width 184 height 25
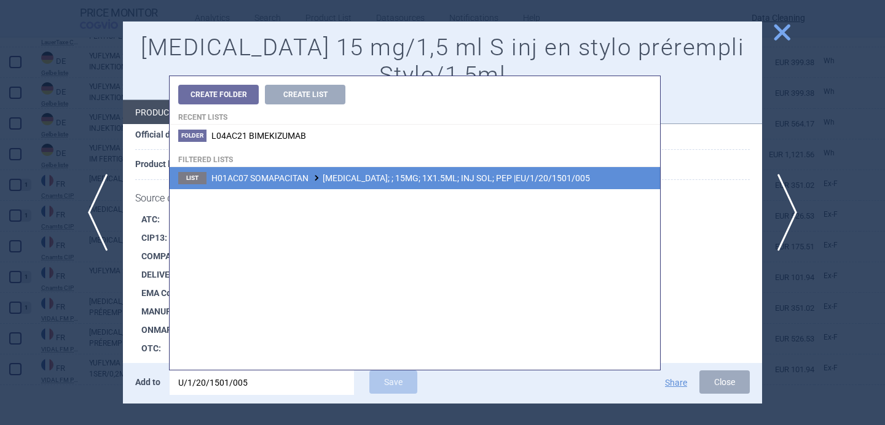
type input "U/1/20/1501/005"
click at [391, 181] on span "H01AC07 SOMAPACITAN SOGROYA; ; 15MG; 1X1.5ML; INJ SOL; PEP |EU/1/20/1501/005" at bounding box center [400, 178] width 379 height 10
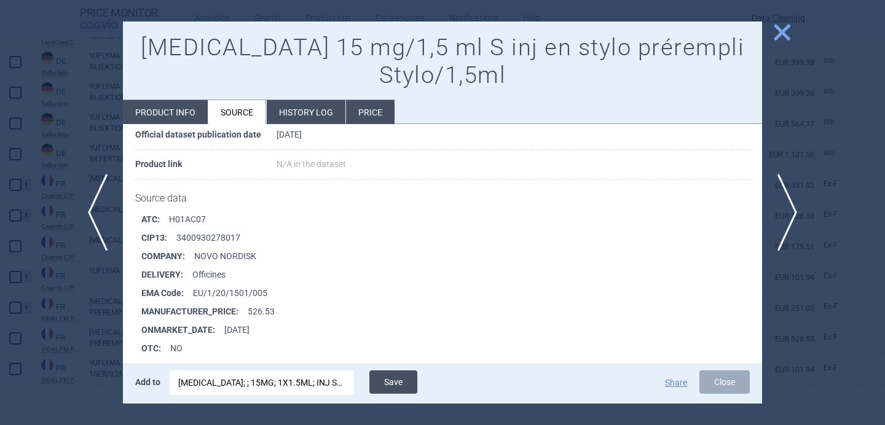
click at [391, 376] on button "Save" at bounding box center [393, 382] width 48 height 23
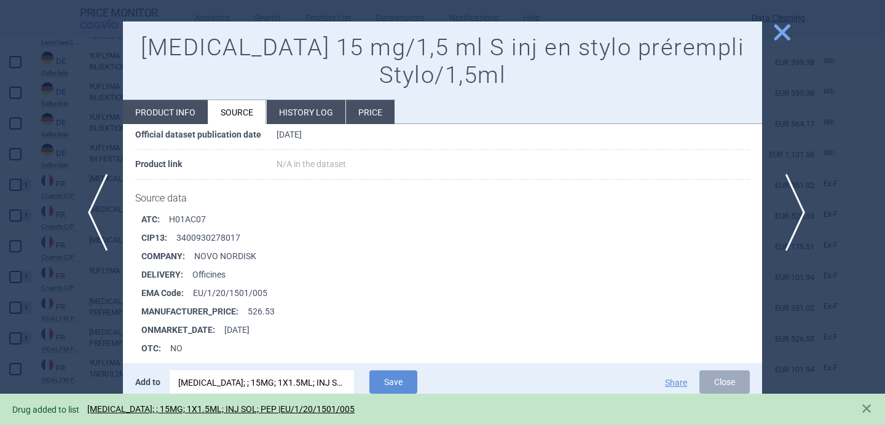
click at [797, 200] on span "next" at bounding box center [791, 212] width 28 height 77
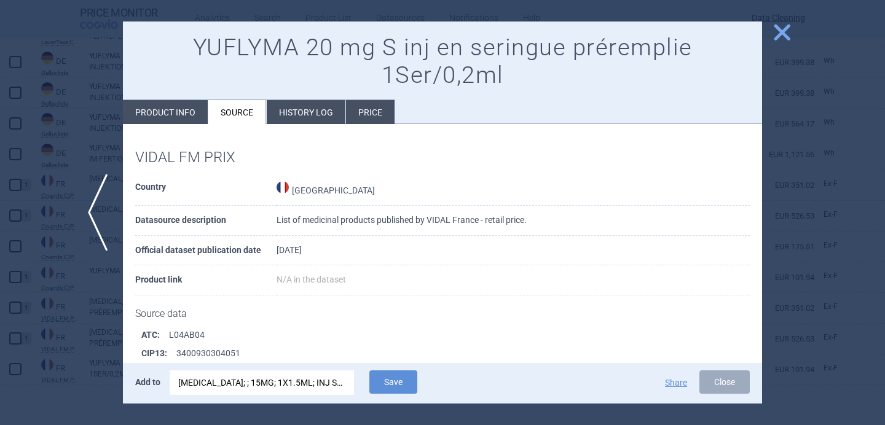
scroll to position [107, 0]
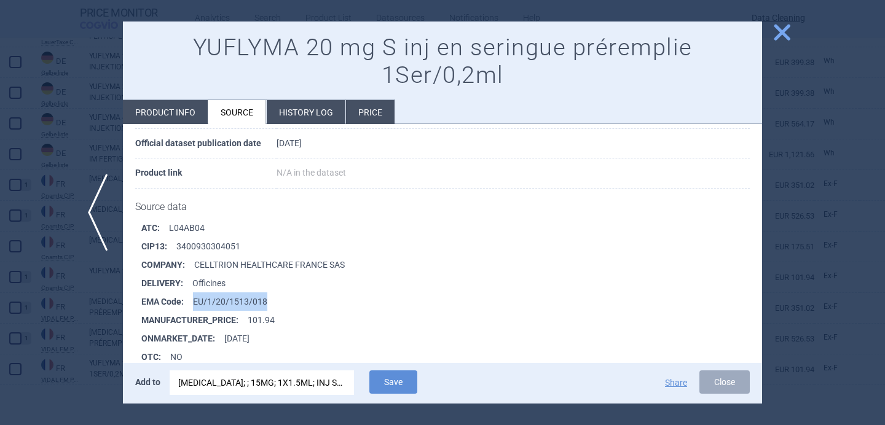
drag, startPoint x: 280, startPoint y: 295, endPoint x: 193, endPoint y: 296, distance: 87.3
click at [193, 296] on li "EMA Code : EU/1/20/1513/018" at bounding box center [451, 302] width 621 height 18
copy li "EMA Code : EU/1/20/1513/018"
click at [202, 304] on li "EMA Code : EU/1/20/1513/018" at bounding box center [451, 302] width 621 height 18
drag, startPoint x: 200, startPoint y: 298, endPoint x: 265, endPoint y: 299, distance: 65.8
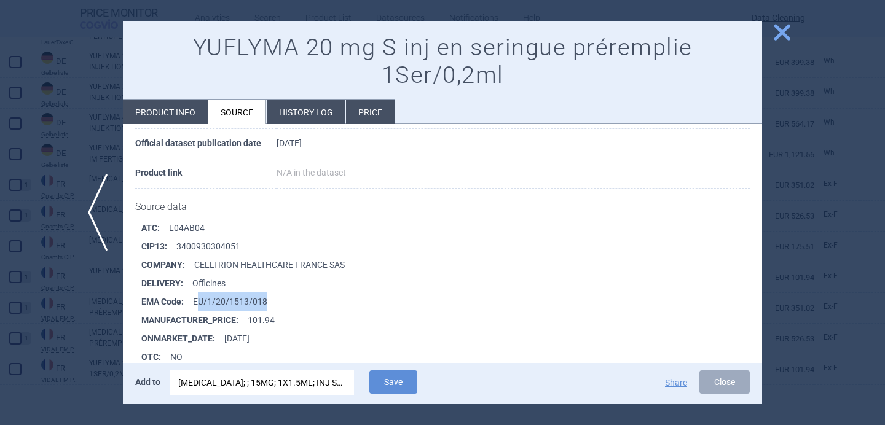
click at [265, 299] on li "EMA Code : EU/1/20/1513/018" at bounding box center [451, 302] width 621 height 18
copy li "U/1/20/1513/018"
click at [321, 384] on div "SOGROYA; ; 15MG; 1X1.5ML; INJ SOL; PEP |EU/1/20/1501/005" at bounding box center [261, 383] width 167 height 25
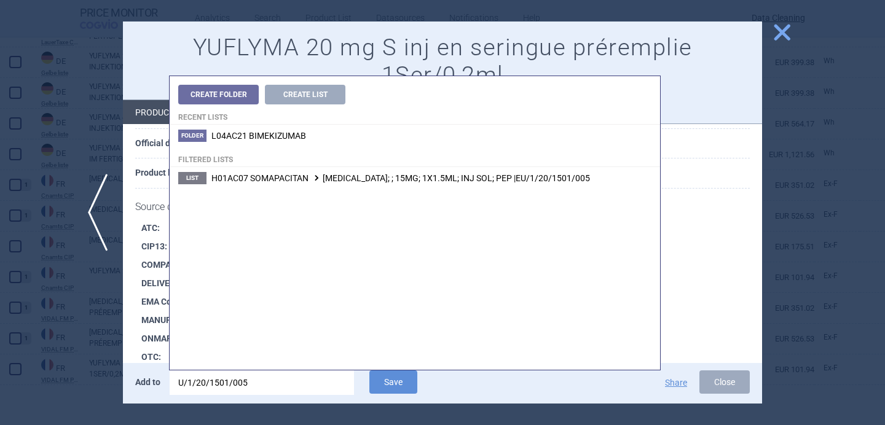
click at [321, 384] on input "U/1/20/1501/005" at bounding box center [262, 383] width 184 height 25
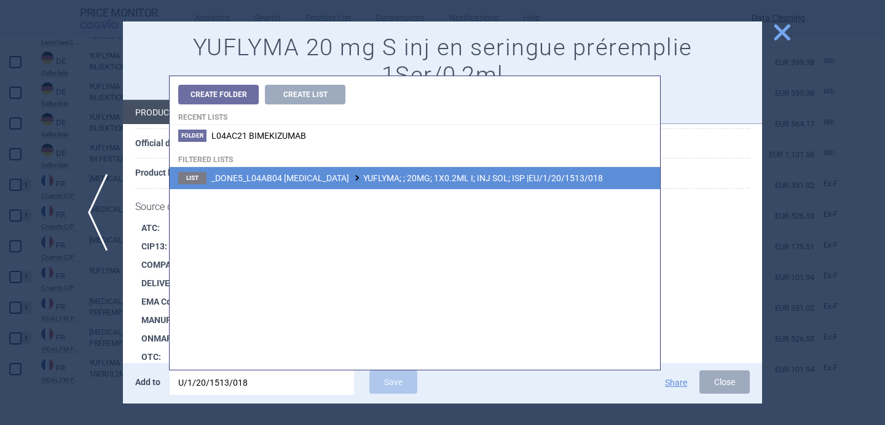
type input "U/1/20/1513/018"
click at [417, 169] on li "List _DONE5_L04AB04 ADALIMUMAB YUFLYMA; ; 20MG; 1X0.2ML I; INJ SOL; ISP |EU/1/2…" at bounding box center [415, 178] width 490 height 22
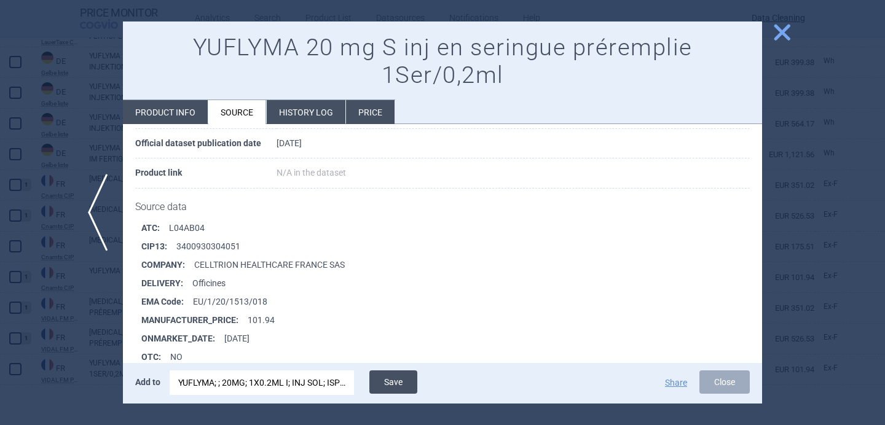
click at [390, 382] on button "Save" at bounding box center [393, 382] width 48 height 23
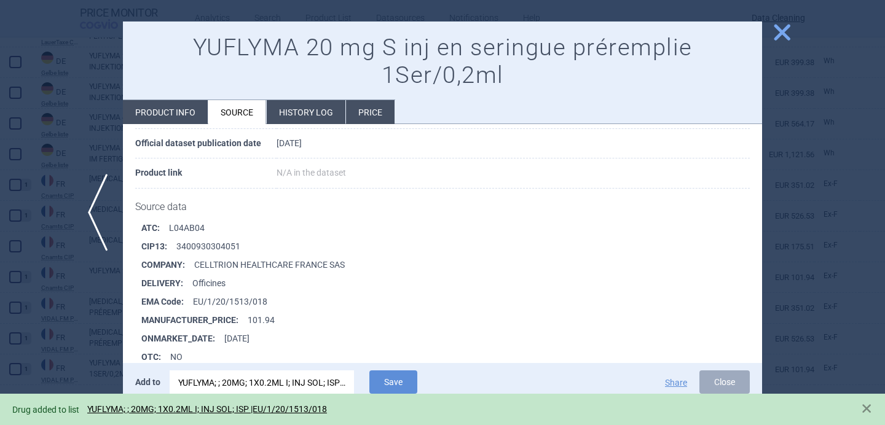
click at [88, 327] on div at bounding box center [442, 212] width 885 height 425
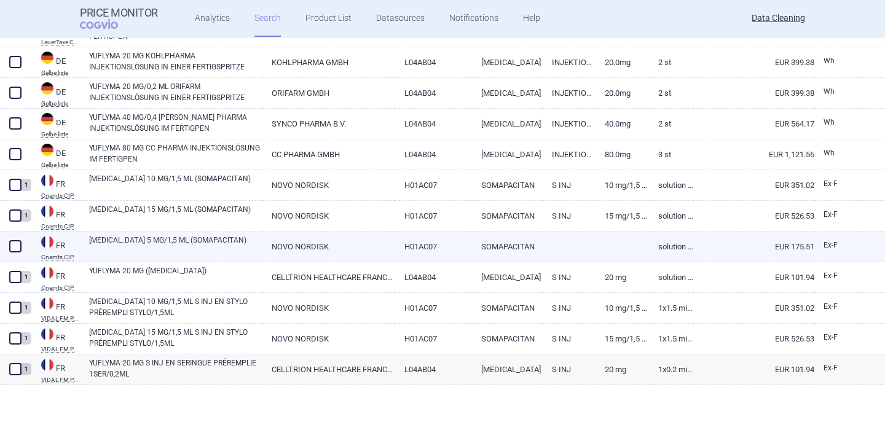
click at [149, 249] on link "SOGROYA 5 MG/1,5 ML (SOMAPACITAN)" at bounding box center [175, 246] width 173 height 22
select select "EUR"
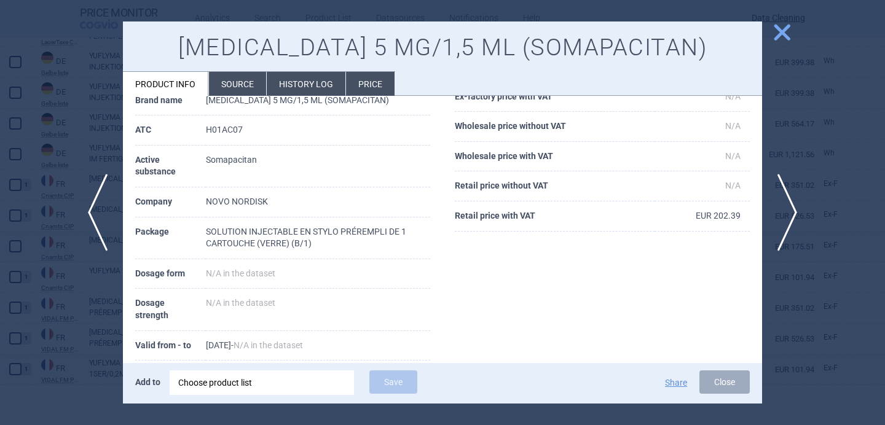
scroll to position [111, 0]
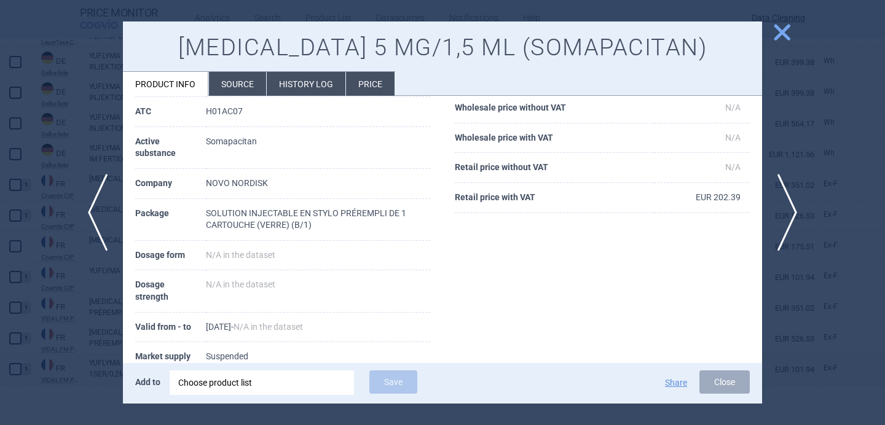
click at [206, 380] on div "Choose product list" at bounding box center [261, 383] width 167 height 25
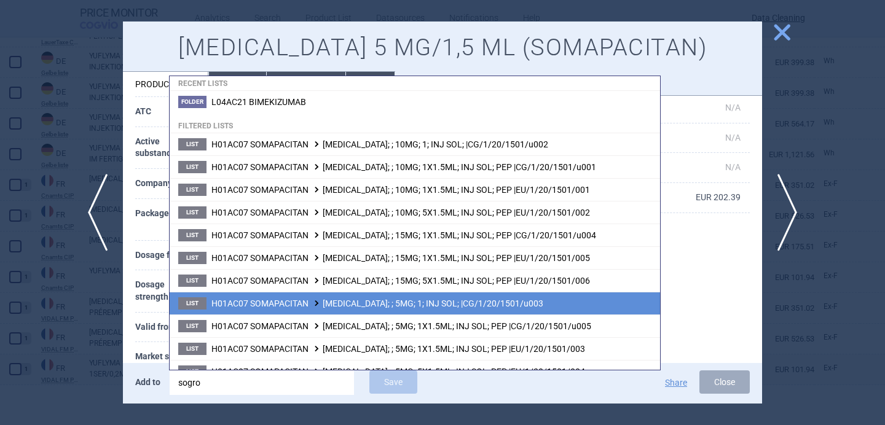
scroll to position [47, 0]
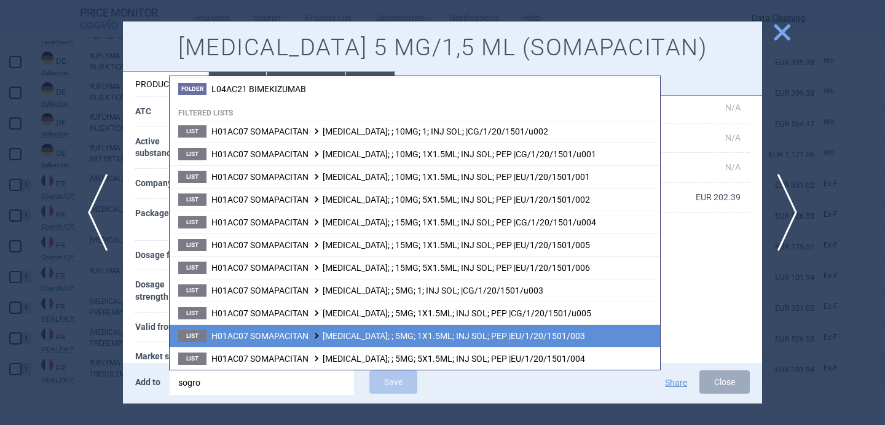
type input "sogro"
click at [308, 344] on li "List H01AC07 SOMAPACITAN SOGROYA; ; 5MG; 1X1.5ML; INJ SOL; PEP |EU/1/20/1501/003" at bounding box center [415, 335] width 490 height 23
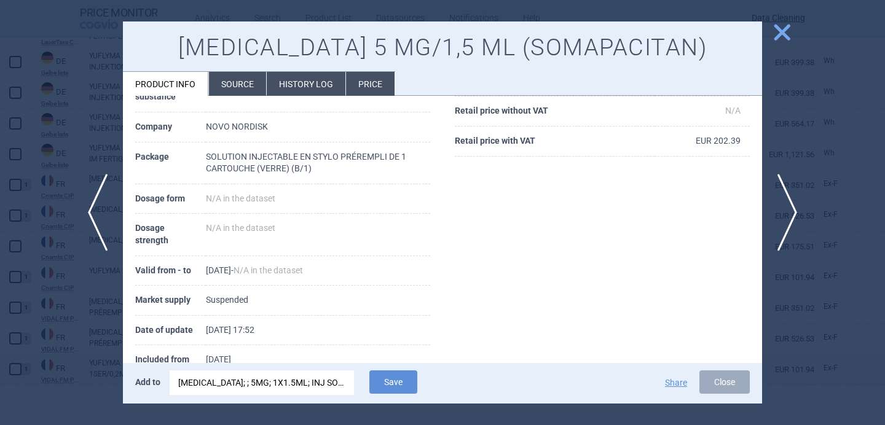
scroll to position [182, 0]
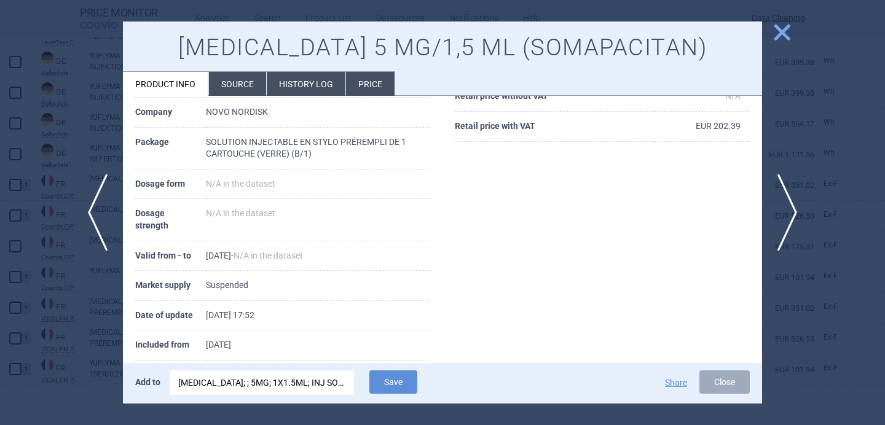
click at [308, 379] on div "SOGROYA; ; 5MG; 1X1.5ML; INJ SOL; PEP |EU/1/20/1501/003" at bounding box center [261, 383] width 167 height 25
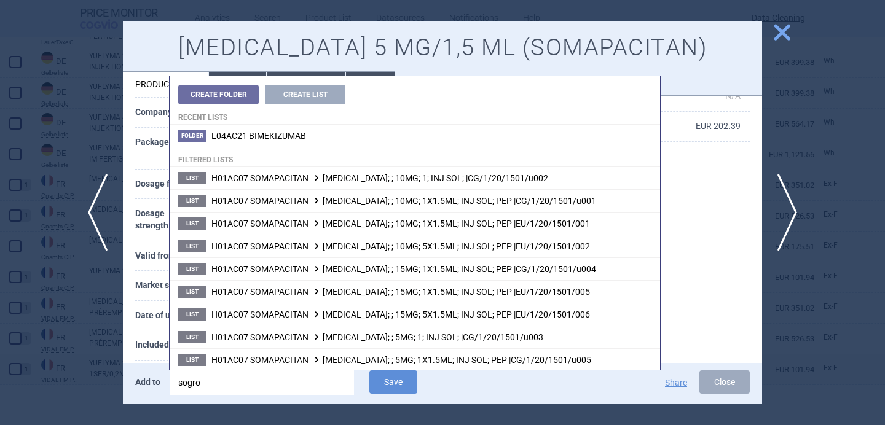
scroll to position [24, 0]
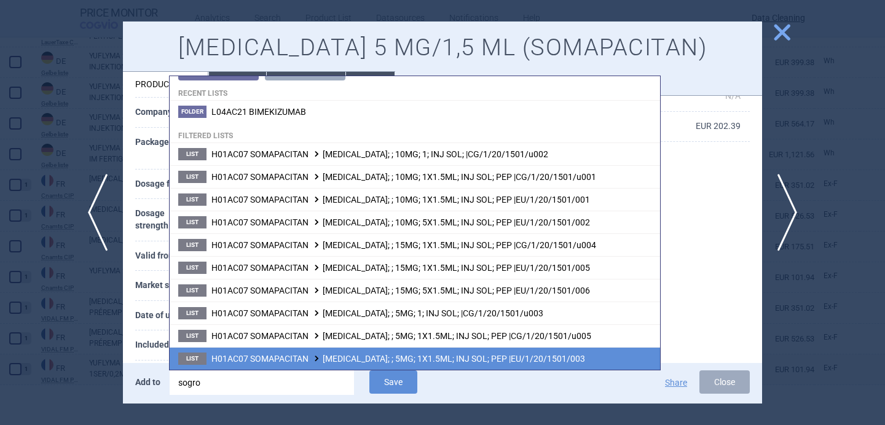
click at [313, 360] on span at bounding box center [316, 358] width 12 height 7
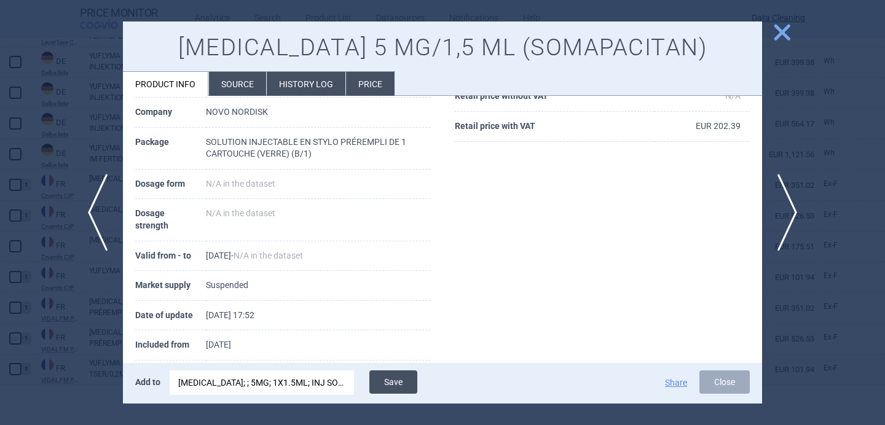
click at [402, 376] on button "Save" at bounding box center [393, 382] width 48 height 23
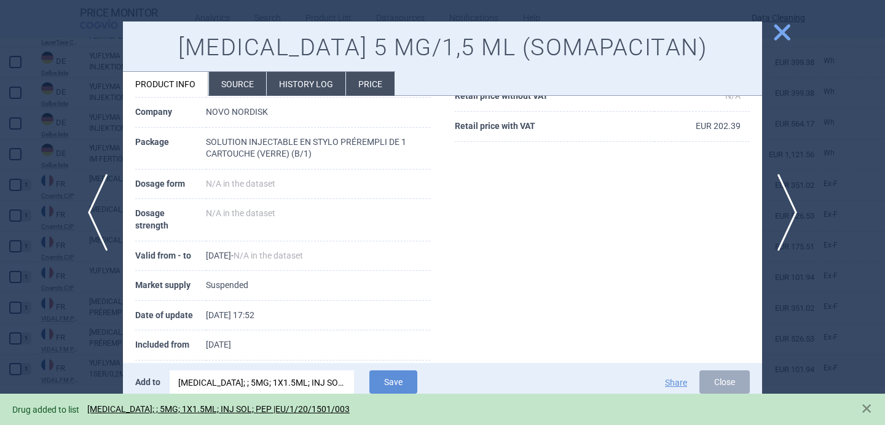
click at [101, 337] on div at bounding box center [442, 212] width 885 height 425
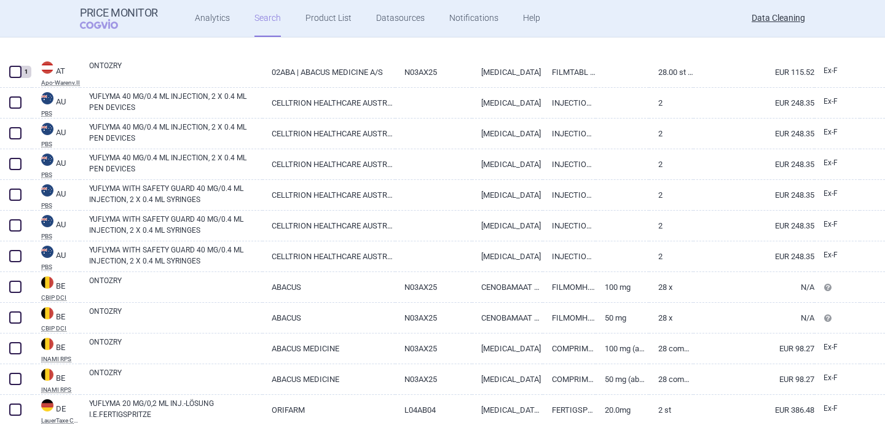
select select "brandName"
select select "newerThan"
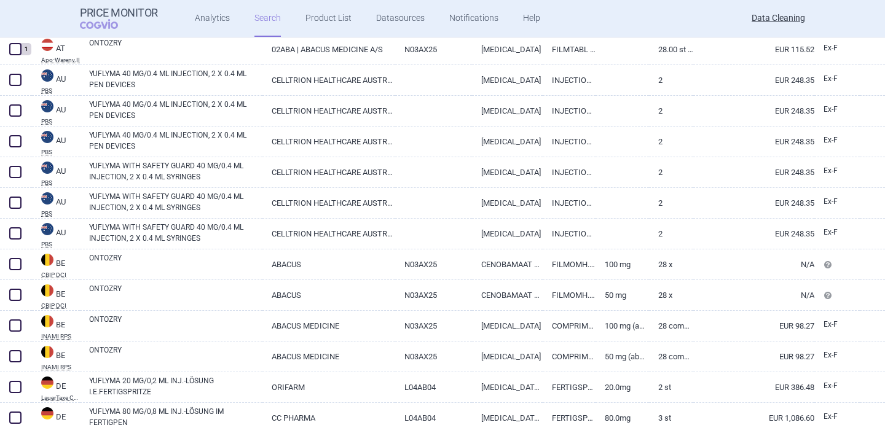
scroll to position [280, 0]
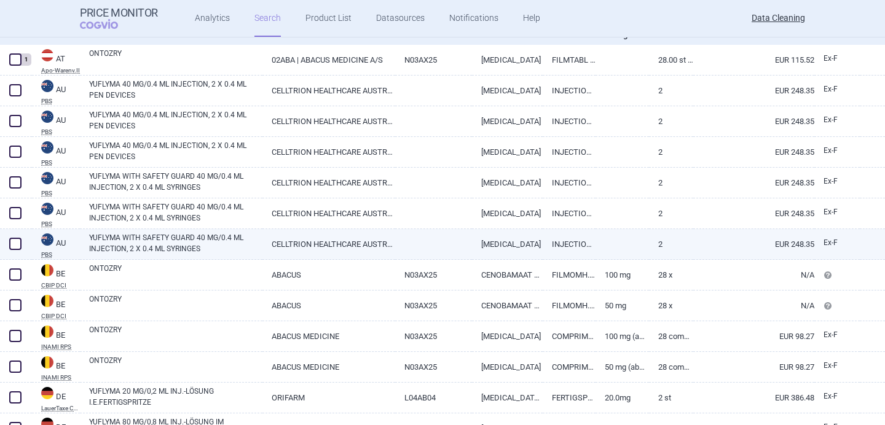
select select "brandName"
select select "newerThan"
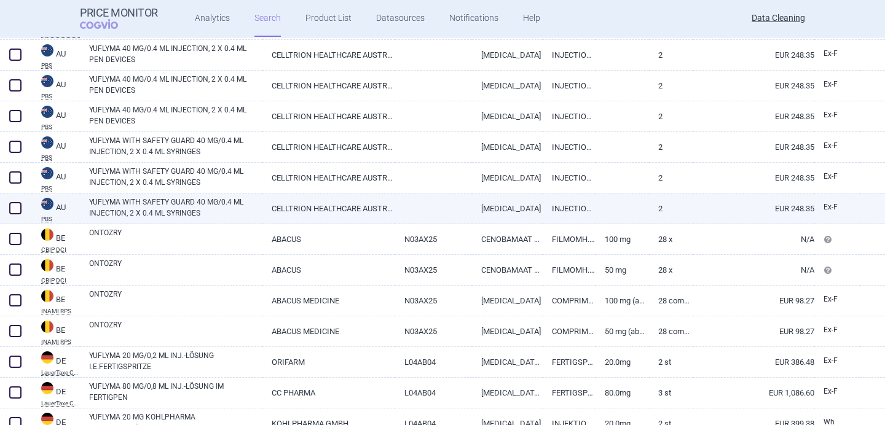
scroll to position [289, 0]
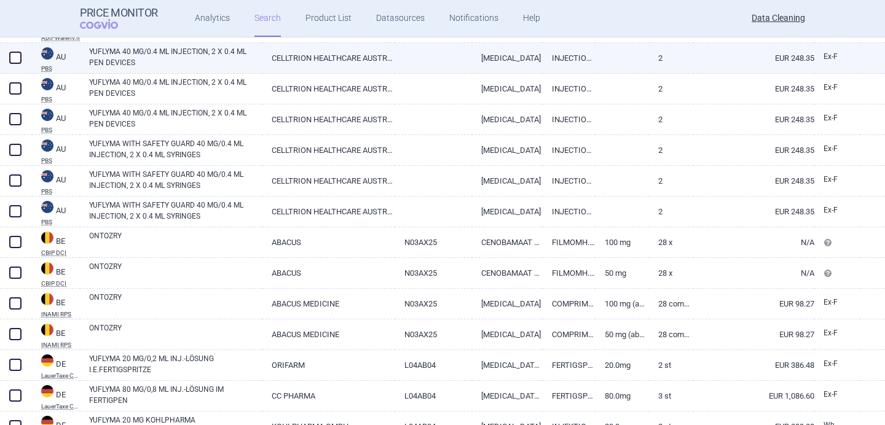
click at [16, 56] on span at bounding box center [15, 58] width 12 height 12
checkbox input "true"
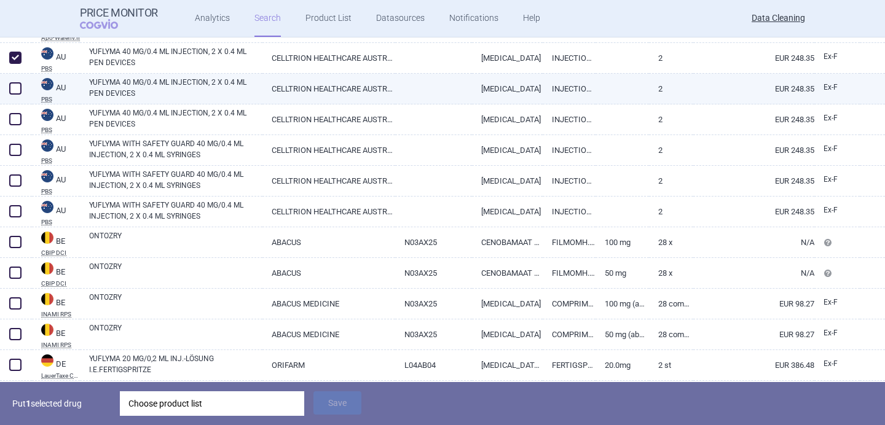
click at [14, 82] on span at bounding box center [15, 88] width 12 height 12
checkbox input "true"
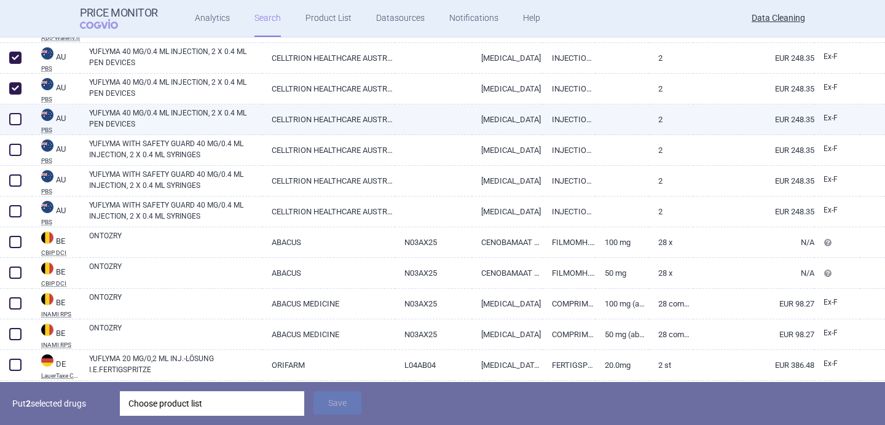
click at [17, 116] on span at bounding box center [15, 119] width 12 height 12
checkbox input "true"
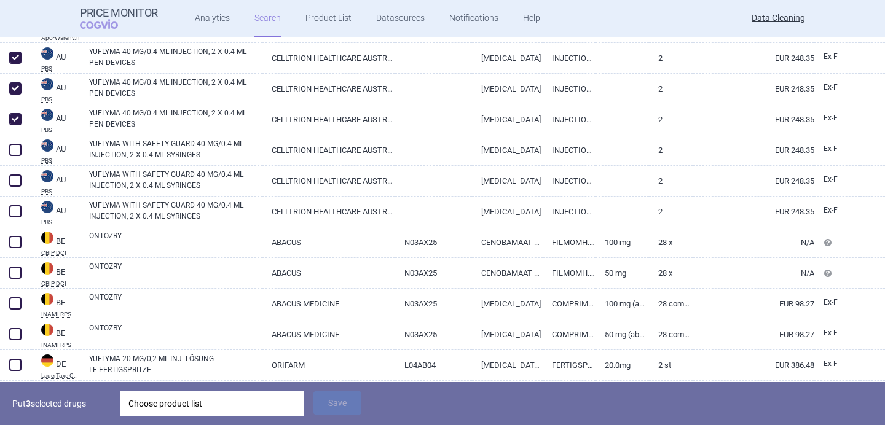
click at [230, 406] on div "Choose product list" at bounding box center [211, 403] width 167 height 25
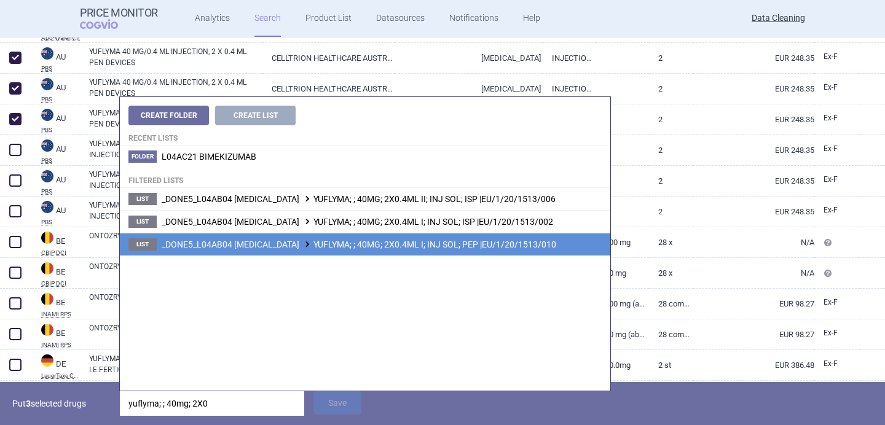
type input "yuflyma; ; 40mg; 2X0"
click at [372, 243] on span "_DONE5_L04AB04 ADALIMUMAB YUFLYMA; ; 40MG; 2X0.4ML I; INJ SOL; PEP |EU/1/20/151…" at bounding box center [359, 245] width 395 height 10
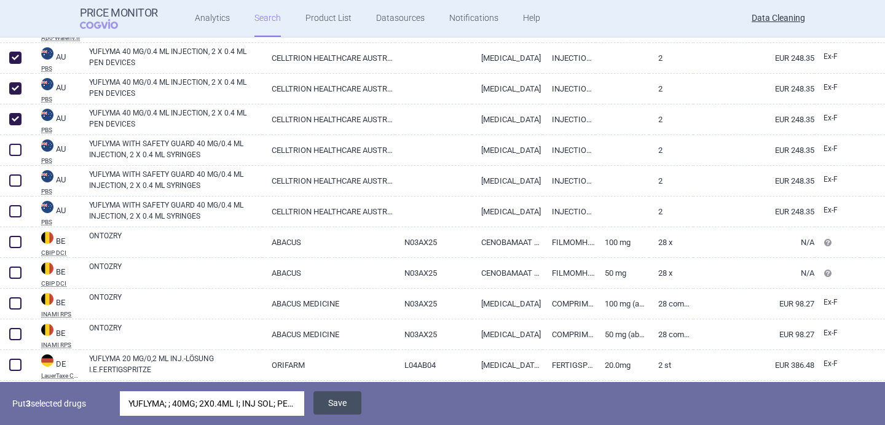
click at [340, 403] on button "Save" at bounding box center [337, 402] width 48 height 23
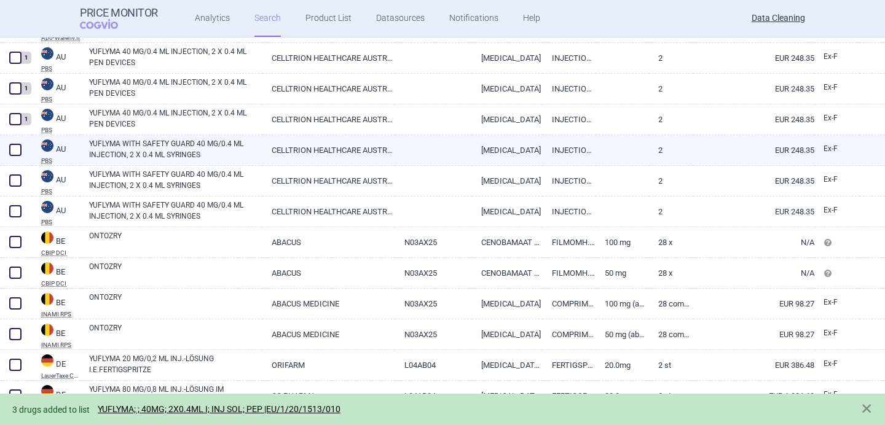
click at [13, 149] on span at bounding box center [15, 150] width 12 height 12
checkbox input "true"
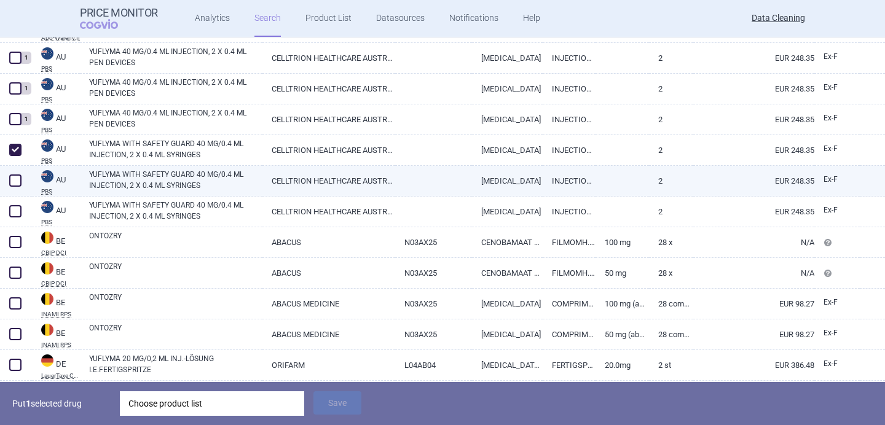
click at [13, 176] on span at bounding box center [15, 181] width 12 height 12
checkbox input "true"
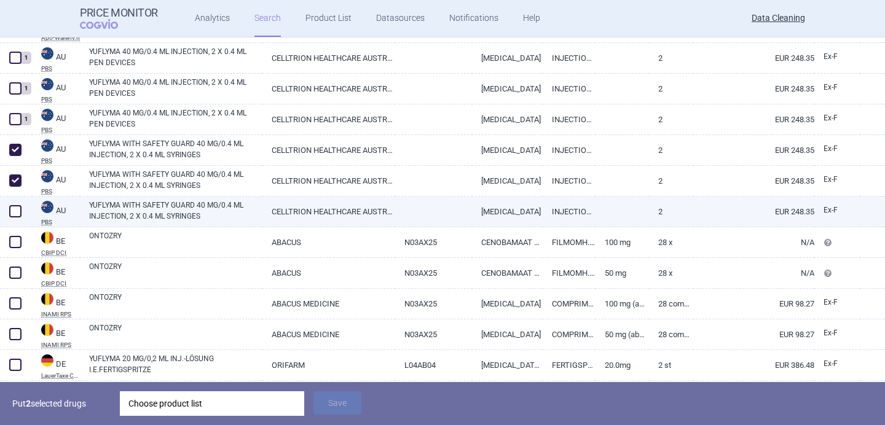
click at [15, 210] on span at bounding box center [15, 211] width 12 height 12
checkbox input "true"
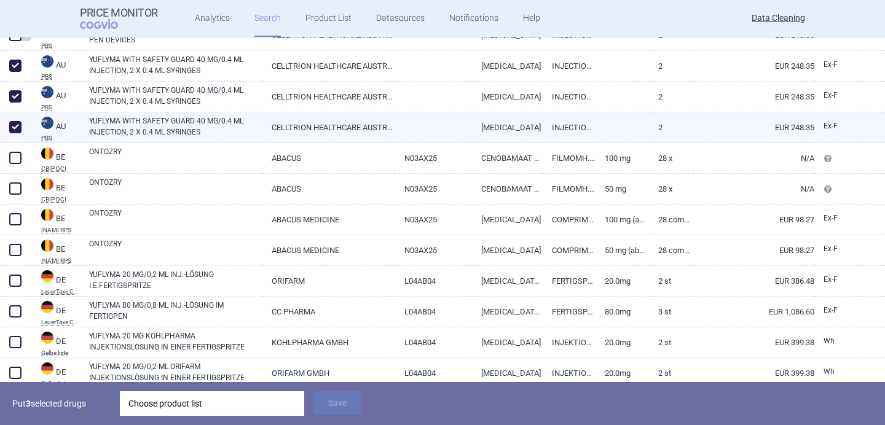
scroll to position [376, 0]
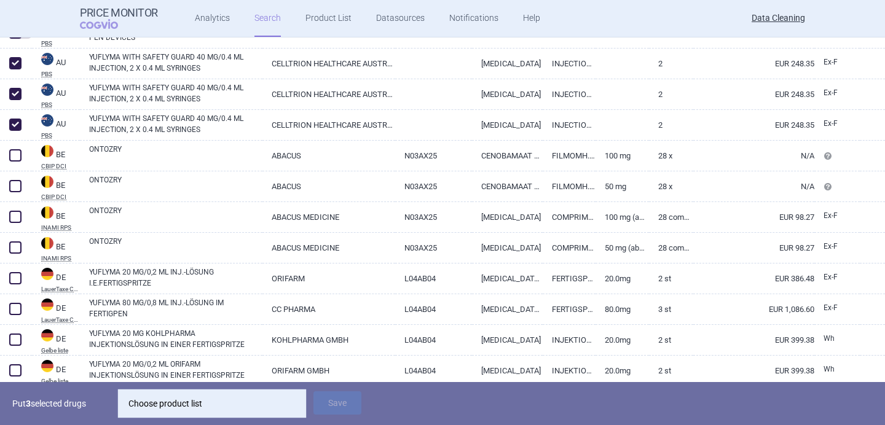
click at [191, 403] on div "Choose product list" at bounding box center [211, 403] width 167 height 25
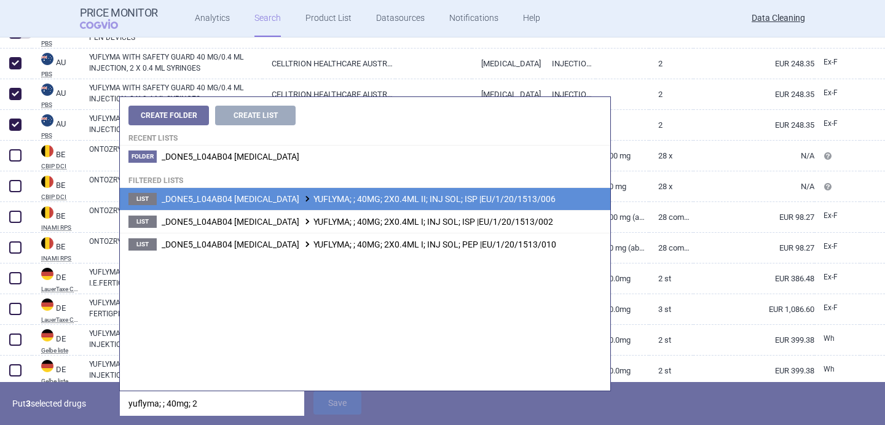
type input "yuflyma; ; 40mg; 2"
click at [364, 202] on span "_DONE5_L04AB04 ADALIMUMAB YUFLYMA; ; 40MG; 2X0.4ML II; INJ SOL; ISP |EU/1/20/15…" at bounding box center [359, 199] width 394 height 10
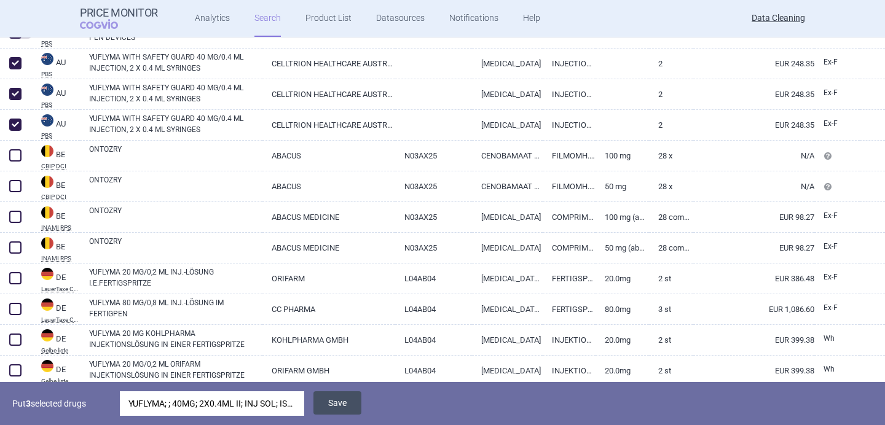
click at [352, 409] on button "Save" at bounding box center [337, 402] width 48 height 23
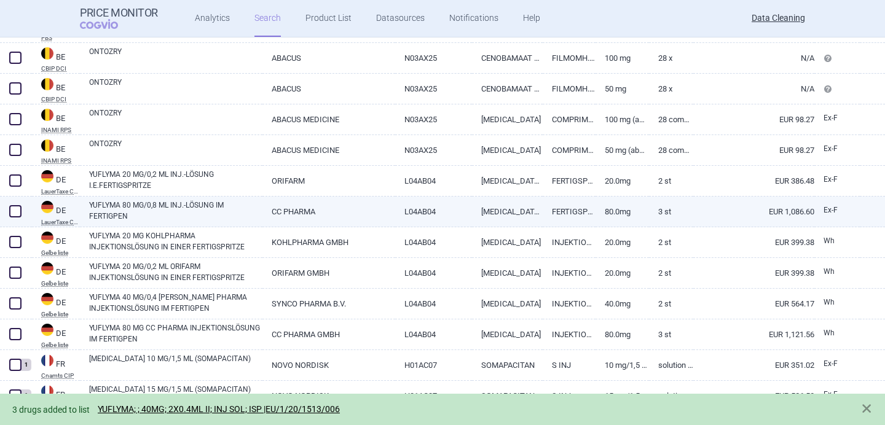
scroll to position [479, 0]
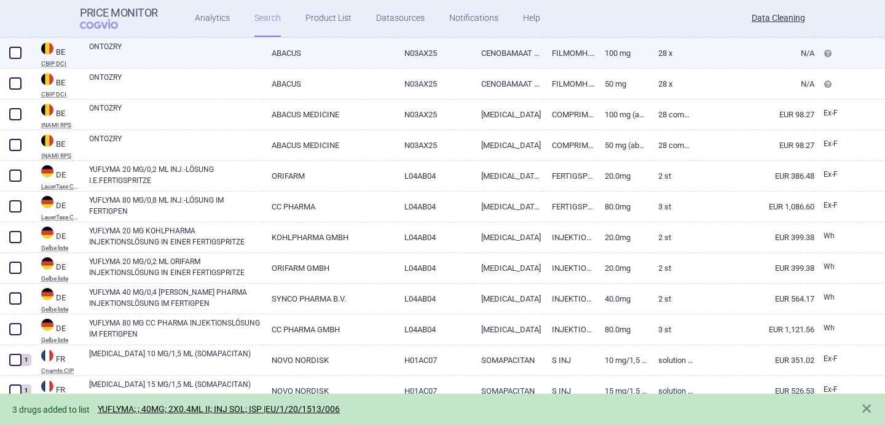
click at [134, 50] on link "ONTOZRY" at bounding box center [175, 52] width 173 height 22
select select "EUR"
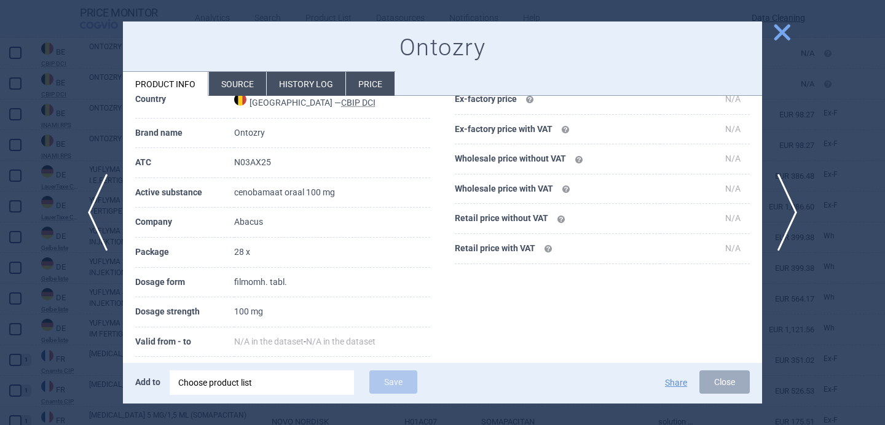
scroll to position [61, 0]
click at [219, 399] on div "Add to Choose product list Save Share Close" at bounding box center [442, 383] width 639 height 41
click at [221, 390] on div "Choose product list" at bounding box center [261, 383] width 167 height 25
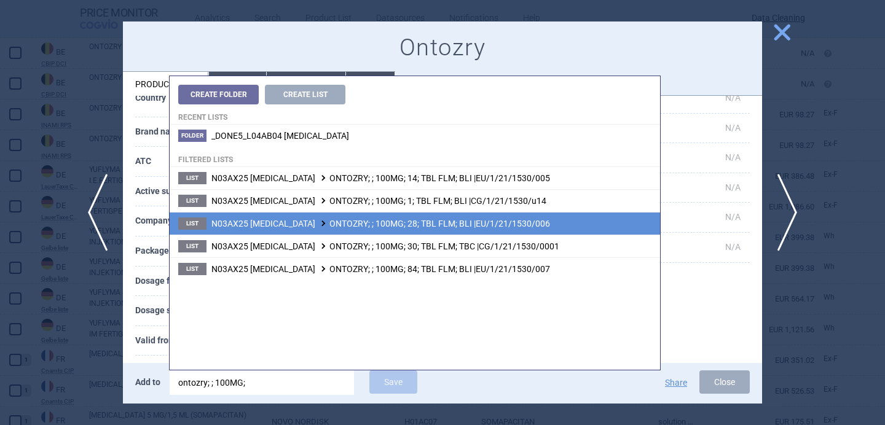
type input "ontozry; ; 100MG;"
click at [326, 221] on span "N03AX25 CENOBAMATE ONTOZRY; ; 100MG; 28; TBL FLM; BLI |EU/1/21/1530/006" at bounding box center [380, 224] width 339 height 10
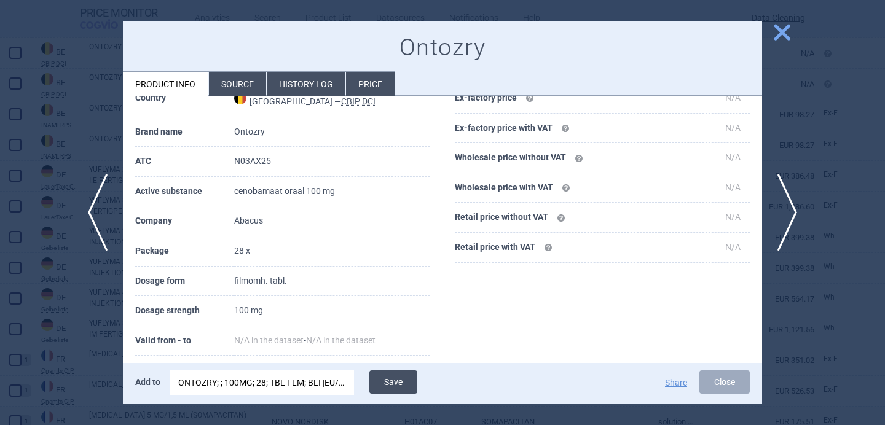
click at [395, 388] on button "Save" at bounding box center [393, 382] width 48 height 23
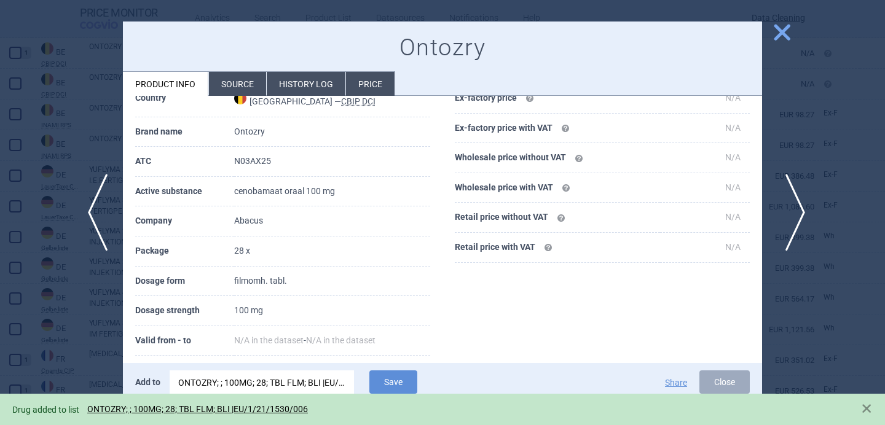
click at [781, 232] on span "next" at bounding box center [791, 212] width 28 height 77
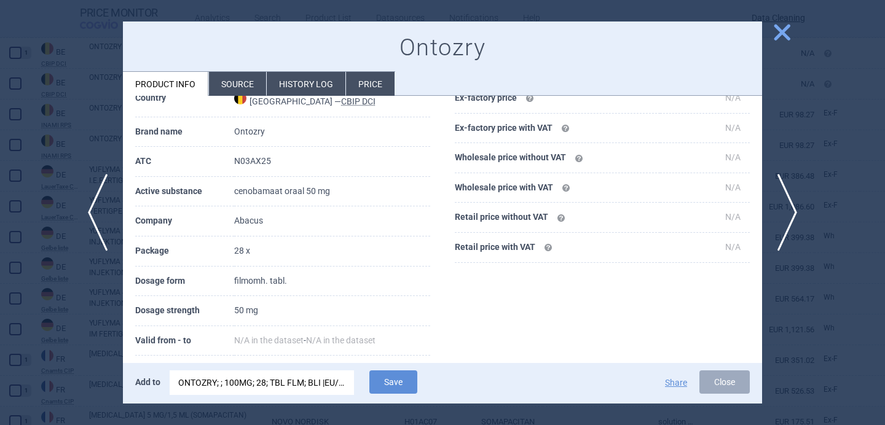
click at [311, 382] on div "ONTOZRY; ; 100MG; 28; TBL FLM; BLI |EU/1/21/1530/006" at bounding box center [261, 383] width 167 height 25
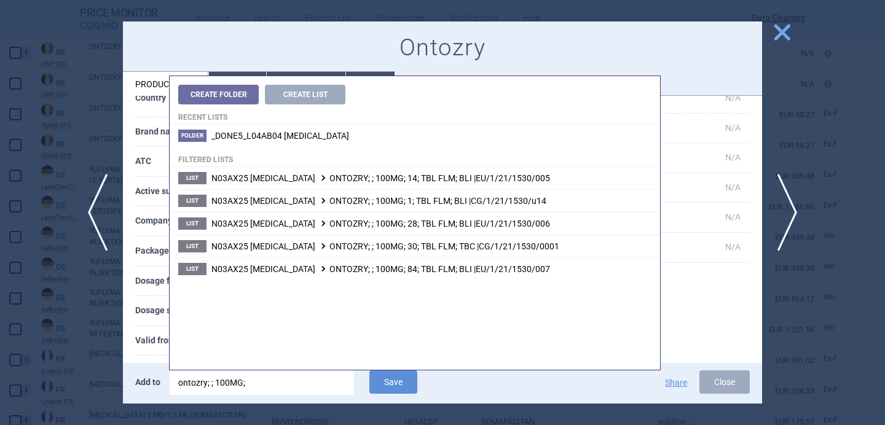
click at [224, 383] on input "ontozry; ; 100MG;" at bounding box center [262, 383] width 184 height 25
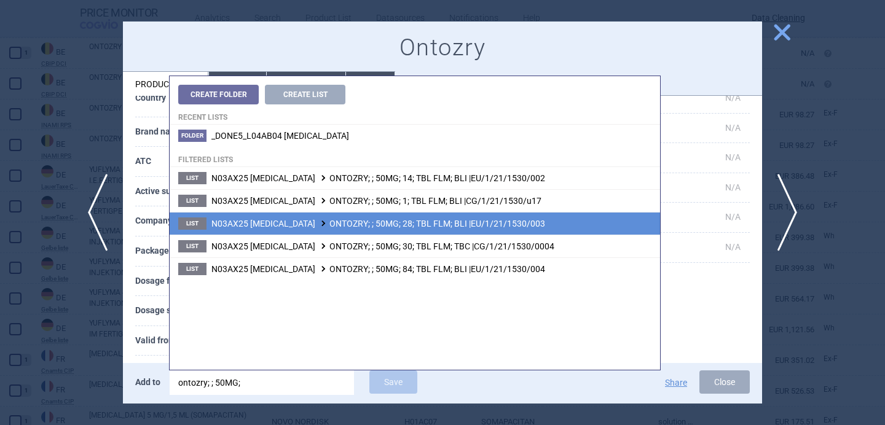
type input "ontozry; ; 50MG;"
click at [358, 226] on span "N03AX25 CENOBAMATE ONTOZRY; ; 50MG; 28; TBL FLM; BLI |EU/1/21/1530/003" at bounding box center [378, 224] width 334 height 10
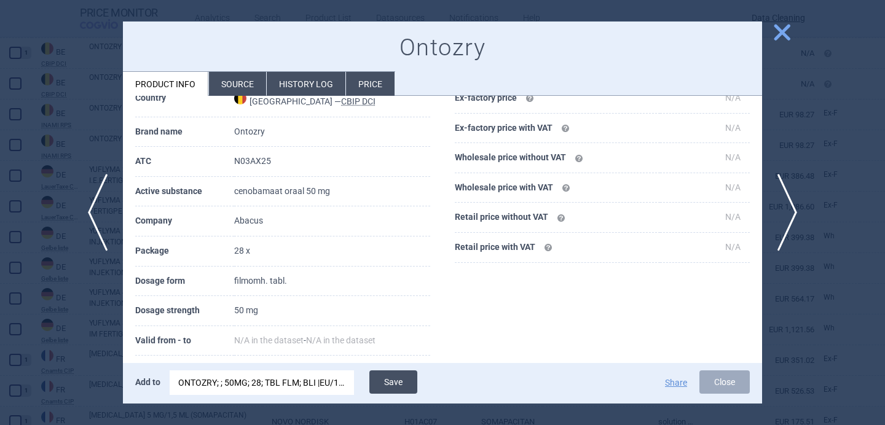
click at [402, 387] on button "Save" at bounding box center [393, 382] width 48 height 23
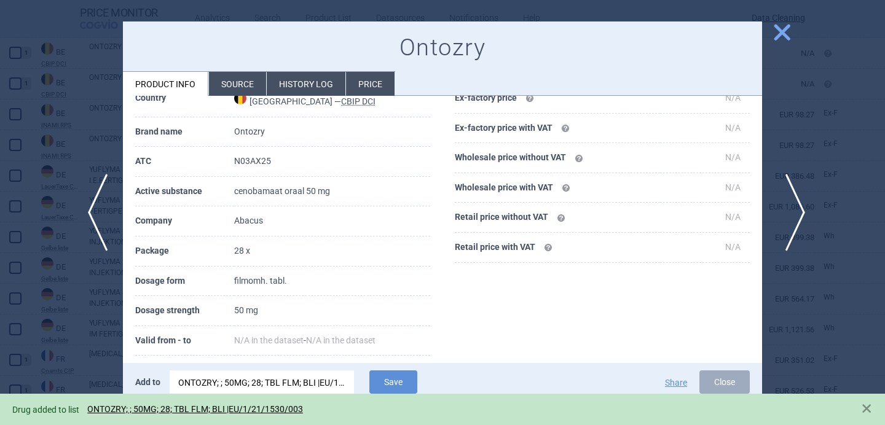
click at [788, 214] on span "next" at bounding box center [791, 212] width 28 height 77
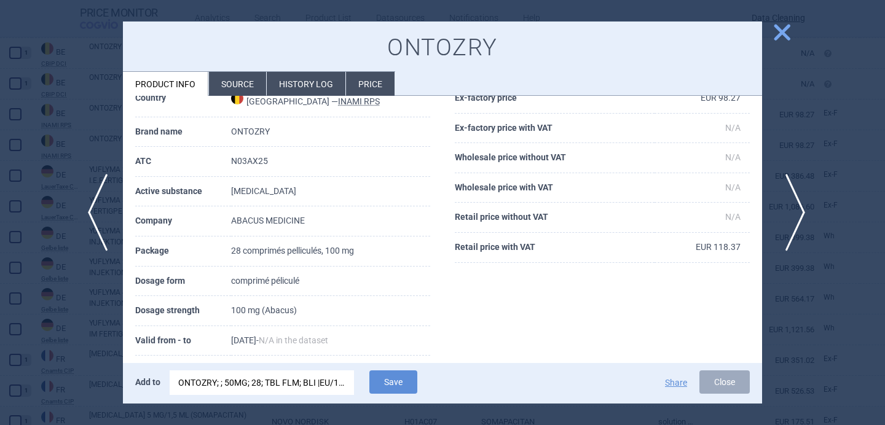
click at [793, 212] on span "next" at bounding box center [791, 212] width 28 height 77
click at [394, 380] on button "Save" at bounding box center [393, 382] width 48 height 23
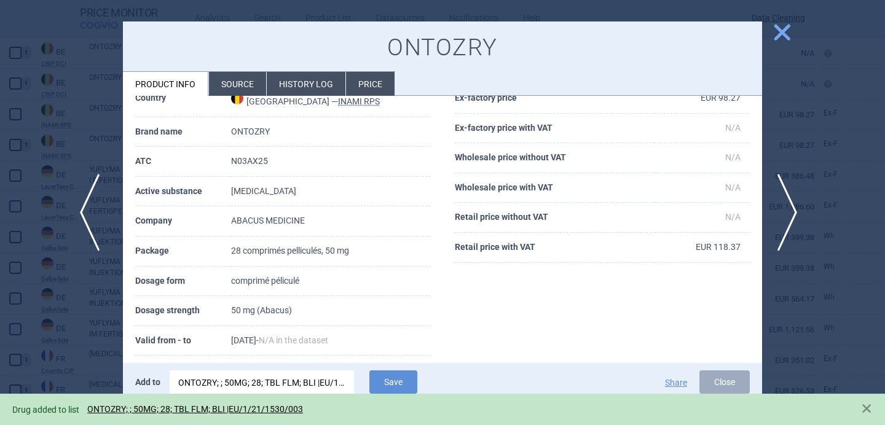
click at [103, 233] on span "previous" at bounding box center [94, 212] width 28 height 77
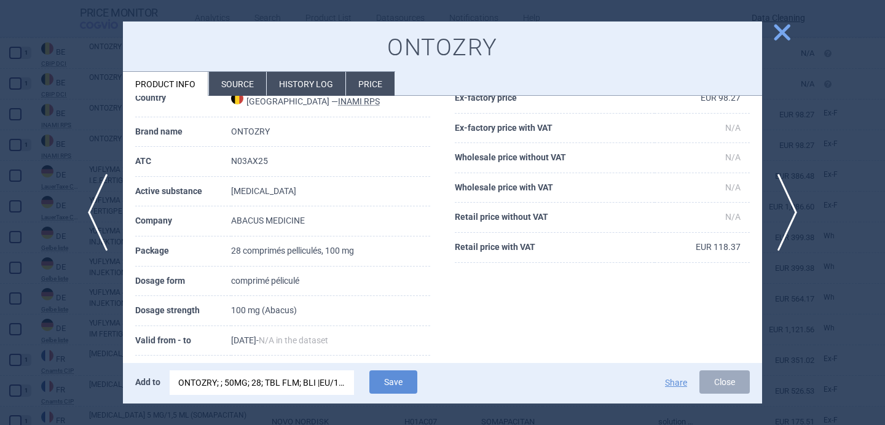
click at [224, 384] on div "ONTOZRY; ; 50MG; 28; TBL FLM; BLI |EU/1/21/1530/003" at bounding box center [261, 383] width 167 height 25
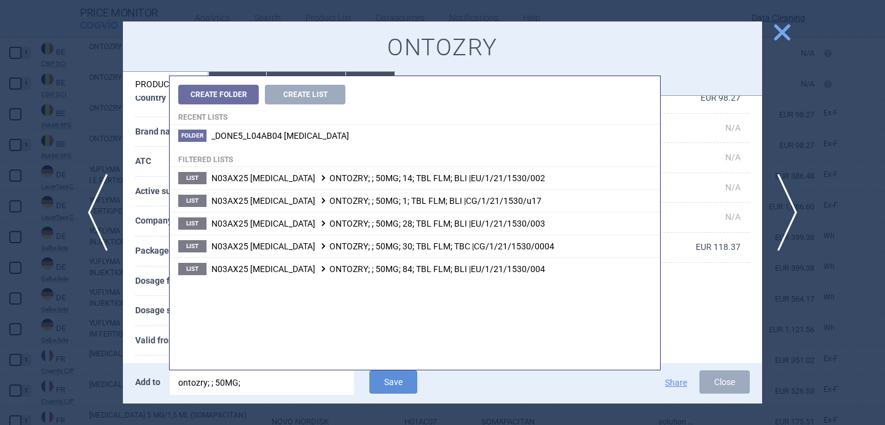
click at [219, 385] on input "ontozry; ; 50MG;" at bounding box center [262, 383] width 184 height 25
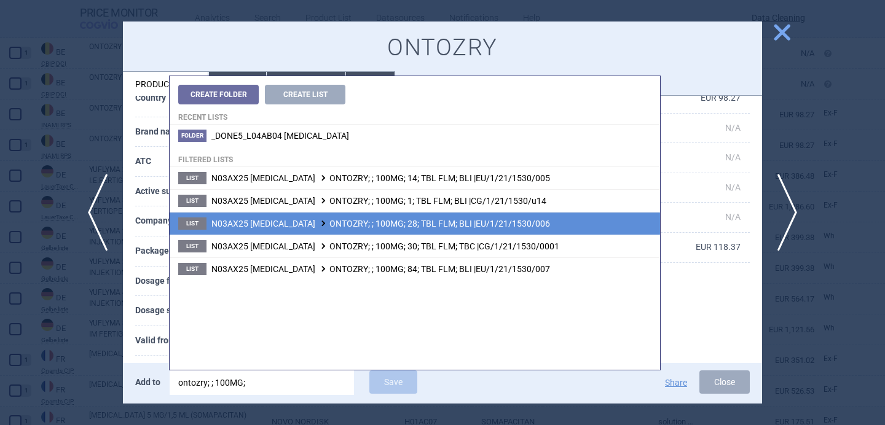
type input "ontozry; ; 100MG;"
click at [391, 226] on span "N03AX25 CENOBAMATE ONTOZRY; ; 100MG; 28; TBL FLM; BLI |EU/1/21/1530/006" at bounding box center [380, 224] width 339 height 10
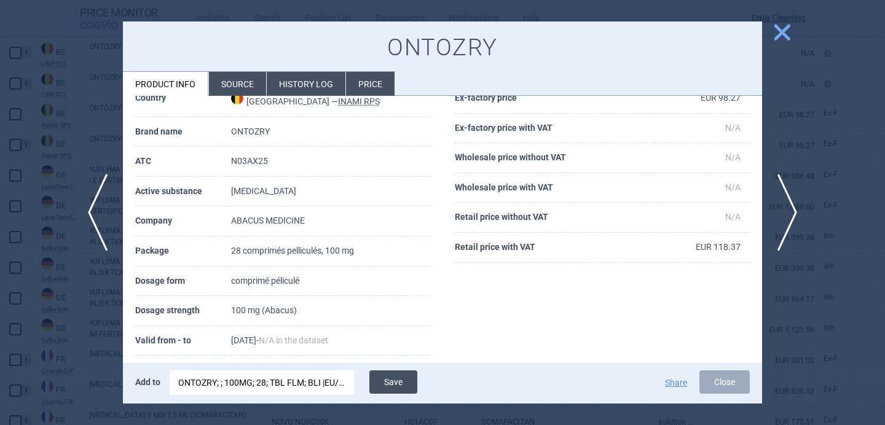
click at [400, 385] on button "Save" at bounding box center [393, 382] width 48 height 23
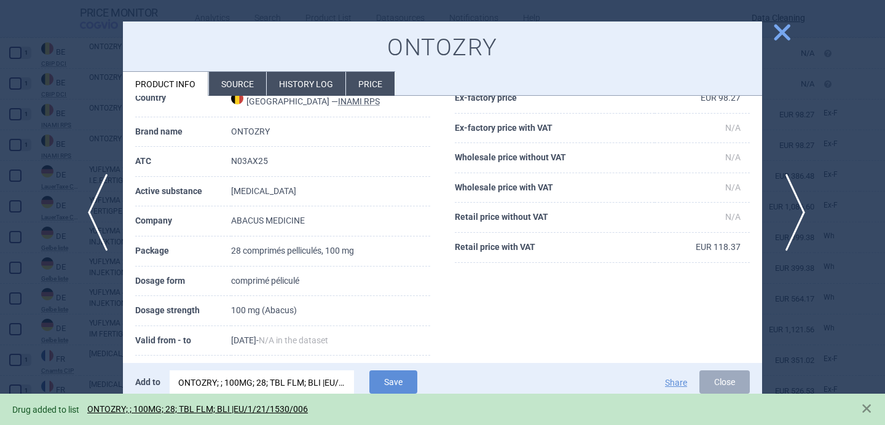
click at [788, 217] on span "next" at bounding box center [791, 212] width 28 height 77
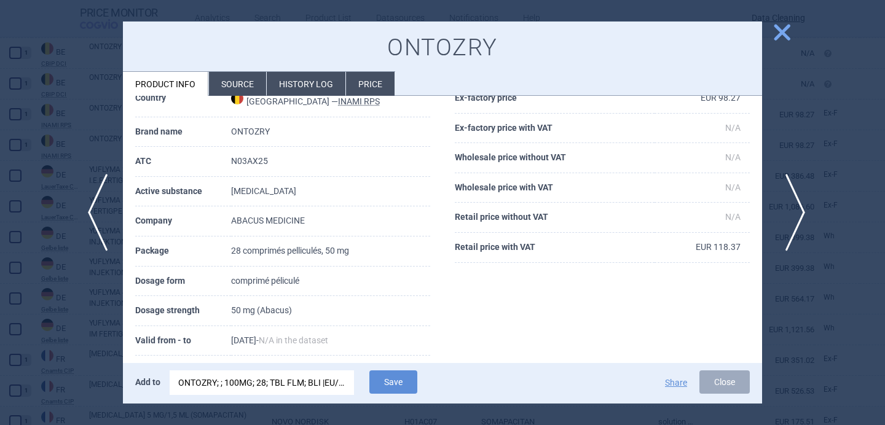
click at [788, 217] on span "next" at bounding box center [791, 212] width 28 height 77
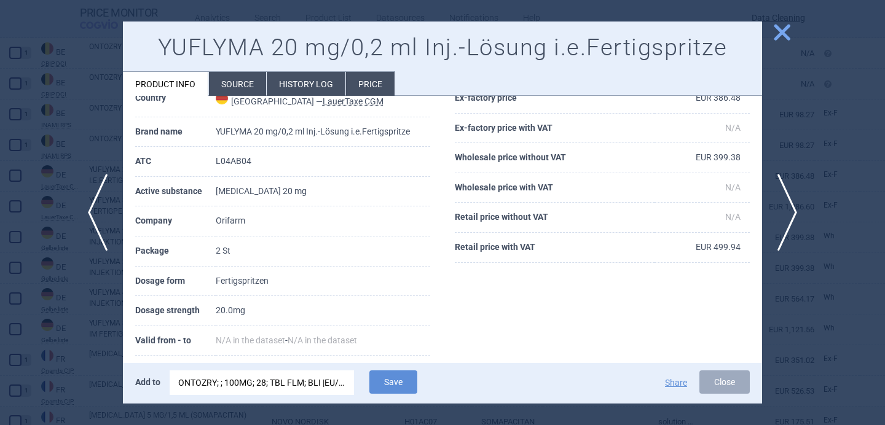
click at [292, 389] on div "ONTOZRY; ; 100MG; 28; TBL FLM; BLI |EU/1/21/1530/006" at bounding box center [261, 383] width 167 height 25
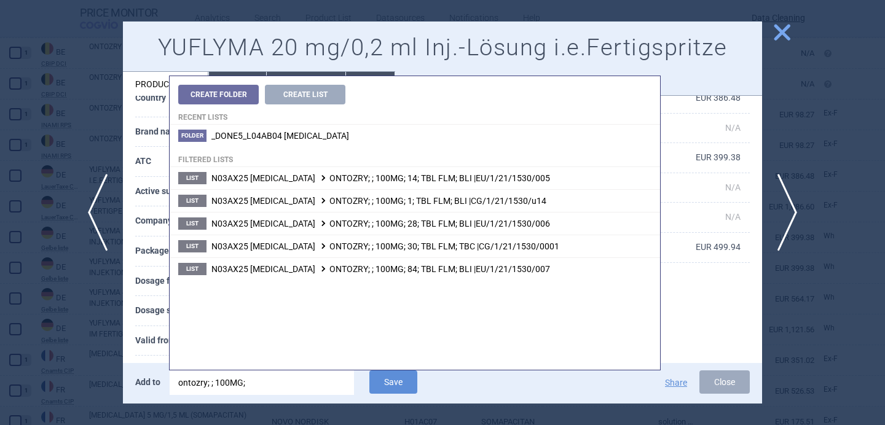
click at [292, 389] on input "ontozry; ; 100MG;" at bounding box center [262, 383] width 184 height 25
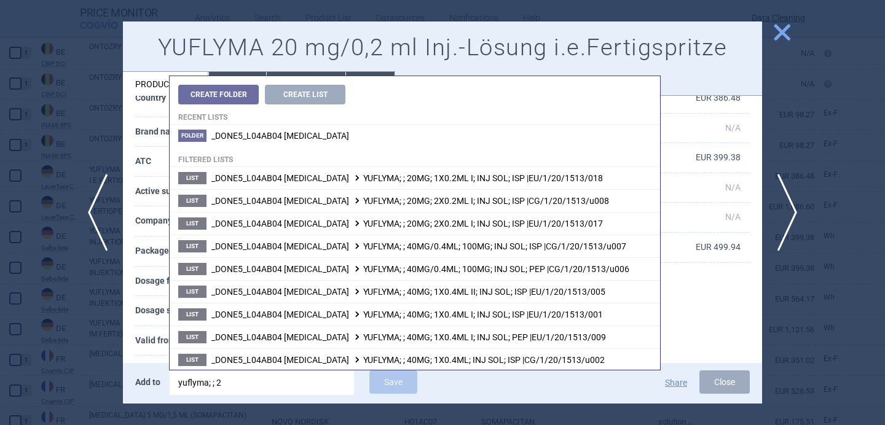
type input "yuflyma; ; 20"
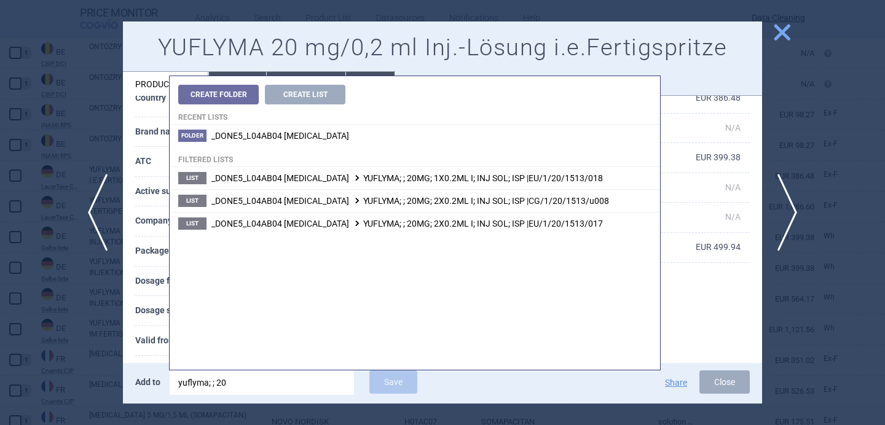
click at [146, 348] on th "Valid from - to" at bounding box center [175, 341] width 81 height 30
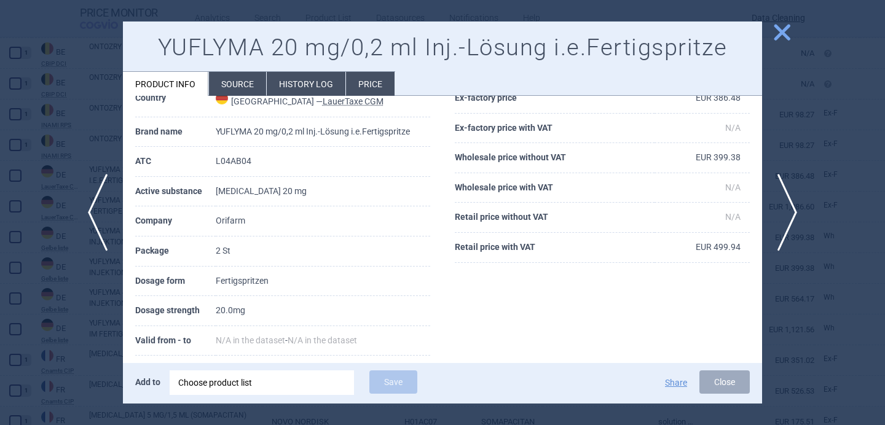
scroll to position [73, 0]
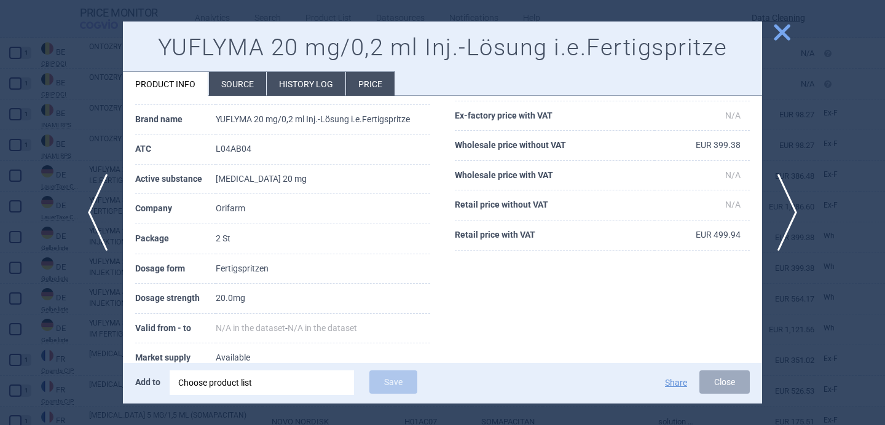
click at [195, 381] on div "Choose product list" at bounding box center [261, 383] width 167 height 25
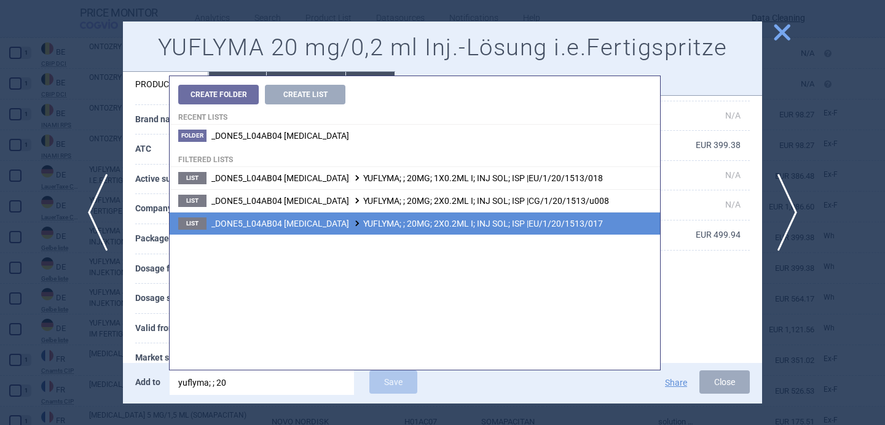
click at [364, 224] on span "_DONE5_L04AB04 ADALIMUMAB YUFLYMA; ; 20MG; 2X0.2ML I; INJ SOL; ISP |EU/1/20/151…" at bounding box center [406, 224] width 391 height 10
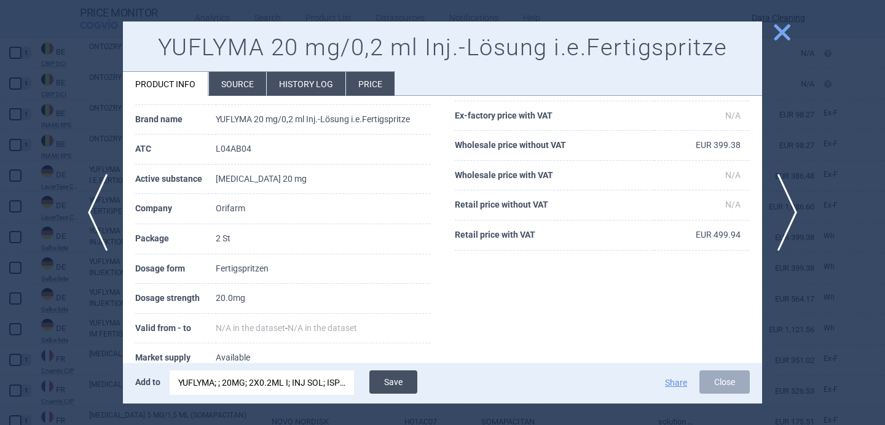
click at [395, 379] on button "Save" at bounding box center [393, 382] width 48 height 23
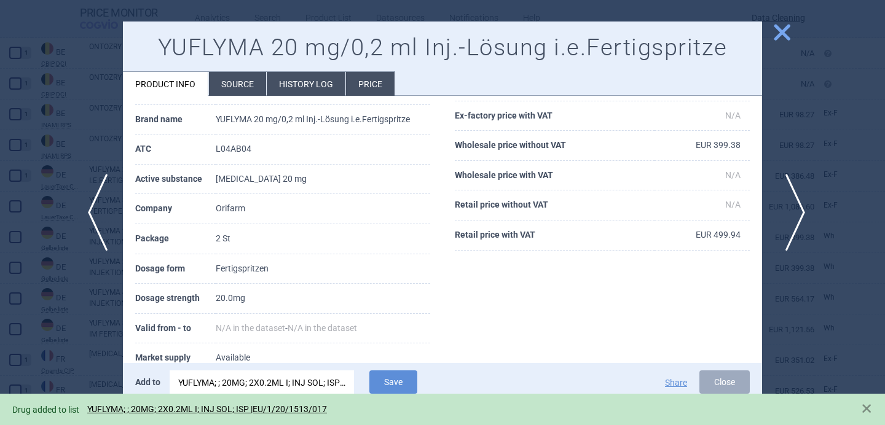
click at [787, 205] on span "next" at bounding box center [791, 212] width 28 height 77
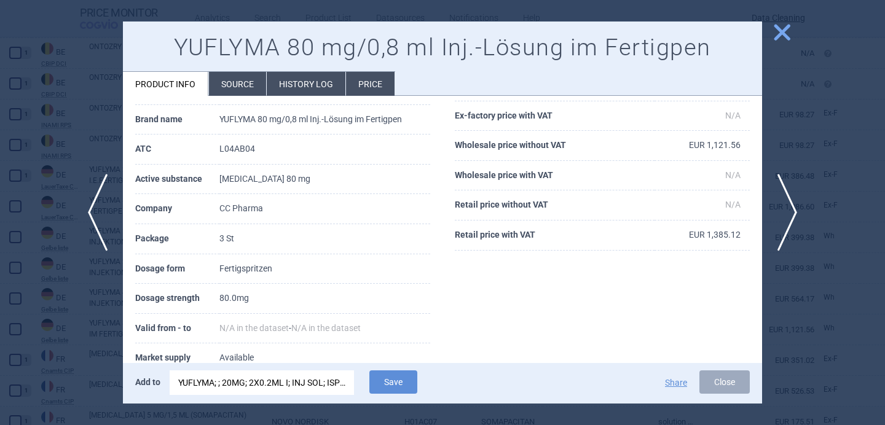
click at [304, 380] on div "YUFLYMA; ; 20MG; 2X0.2ML I; INJ SOL; ISP |EU/1/20/1513/017" at bounding box center [261, 383] width 167 height 25
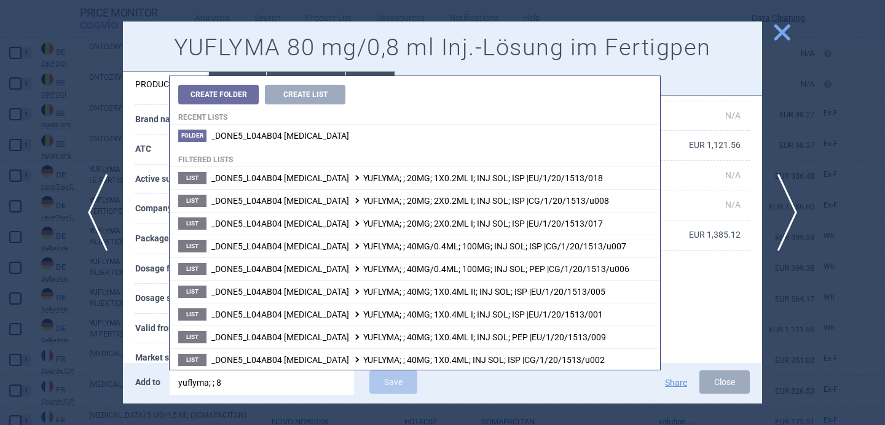
type input "yuflyma; ; 80"
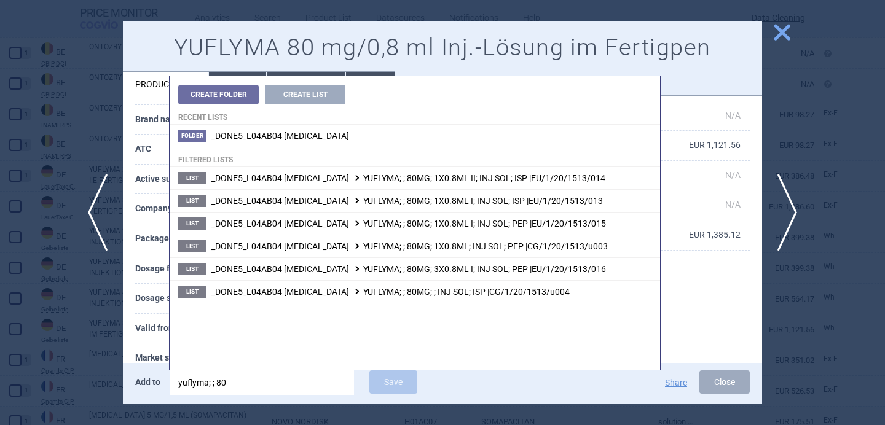
click at [154, 329] on th "Valid from - to" at bounding box center [177, 329] width 84 height 30
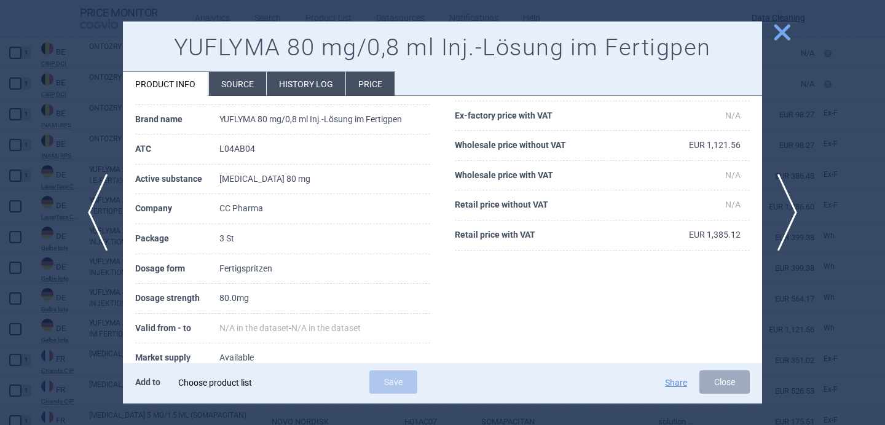
click at [262, 383] on div "Choose product list" at bounding box center [261, 383] width 167 height 25
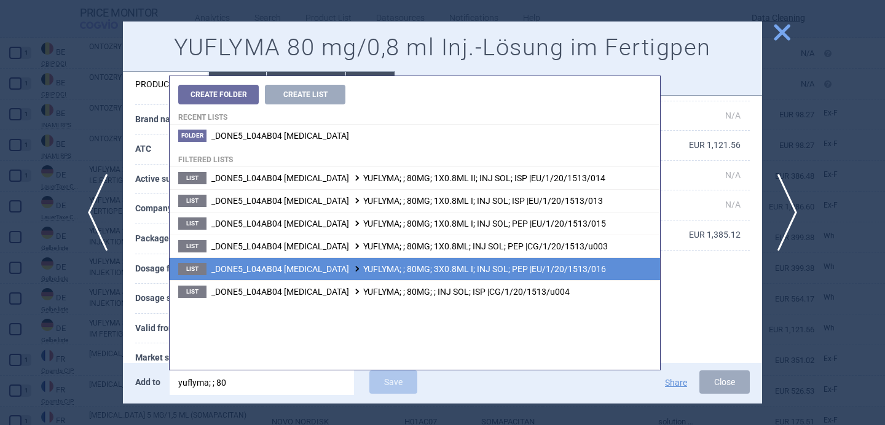
click at [395, 272] on span "_DONE5_L04AB04 ADALIMUMAB YUFLYMA; ; 80MG; 3X0.8ML I; INJ SOL; PEP |EU/1/20/151…" at bounding box center [408, 269] width 395 height 10
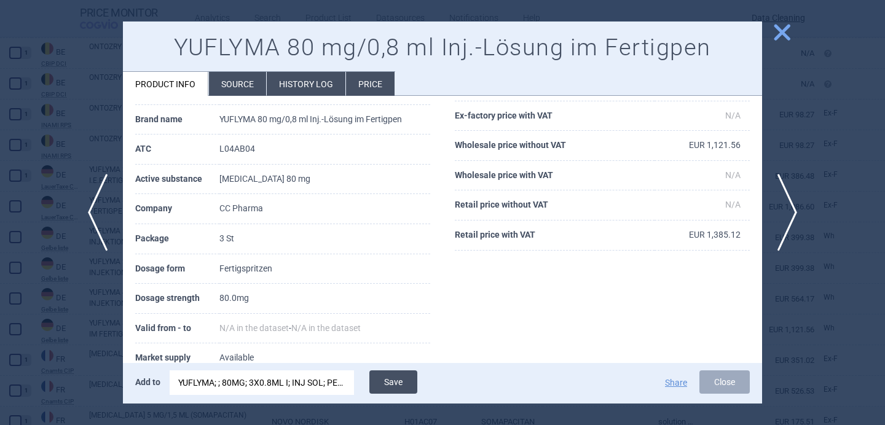
click at [398, 377] on button "Save" at bounding box center [393, 382] width 48 height 23
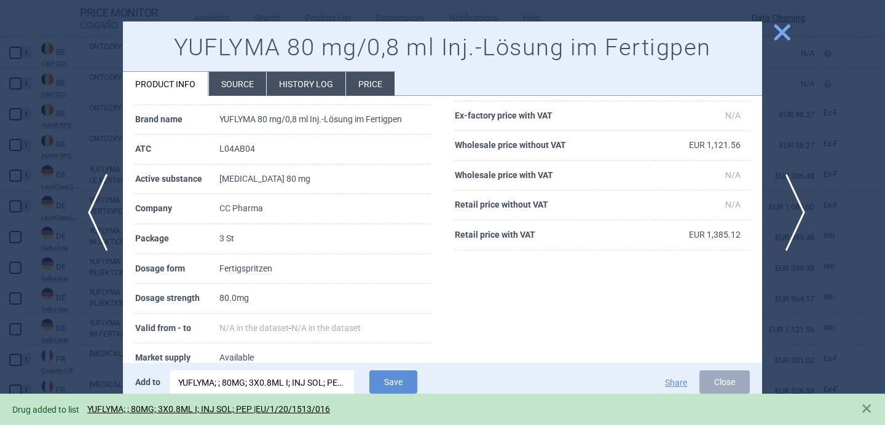
click at [784, 208] on span "next" at bounding box center [791, 212] width 28 height 77
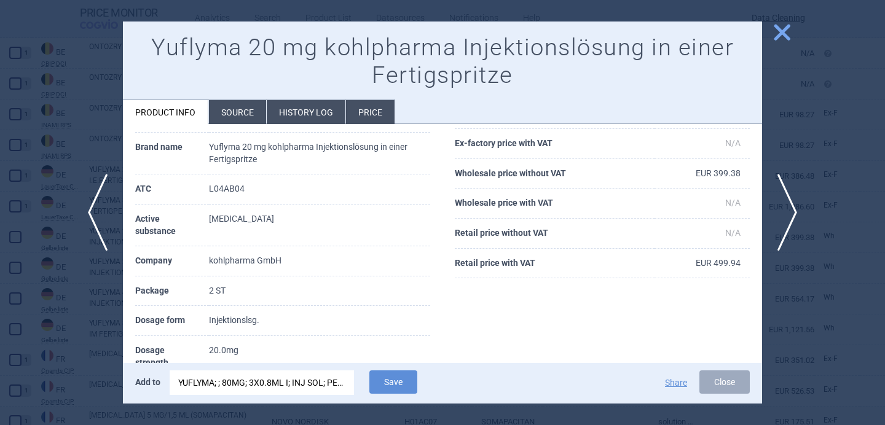
click at [295, 378] on div "YUFLYMA; ; 80MG; 3X0.8ML I; INJ SOL; PEP |EU/1/20/1513/016" at bounding box center [261, 383] width 167 height 25
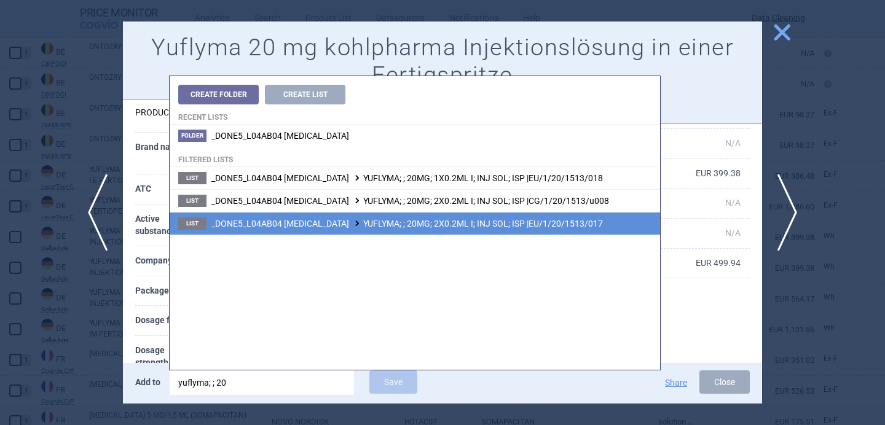
type input "yuflyma; ; 20"
click at [460, 232] on li "List _DONE5_L04AB04 ADALIMUMAB YUFLYMA; ; 20MG; 2X0.2ML I; INJ SOL; ISP |EU/1/2…" at bounding box center [415, 223] width 490 height 23
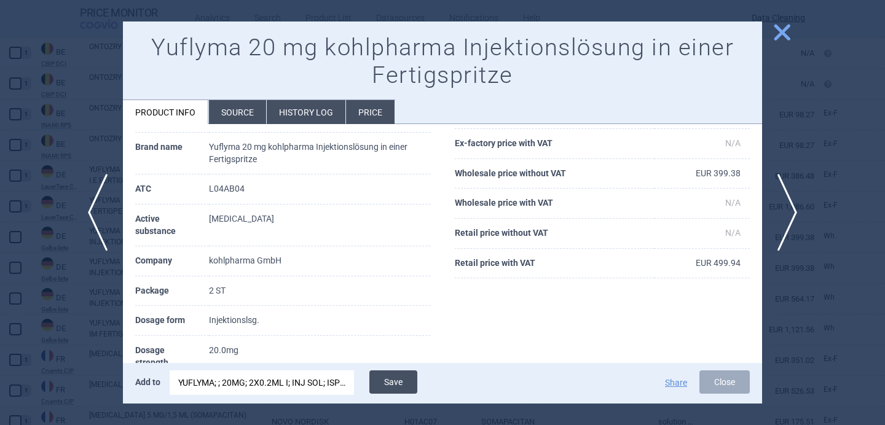
click at [401, 383] on button "Save" at bounding box center [393, 382] width 48 height 23
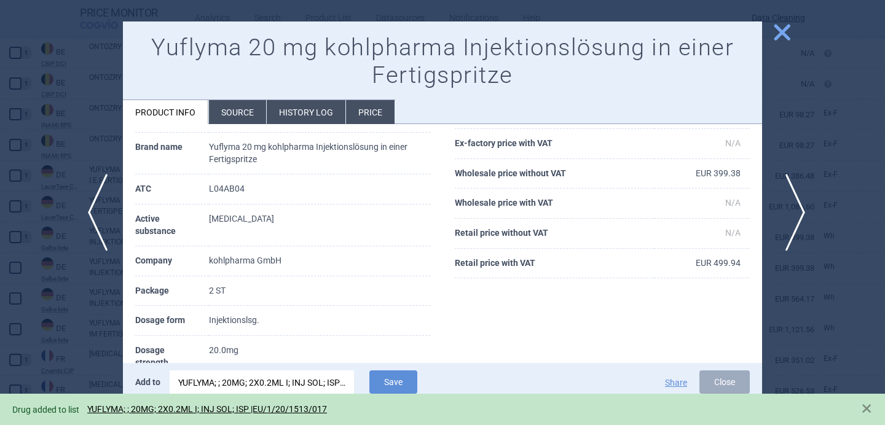
click at [790, 216] on span "next" at bounding box center [791, 212] width 28 height 77
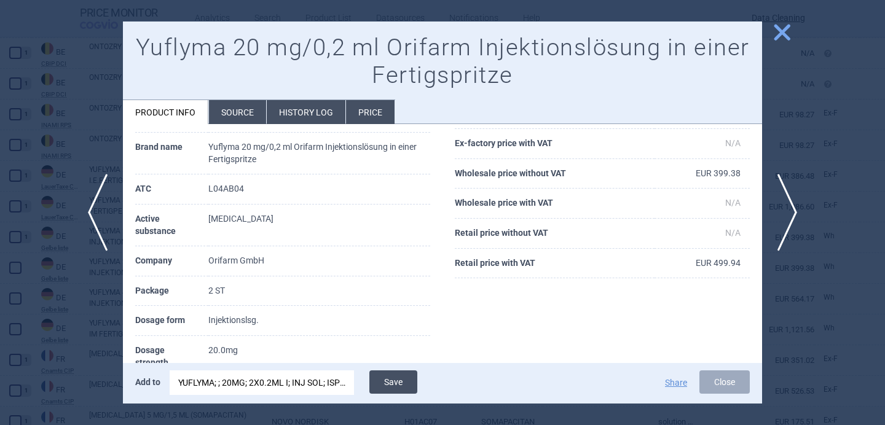
click at [396, 379] on button "Save" at bounding box center [393, 382] width 48 height 23
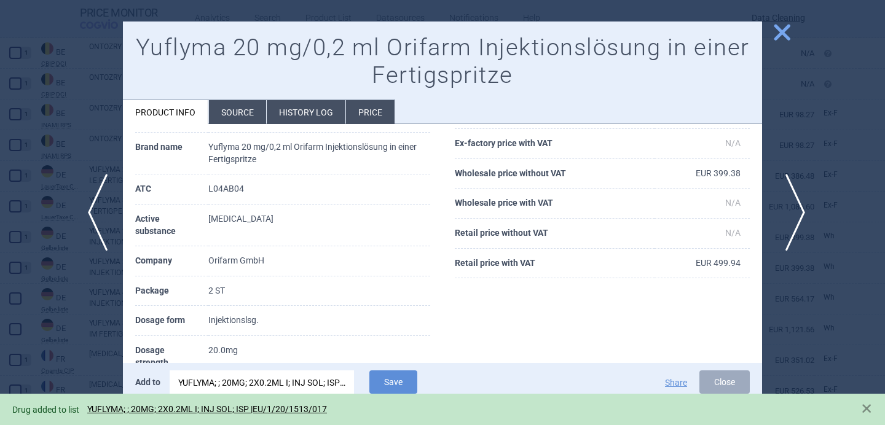
click at [798, 206] on span "next" at bounding box center [791, 212] width 28 height 77
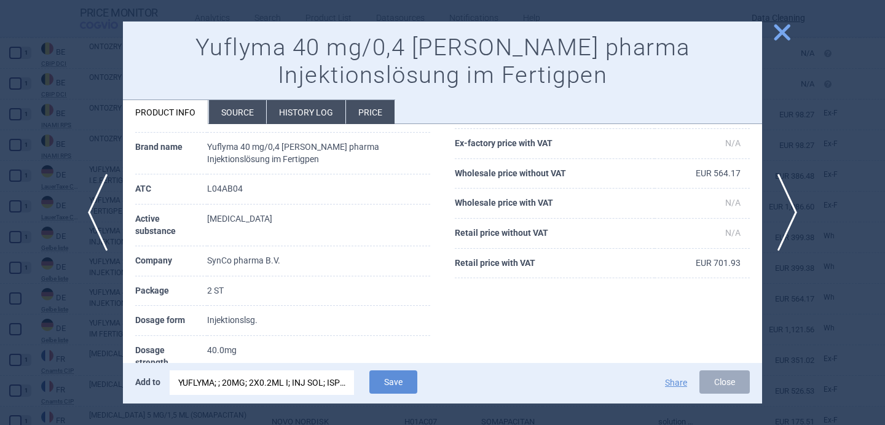
click at [303, 376] on div "YUFLYMA; ; 20MG; 2X0.2ML I; INJ SOL; ISP |EU/1/20/1513/017" at bounding box center [261, 383] width 167 height 25
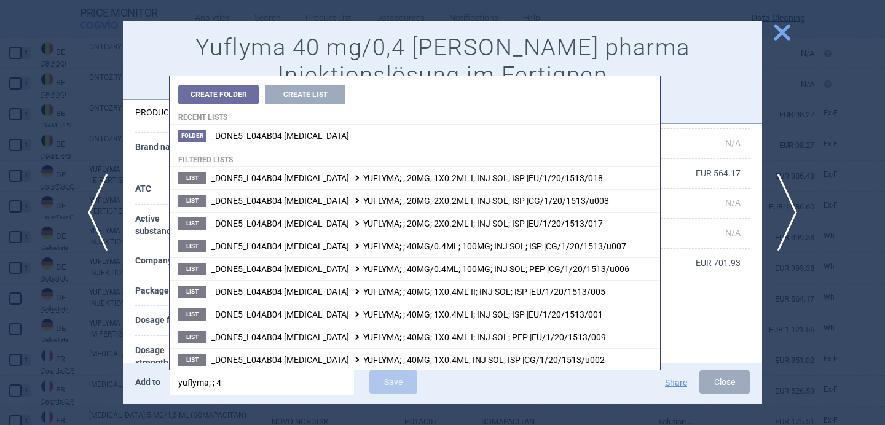
type input "yuflyma; ; 40"
click at [155, 330] on th "Dosage form" at bounding box center [171, 321] width 72 height 30
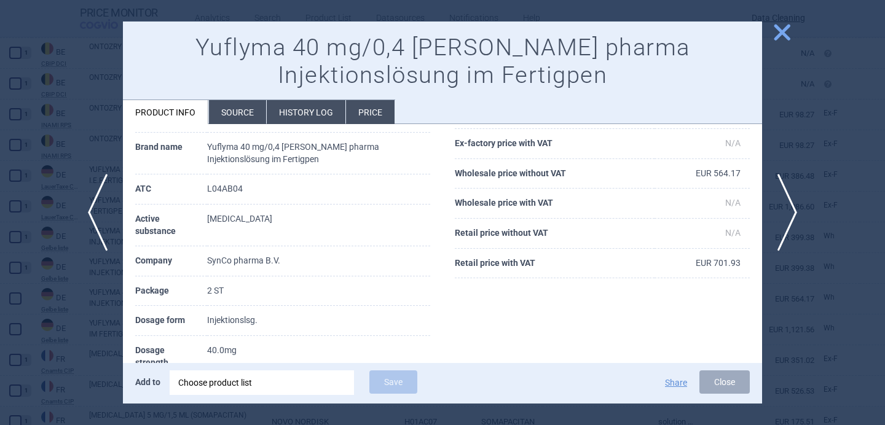
click at [225, 378] on div "Choose product list" at bounding box center [261, 383] width 167 height 25
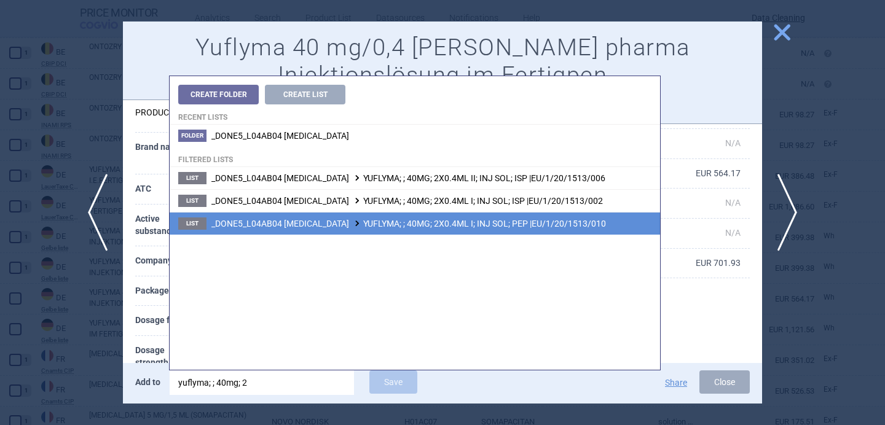
type input "yuflyma; ; 40mg; 2"
click at [421, 223] on span "_DONE5_L04AB04 ADALIMUMAB YUFLYMA; ; 40MG; 2X0.4ML I; INJ SOL; PEP |EU/1/20/151…" at bounding box center [408, 224] width 395 height 10
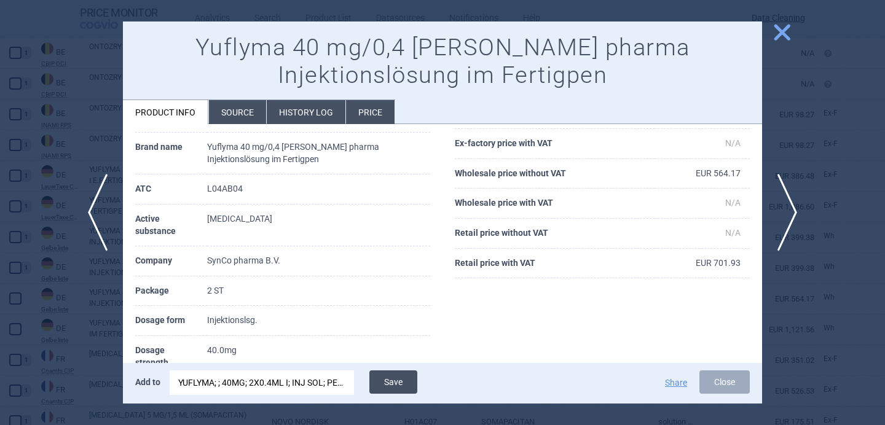
click at [389, 384] on button "Save" at bounding box center [393, 382] width 48 height 23
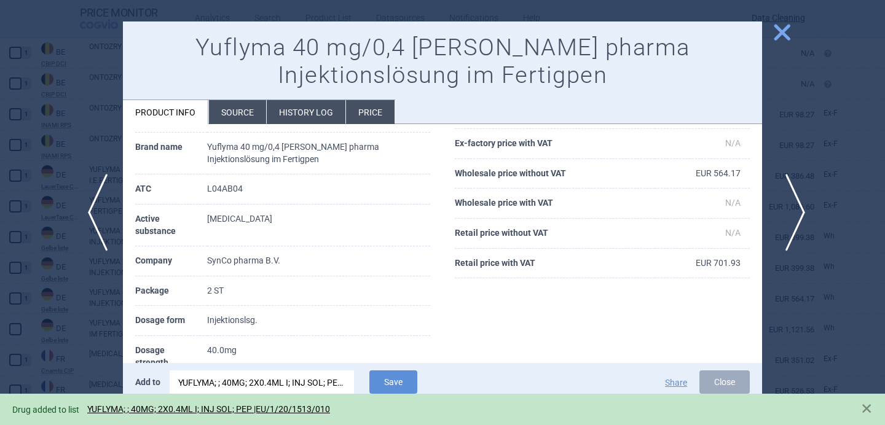
click at [790, 213] on span "next" at bounding box center [791, 212] width 28 height 77
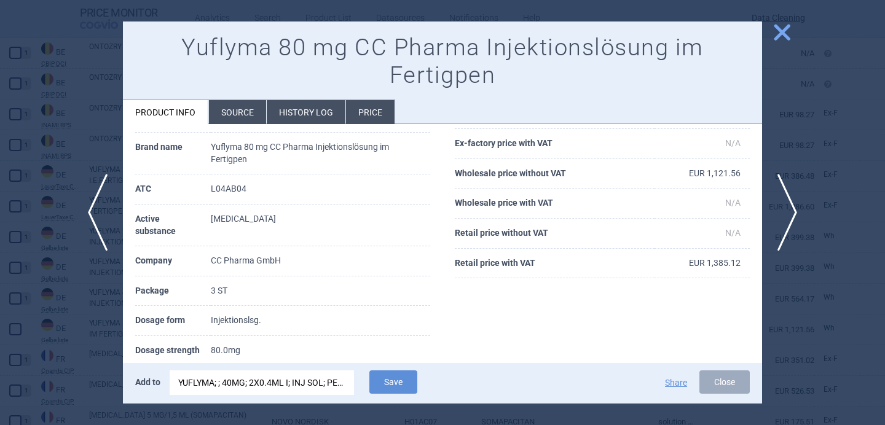
click at [263, 383] on div "YUFLYMA; ; 40MG; 2X0.4ML I; INJ SOL; PEP |EU/1/20/1513/010" at bounding box center [261, 383] width 167 height 25
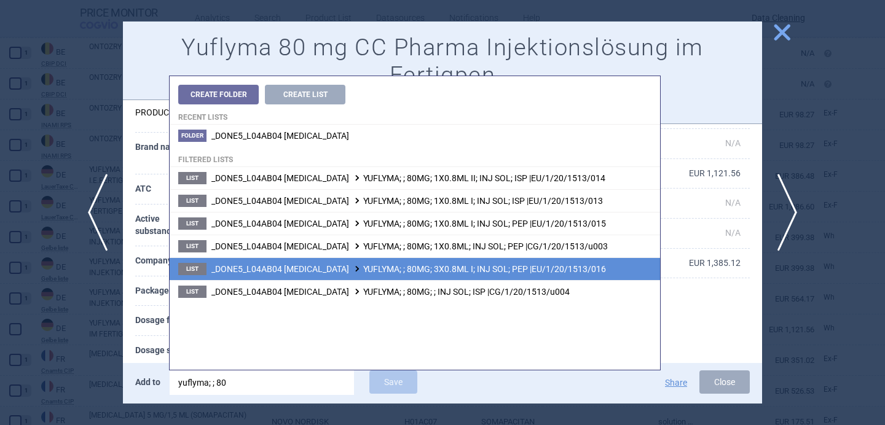
type input "yuflyma; ; 80"
click at [369, 272] on span "_DONE5_L04AB04 ADALIMUMAB YUFLYMA; ; 80MG; 3X0.8ML I; INJ SOL; PEP |EU/1/20/151…" at bounding box center [408, 269] width 395 height 10
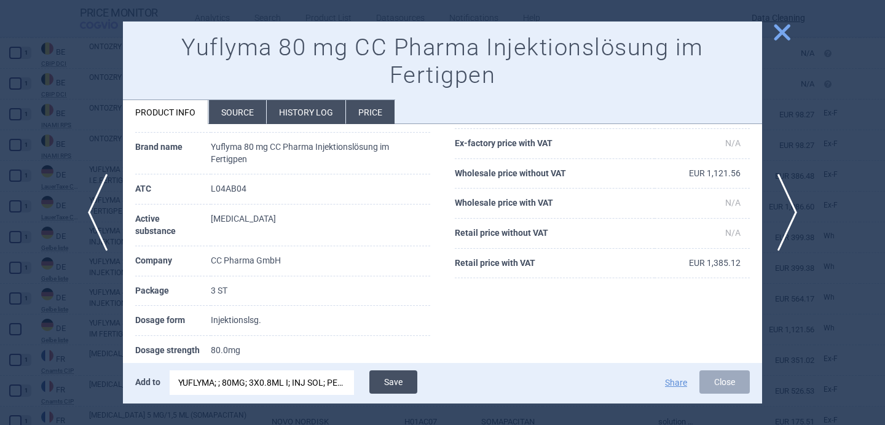
click at [396, 376] on button "Save" at bounding box center [393, 382] width 48 height 23
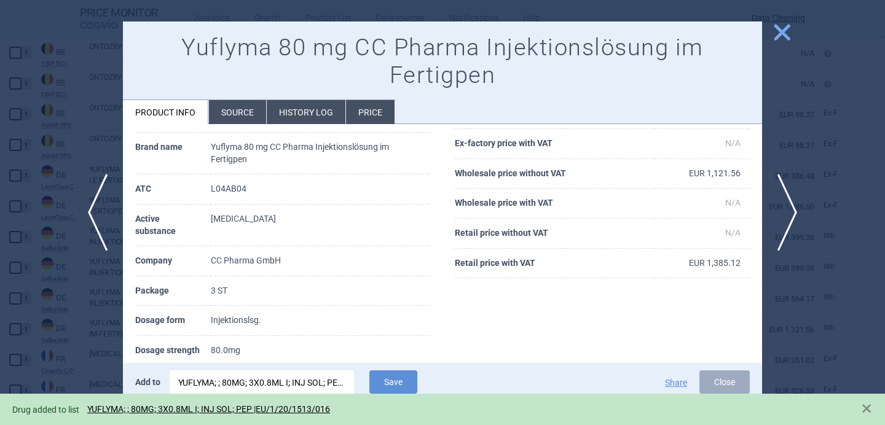
click at [80, 340] on div at bounding box center [442, 212] width 885 height 425
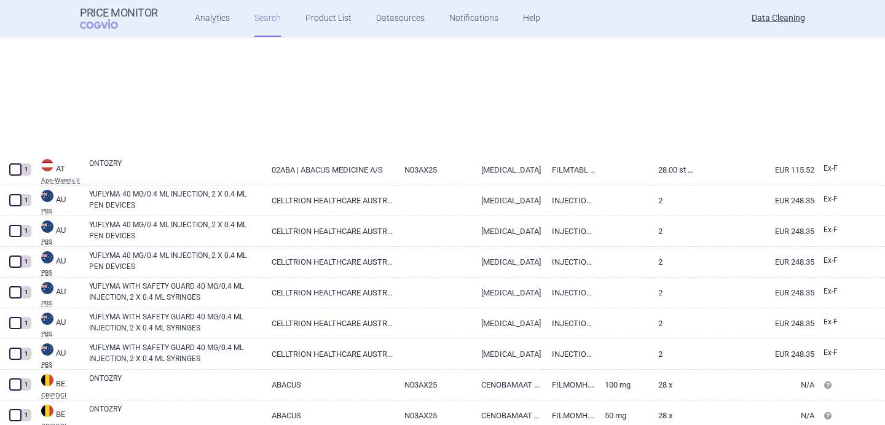
select select "brandName"
select select "newerThan"
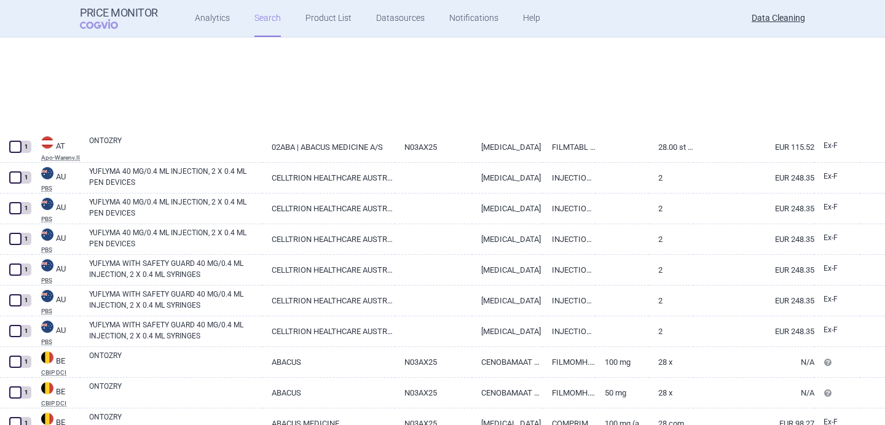
select select "brandName"
select select "newerThan"
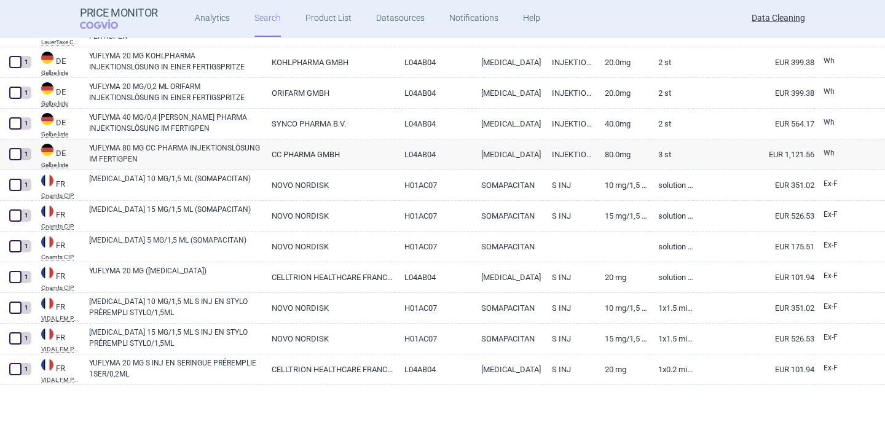
scroll to position [53, 0]
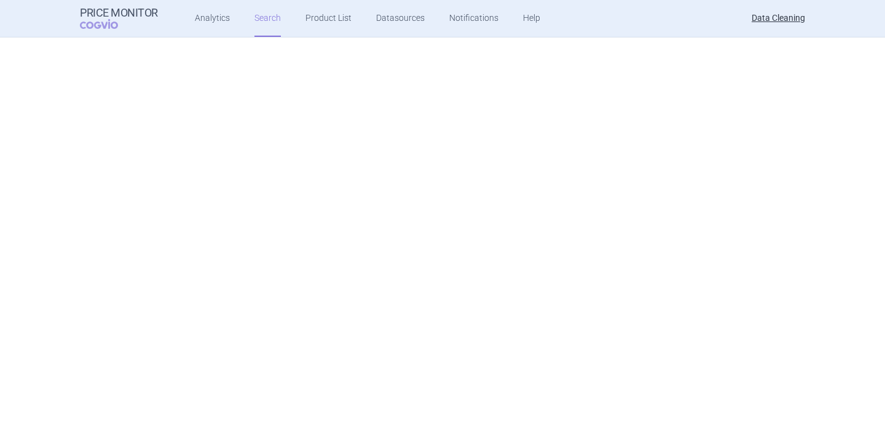
select select "brandName"
select select "newerThan"
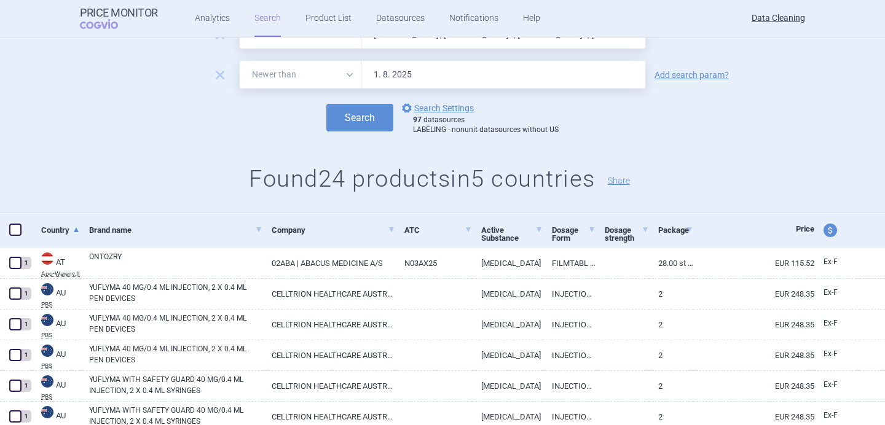
scroll to position [0, 0]
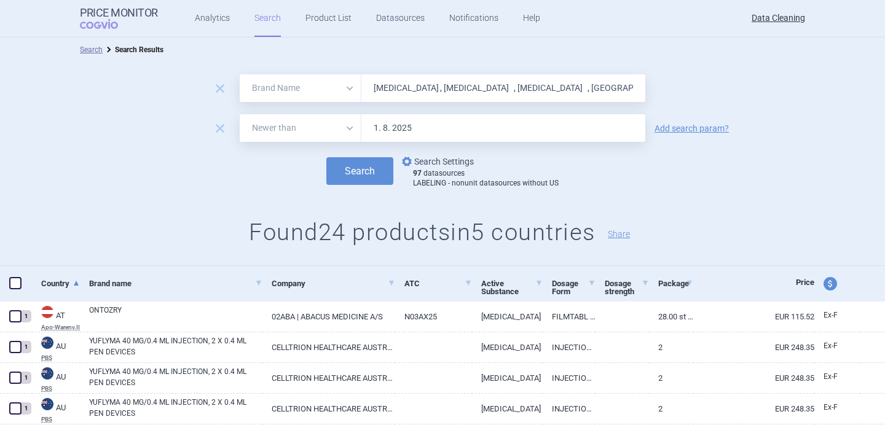
click at [453, 162] on link "options Search Settings" at bounding box center [436, 161] width 74 height 15
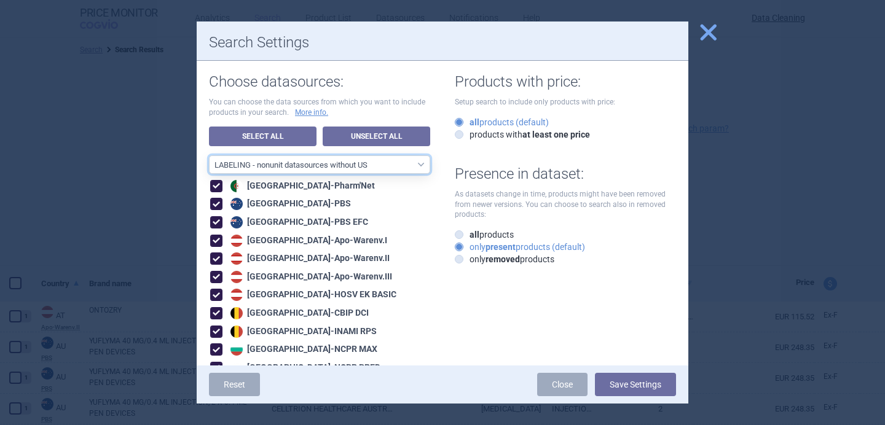
click at [410, 163] on select "All data sources LABELING - unit datasources without US LABELING - nonunit data…" at bounding box center [319, 164] width 221 height 18
select select "8989dc10-0f59-46fa-8fa1-2d950f31f8cb"
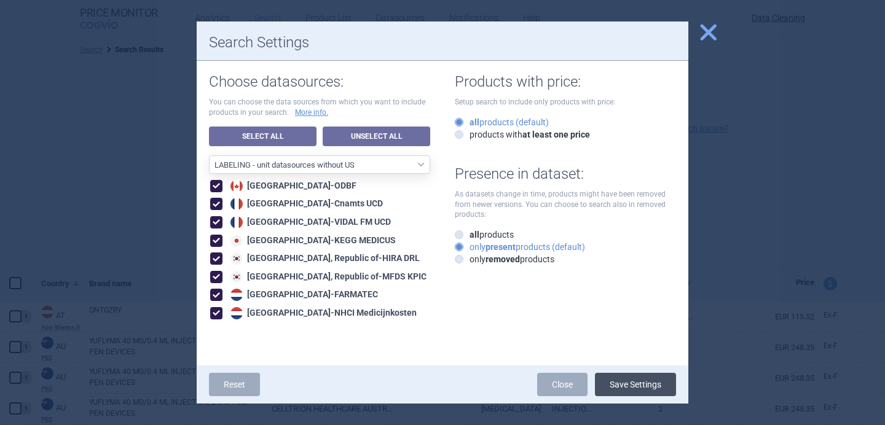
click at [623, 387] on button "Save Settings" at bounding box center [635, 384] width 81 height 23
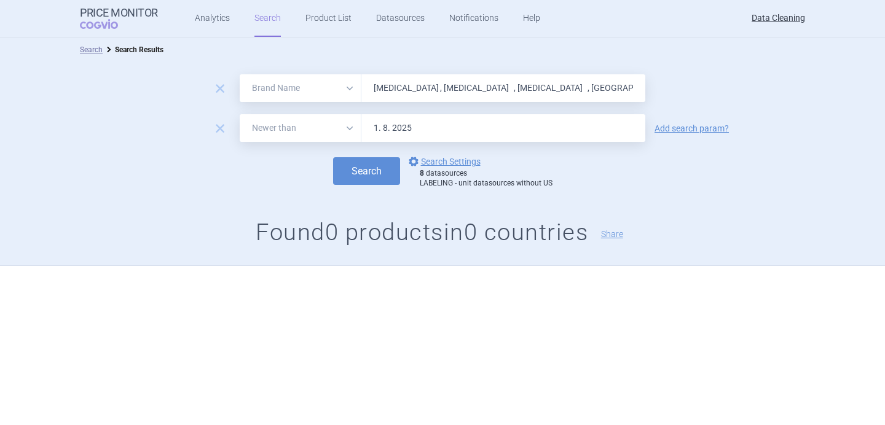
click at [444, 98] on input "Sogroya , Byfavo , Kesimpta , Oyavas , Vazkepa , Ontozry , Jcovden , Ogluo , Yu…" at bounding box center [503, 88] width 284 height 28
paste input "Vaxzevria , Enhertu , Onbevzi , Elzonris , Xofluza , Roclanda , Spikevax , Spik…"
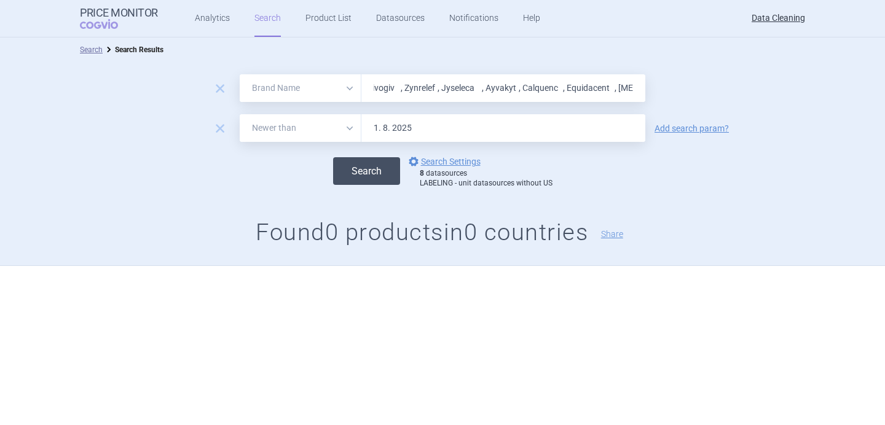
type input "Vaxzevria , Enhertu , Onbevzi , Elzonris , Xofluza , Roclanda , Spikevax , Spik…"
click at [386, 166] on button "Search" at bounding box center [366, 171] width 67 height 28
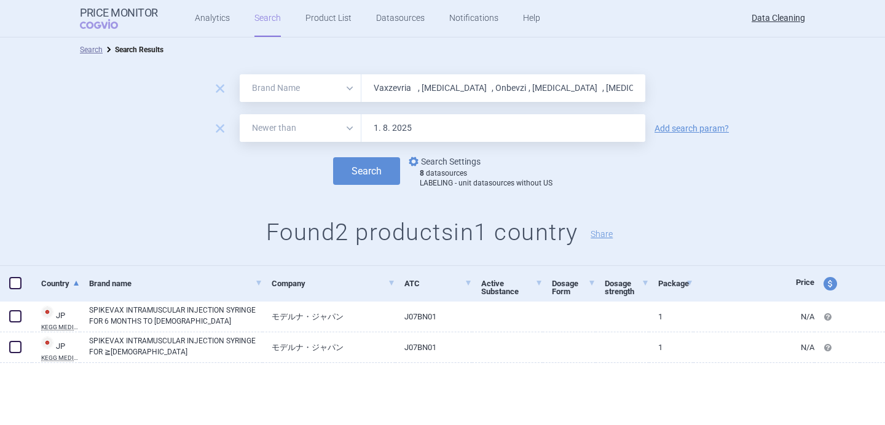
click at [457, 162] on link "options Search Settings" at bounding box center [443, 161] width 74 height 15
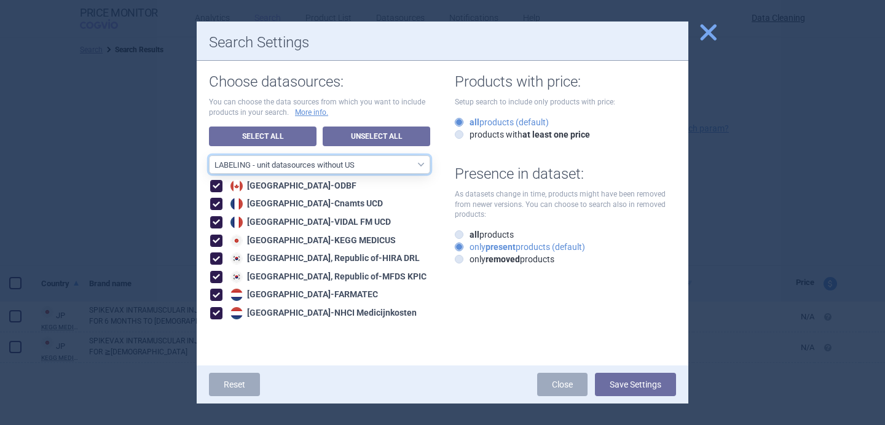
click at [413, 170] on select "All data sources LABELING - unit datasources without US LABELING - nonunit data…" at bounding box center [319, 164] width 221 height 18
select select "194b0200-cf1c-4e35-97df-3b55a106476a"
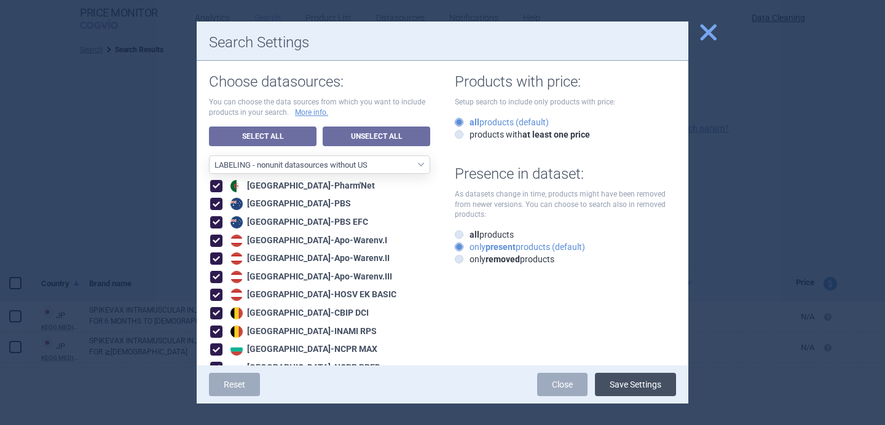
click at [643, 388] on button "Save Settings" at bounding box center [635, 384] width 81 height 23
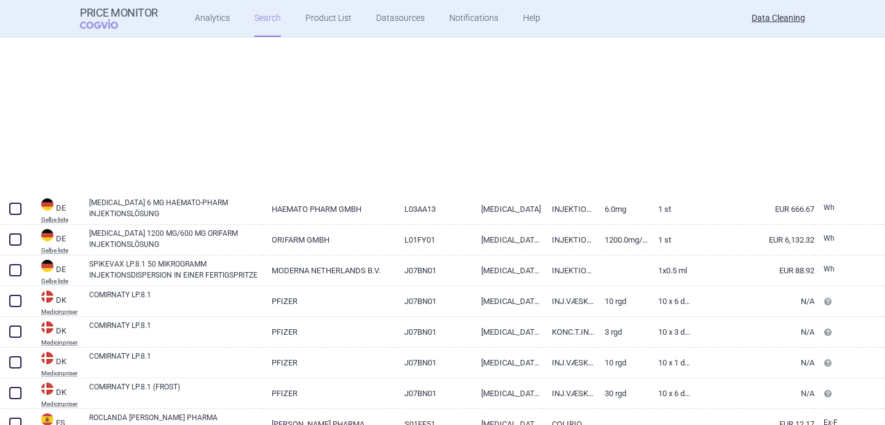
scroll to position [905, 0]
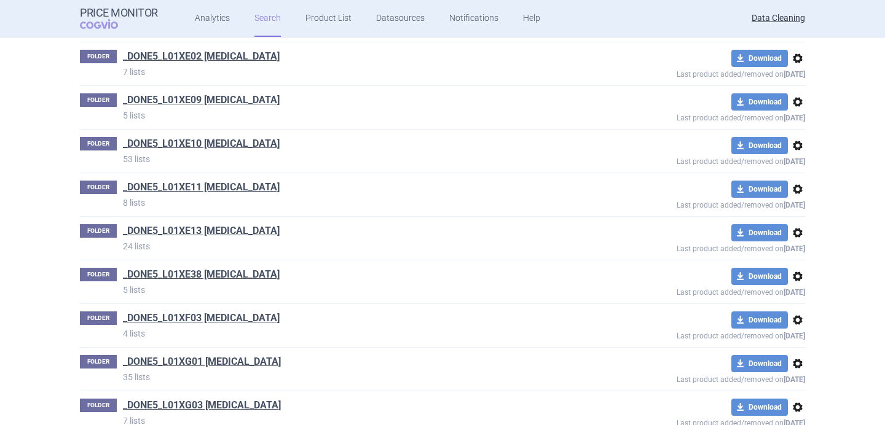
scroll to position [39683, 0]
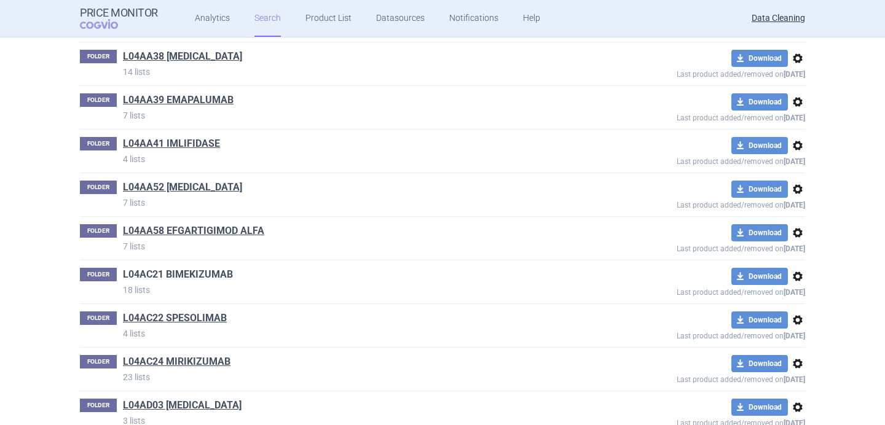
click at [218, 268] on link "L04AC21 BIMEKIZUMAB" at bounding box center [178, 275] width 110 height 14
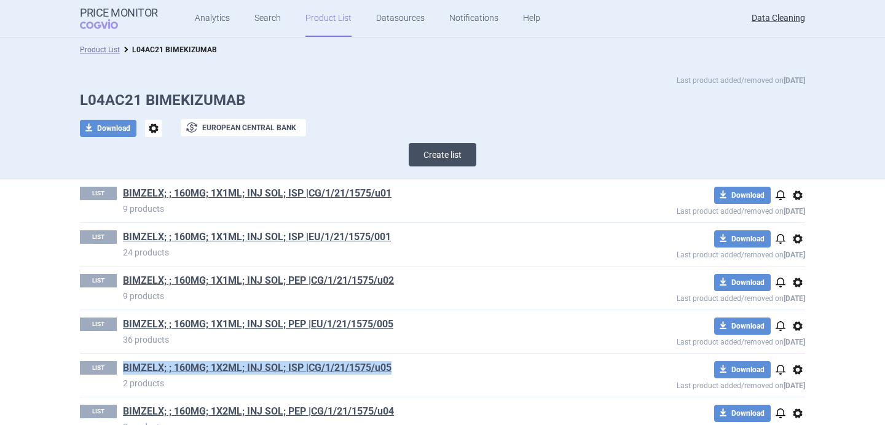
click at [434, 157] on button "Create list" at bounding box center [443, 154] width 68 height 23
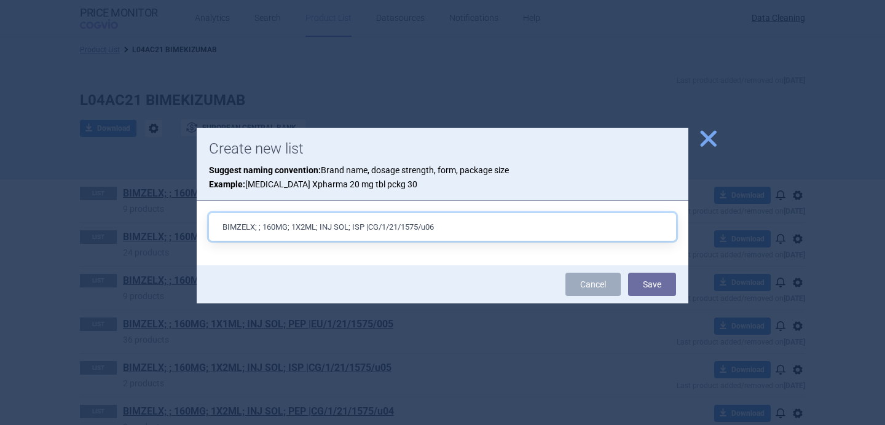
click at [275, 227] on input "BIMZELX; ; 160MG; 1X2ML; INJ SOL; ISP |CG/1/21/1575/u06" at bounding box center [442, 227] width 467 height 28
type input "BIMZELX; ; 320MG; 1X2ML; INJ SOL; ISP |CG/1/21/1575/u06"
click at [713, 141] on span "close" at bounding box center [708, 139] width 22 height 22
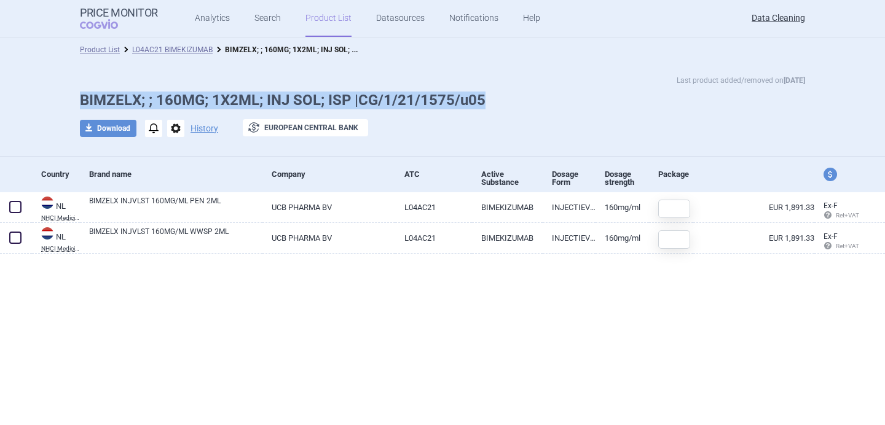
drag, startPoint x: 480, startPoint y: 101, endPoint x: 73, endPoint y: 101, distance: 406.8
click at [73, 101] on div "Last product added/removed on 24 Mar BIMZELX; ; 160MG; 1X2ML; INJ SOL; ISP |CG/…" at bounding box center [442, 112] width 774 height 76
copy h1 "BIMZELX; ; 160MG; 1X2ML; INJ SOL; ISP |CG/1/21/1575/u05"
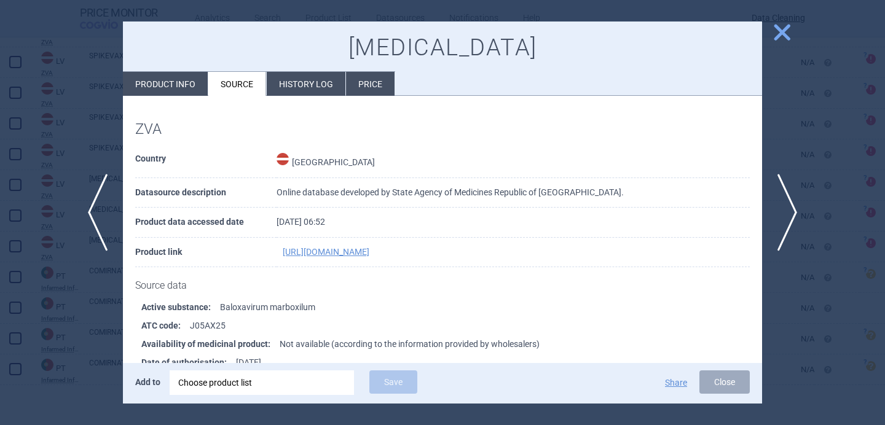
scroll to position [187, 0]
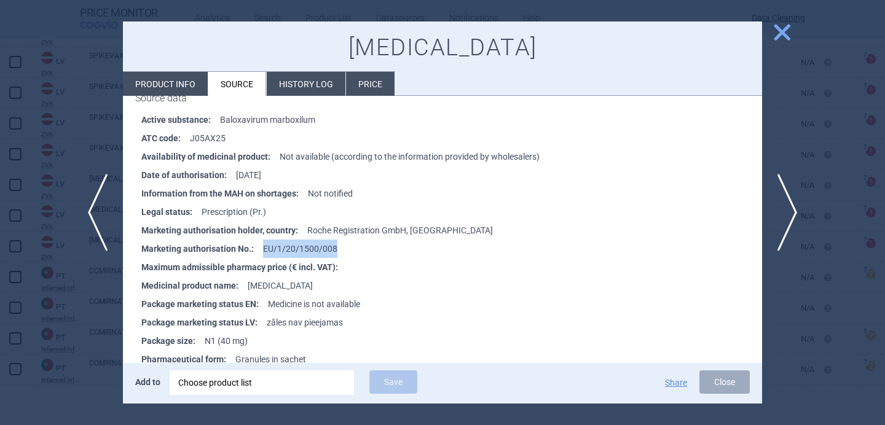
drag, startPoint x: 342, startPoint y: 249, endPoint x: 262, endPoint y: 246, distance: 79.9
click at [262, 246] on li "Marketing authorisation No. : EU/1/20/1500/008" at bounding box center [451, 249] width 621 height 18
copy li "EU/1/20/1500/008"
click at [277, 383] on div "Choose product list" at bounding box center [261, 383] width 167 height 25
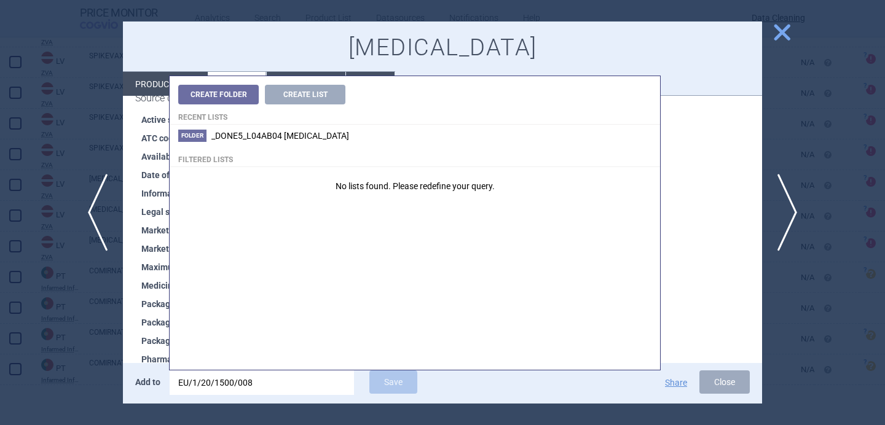
click at [81, 307] on div at bounding box center [442, 212] width 885 height 425
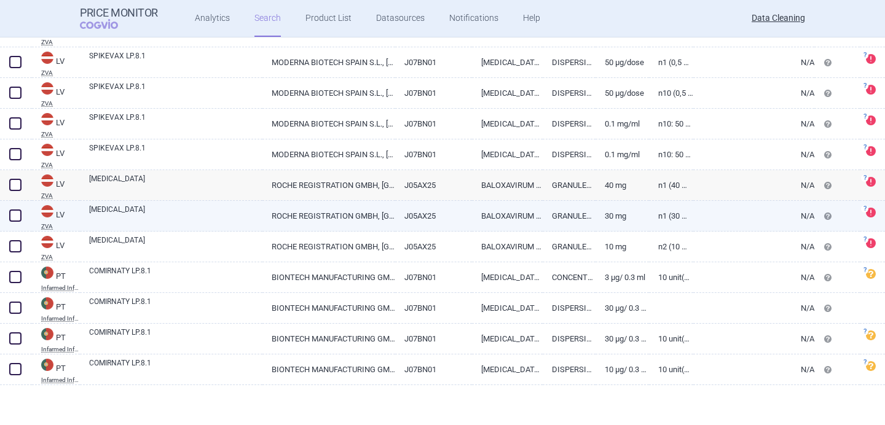
click at [167, 213] on link "[MEDICAL_DATA]" at bounding box center [175, 215] width 173 height 22
select select "EUR"
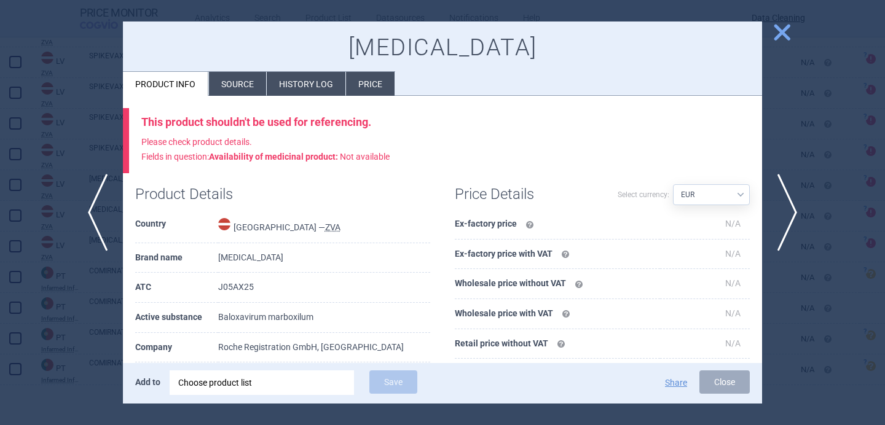
click at [235, 85] on li "Source" at bounding box center [237, 84] width 57 height 24
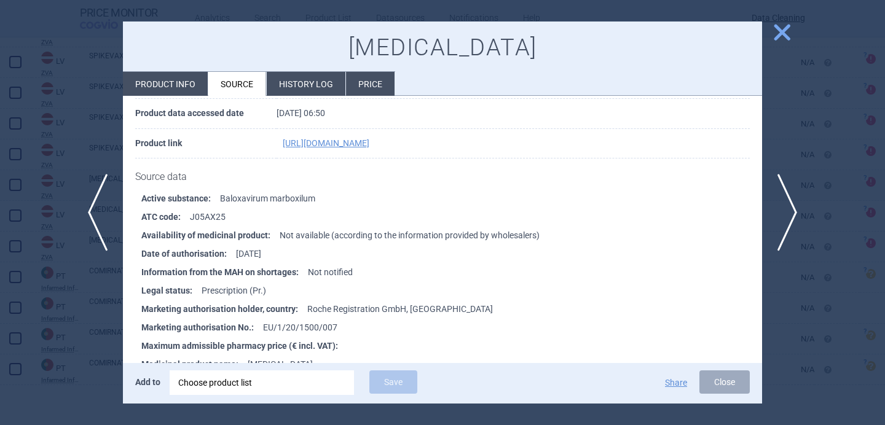
scroll to position [128, 0]
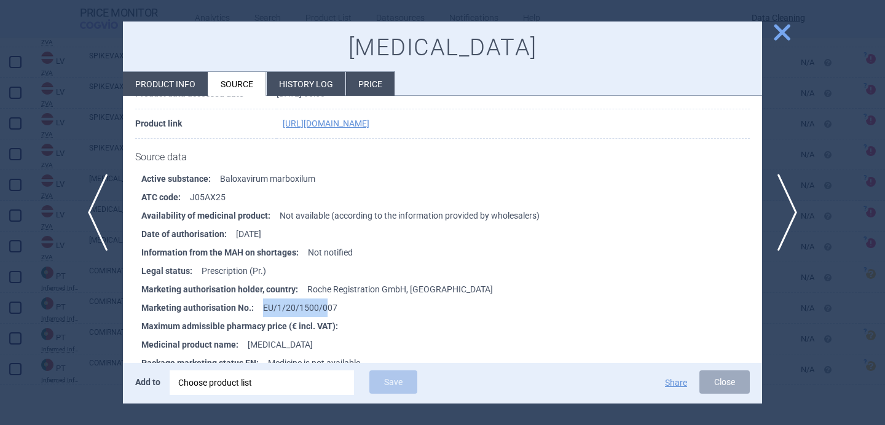
drag, startPoint x: 324, startPoint y: 306, endPoint x: 259, endPoint y: 307, distance: 65.1
click at [259, 307] on li "Marketing authorisation No. : EU/1/20/1500/007" at bounding box center [451, 308] width 621 height 18
copy li "EU/1/20/1500/0"
click at [261, 386] on div "Choose product list" at bounding box center [261, 383] width 167 height 25
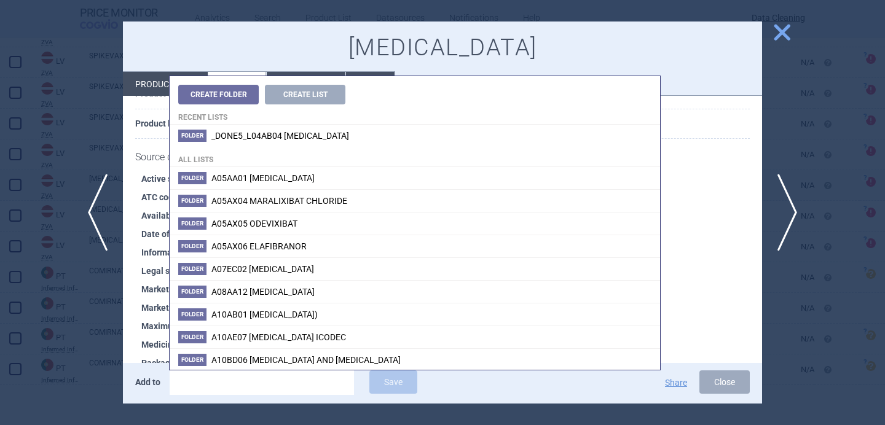
type input "EU/1/20/1500/0"
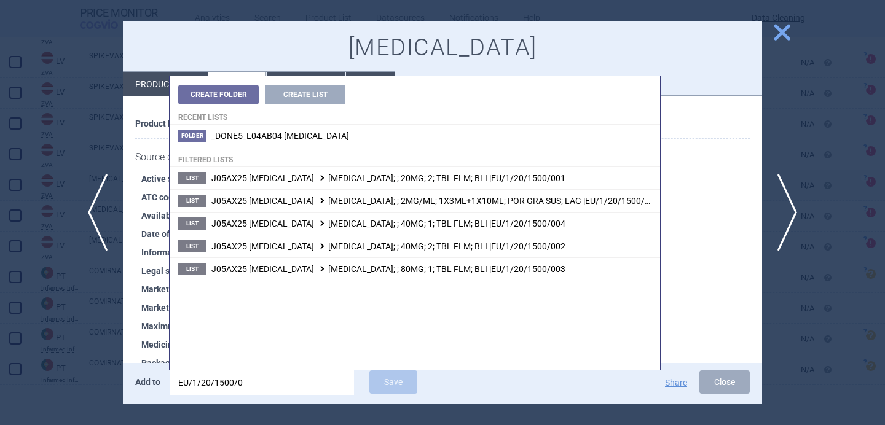
click at [90, 358] on div at bounding box center [442, 212] width 885 height 425
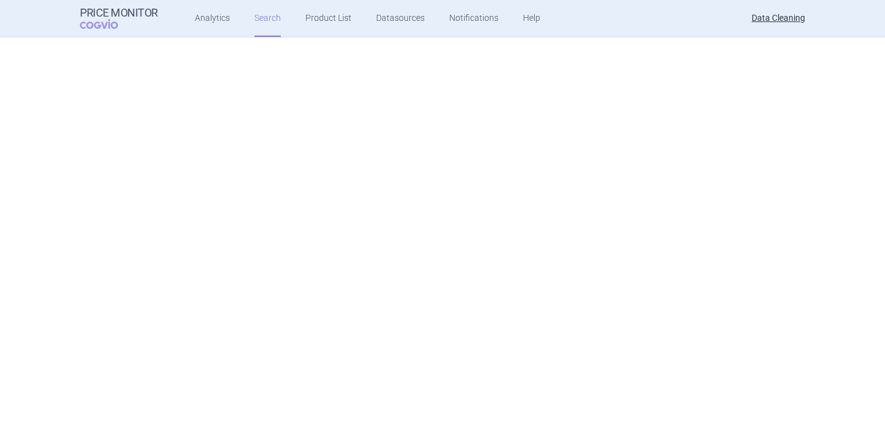
select select "brandName"
select select "newerThan"
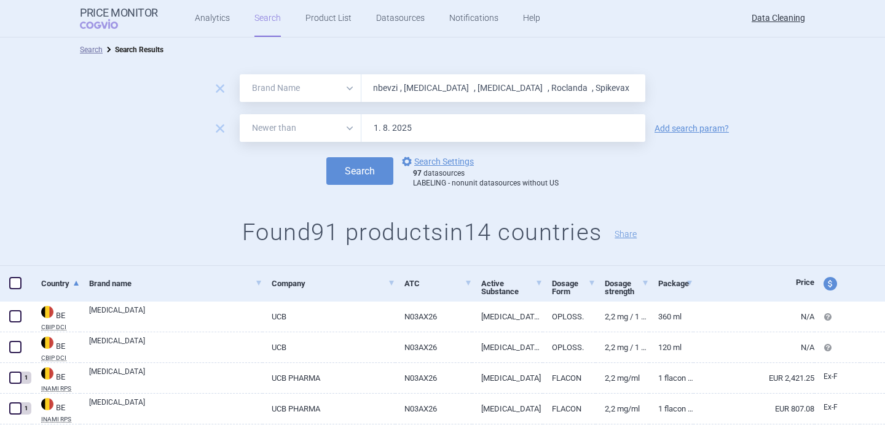
scroll to position [0, 144]
click at [498, 90] on input "Vaxzevria , Enhertu , Onbevzi , Elzonris , Xofluza , Roclanda , Spikevax , Spik…" at bounding box center [503, 88] width 284 height 28
click at [517, 84] on input "Vaxzevria , Enhertu , Onbevzi , Elzonris , Xofluza , Roclanda , , Spikevax , Ph…" at bounding box center [503, 88] width 284 height 28
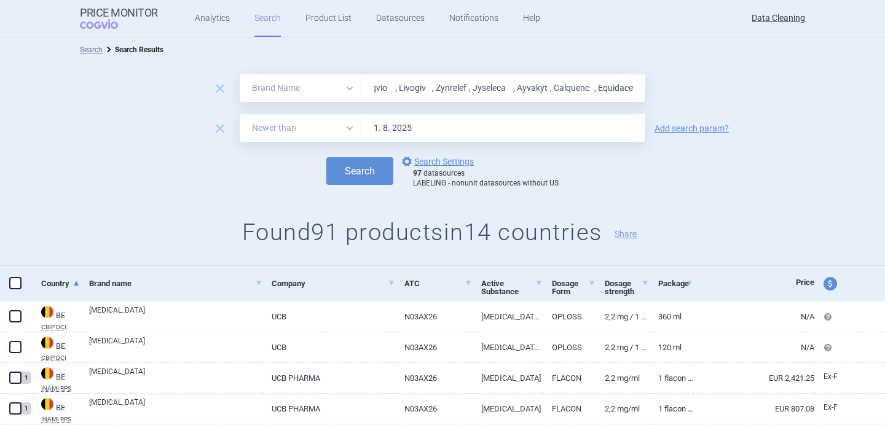
scroll to position [0, 758]
drag, startPoint x: 583, startPoint y: 88, endPoint x: 537, endPoint y: 89, distance: 46.1
click at [537, 89] on input "Vaxzevria , Enhertu , Onbevzi , Elzonris , Xofluza , Roclanda , Phesgo , Fintep…" at bounding box center [503, 88] width 284 height 28
type input "Vaxzevria , Enhertu , Onbevzi , Elzonris , Xofluza , Roclanda , Phesgo , Fintep…"
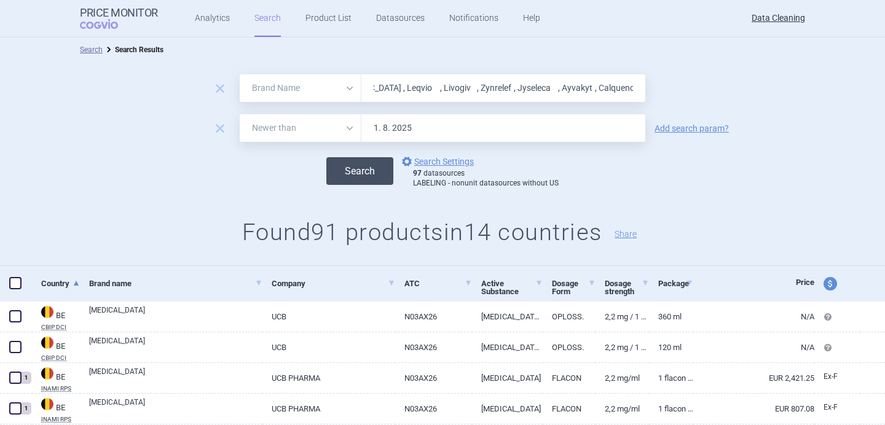
scroll to position [0, 0]
click at [364, 173] on button "Search" at bounding box center [359, 171] width 67 height 28
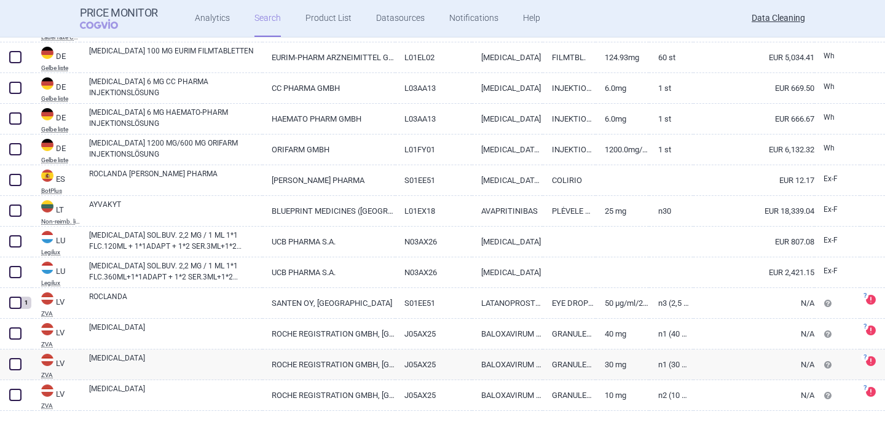
scroll to position [469, 0]
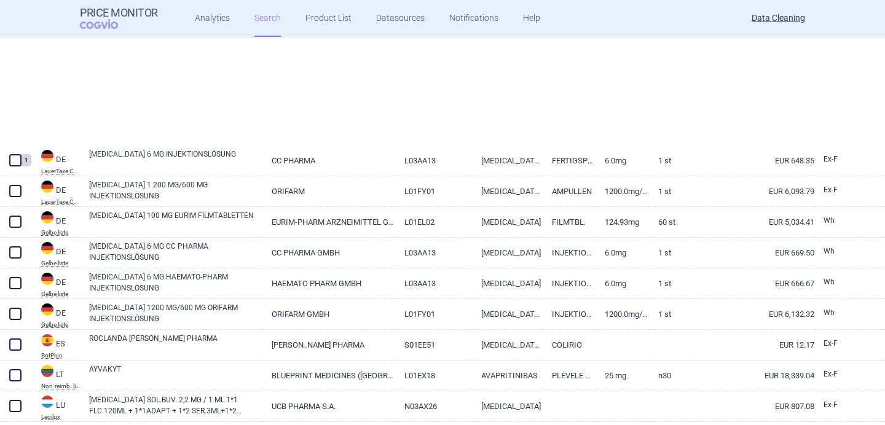
select select "brandName"
select select "newerThan"
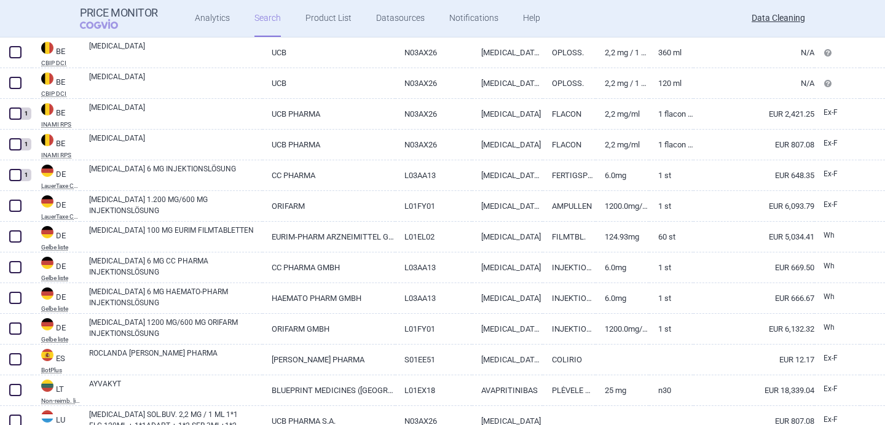
scroll to position [267, 0]
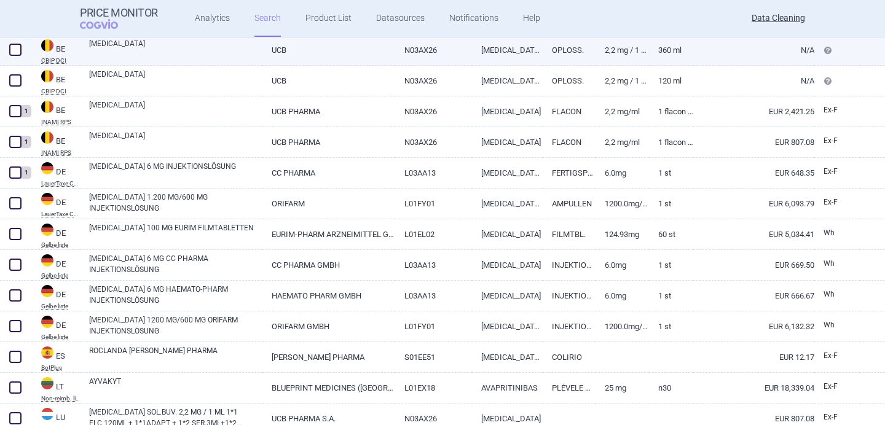
click at [182, 48] on link "FINTEPLA" at bounding box center [175, 49] width 173 height 22
select select "EUR"
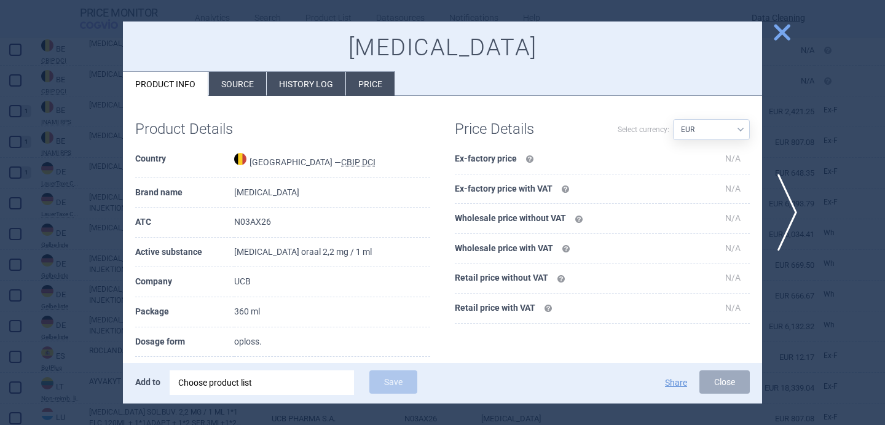
scroll to position [62, 0]
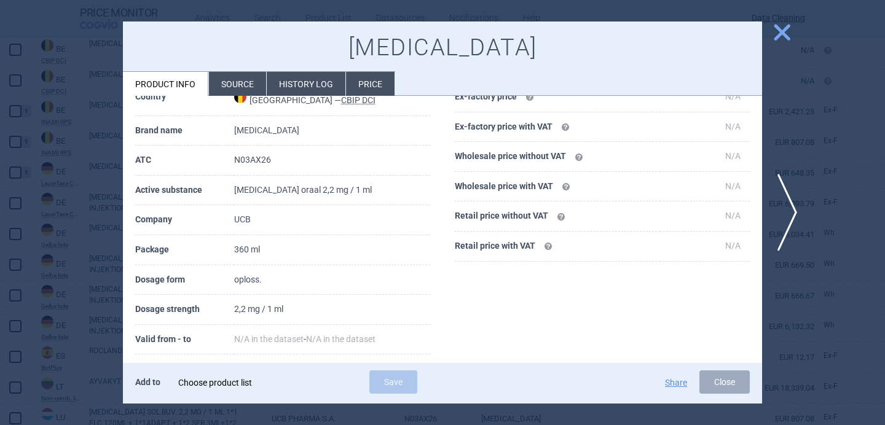
click at [243, 377] on div "Choose product list" at bounding box center [261, 383] width 167 height 25
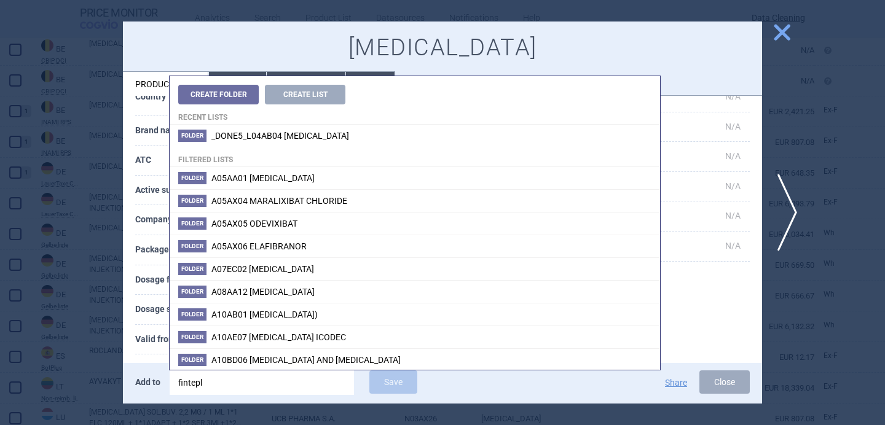
type input "fintepla"
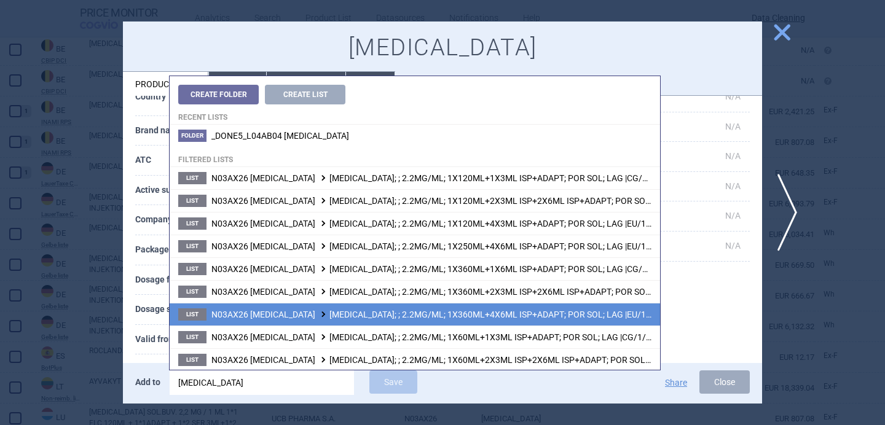
scroll to position [47, 0]
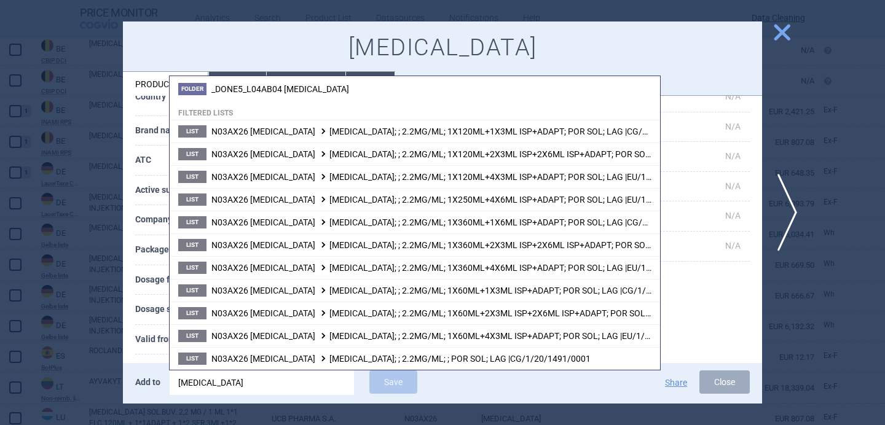
click at [143, 340] on th "Valid from - to" at bounding box center [184, 340] width 99 height 30
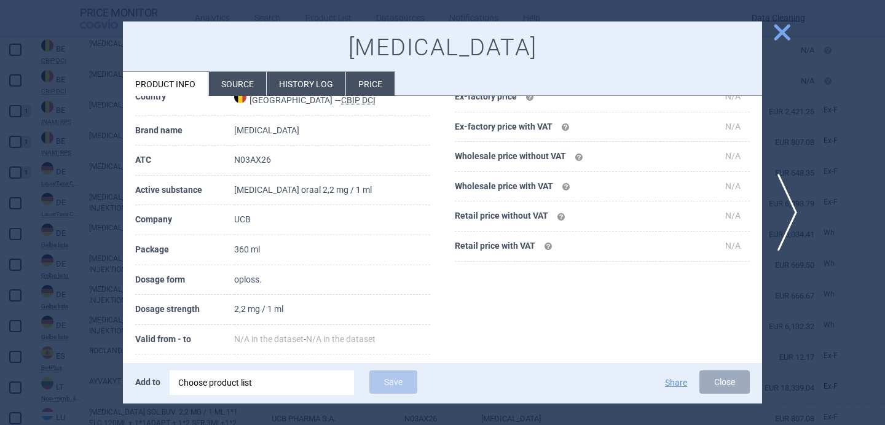
click at [280, 384] on div "Choose product list" at bounding box center [261, 383] width 167 height 25
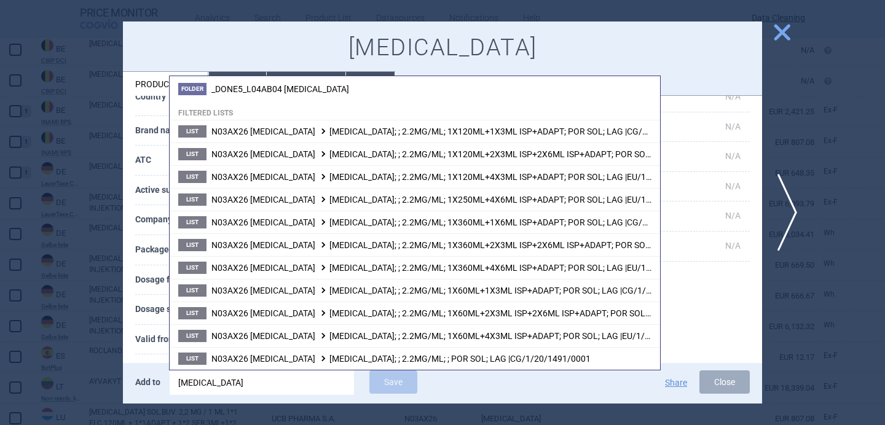
click at [157, 280] on th "Dosage form" at bounding box center [184, 280] width 99 height 30
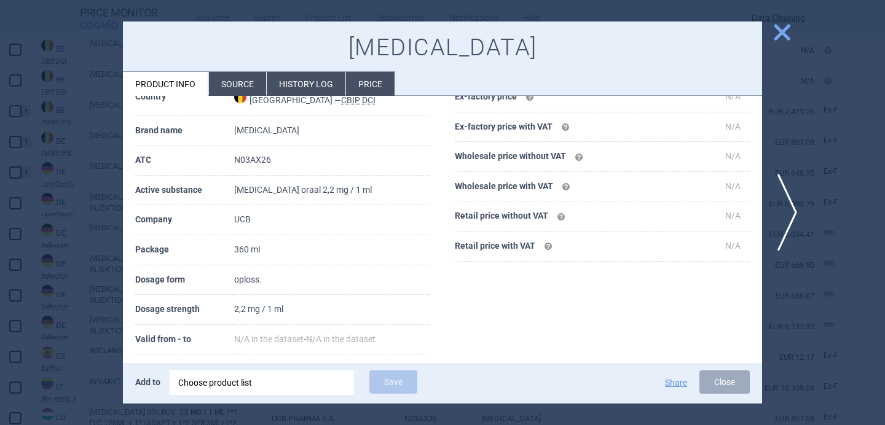
click at [289, 385] on div "Choose product list" at bounding box center [261, 383] width 167 height 25
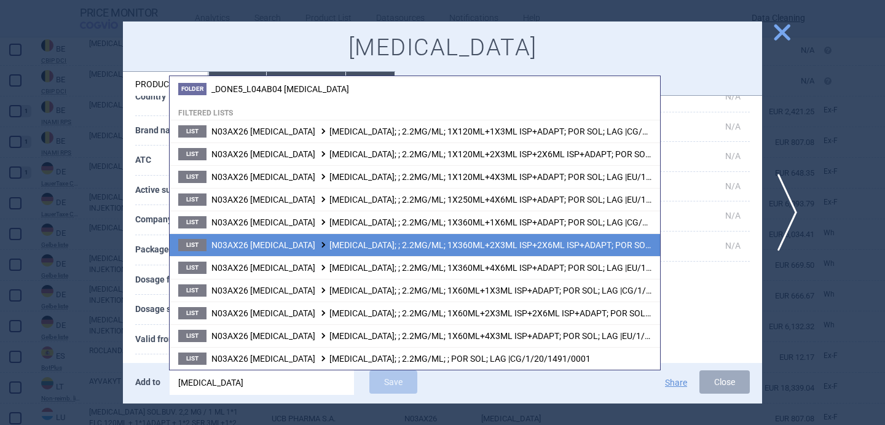
click at [361, 250] on li "List N03AX26 FENFLURAMINE FINTEPLA; ; 2.2MG/ML; 1X360ML+2X3ML ISP+2X6ML ISP+ADA…" at bounding box center [415, 245] width 490 height 23
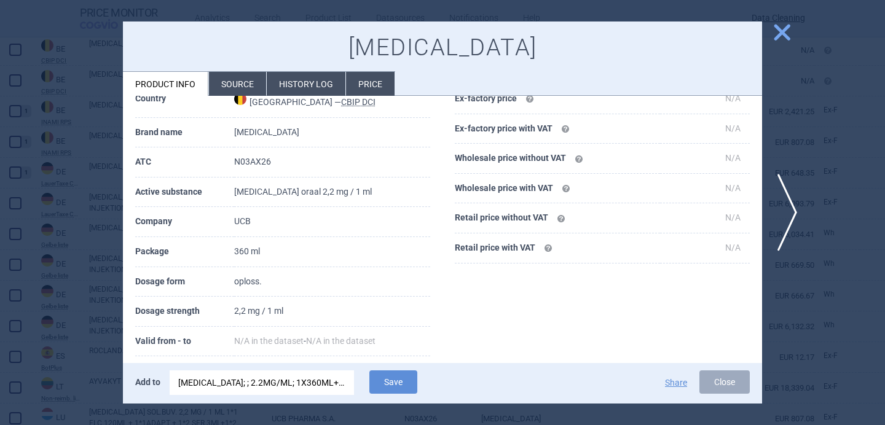
scroll to position [60, 0]
click at [240, 85] on li "Source" at bounding box center [237, 84] width 57 height 24
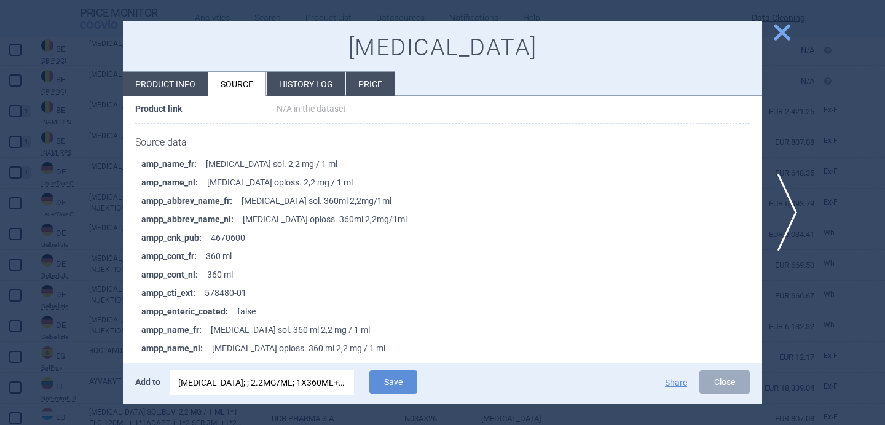
scroll to position [146, 0]
click at [452, 49] on h1 "Fintepla" at bounding box center [442, 48] width 615 height 28
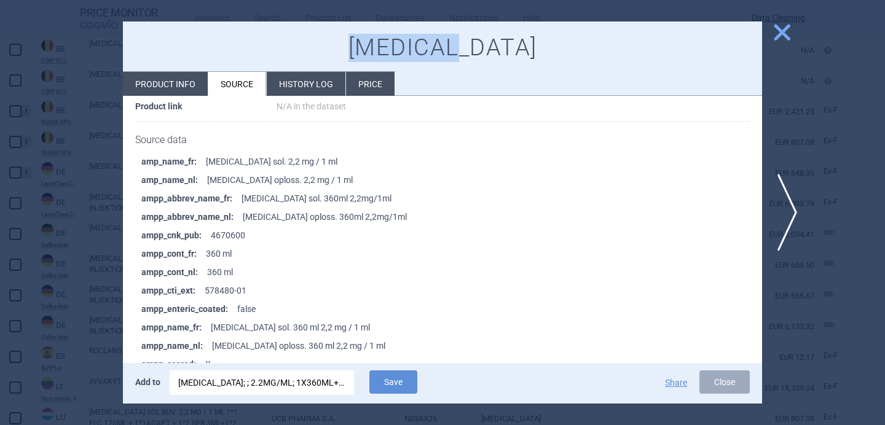
click at [452, 49] on h1 "Fintepla" at bounding box center [442, 48] width 615 height 28
copy h1 "Fintepla"
drag, startPoint x: 254, startPoint y: 290, endPoint x: 208, endPoint y: 289, distance: 46.7
click at [208, 289] on li "ampp_cti_ext : 578480-01" at bounding box center [451, 290] width 621 height 18
click at [282, 387] on div "FINTEPLA; ; 2.2MG/ML; 1X360ML+2X3ML ISP+2X6ML ISP+ADAPT; POR SOL; LAG |CG/1/20/…" at bounding box center [261, 383] width 167 height 25
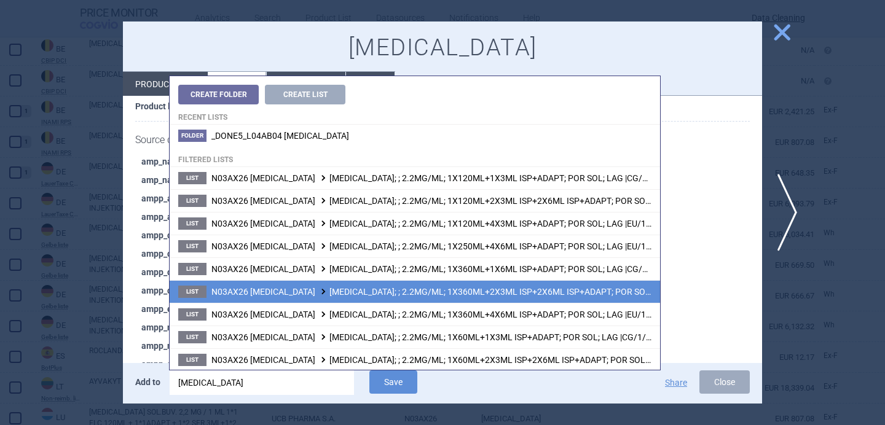
click at [282, 387] on input "fintepla" at bounding box center [262, 383] width 184 height 25
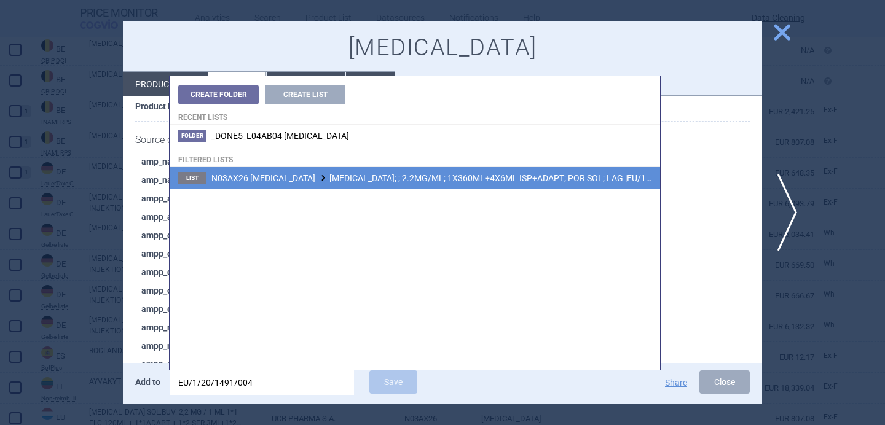
type input "EU/1/20/1491/004"
click at [434, 180] on span "N03AX26 FENFLURAMINE FINTEPLA; ; 2.2MG/ML; 1X360ML+4X6ML ISP+ADAPT; POR SOL; LA…" at bounding box center [456, 178] width 490 height 10
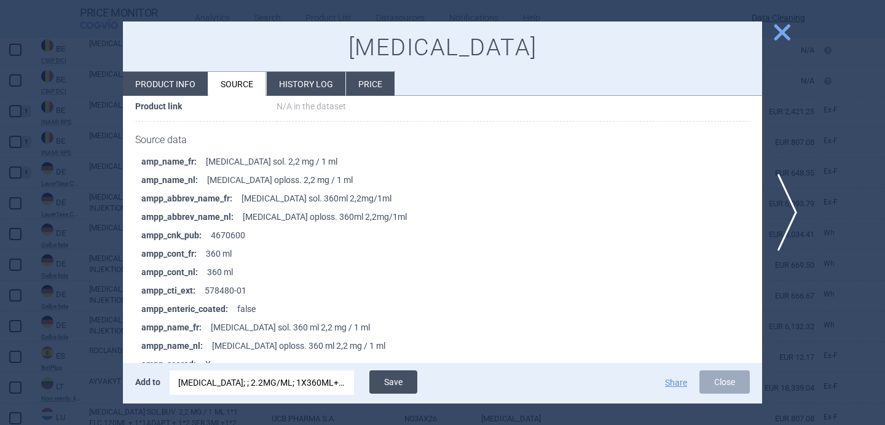
click at [397, 383] on button "Save" at bounding box center [393, 382] width 48 height 23
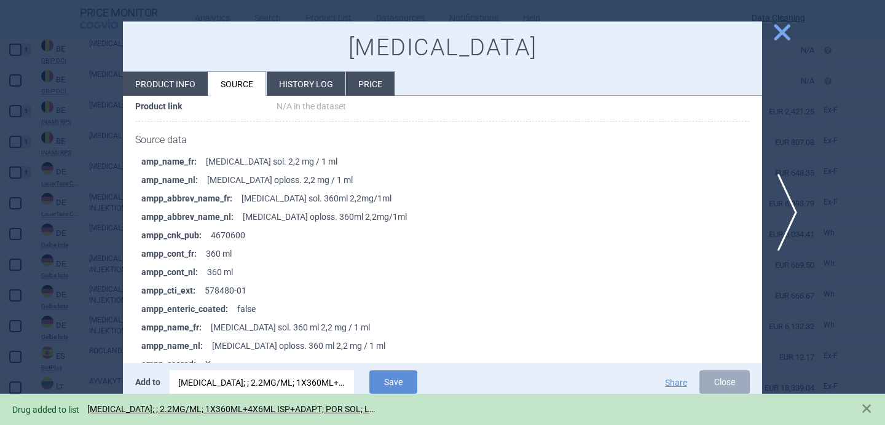
click at [44, 270] on div at bounding box center [442, 212] width 885 height 425
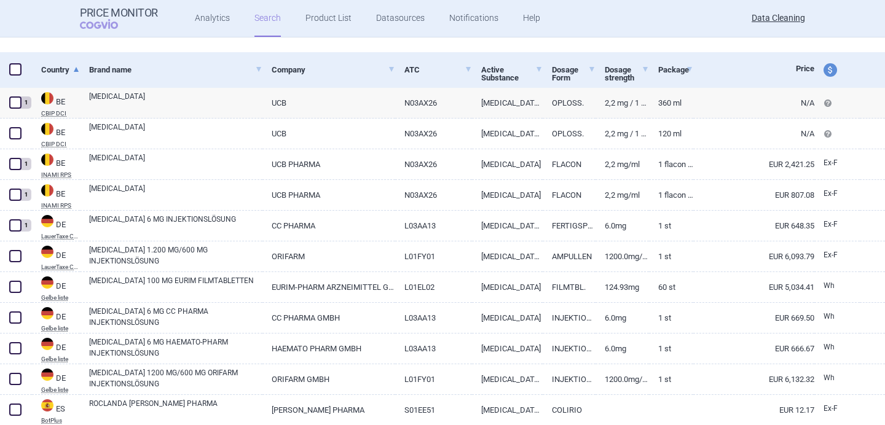
select select "brandName"
select select "newerThan"
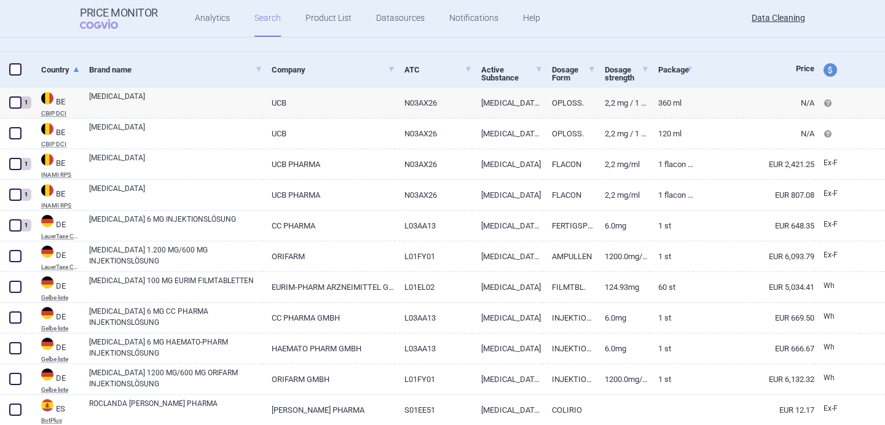
scroll to position [211, 0]
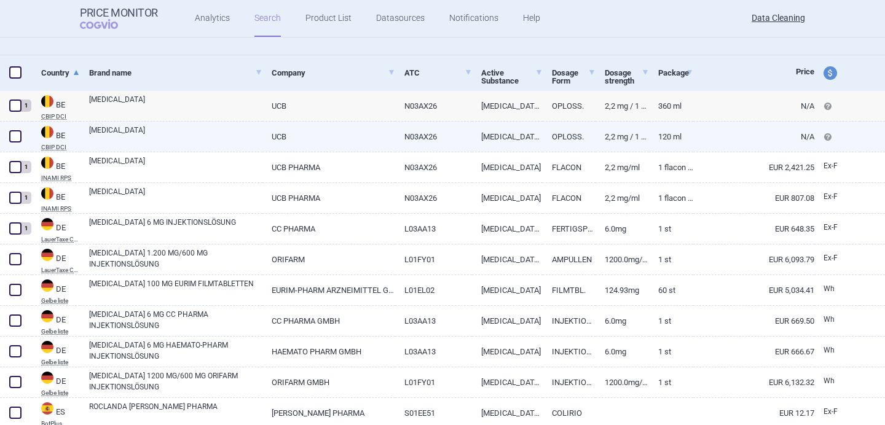
click at [170, 132] on link "FINTEPLA" at bounding box center [175, 136] width 173 height 22
select select "EUR"
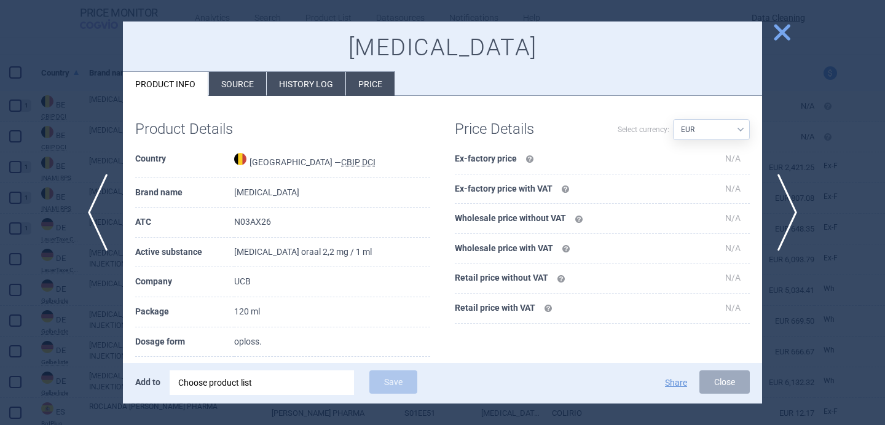
click at [232, 77] on li "Source" at bounding box center [237, 84] width 57 height 24
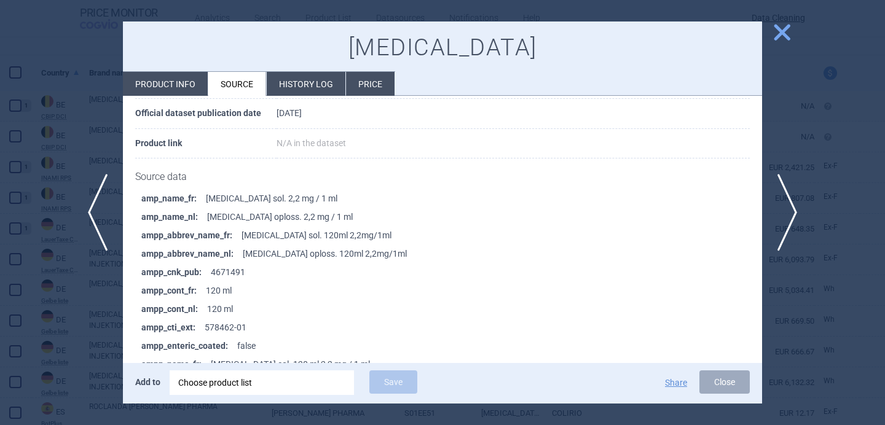
scroll to position [117, 0]
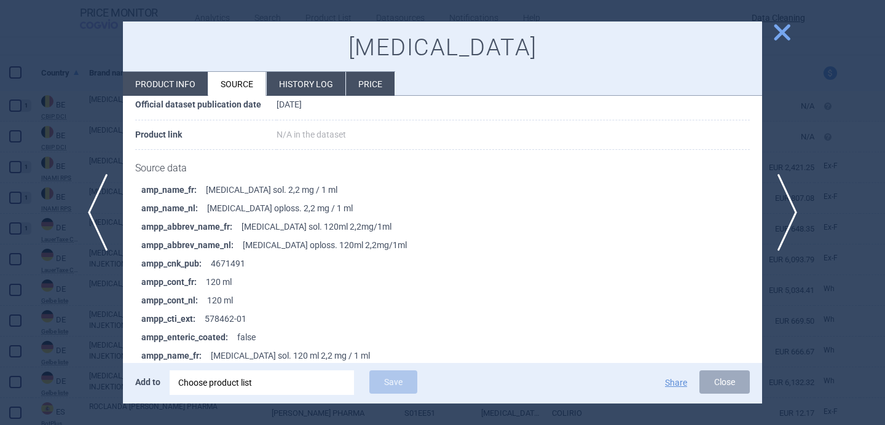
click at [226, 382] on div "Choose product list" at bounding box center [261, 383] width 167 height 25
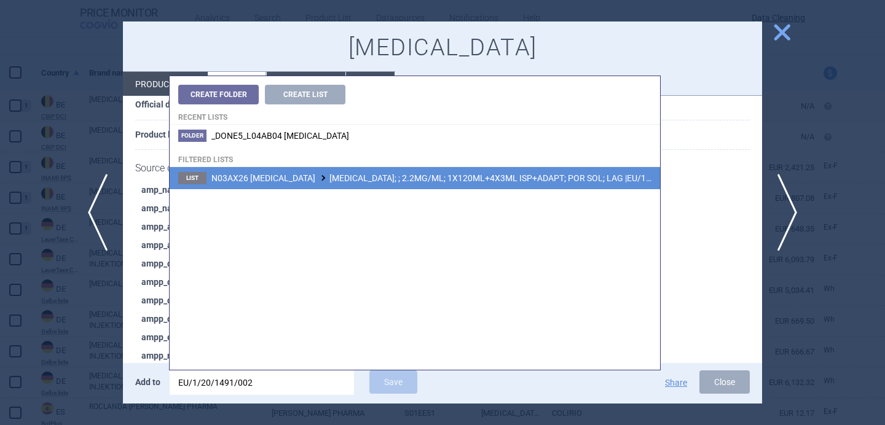
type input "EU/1/20/1491/002"
click at [410, 186] on li "List N03AX26 FENFLURAMINE FINTEPLA; ; 2.2MG/ML; 1X120ML+4X3ML ISP+ADAPT; POR SO…" at bounding box center [415, 178] width 490 height 22
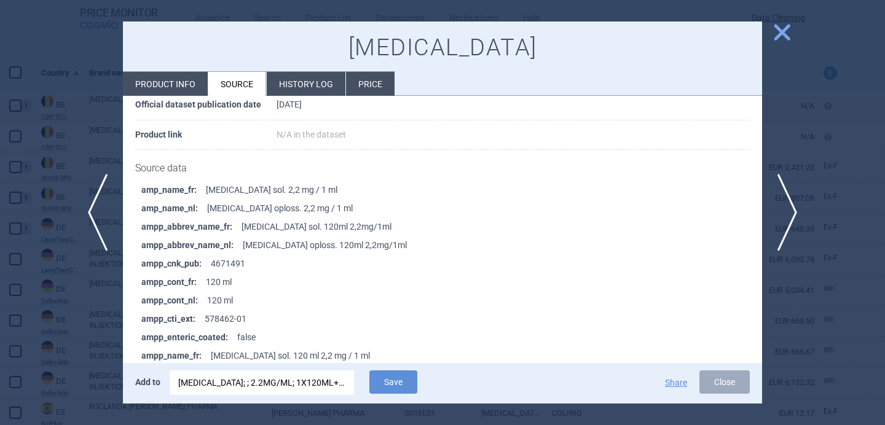
click at [397, 398] on div "Add to FINTEPLA; ; 2.2MG/ML; 1X120ML+4X3ML ISP+ADAPT; POR SOL; LAG |EU/1/20/149…" at bounding box center [442, 383] width 639 height 41
click at [397, 379] on button "Save" at bounding box center [393, 382] width 48 height 23
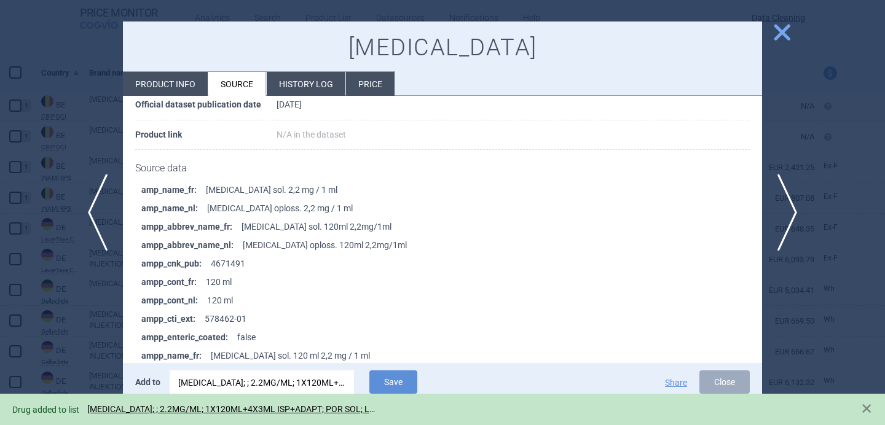
click at [50, 327] on div at bounding box center [442, 212] width 885 height 425
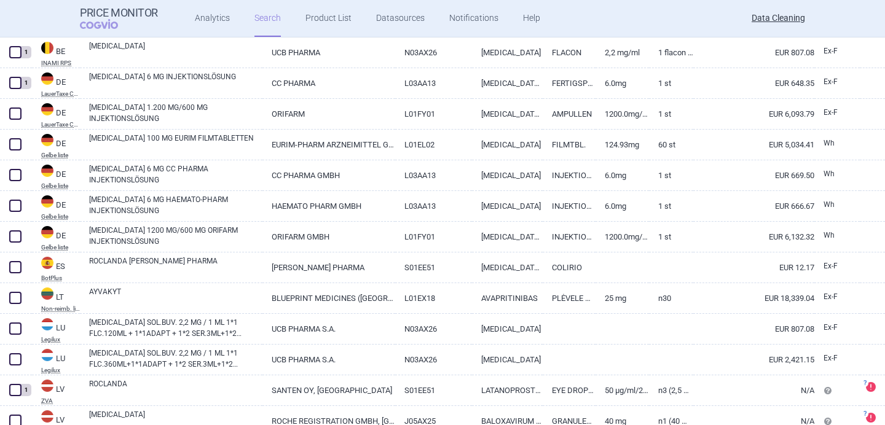
scroll to position [384, 0]
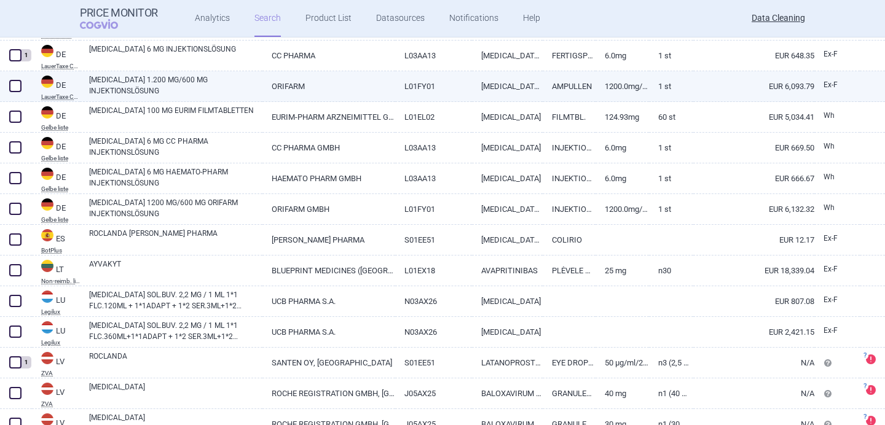
click at [172, 79] on link "PHESGO 1.200 MG/600 MG INJEKTIONSLÖSUNG" at bounding box center [175, 85] width 173 height 22
select select "EUR"
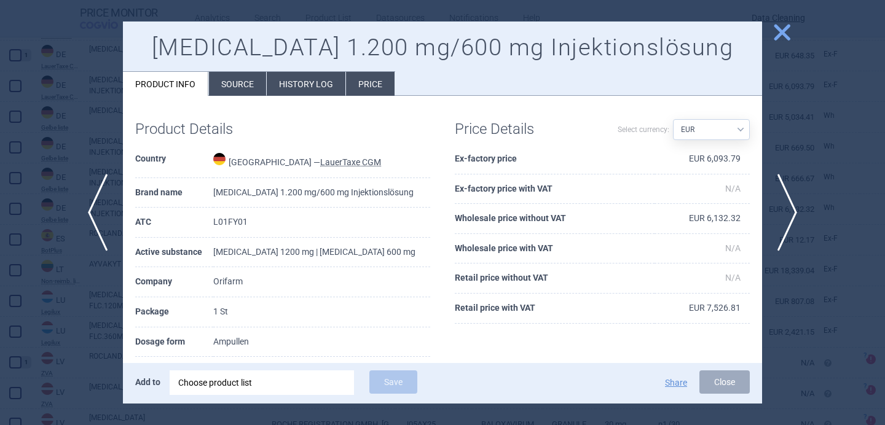
click at [226, 382] on div "Choose product list" at bounding box center [261, 383] width 167 height 25
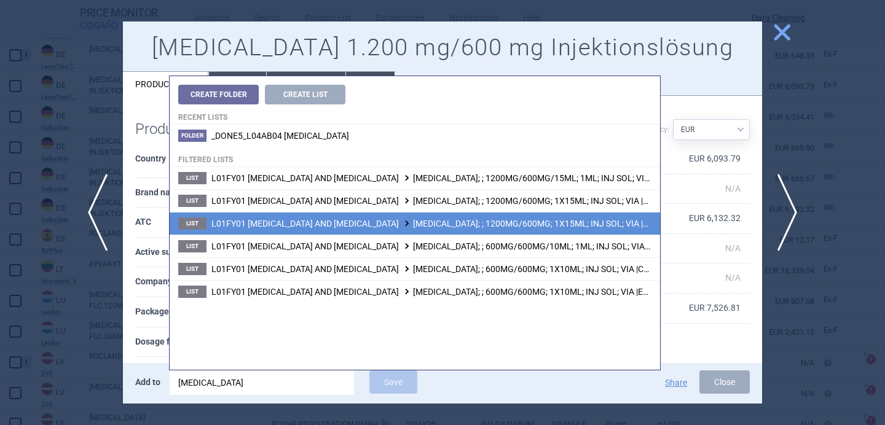
type input "phesgo"
click at [354, 227] on span "L01FY01 PERTUZUMAB AND TRASTUZUMAB PHESGO; ; 1200MG/600MG; 1X15ML; INJ SOL; VIA…" at bounding box center [464, 224] width 506 height 10
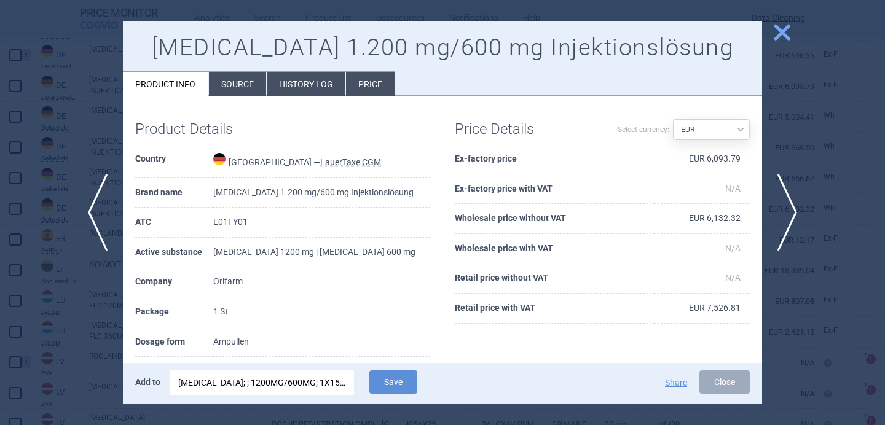
click at [322, 388] on div "PHESGO; ; 1200MG/600MG; 1X15ML; INJ SOL; VIA |EU/1/20/1497/001" at bounding box center [261, 383] width 167 height 25
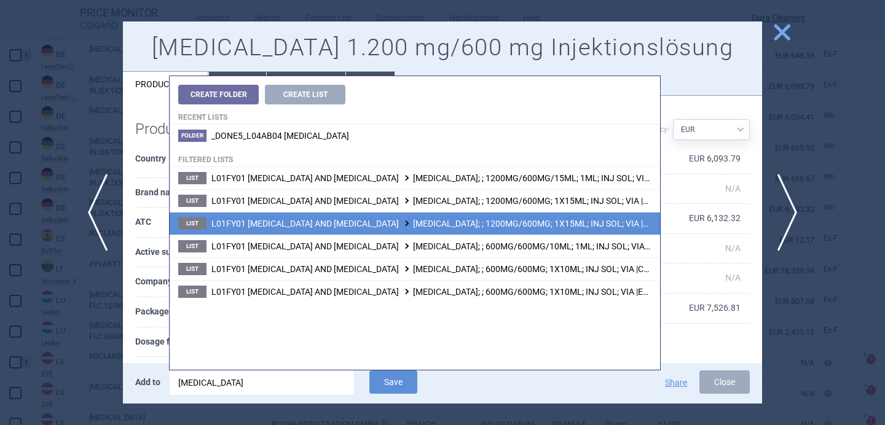
click at [418, 224] on span "L01FY01 PERTUZUMAB AND TRASTUZUMAB PHESGO; ; 1200MG/600MG; 1X15ML; INJ SOL; VIA…" at bounding box center [464, 224] width 506 height 10
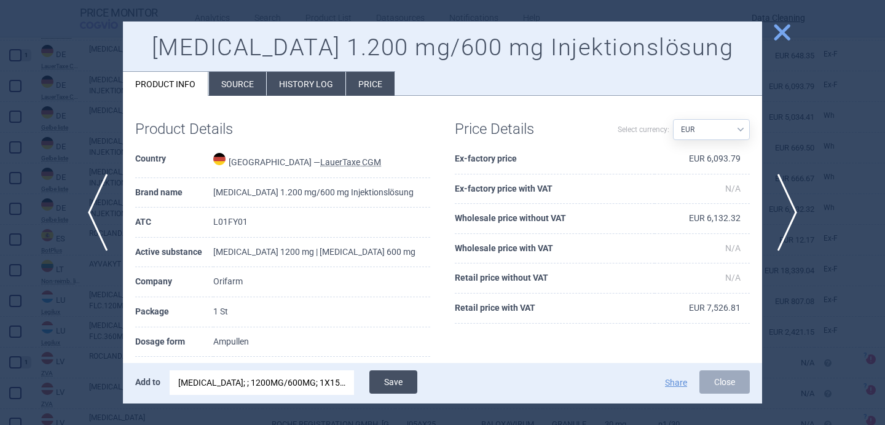
click at [398, 383] on button "Save" at bounding box center [393, 382] width 48 height 23
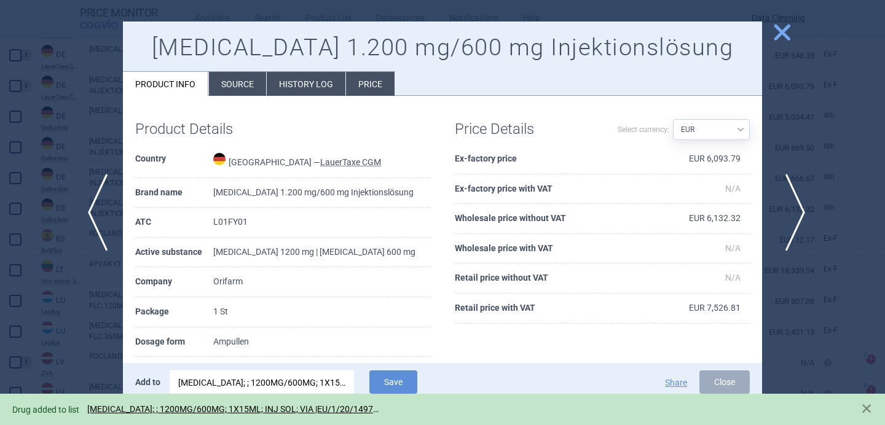
click at [785, 203] on span "next" at bounding box center [791, 212] width 28 height 77
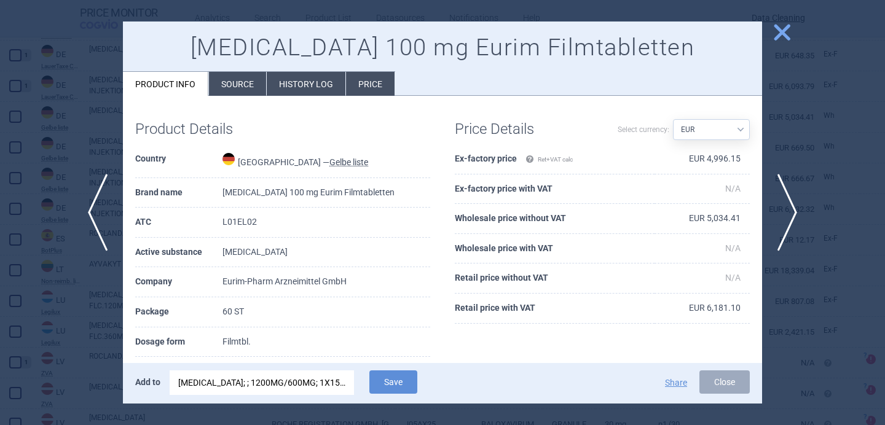
click at [277, 387] on div "PHESGO; ; 1200MG/600MG; 1X15ML; INJ SOL; VIA |EU/1/20/1497/001" at bounding box center [261, 383] width 167 height 25
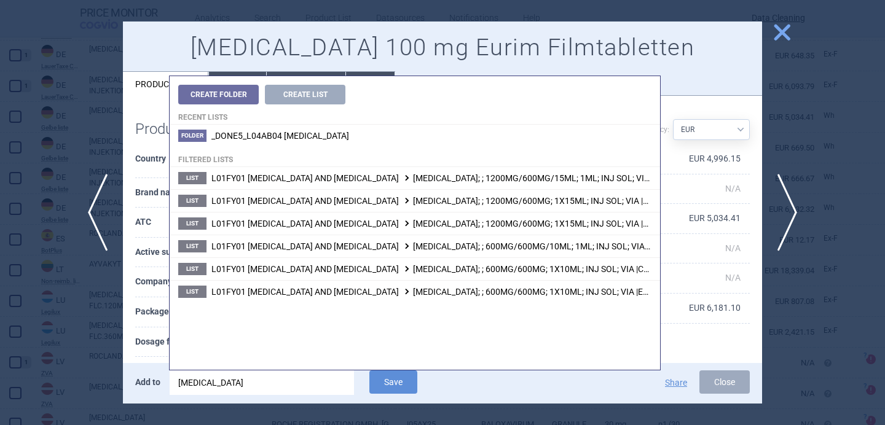
click at [277, 387] on input "phesgo" at bounding box center [262, 383] width 184 height 25
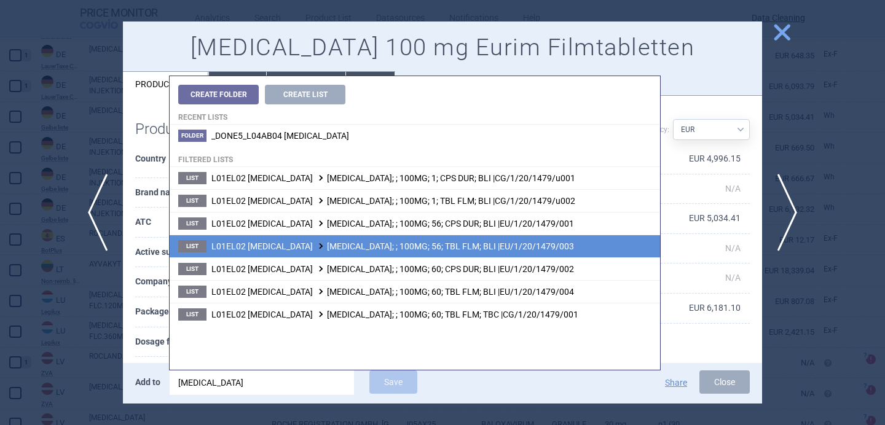
type input "calquence"
click at [387, 249] on span "L01EL02 ACALABRUTINIB CALQUENCE; ; 100MG; 56; TBL FLM; BLI |EU/1/20/1479/003" at bounding box center [392, 247] width 363 height 10
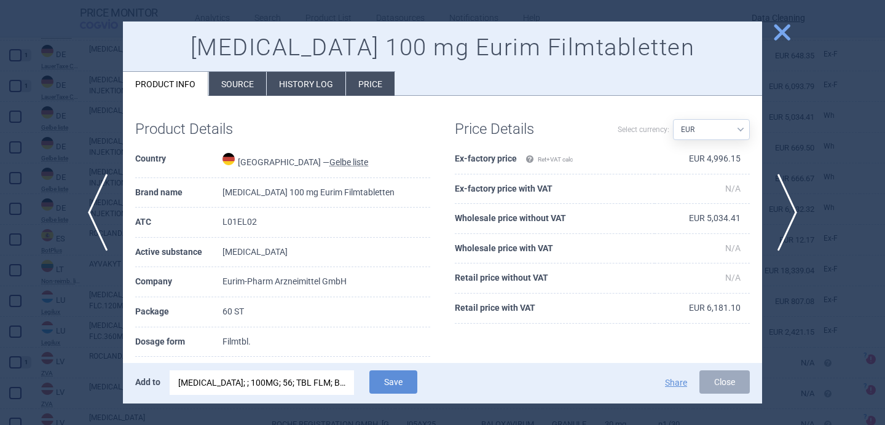
click at [307, 383] on div "CALQUENCE; ; 100MG; 56; TBL FLM; BLI |EU/1/20/1479/003" at bounding box center [261, 383] width 167 height 25
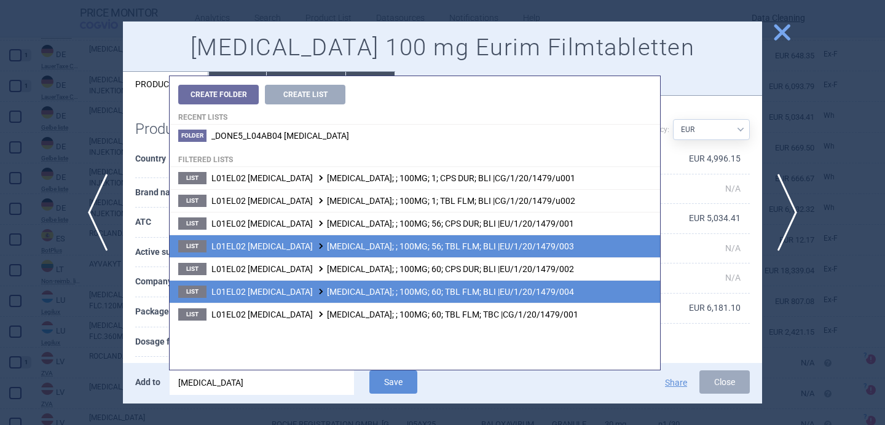
click at [422, 289] on span "L01EL02 ACALABRUTINIB CALQUENCE; ; 100MG; 60; TBL FLM; BLI |EU/1/20/1479/004" at bounding box center [392, 292] width 363 height 10
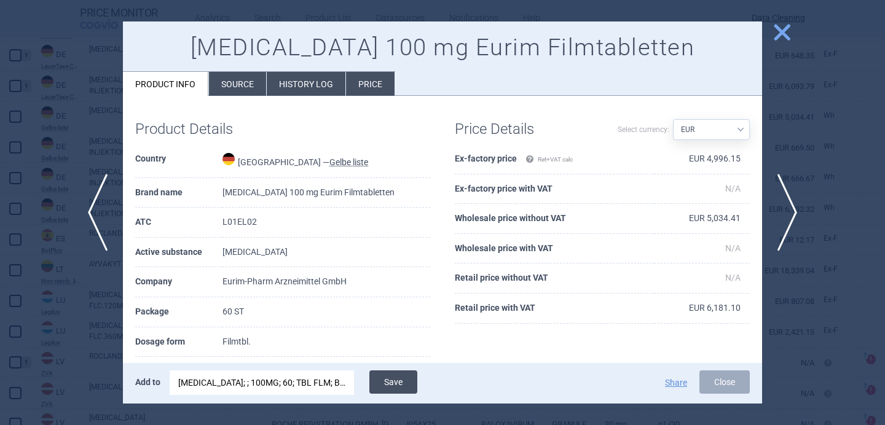
click at [399, 378] on button "Save" at bounding box center [393, 382] width 48 height 23
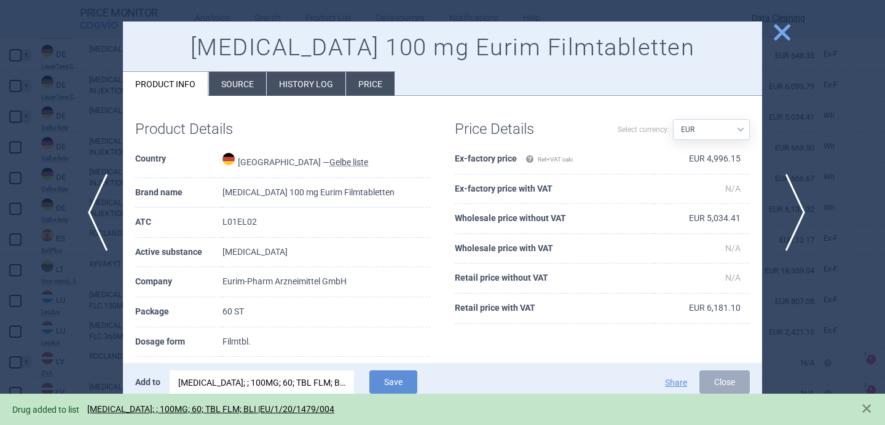
click at [799, 208] on span "next" at bounding box center [791, 212] width 28 height 77
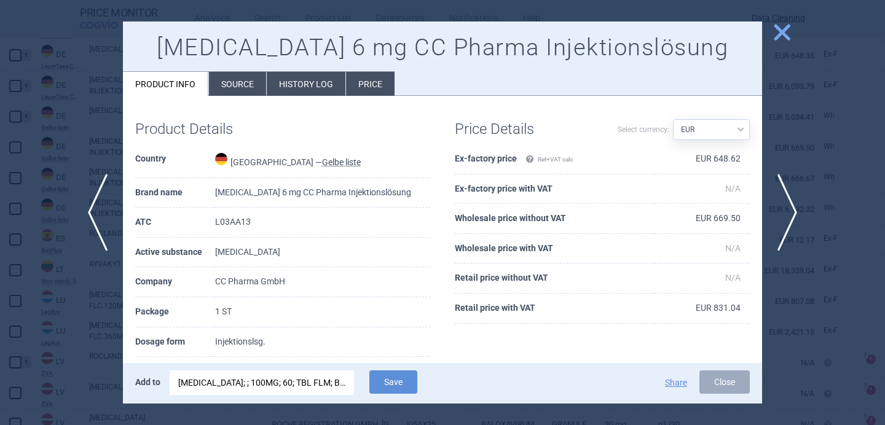
click at [297, 382] on div "CALQUENCE; ; 100MG; 60; TBL FLM; BLI |EU/1/20/1479/004" at bounding box center [261, 383] width 167 height 25
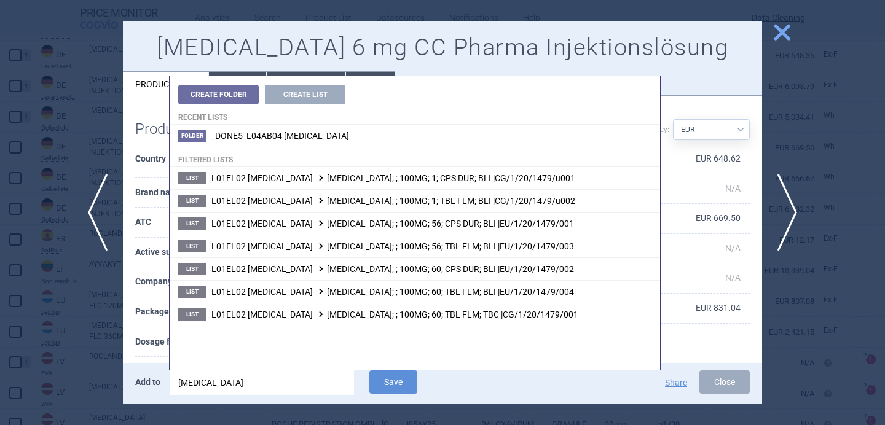
click at [297, 382] on input "calquence" at bounding box center [262, 383] width 184 height 25
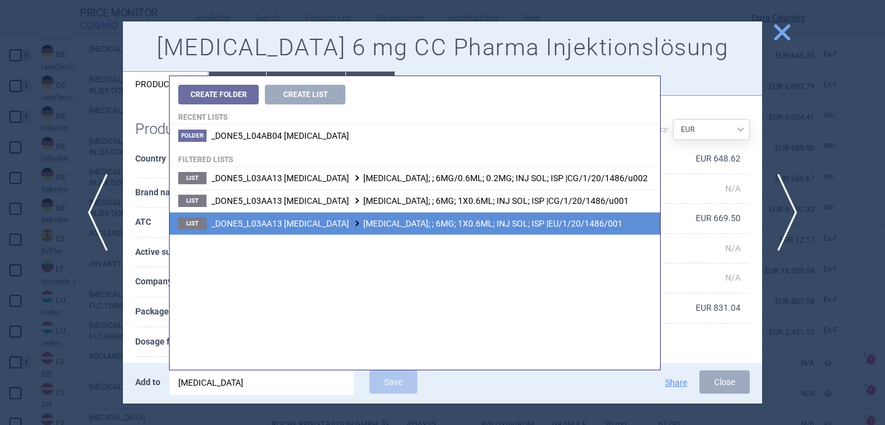
type input "nyvepria"
click at [439, 225] on span "_DONE5_L03AA13 PEGFILGRASTIM NYVEPRIA; ; 6MG; 1X0.6ML; INJ SOL; ISP |EU/1/20/14…" at bounding box center [416, 224] width 411 height 10
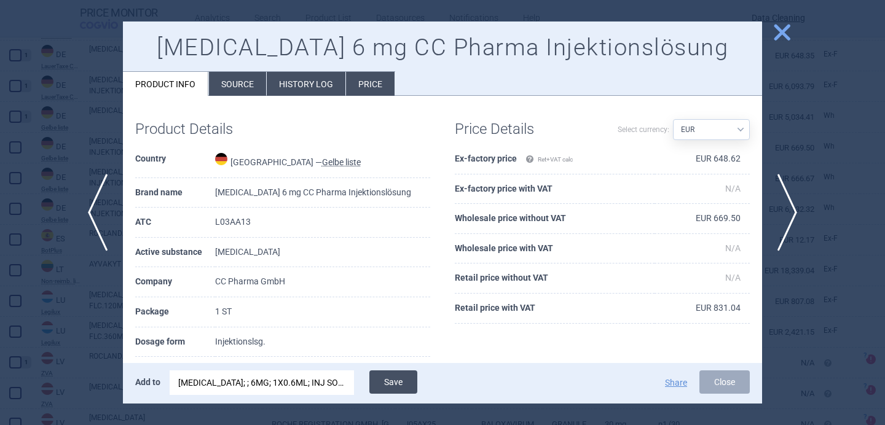
click at [395, 380] on button "Save" at bounding box center [393, 382] width 48 height 23
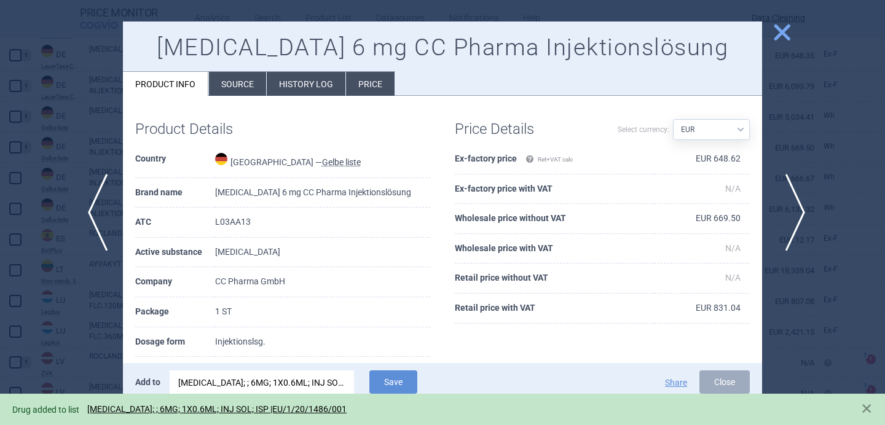
click at [790, 206] on span "next" at bounding box center [791, 212] width 28 height 77
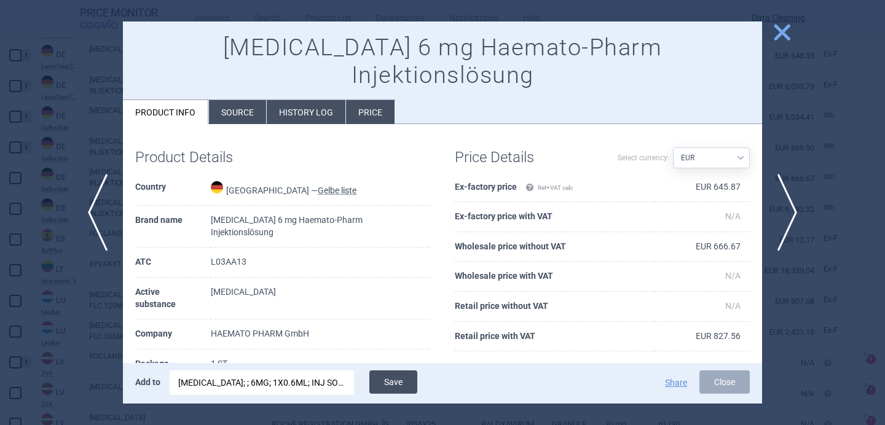
click at [401, 380] on button "Save" at bounding box center [393, 382] width 48 height 23
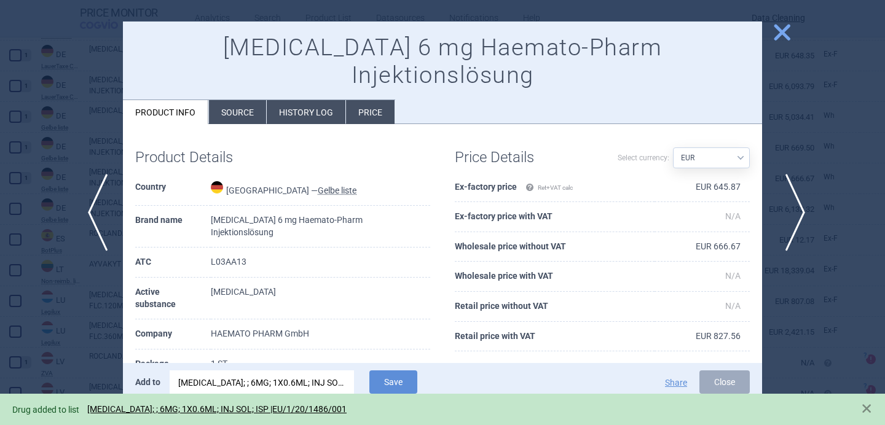
click at [788, 219] on span "next" at bounding box center [791, 212] width 28 height 77
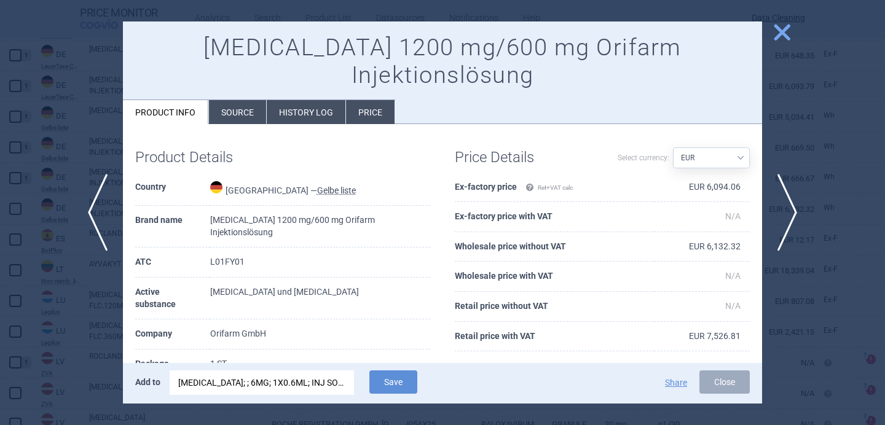
click at [319, 382] on div "NYVEPRIA; ; 6MG; 1X0.6ML; INJ SOL; ISP |EU/1/20/1486/001" at bounding box center [261, 383] width 167 height 25
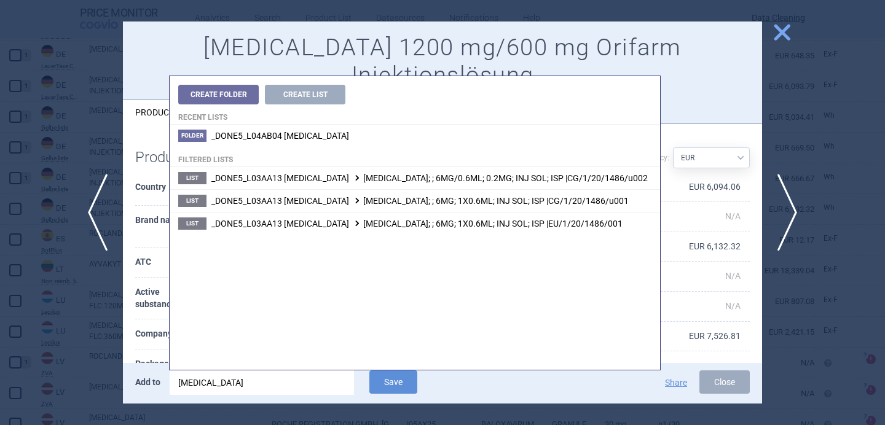
click at [319, 382] on input "nyvepria" at bounding box center [262, 383] width 184 height 25
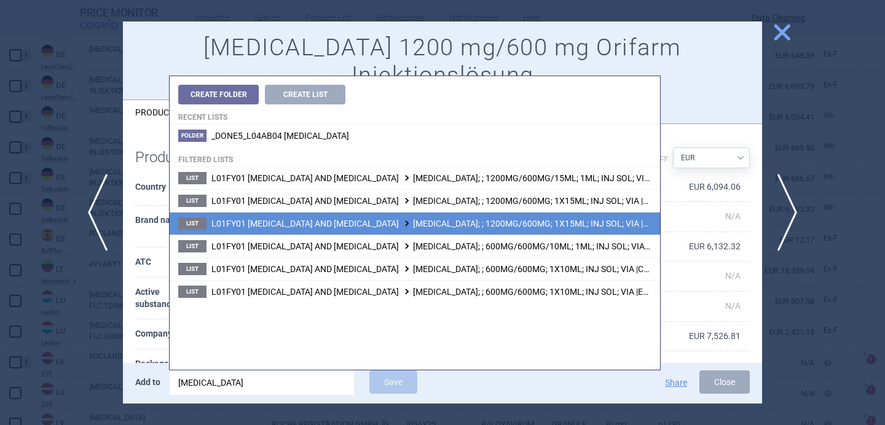
type input "phesgo"
click at [433, 226] on span "L01FY01 PERTUZUMAB AND TRASTUZUMAB PHESGO; ; 1200MG/600MG; 1X15ML; INJ SOL; VIA…" at bounding box center [464, 224] width 506 height 10
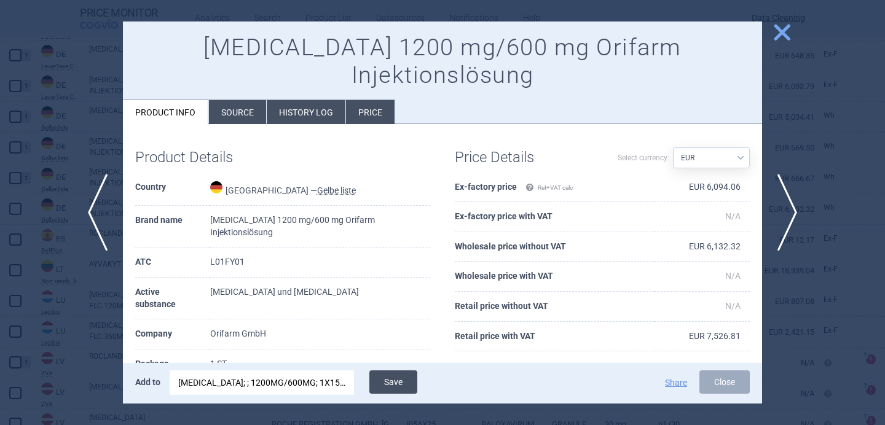
click at [404, 378] on button "Save" at bounding box center [393, 382] width 48 height 23
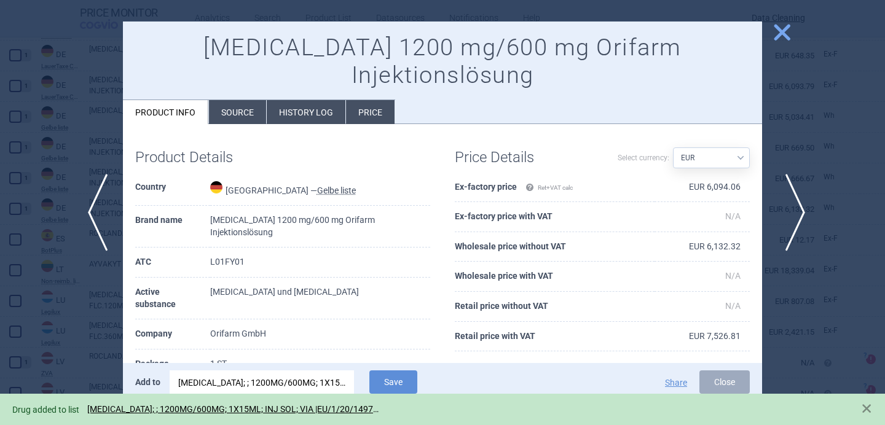
click at [795, 210] on span "next" at bounding box center [791, 212] width 28 height 77
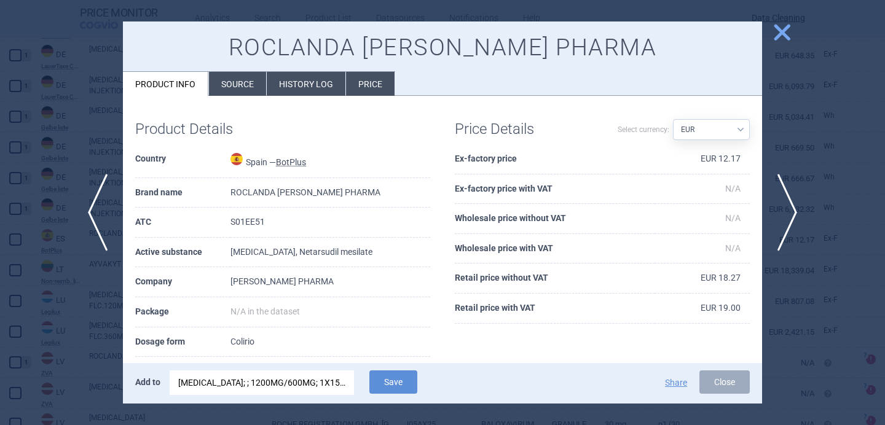
click at [308, 384] on div "PHESGO; ; 1200MG/600MG; 1X15ML; INJ SOL; VIA |EU/1/20/1497/001" at bounding box center [261, 383] width 167 height 25
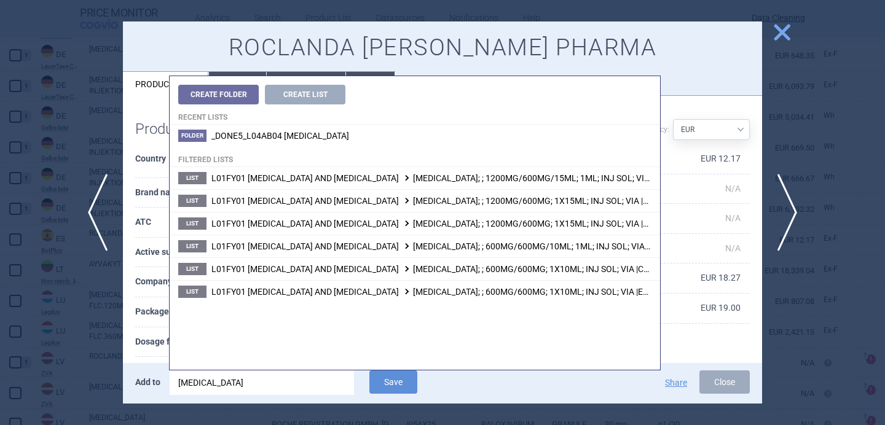
click at [308, 384] on input "phesgo" at bounding box center [262, 383] width 184 height 25
click at [144, 328] on th "Dosage form" at bounding box center [182, 343] width 95 height 30
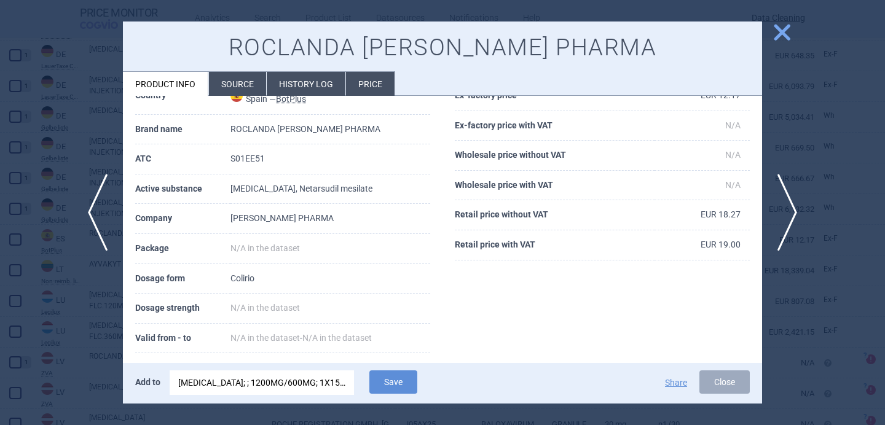
scroll to position [64, 0]
click at [238, 84] on li "Source" at bounding box center [237, 84] width 57 height 24
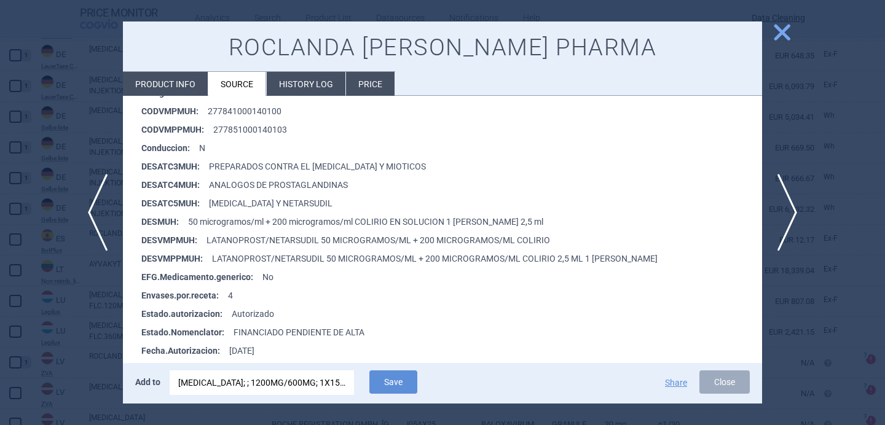
scroll to position [297, 0]
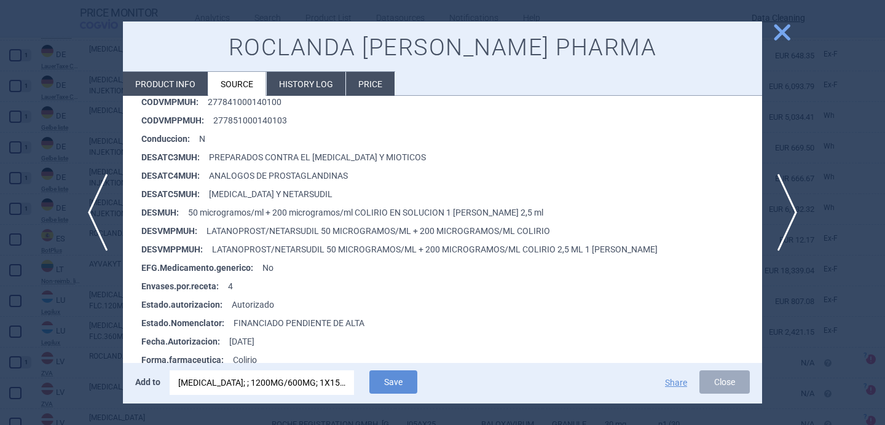
click at [239, 384] on div "PHESGO; ; 1200MG/600MG; 1X15ML; INJ SOL; VIA |EU/1/20/1497/001" at bounding box center [261, 383] width 167 height 25
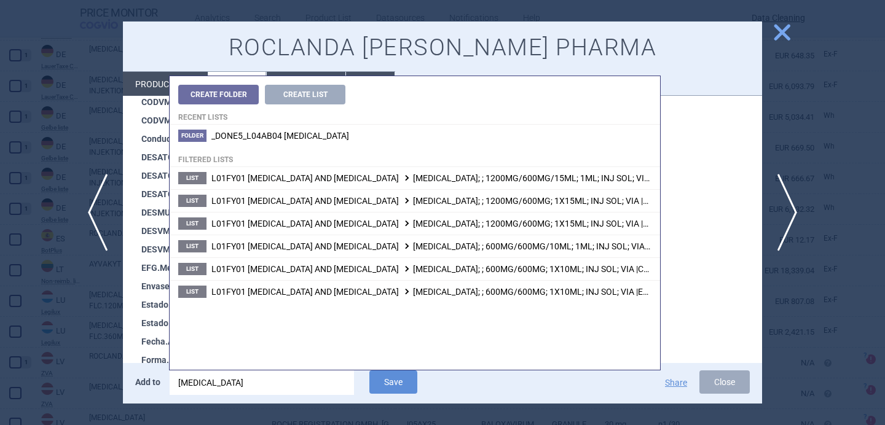
click at [239, 384] on input "phesgo" at bounding box center [262, 383] width 184 height 25
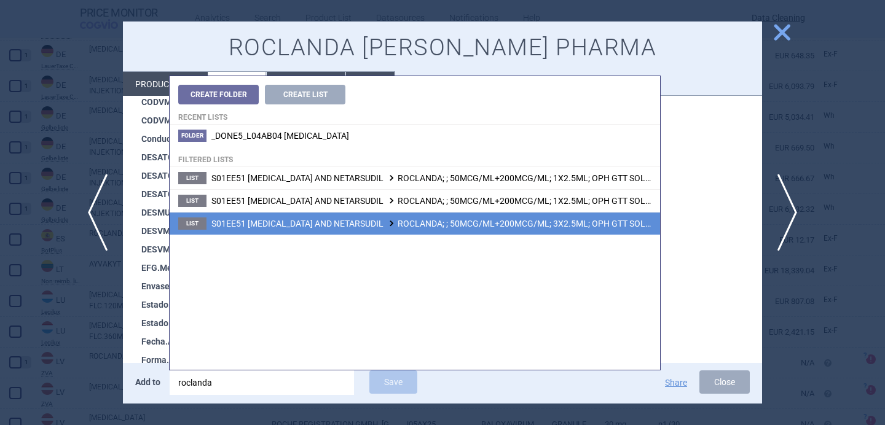
type input "roclanda"
click at [373, 224] on span "S01EE51 LATANOPROST AND NETARSUDIL ROCLANDA; ; 50MCG/ML+200MCG/ML; 3X2.5ML; OPH…" at bounding box center [477, 224] width 532 height 10
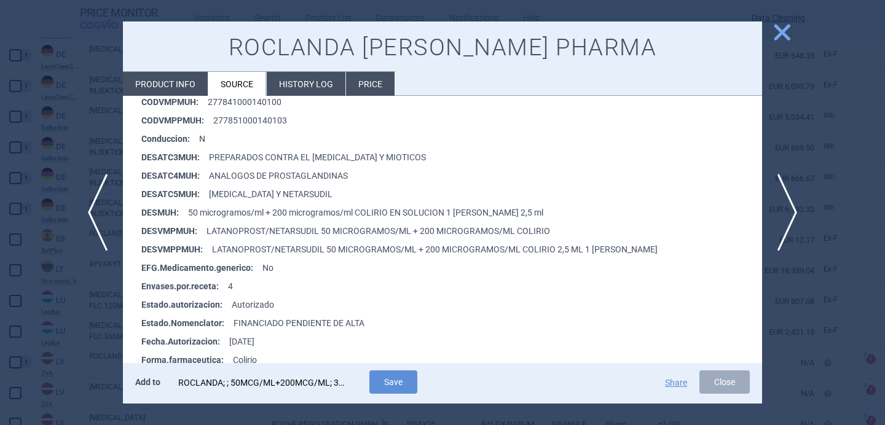
click at [291, 383] on div "ROCLANDA; ; 50MCG/ML+200MCG/ML; 3X2.5ML; OPH GTT SOL; LAG |EU/1/20/1502/002" at bounding box center [261, 383] width 167 height 25
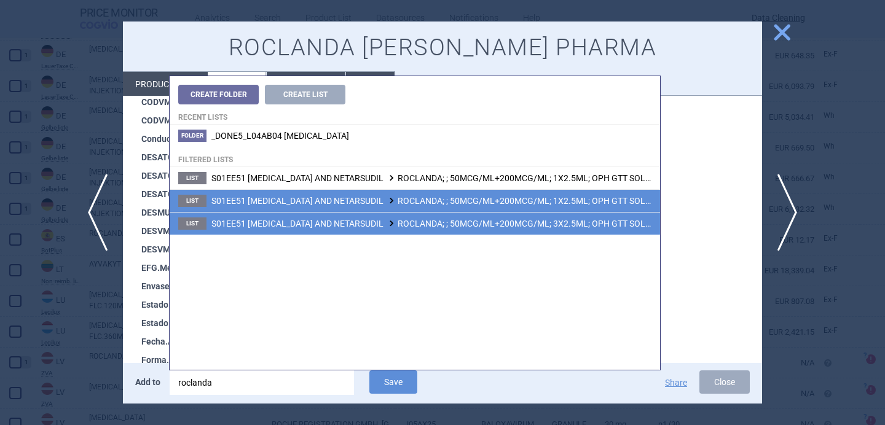
click at [402, 203] on span "S01EE51 LATANOPROST AND NETARSUDIL ROCLANDA; ; 50MCG/ML+200MCG/ML; 1X2.5ML; OPH…" at bounding box center [477, 201] width 532 height 10
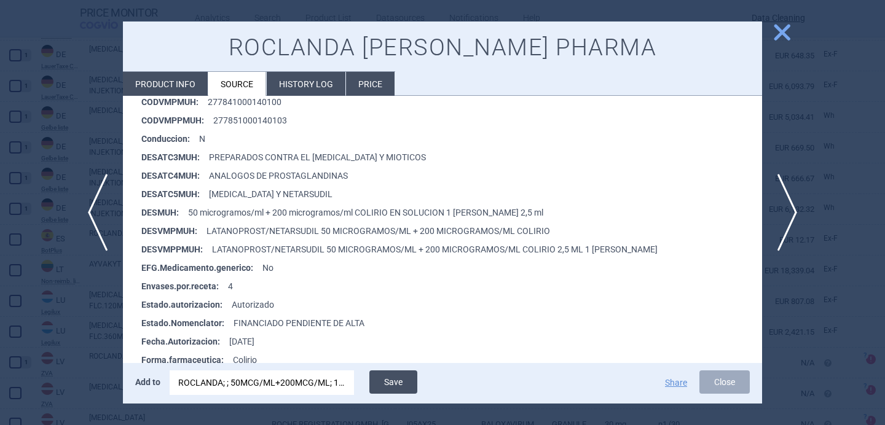
click at [398, 387] on button "Save" at bounding box center [393, 382] width 48 height 23
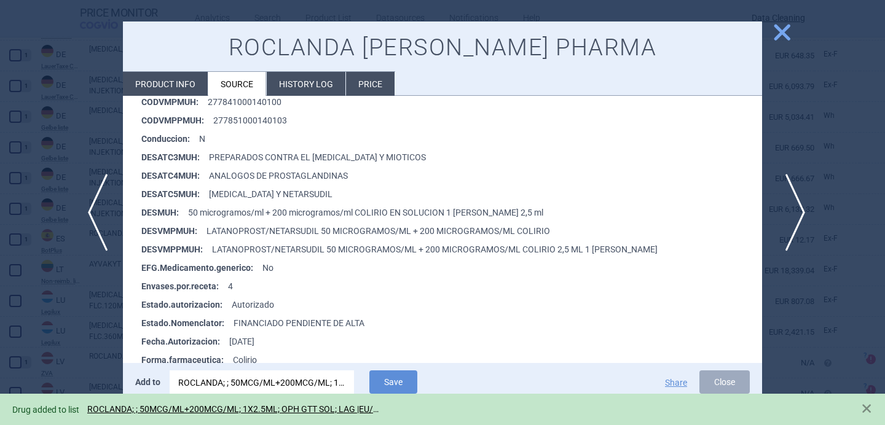
click at [786, 210] on span "next" at bounding box center [791, 212] width 28 height 77
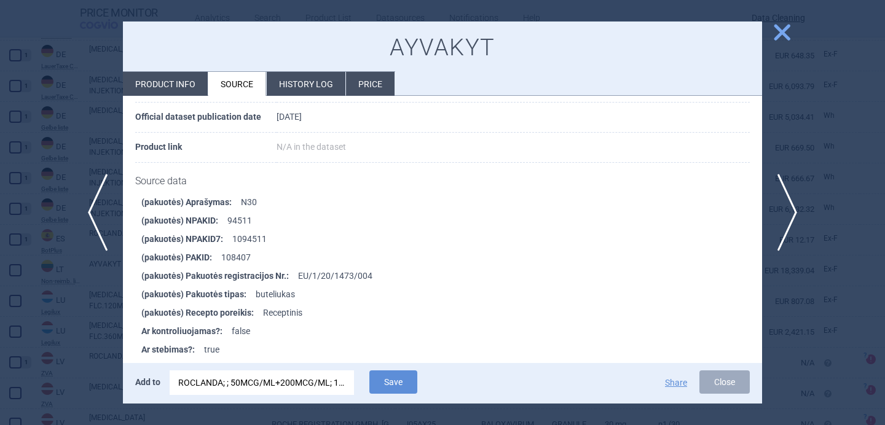
scroll to position [1283, 0]
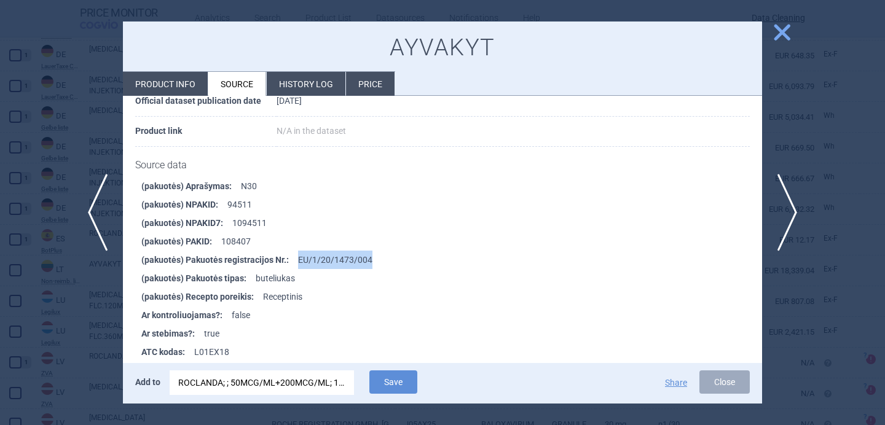
drag, startPoint x: 375, startPoint y: 246, endPoint x: 297, endPoint y: 249, distance: 77.5
click at [297, 251] on li "(pakuotės) Pakuotės registracijos Nr. : EU/1/20/1473/004" at bounding box center [451, 260] width 621 height 18
copy li "EU/1/20/1473/004"
click at [305, 380] on div "ROCLANDA; ; 50MCG/ML+200MCG/ML; 1X2.5ML; OPH GTT SOL; LAG |EU/1/20/1502/001" at bounding box center [261, 383] width 167 height 25
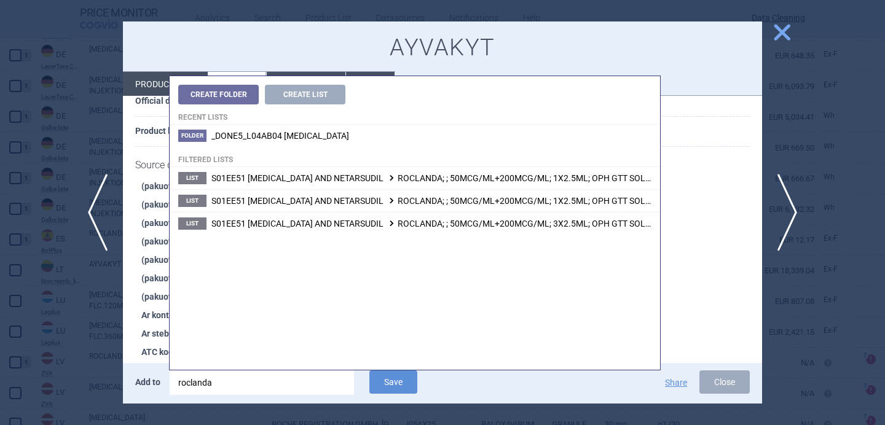
click at [305, 380] on input "roclanda" at bounding box center [262, 383] width 184 height 25
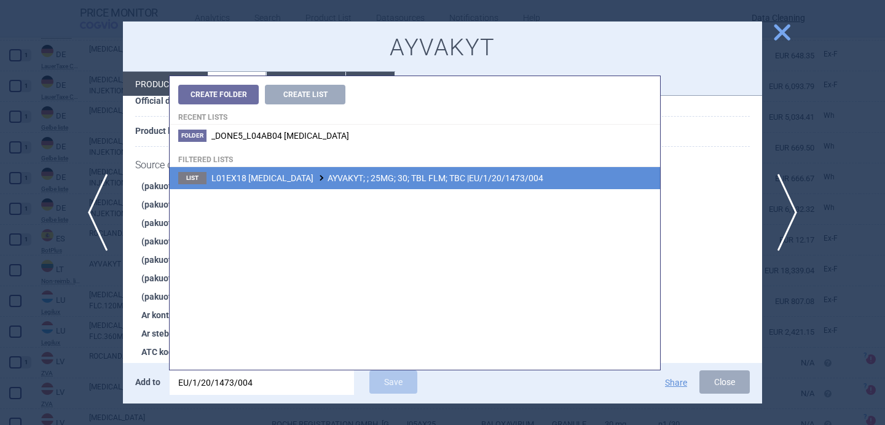
type input "EU/1/20/1473/004"
click at [429, 179] on span "L01EX18 AVAPRITINIB AYVAKYT; ; 25MG; 30; TBL FLM; TBC |EU/1/20/1473/004" at bounding box center [377, 178] width 332 height 10
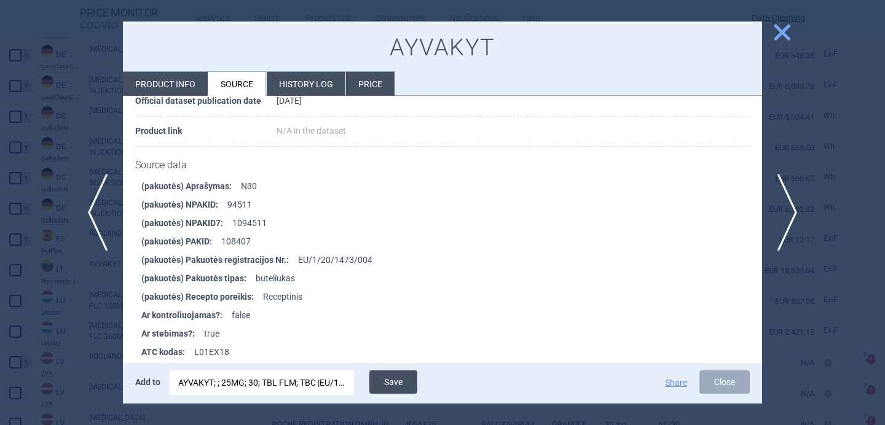
click at [396, 387] on button "Save" at bounding box center [393, 382] width 48 height 23
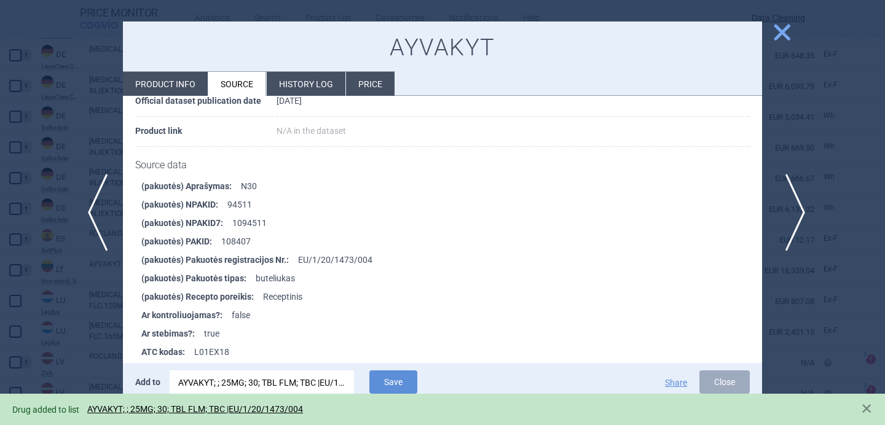
click at [787, 206] on span "next" at bounding box center [791, 212] width 28 height 77
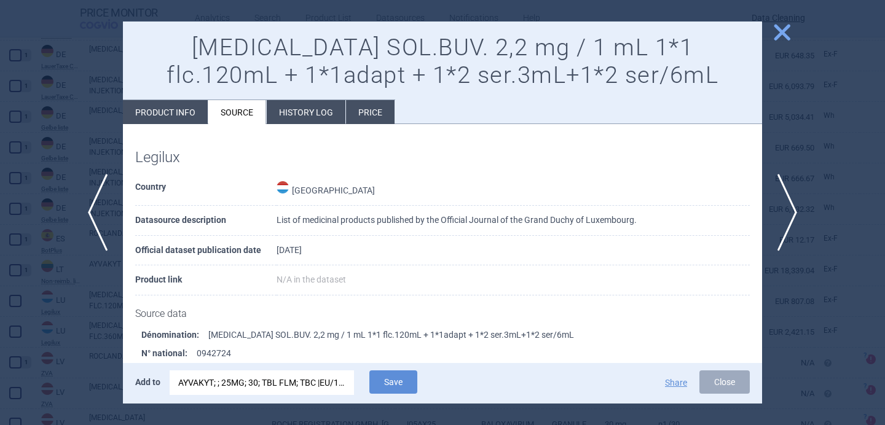
click at [257, 390] on div "AYVAKYT; ; 25MG; 30; TBL FLM; TBC |EU/1/20/1473/004" at bounding box center [261, 383] width 167 height 25
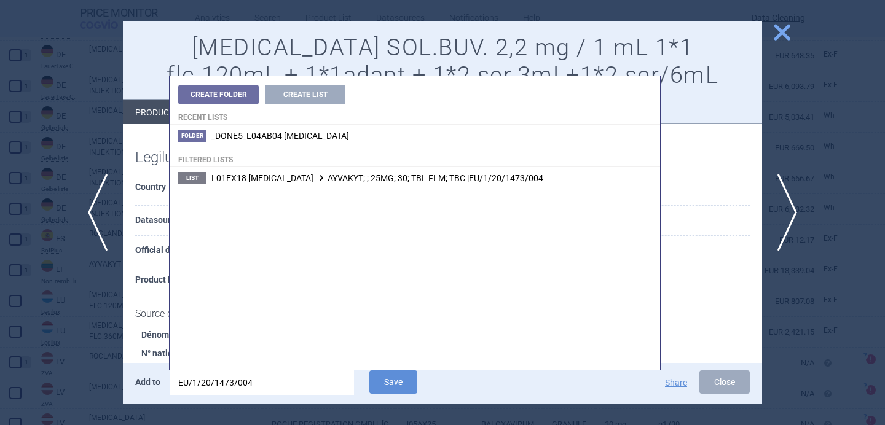
click at [257, 390] on input "EU/1/20/1473/004" at bounding box center [262, 383] width 184 height 25
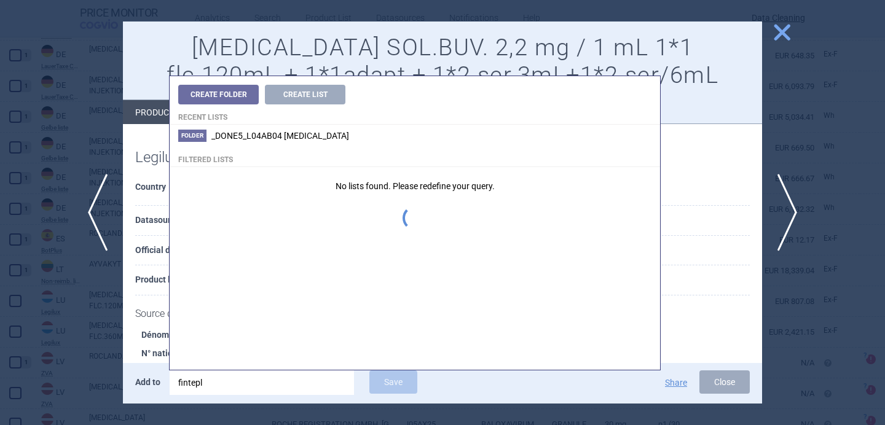
type input "fintepla"
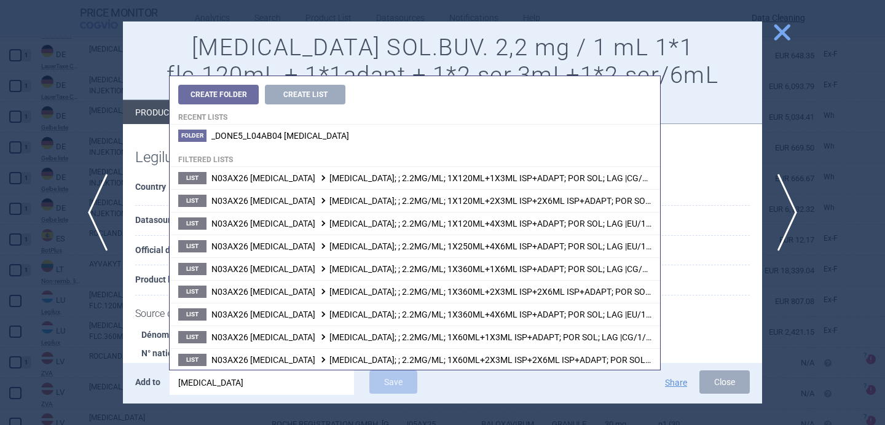
click at [157, 264] on th "Official dataset publication date" at bounding box center [205, 251] width 141 height 30
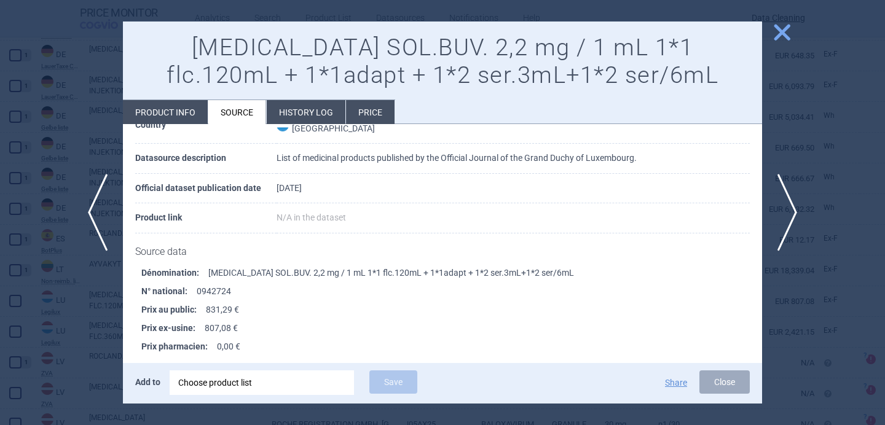
scroll to position [66, 0]
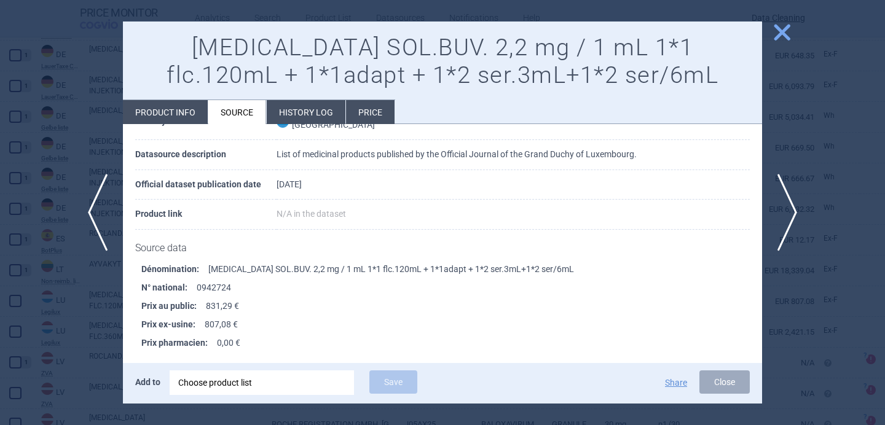
click at [160, 116] on li "Product info" at bounding box center [165, 112] width 85 height 24
select select "EUR"
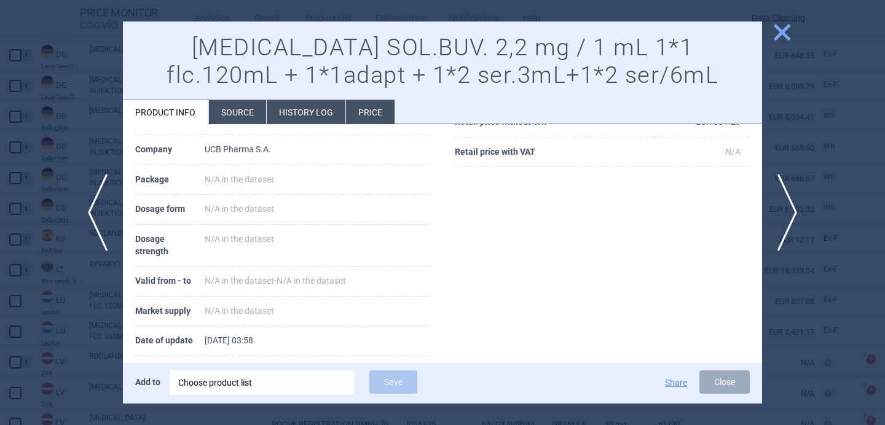
scroll to position [231, 0]
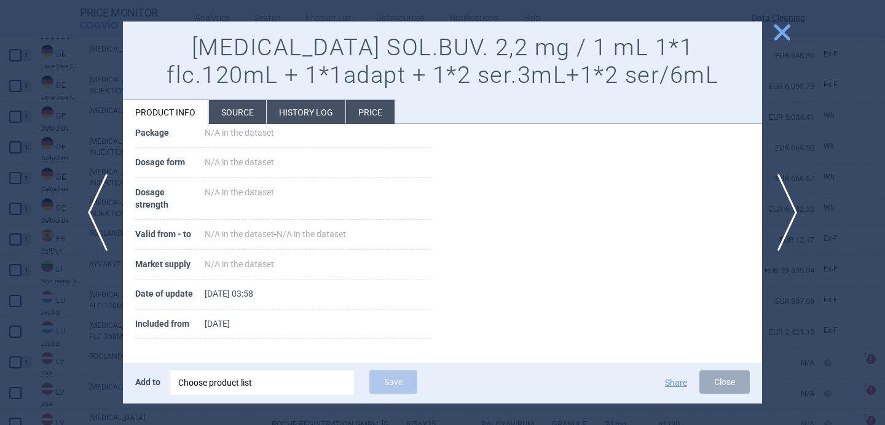
click at [247, 118] on li "Source" at bounding box center [237, 112] width 57 height 24
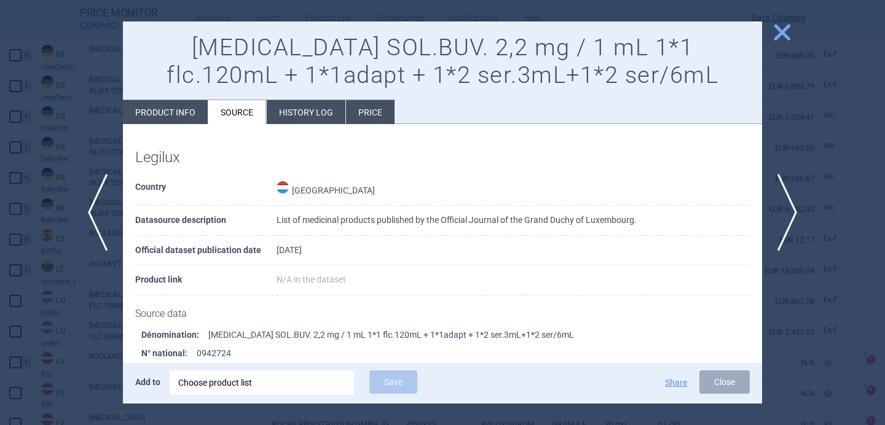
click at [286, 385] on div "Choose product list" at bounding box center [261, 383] width 167 height 25
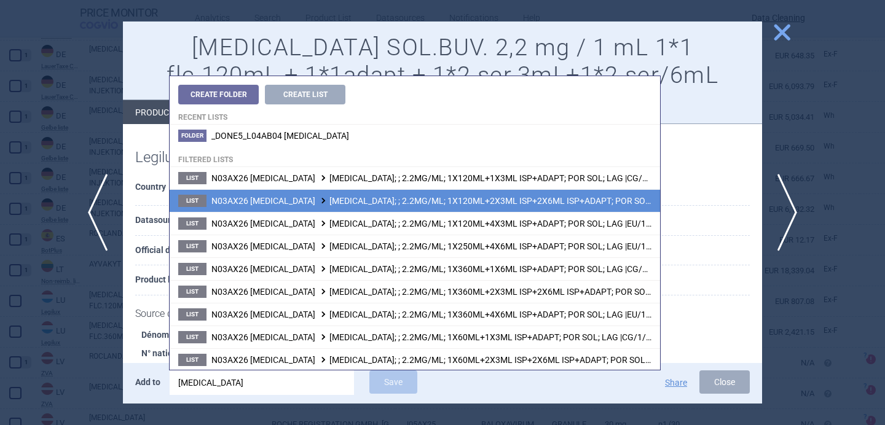
click at [390, 203] on span "N03AX26 FENFLURAMINE FINTEPLA; ; 2.2MG/ML; 1X120ML+2X3ML ISP+2X6ML ISP+ADAPT; P…" at bounding box center [482, 201] width 543 height 10
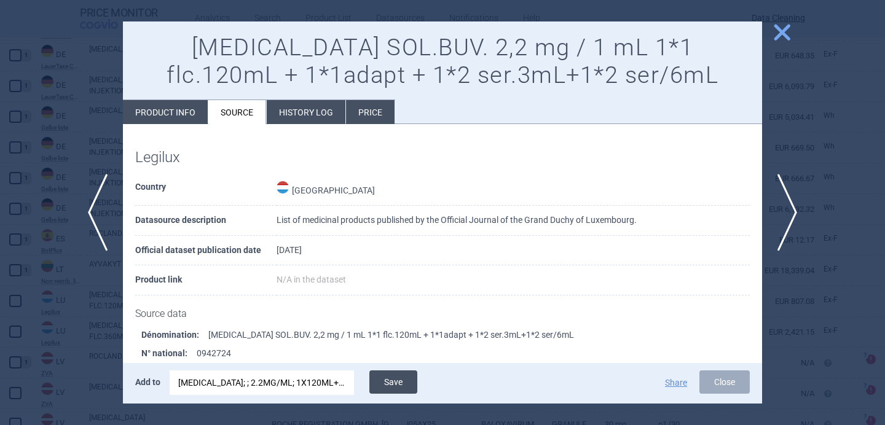
click at [395, 379] on button "Save" at bounding box center [393, 382] width 48 height 23
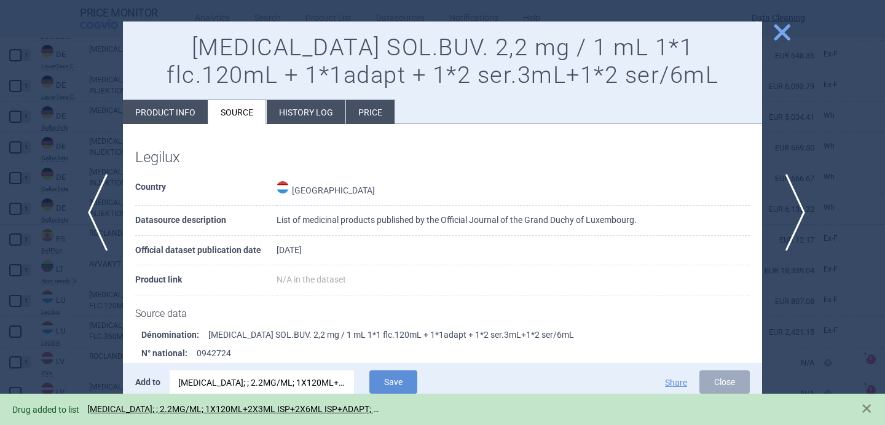
click at [799, 214] on span "next" at bounding box center [791, 212] width 28 height 77
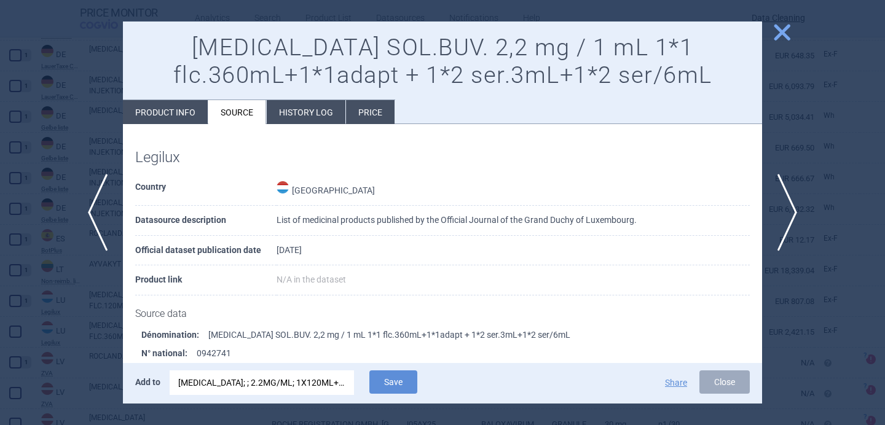
click at [288, 383] on div "FINTEPLA; ; 2.2MG/ML; 1X120ML+2X3ML ISP+2X6ML ISP+ADAPT; POR SOL; LAG |CG/1/20/…" at bounding box center [261, 383] width 167 height 25
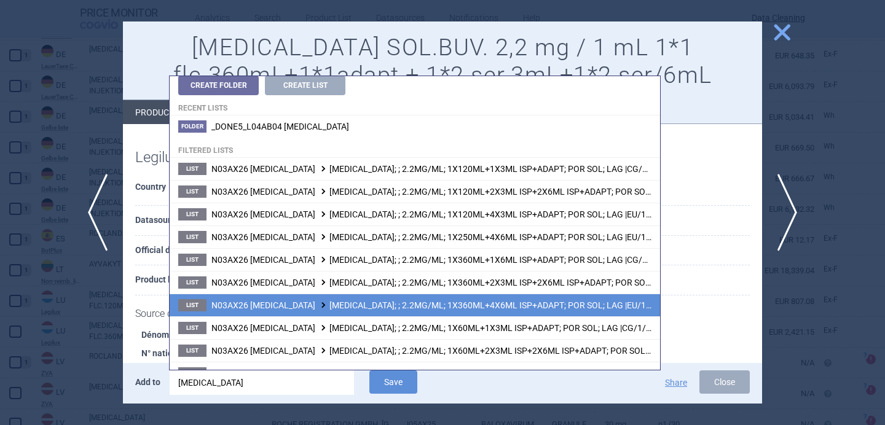
scroll to position [20, 0]
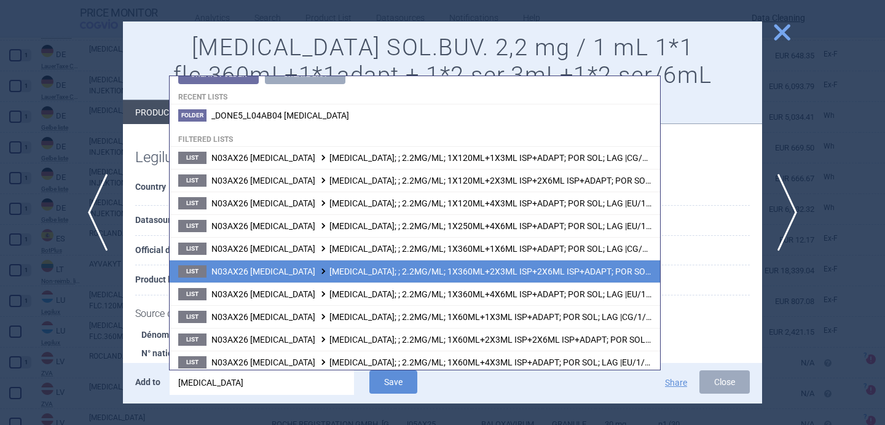
click at [352, 275] on span "N03AX26 FENFLURAMINE FINTEPLA; ; 2.2MG/ML; 1X360ML+2X3ML ISP+2X6ML ISP+ADAPT; P…" at bounding box center [482, 272] width 543 height 10
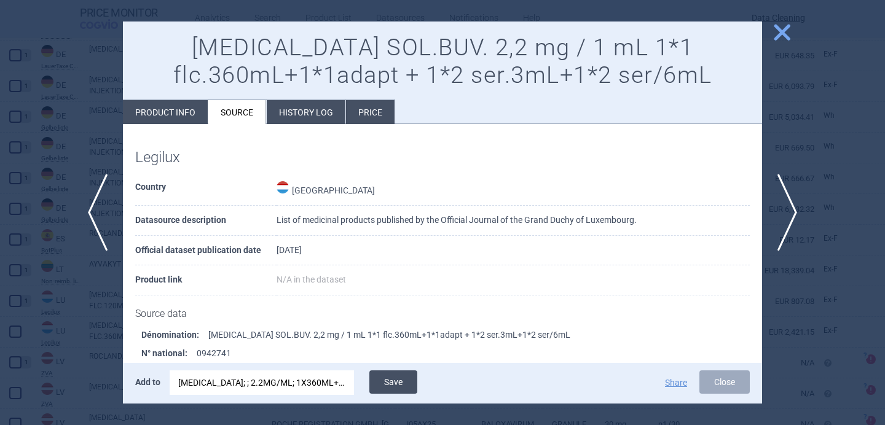
click at [392, 388] on button "Save" at bounding box center [393, 382] width 48 height 23
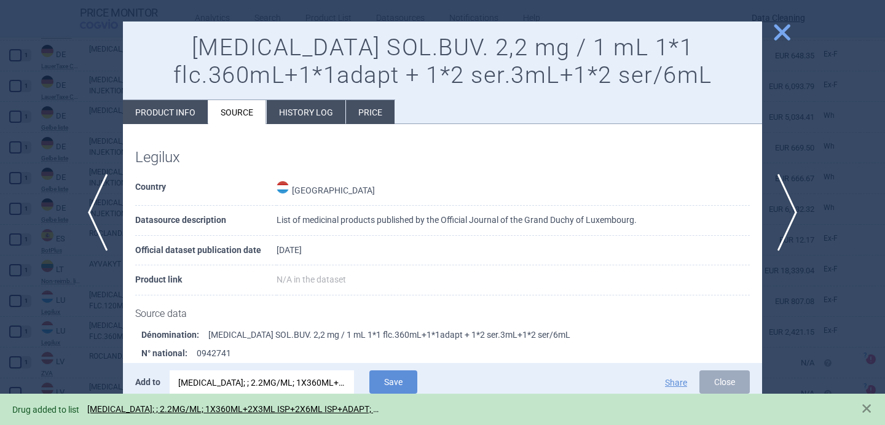
click at [58, 305] on div at bounding box center [442, 212] width 885 height 425
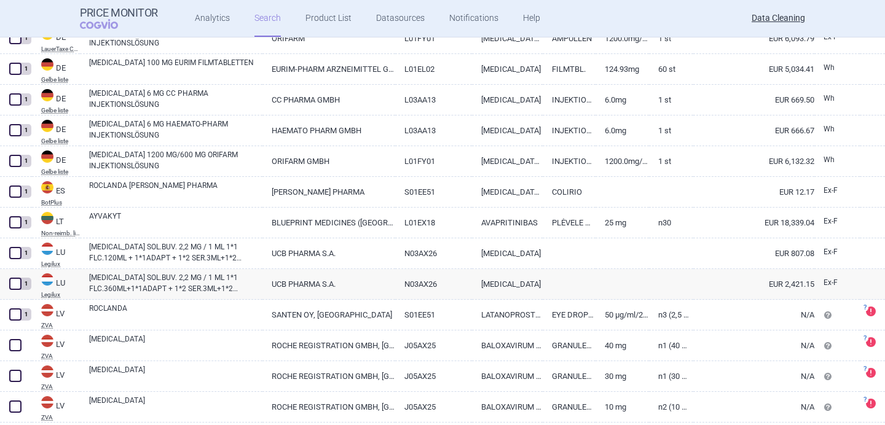
scroll to position [469, 0]
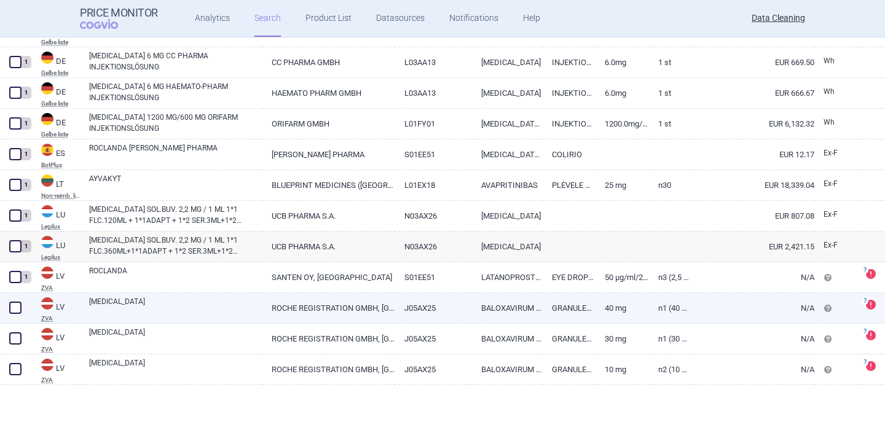
click at [95, 305] on link "[MEDICAL_DATA]" at bounding box center [175, 307] width 173 height 22
select select "EUR"
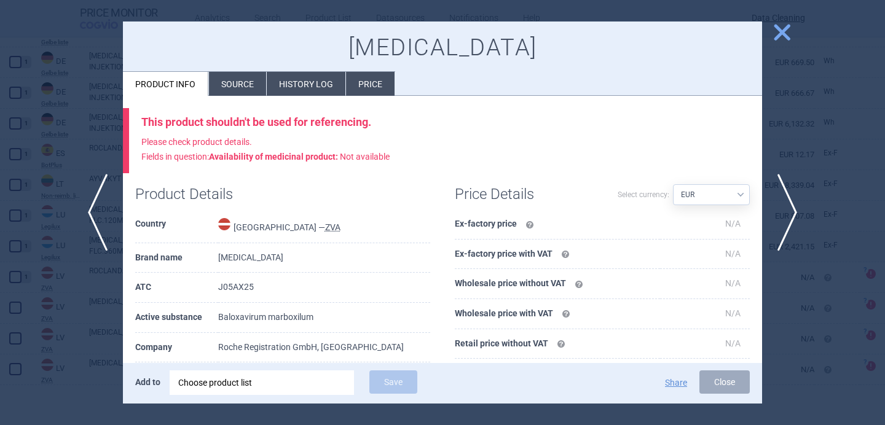
click at [184, 382] on div "Choose product list" at bounding box center [261, 383] width 167 height 25
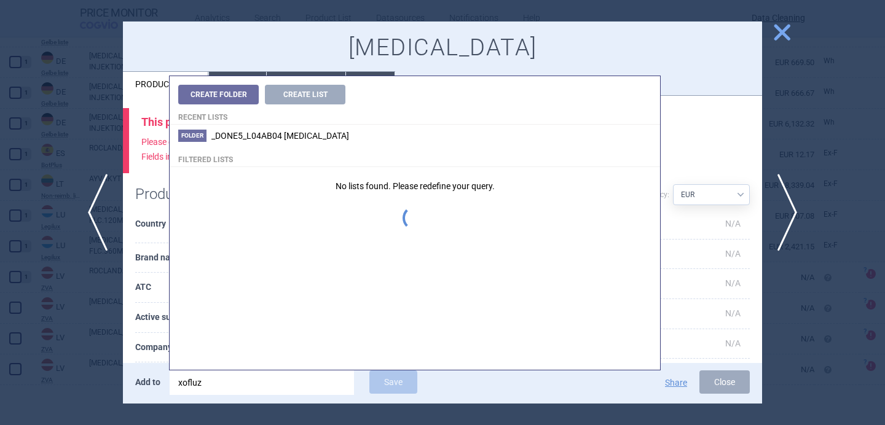
type input "xofluza"
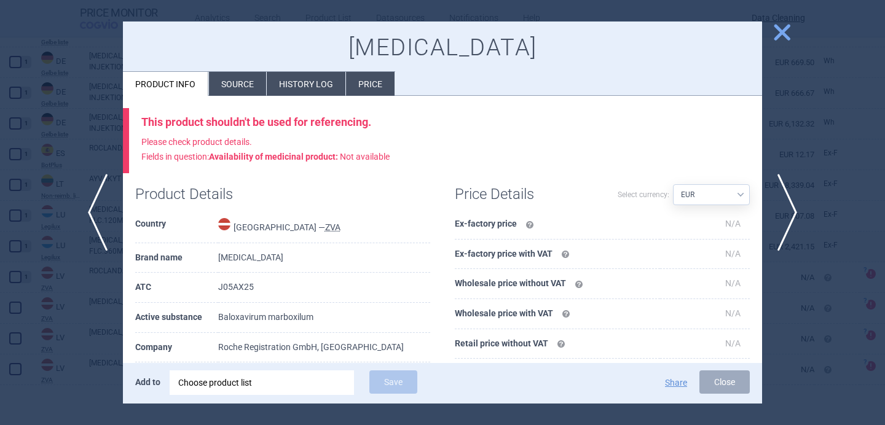
click at [71, 42] on div at bounding box center [442, 212] width 885 height 425
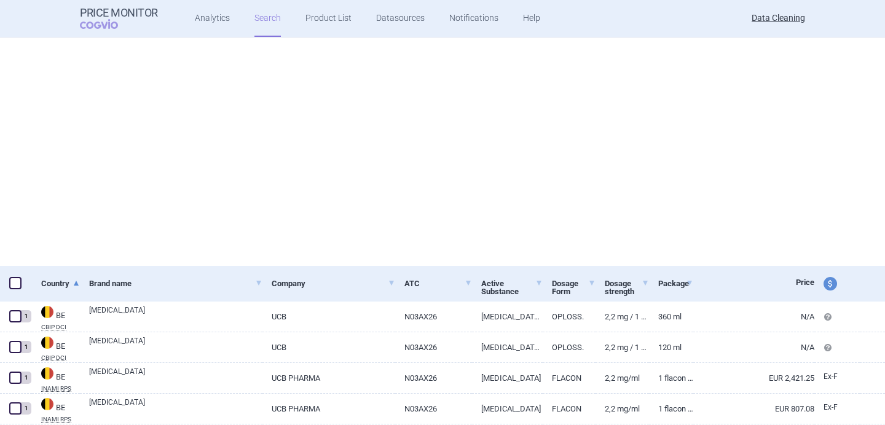
select select "brandName"
select select "newerThan"
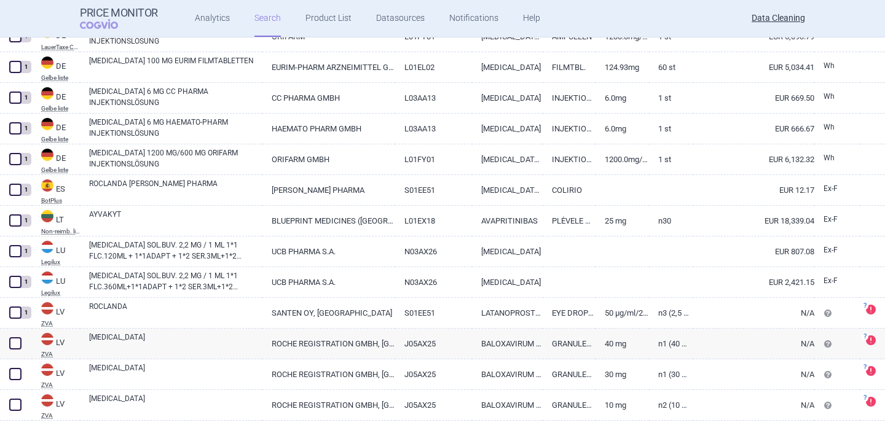
scroll to position [469, 0]
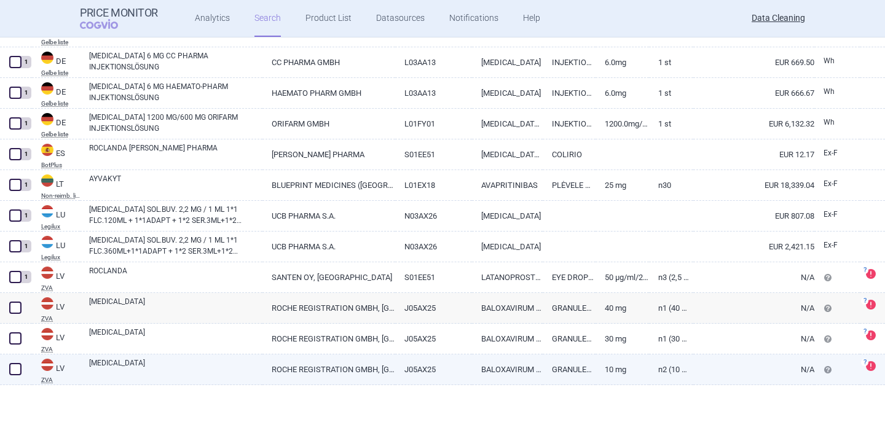
click at [149, 375] on link "[MEDICAL_DATA]" at bounding box center [175, 369] width 173 height 22
select select "EUR"
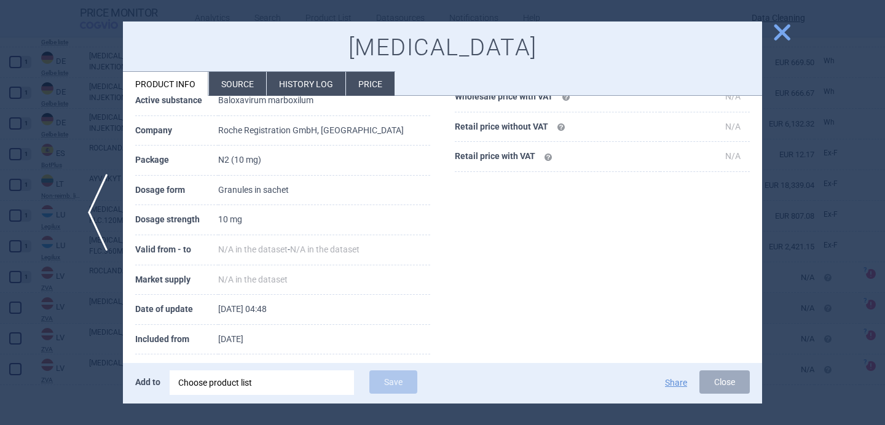
scroll to position [232, 0]
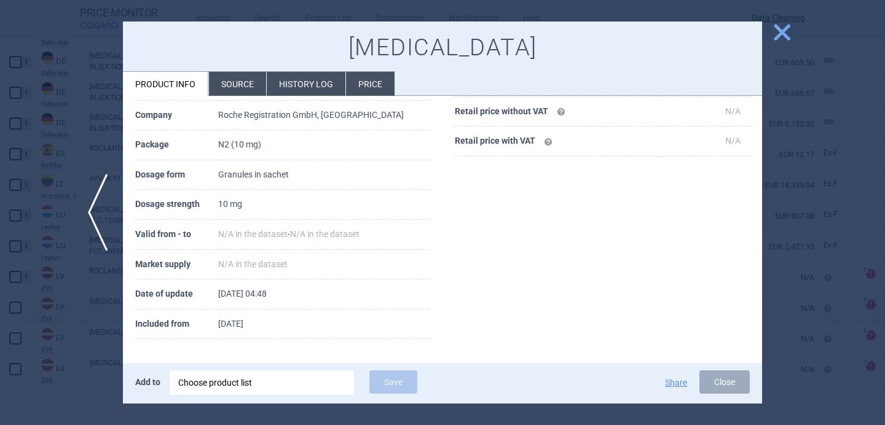
click at [256, 81] on li "Source" at bounding box center [237, 84] width 57 height 24
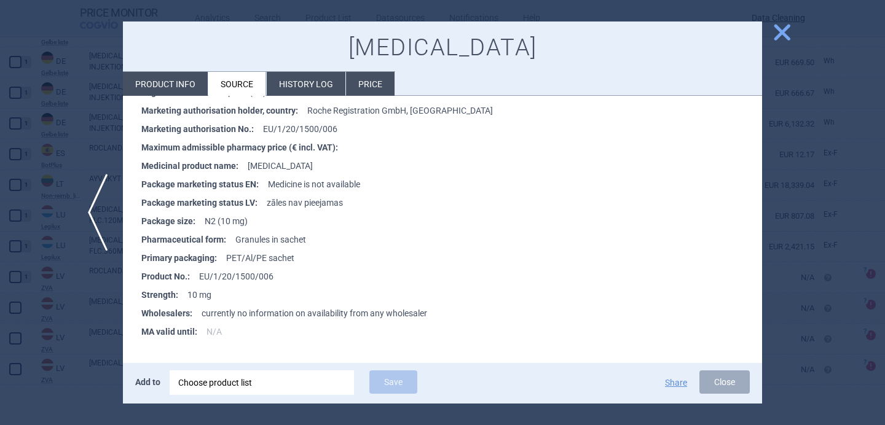
scroll to position [308, 0]
click at [68, 350] on div at bounding box center [442, 212] width 885 height 425
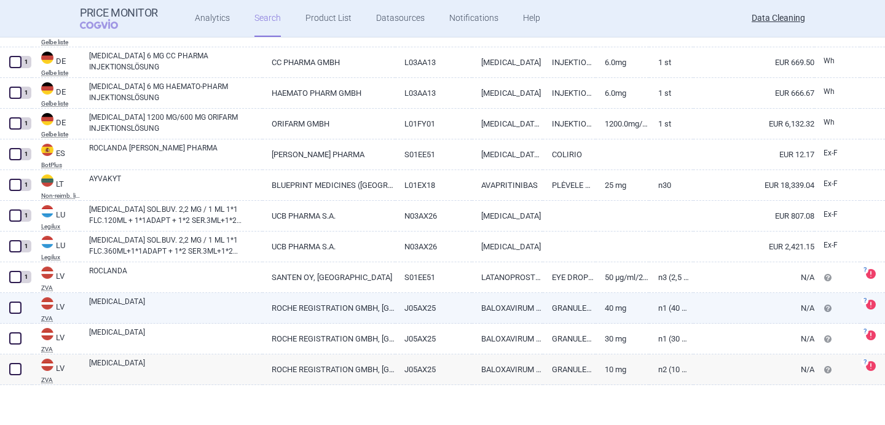
click at [172, 312] on link "[MEDICAL_DATA]" at bounding box center [175, 307] width 173 height 22
select select "EUR"
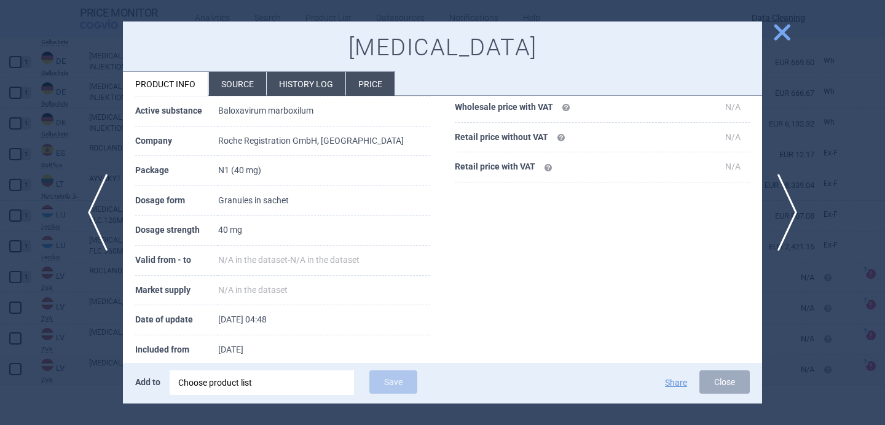
scroll to position [232, 0]
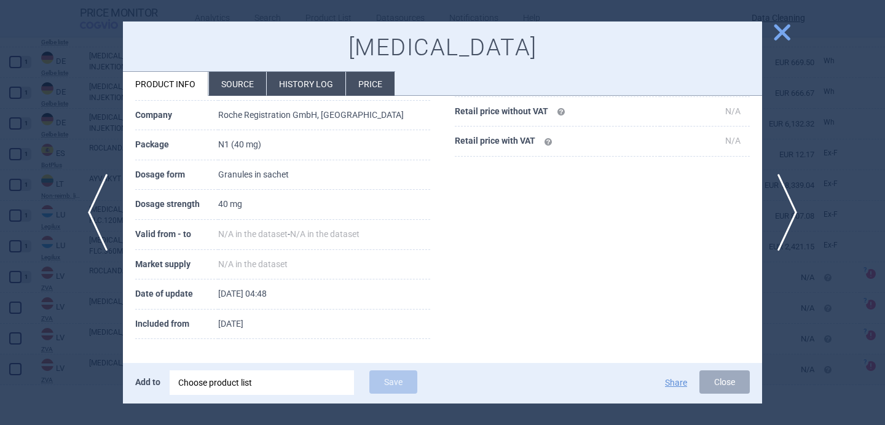
click at [82, 317] on div at bounding box center [442, 212] width 885 height 425
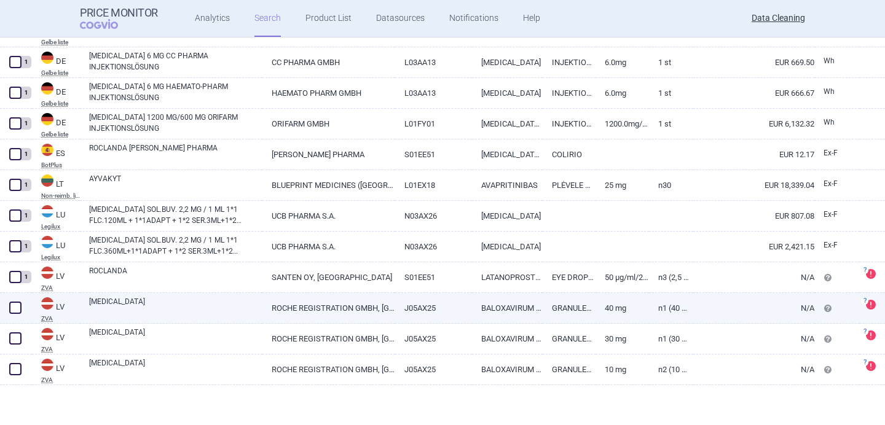
click at [124, 309] on link "[MEDICAL_DATA]" at bounding box center [175, 307] width 173 height 22
select select "EUR"
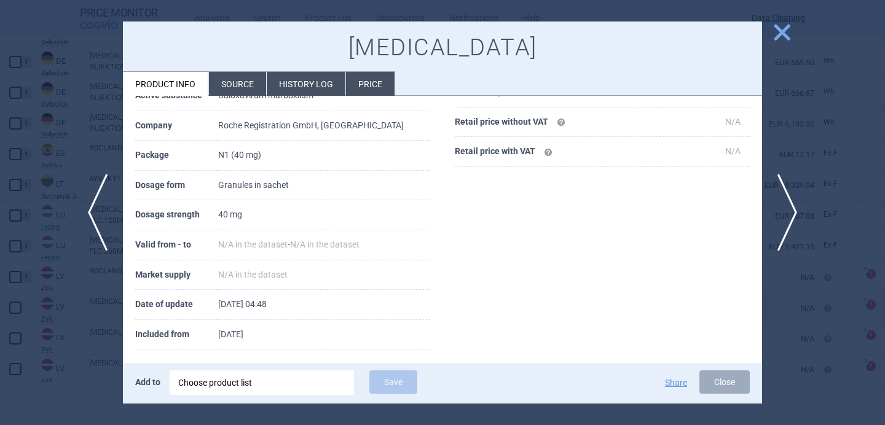
scroll to position [232, 0]
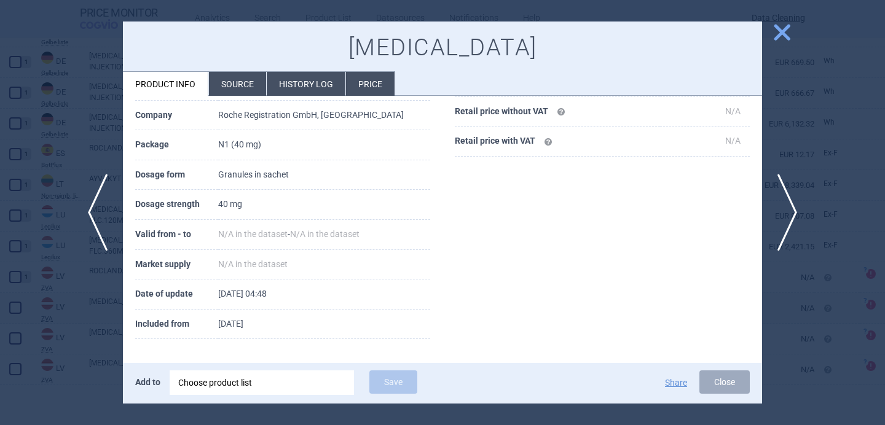
click at [246, 88] on li "Source" at bounding box center [237, 84] width 57 height 24
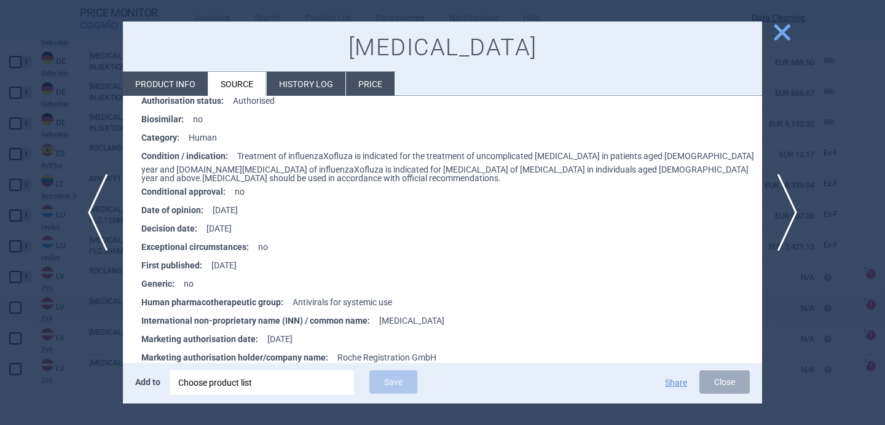
scroll to position [905, 0]
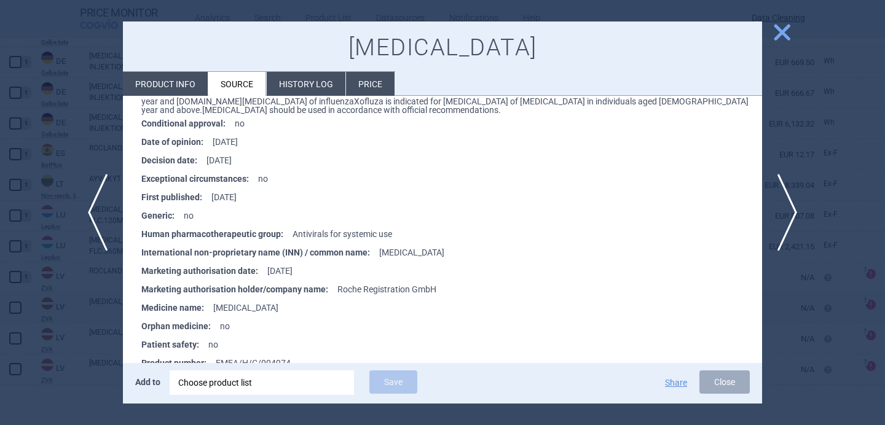
click at [209, 384] on div "Choose product list" at bounding box center [261, 383] width 167 height 25
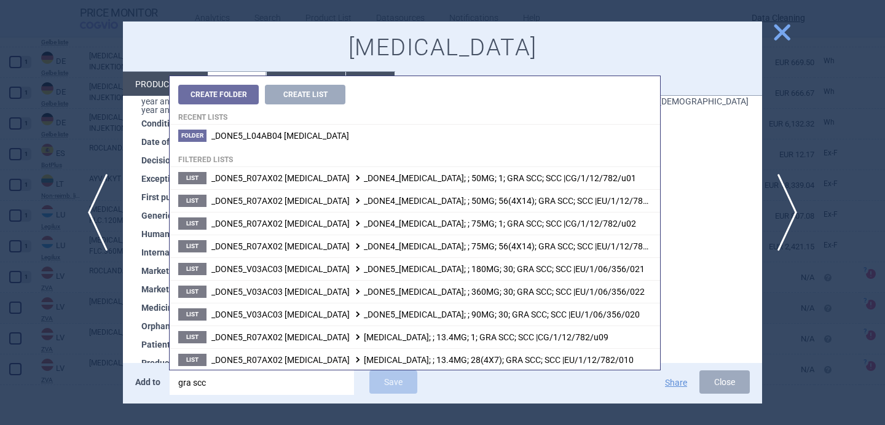
type input "gra scc"
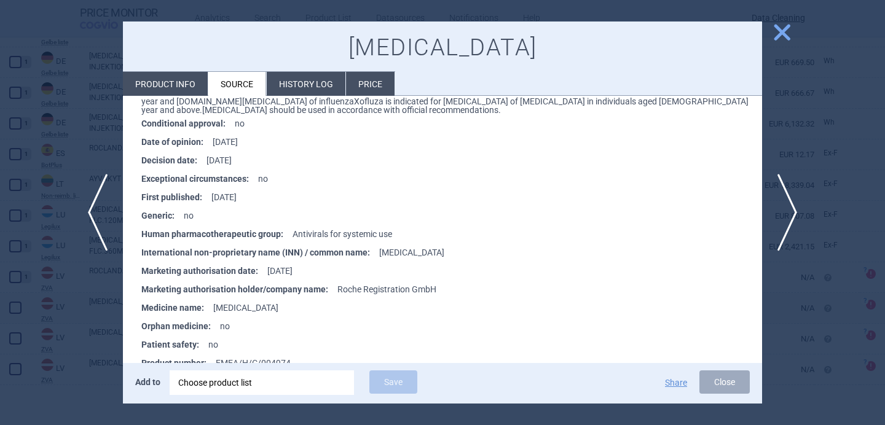
click at [139, 277] on ul "Accelerated assessment : no Active substance : Baloxavir marboxil Additional mo…" at bounding box center [448, 259] width 627 height 619
click at [102, 293] on div at bounding box center [442, 212] width 885 height 425
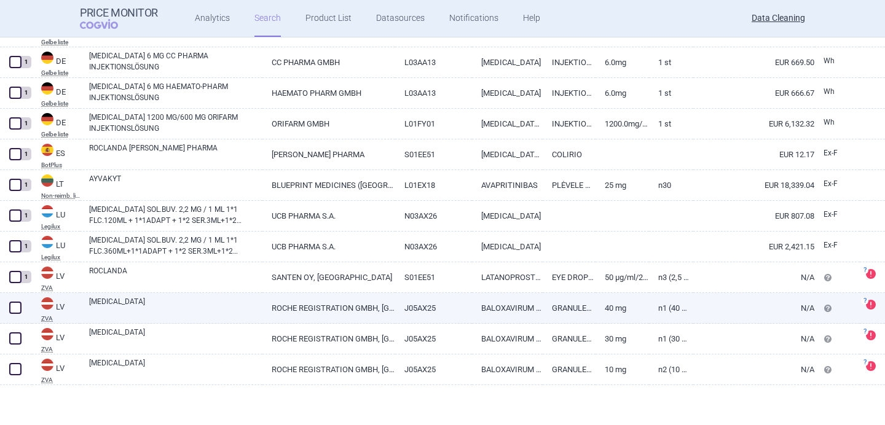
click at [195, 308] on link "[MEDICAL_DATA]" at bounding box center [175, 307] width 173 height 22
select select "EUR"
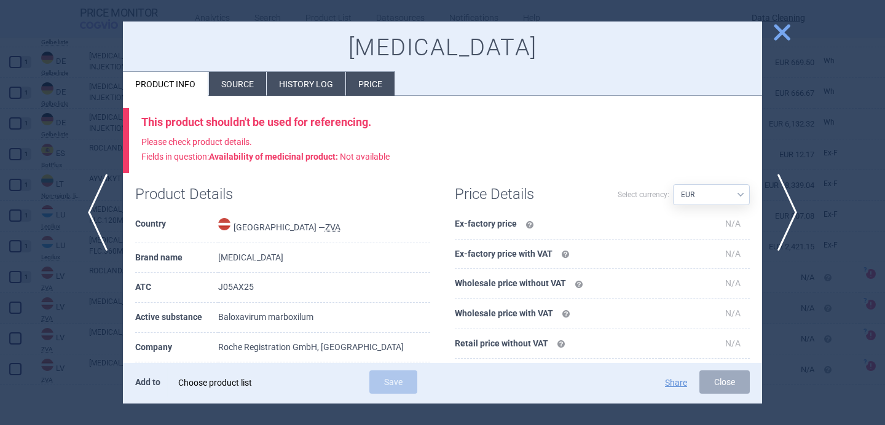
click at [257, 390] on div "Choose product list" at bounding box center [261, 383] width 167 height 25
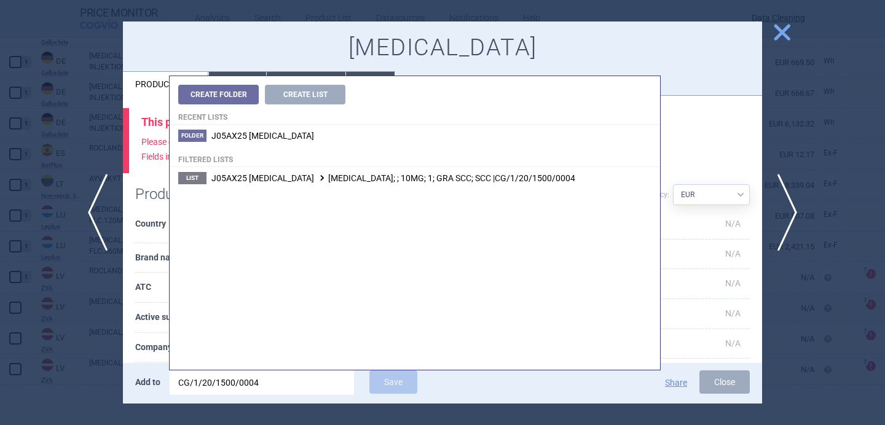
type input "CG/1/20/1500/000"
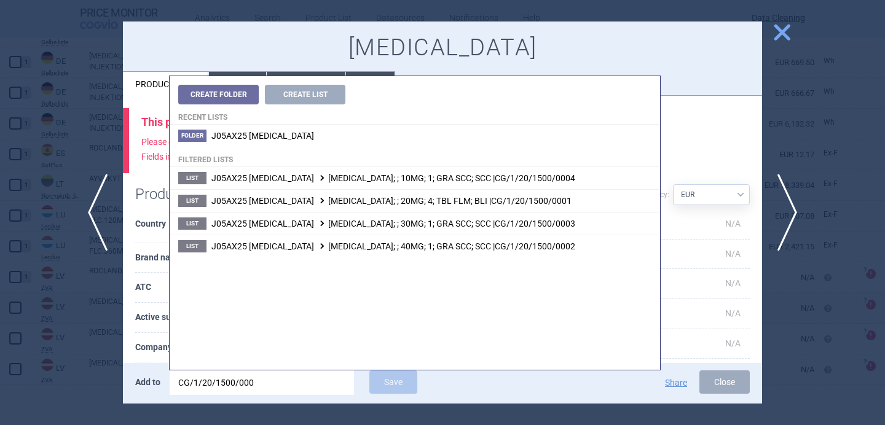
drag, startPoint x: 266, startPoint y: 388, endPoint x: 170, endPoint y: 388, distance: 95.9
click at [170, 388] on input "CG/1/20/1500/000" at bounding box center [262, 383] width 184 height 25
click at [70, 341] on div at bounding box center [442, 212] width 885 height 425
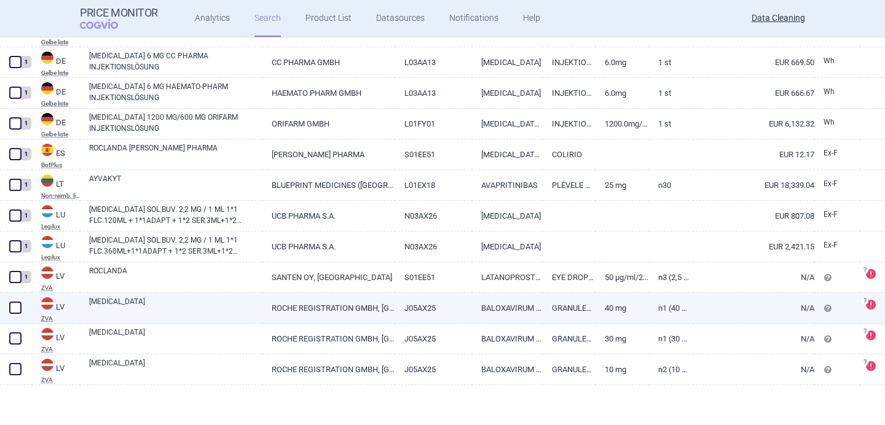
click at [138, 303] on link "[MEDICAL_DATA]" at bounding box center [175, 307] width 173 height 22
select select "EUR"
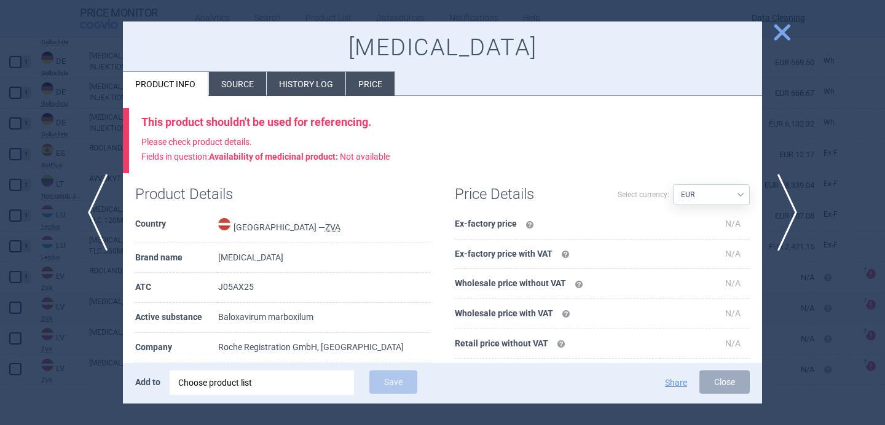
click at [225, 377] on div "Choose product list" at bounding box center [261, 383] width 167 height 25
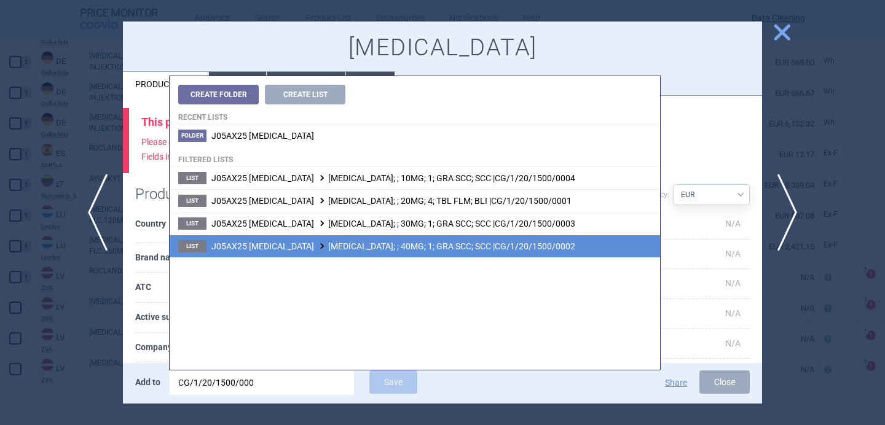
type input "CG/1/20/1500/000"
click at [364, 243] on span "J05AX25 BALOXAVIR MARBOXIL XOFLUZA; ; 40MG; 1; GRA SCC; SCC |CG/1/20/1500/0002" at bounding box center [393, 247] width 364 height 10
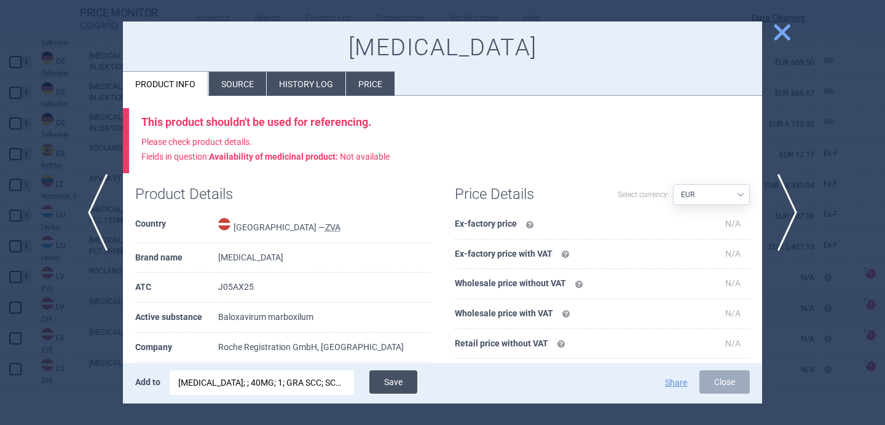
click at [407, 383] on button "Save" at bounding box center [393, 382] width 48 height 23
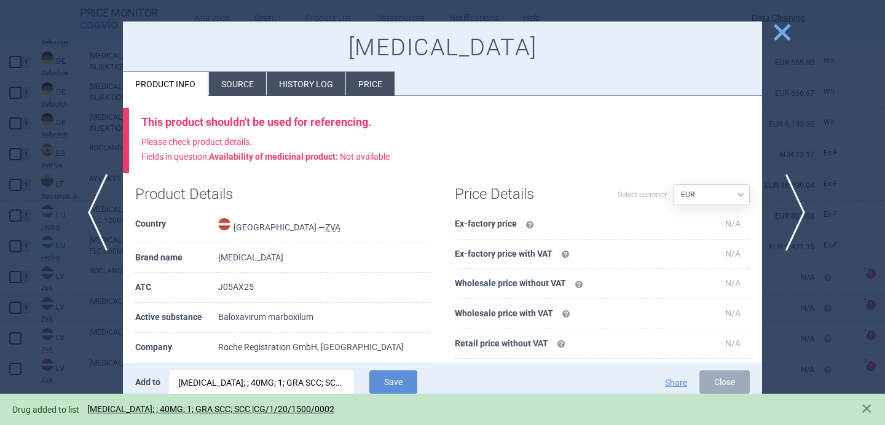
click at [794, 208] on span "next" at bounding box center [791, 212] width 28 height 77
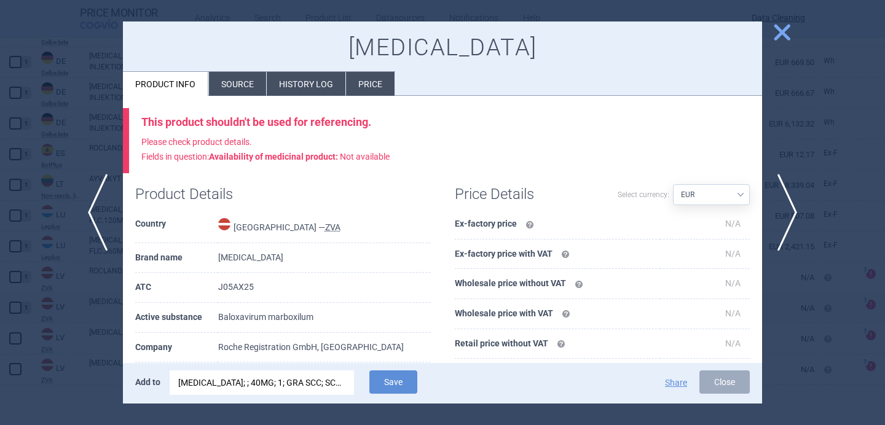
scroll to position [78, 0]
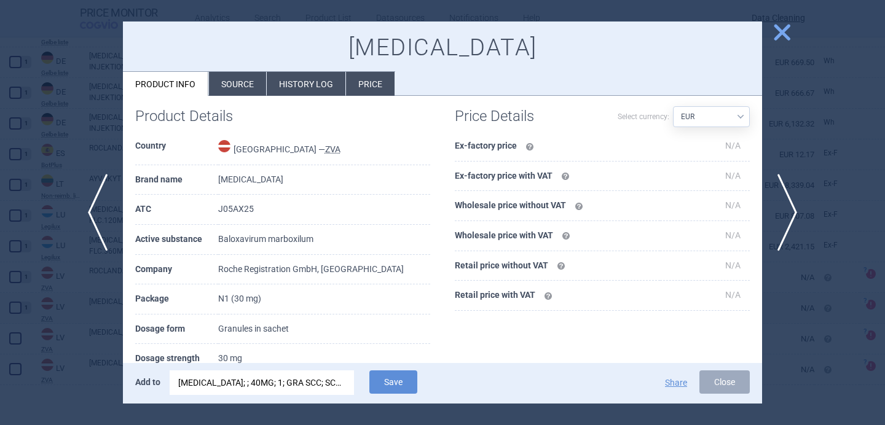
click at [269, 377] on div "[MEDICAL_DATA]; ; 40MG; 1; GRA SCC; SCC |CG/1/20/1500/0002" at bounding box center [261, 383] width 167 height 25
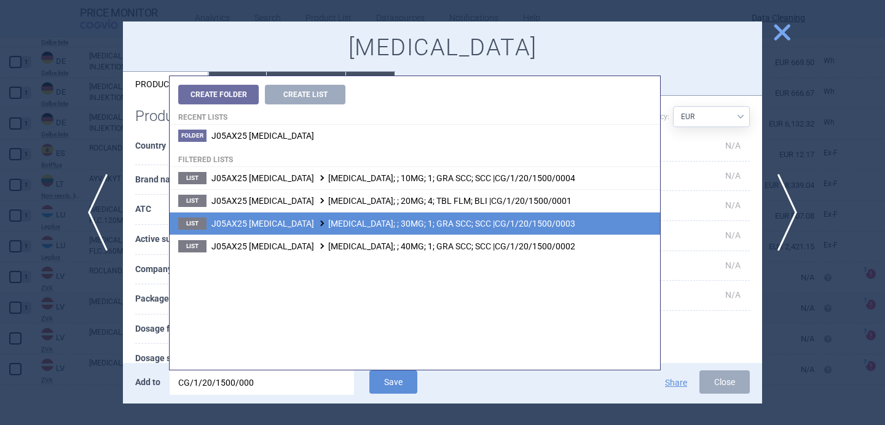
click at [372, 224] on span "J05AX25 BALOXAVIR MARBOXIL XOFLUZA; ; 30MG; 1; GRA SCC; SCC |CG/1/20/1500/0003" at bounding box center [393, 224] width 364 height 10
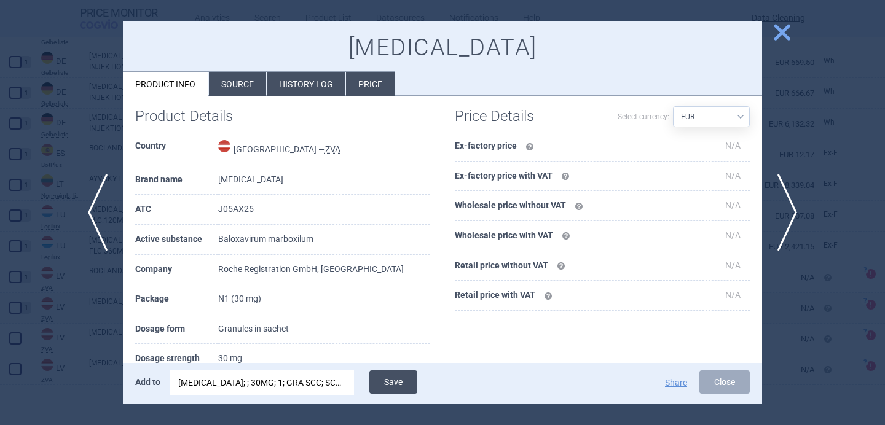
click at [389, 382] on button "Save" at bounding box center [393, 382] width 48 height 23
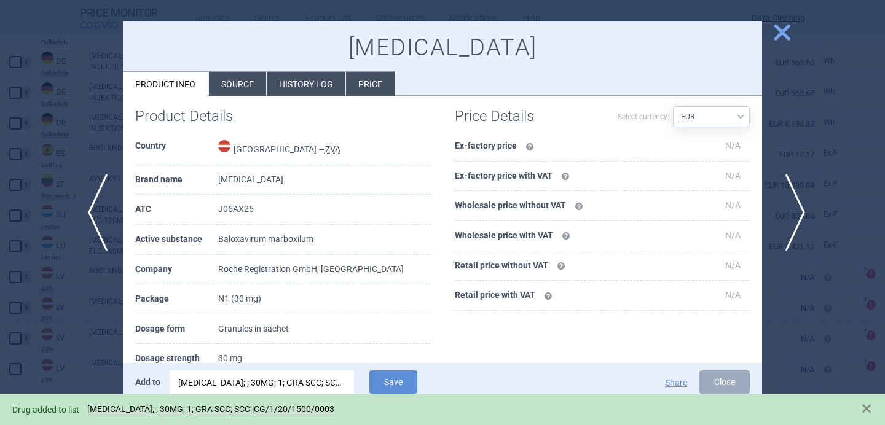
click at [788, 195] on span "next" at bounding box center [791, 212] width 28 height 77
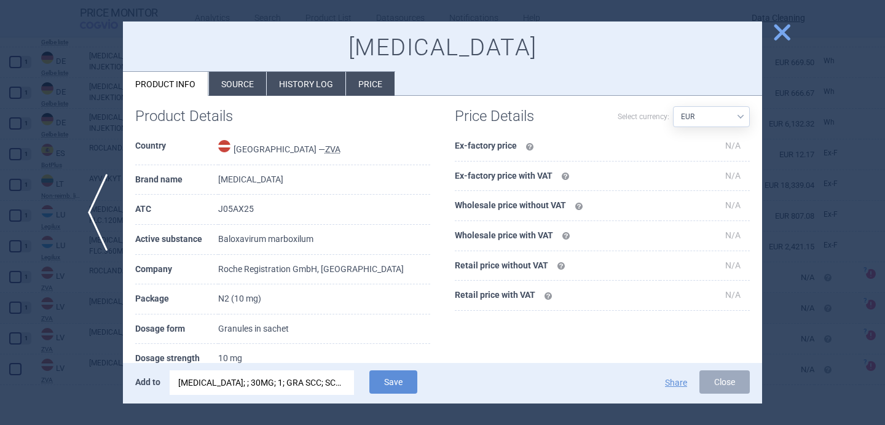
click at [302, 385] on div "[MEDICAL_DATA]; ; 30MG; 1; GRA SCC; SCC |CG/1/20/1500/0003" at bounding box center [261, 383] width 167 height 25
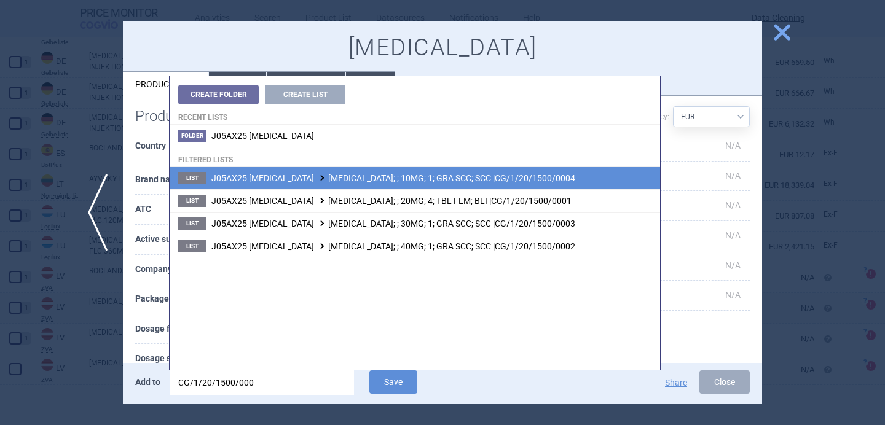
click at [393, 181] on span "J05AX25 BALOXAVIR MARBOXIL XOFLUZA; ; 10MG; 1; GRA SCC; SCC |CG/1/20/1500/0004" at bounding box center [393, 178] width 364 height 10
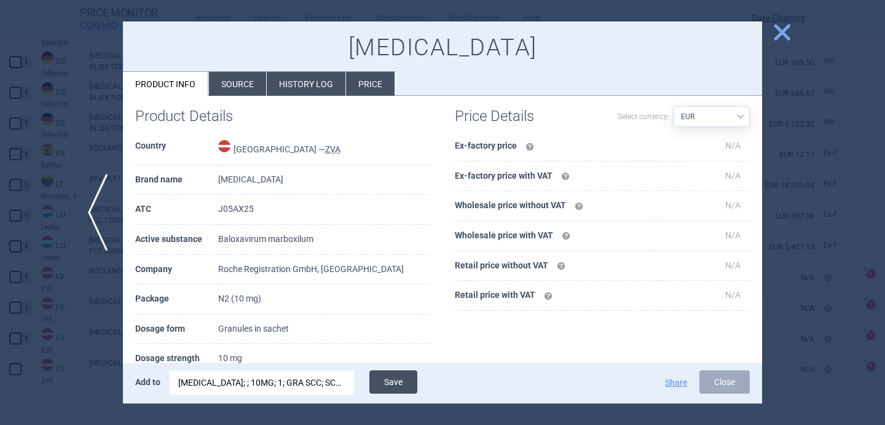
click at [400, 387] on button "Save" at bounding box center [393, 382] width 48 height 23
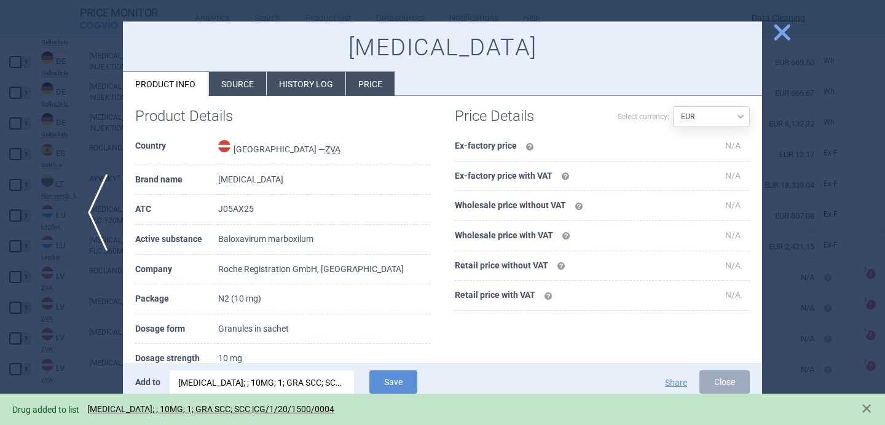
click at [62, 333] on div at bounding box center [442, 212] width 885 height 425
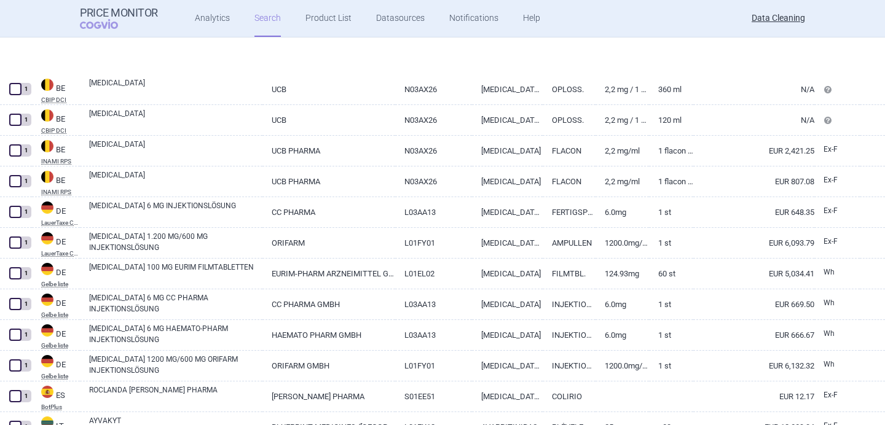
select select "brandName"
select select "newerThan"
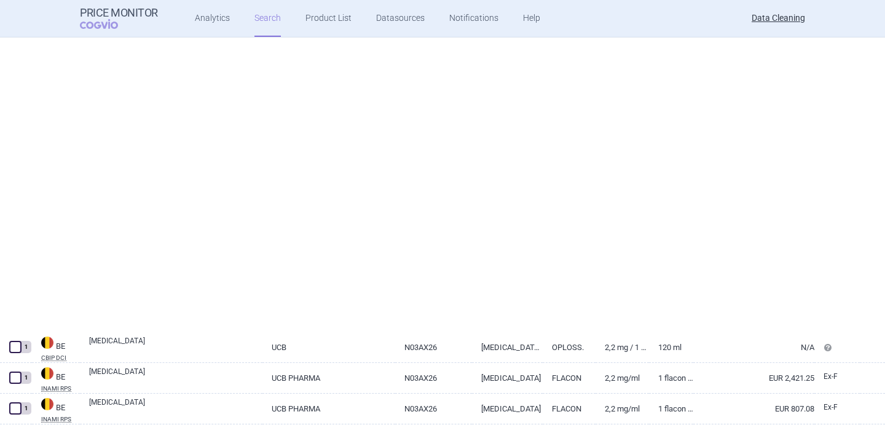
select select "brandName"
select select "newerThan"
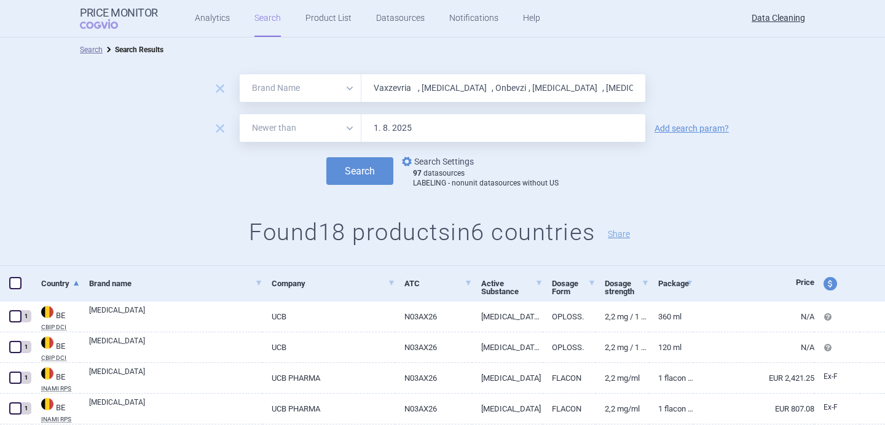
click at [434, 161] on link "options Search Settings" at bounding box center [436, 161] width 74 height 15
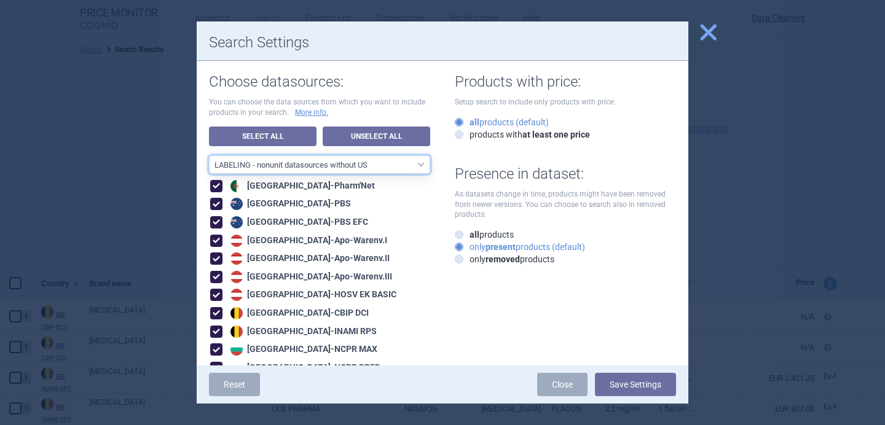
click at [380, 165] on select "All data sources LABELING - unit datasources without US LABELING - nonunit data…" at bounding box center [319, 164] width 221 height 18
select select "8989dc10-0f59-46fa-8fa1-2d950f31f8cb"
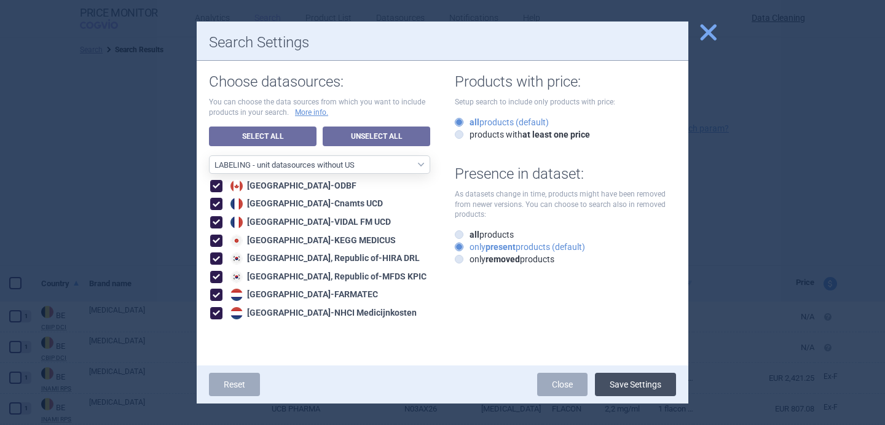
click at [624, 380] on button "Save Settings" at bounding box center [635, 384] width 81 height 23
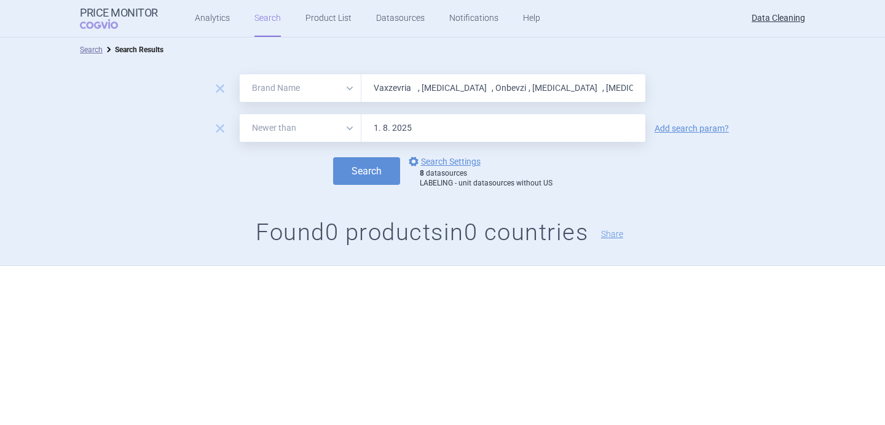
click at [428, 100] on input "Vaxzevria , Enhertu , Onbevzi , Elzonris , Xofluza , Roclanda , Phesgo , Fintep…" at bounding box center [503, 88] width 284 height 28
paste input "Budesonid , Budezonid , Zovirax , BOOSTRIX , BOOSTRIX , BOOSTRIX , SPIRIVA , MO…"
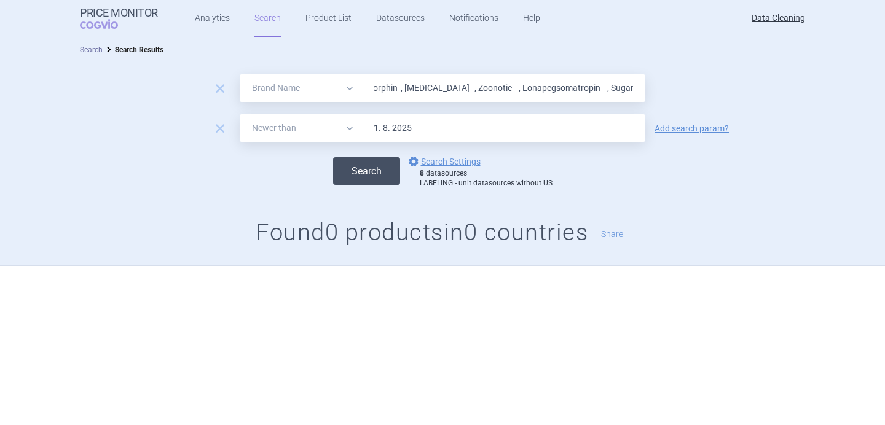
type input "Budesonid , Budezonid , Zovirax , BOOSTRIX , BOOSTRIX , BOOSTRIX , SPIRIVA , MO…"
click at [378, 168] on button "Search" at bounding box center [366, 171] width 67 height 28
click at [441, 162] on link "options Search Settings" at bounding box center [443, 161] width 74 height 15
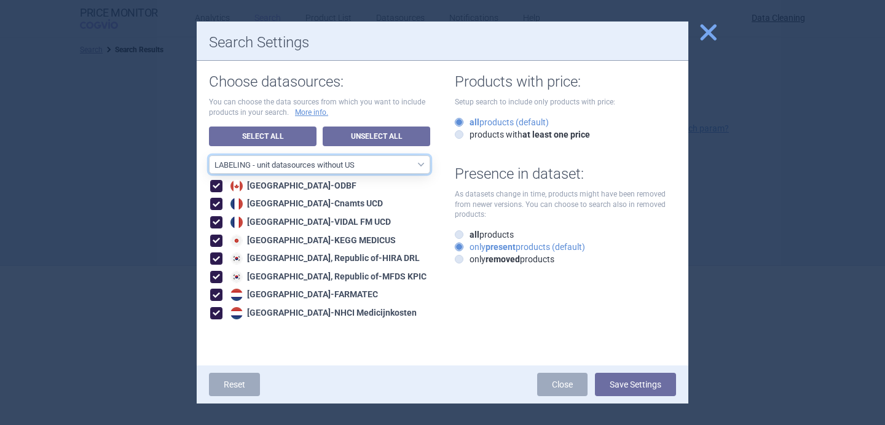
click at [412, 160] on select "All data sources LABELING - unit datasources without US LABELING - nonunit data…" at bounding box center [319, 164] width 221 height 18
select select "194b0200-cf1c-4e35-97df-3b55a106476a"
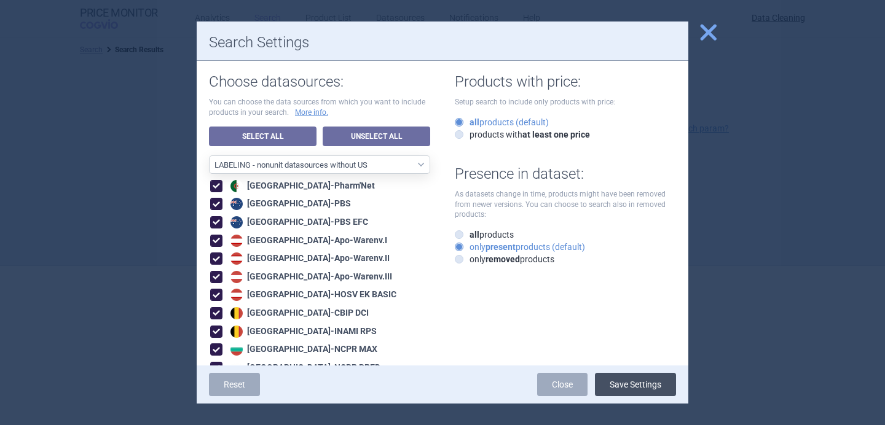
click at [641, 390] on button "Save Settings" at bounding box center [635, 384] width 81 height 23
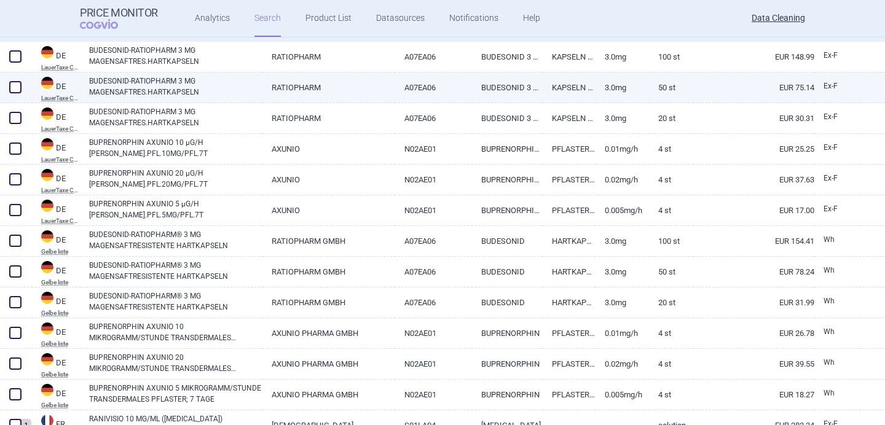
scroll to position [269, 0]
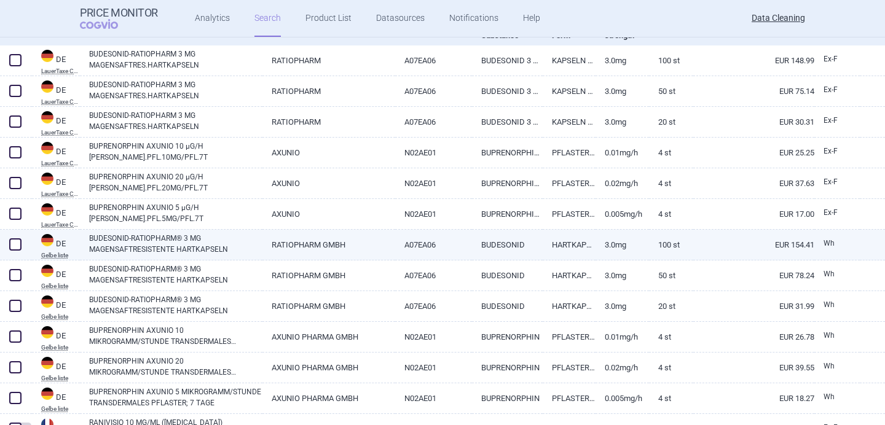
select select "brandName"
select select "newerThan"
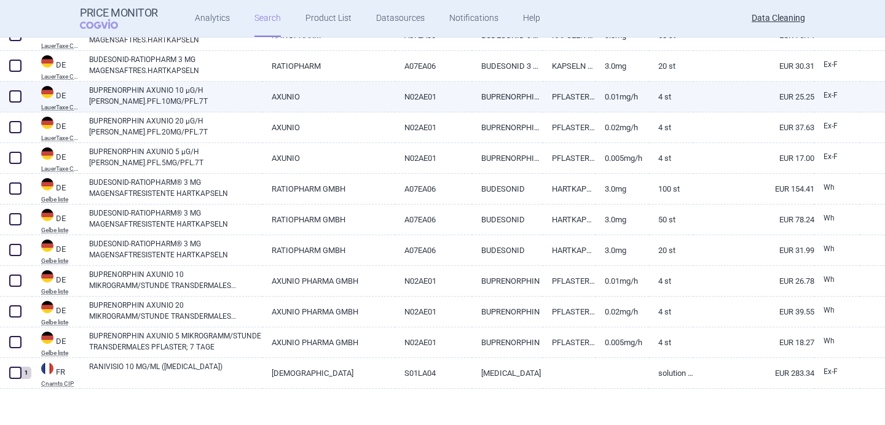
scroll to position [316, 0]
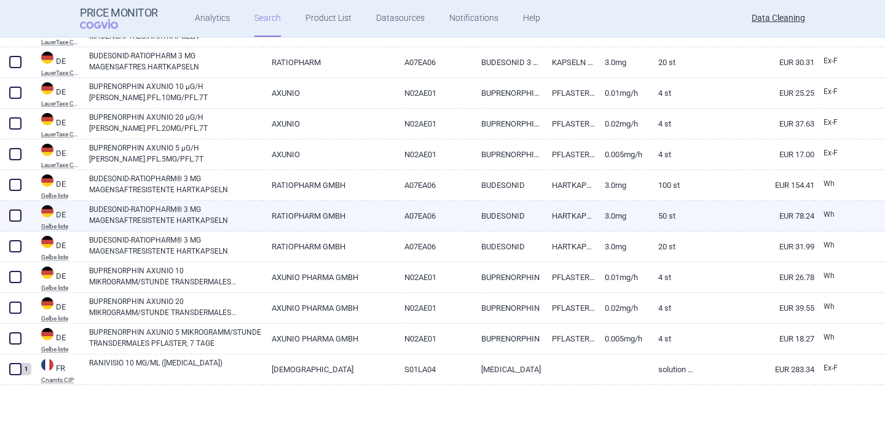
select select "brandName"
select select "newerThan"
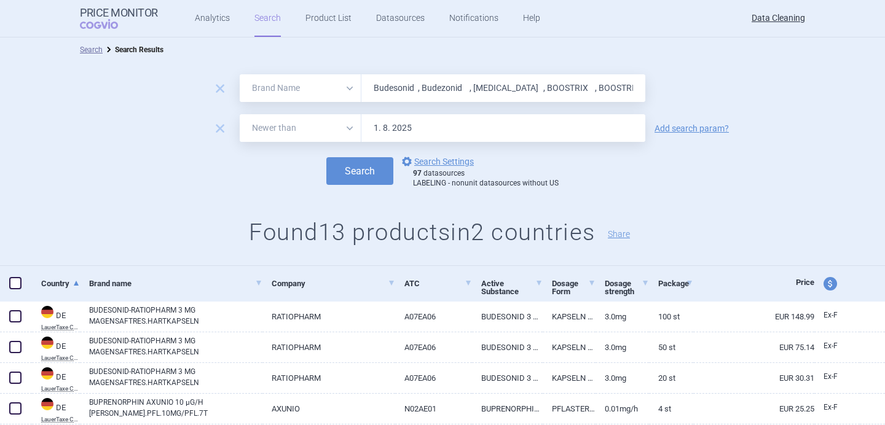
click at [396, 88] on input "Budesonid , Budezonid , Zovirax , BOOSTRIX , BOOSTRIX , BOOSTRIX , SPIRIVA , MO…" at bounding box center [503, 88] width 284 height 28
paste input "Tremelimumab , Teriparatide , VidPrevtyn , Melatonin , Celdoxome , Lutetium , T…"
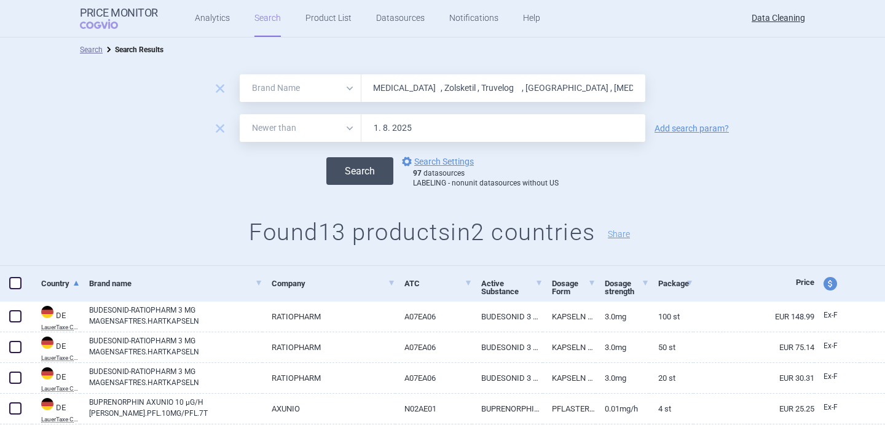
type input "Tremelimumab , Teriparatide , VidPrevtyn , Melatonin , Celdoxome , Lutetium , T…"
click at [374, 170] on button "Search" at bounding box center [359, 171] width 67 height 28
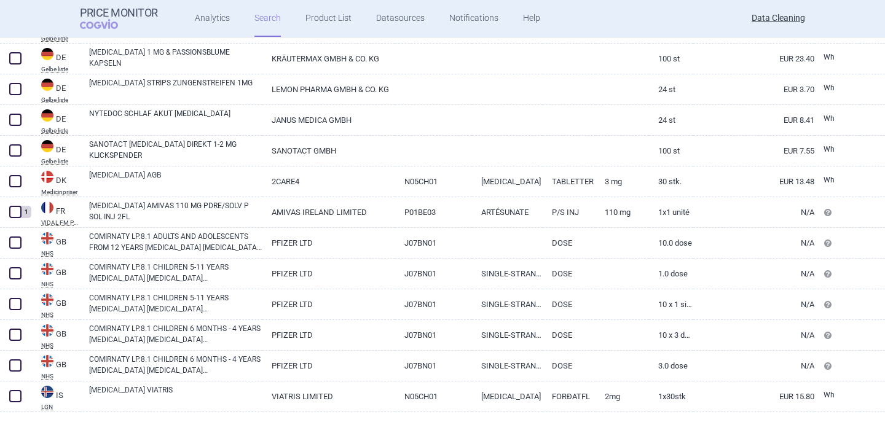
scroll to position [592, 0]
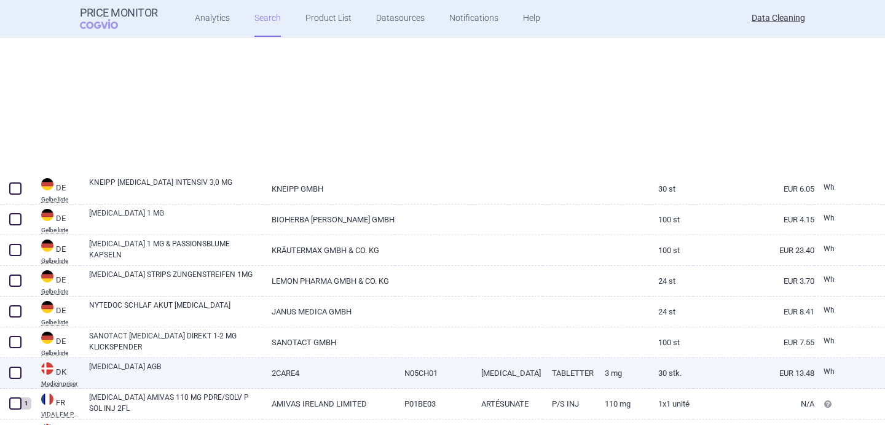
select select "brandName"
select select "newerThan"
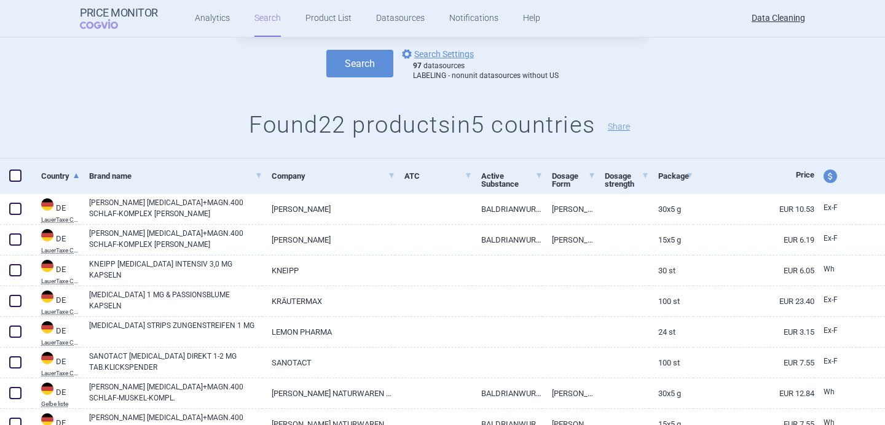
scroll to position [0, 0]
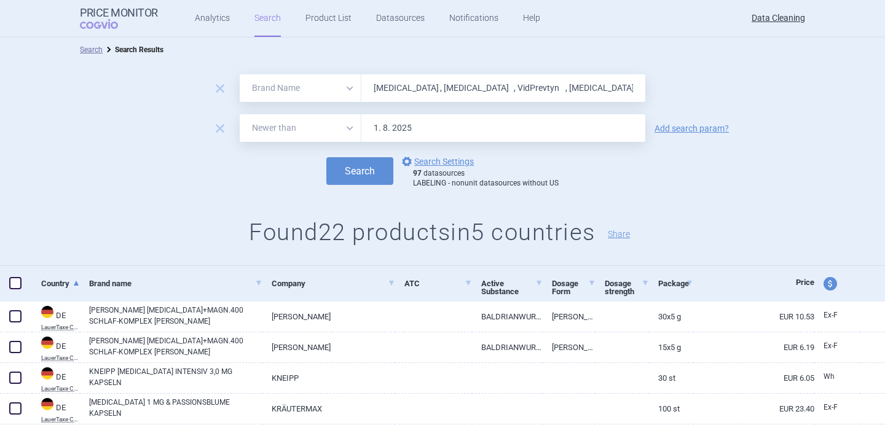
click at [409, 92] on input "Tremelimumab , Teriparatide , VidPrevtyn , Melatonin , Celdoxome , Lutetium , T…" at bounding box center [503, 88] width 284 height 28
paste input "COVID , Heplisav , COVID , COVID , Trixeo , Arikayc , Exparel , Obiltoxaximab"
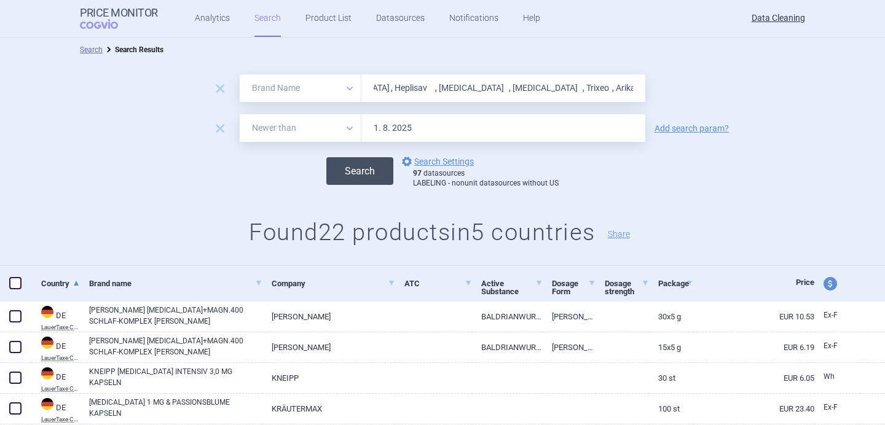
type input "COVID , Heplisav , COVID , COVID , Trixeo , Arikayc , Exparel , Obiltoxaximab ,"
click at [371, 169] on button "Search" at bounding box center [359, 171] width 67 height 28
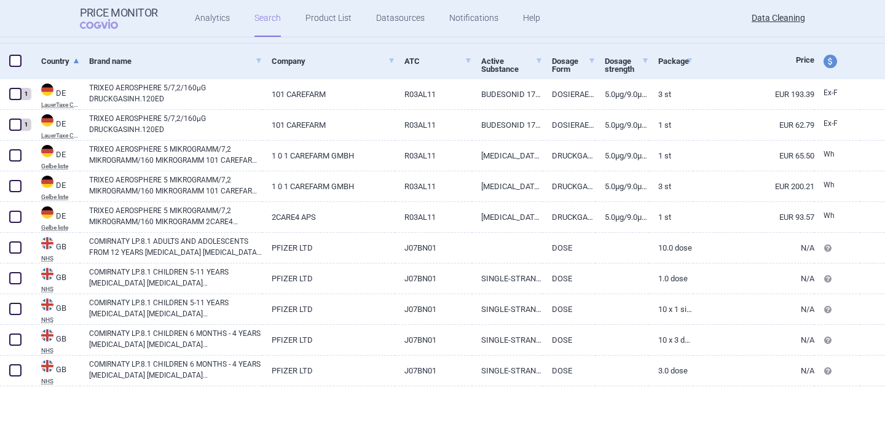
scroll to position [224, 0]
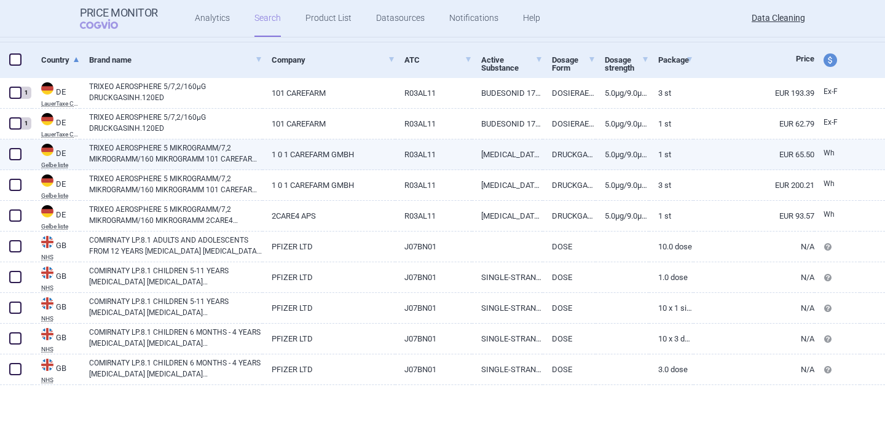
click at [141, 155] on link "TRIXEO AEROSPHERE 5 MIKROGRAMM/7,2 MIKROGRAMM/160 MIKROGRAMM 101 CAREFARM DRUCK…" at bounding box center [175, 154] width 173 height 22
select select "EUR"
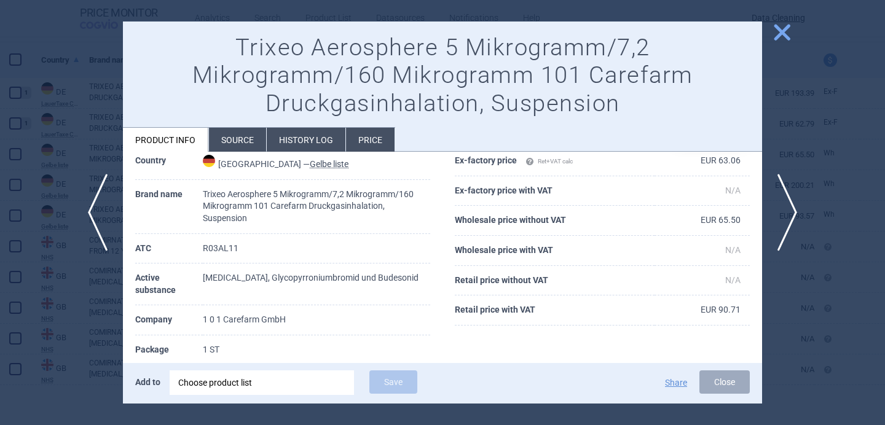
scroll to position [55, 0]
click at [229, 378] on div "Choose product list" at bounding box center [261, 383] width 167 height 25
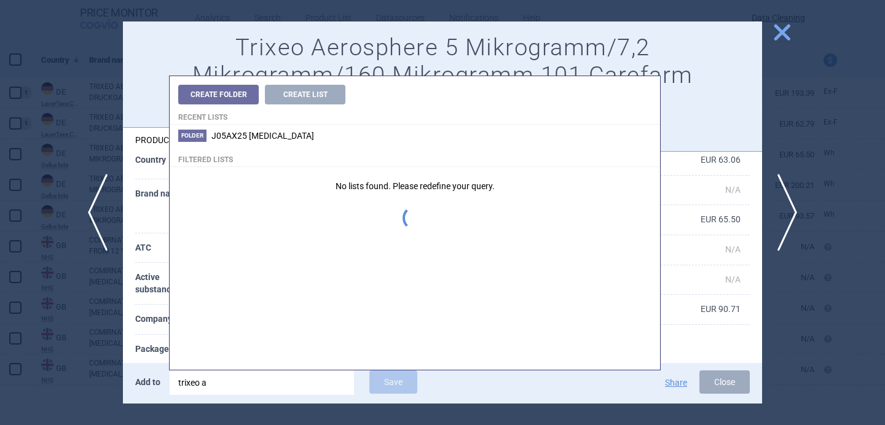
type input "trixeo ae"
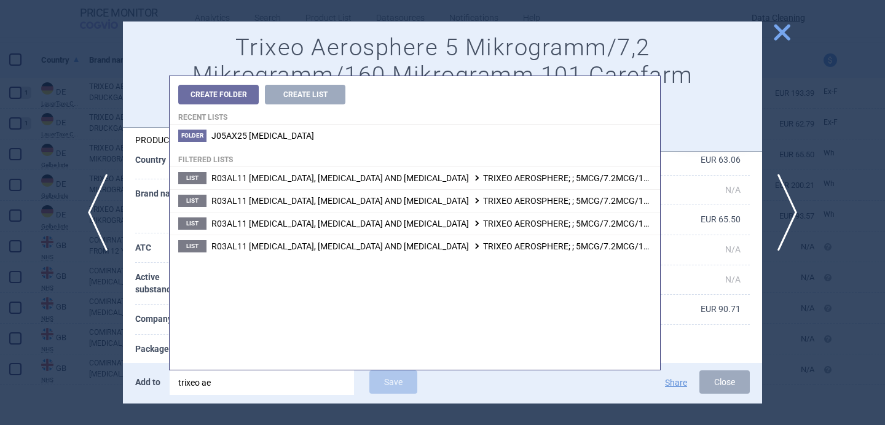
click at [146, 299] on th "Active substance" at bounding box center [169, 284] width 68 height 42
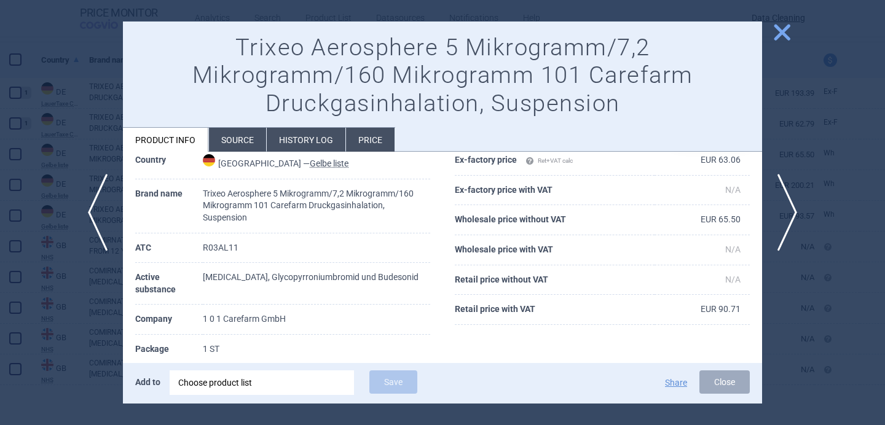
click at [272, 385] on div "Choose product list" at bounding box center [261, 383] width 167 height 25
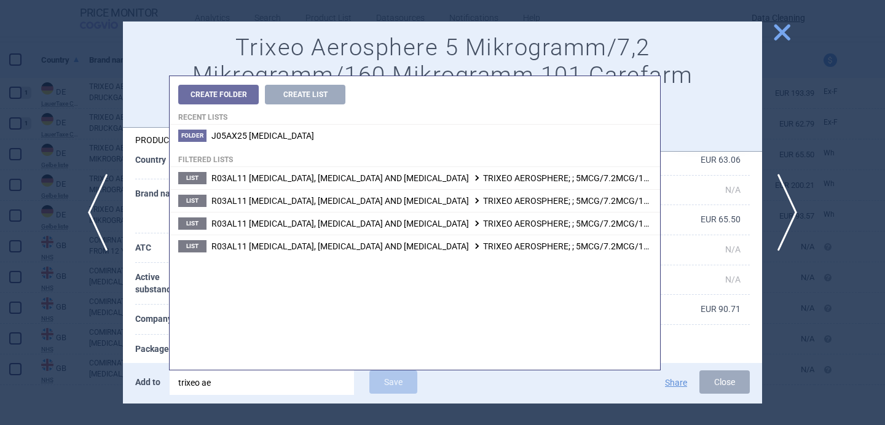
click at [157, 345] on th "Package" at bounding box center [169, 350] width 68 height 30
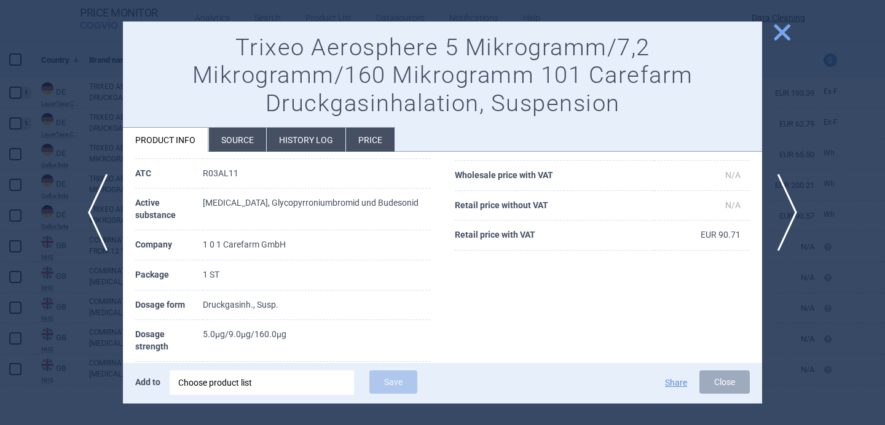
scroll to position [130, 0]
click at [238, 144] on li "Source" at bounding box center [237, 140] width 57 height 24
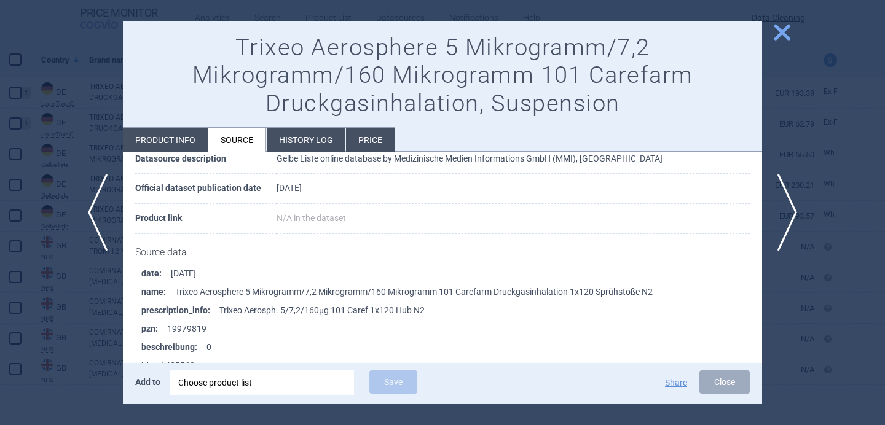
scroll to position [99, 0]
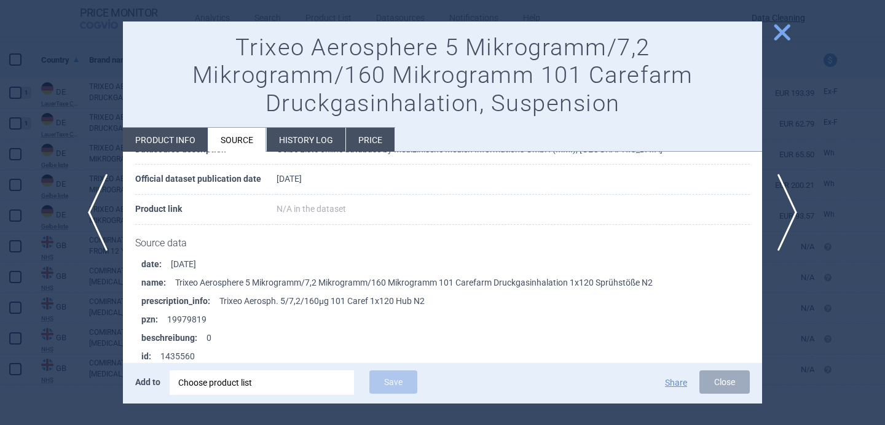
click at [294, 379] on div "Choose product list" at bounding box center [261, 383] width 167 height 25
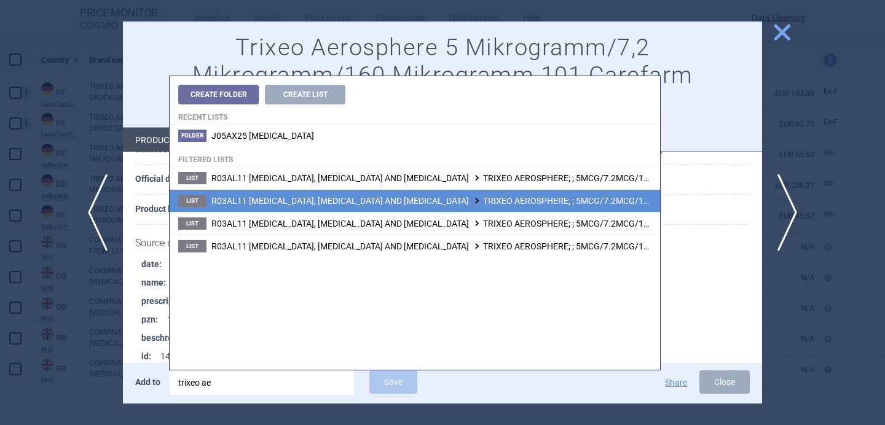
click at [415, 205] on span "R03AL11 FORMOTEROL, GLYCOPYRRONIUM BROMIDE AND BUDESONIDE TRIXEO AEROSPHERE; ; …" at bounding box center [582, 201] width 742 height 10
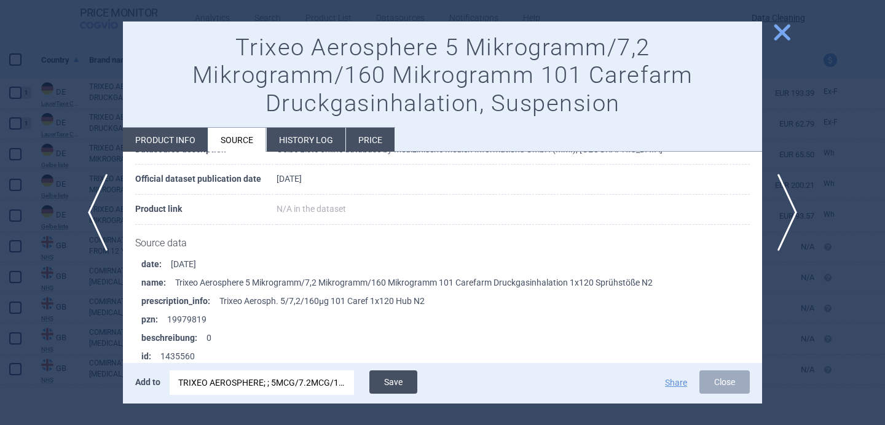
click at [398, 376] on button "Save" at bounding box center [393, 382] width 48 height 23
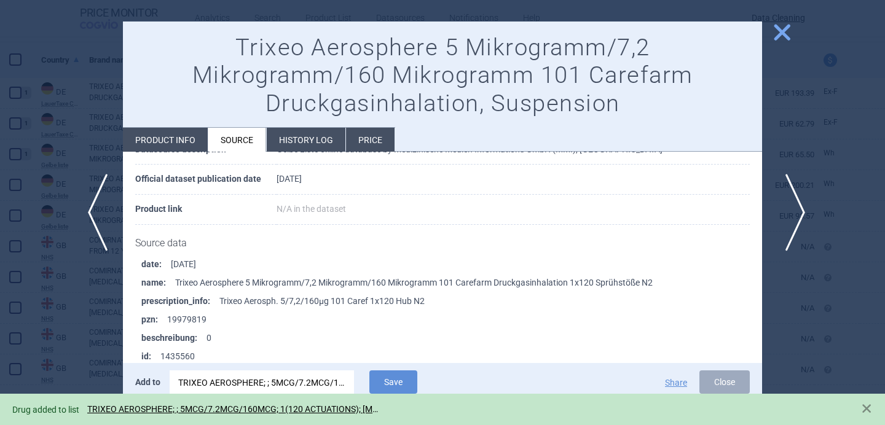
click at [795, 208] on span "next" at bounding box center [791, 212] width 28 height 77
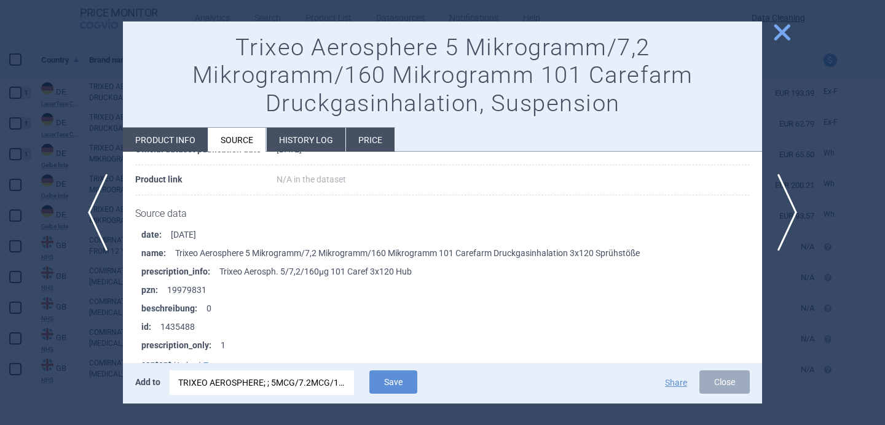
scroll to position [130, 0]
click at [288, 386] on div "TRIXEO AEROSPHERE; ; 5MCG/7.2MCG/160MCG; 1(120 ACTUATIONS); INH SUS PSS; IHL |E…" at bounding box center [261, 383] width 167 height 25
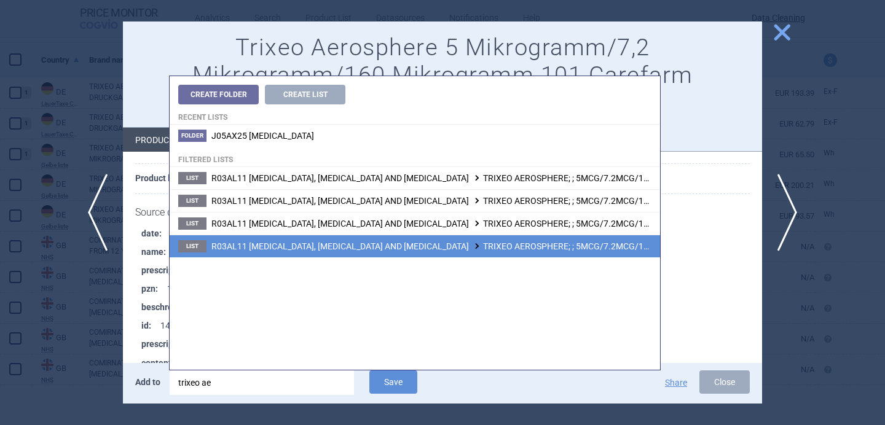
click at [382, 245] on span "R03AL11 FORMOTEROL, GLYCOPYRRONIUM BROMIDE AND BUDESONIDE TRIXEO AEROSPHERE; ; …" at bounding box center [587, 247] width 752 height 10
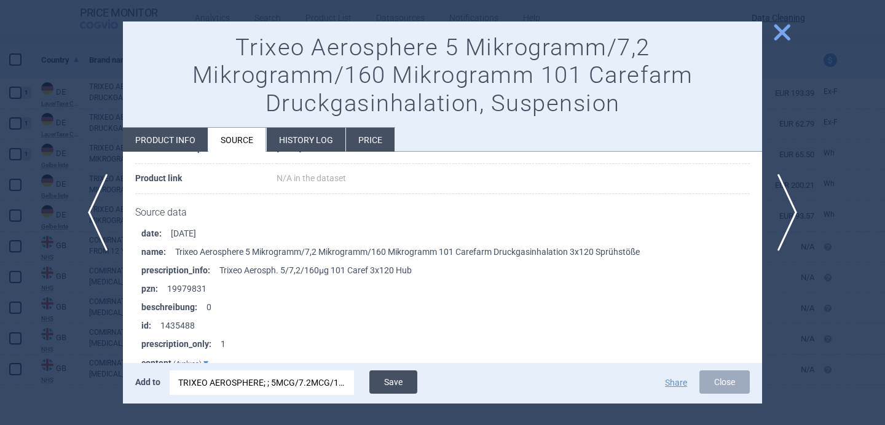
click at [393, 377] on button "Save" at bounding box center [393, 382] width 48 height 23
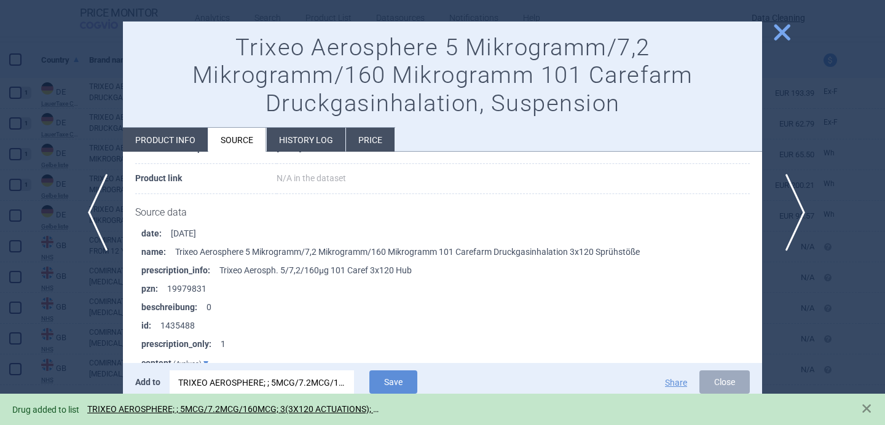
click at [787, 215] on span "next" at bounding box center [791, 212] width 28 height 77
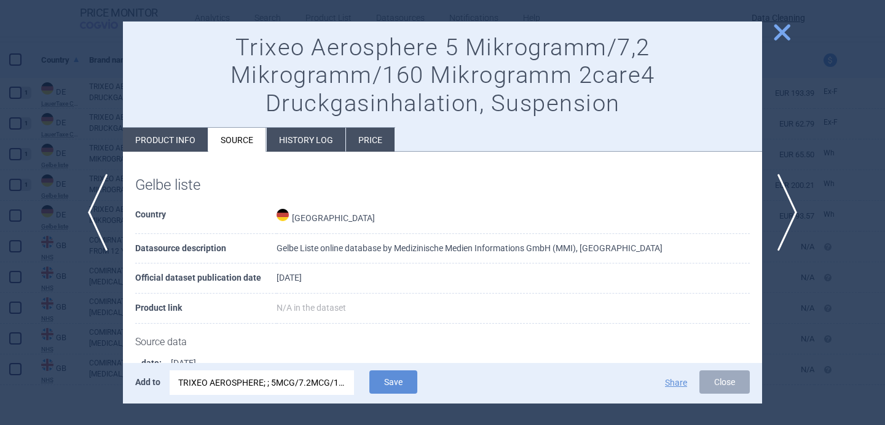
scroll to position [34, 0]
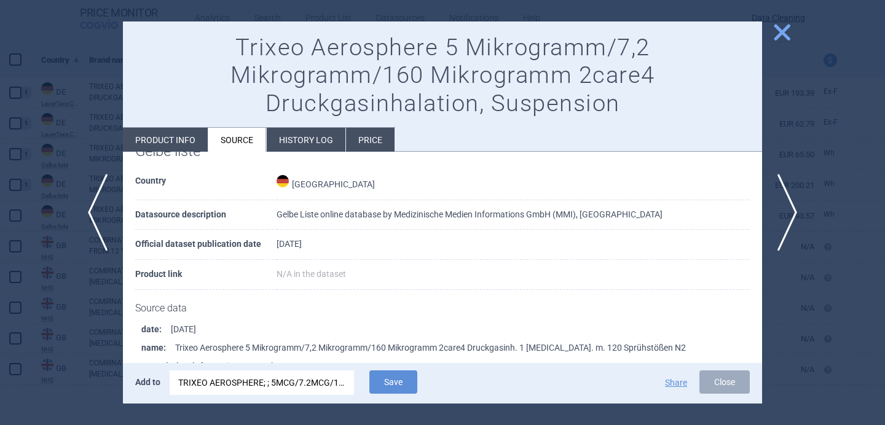
click at [307, 382] on div "TRIXEO AEROSPHERE; ; 5MCG/7.2MCG/160MCG; 3(3X120 ACTUATIONS); INH SUS PSS; IHL …" at bounding box center [261, 383] width 167 height 25
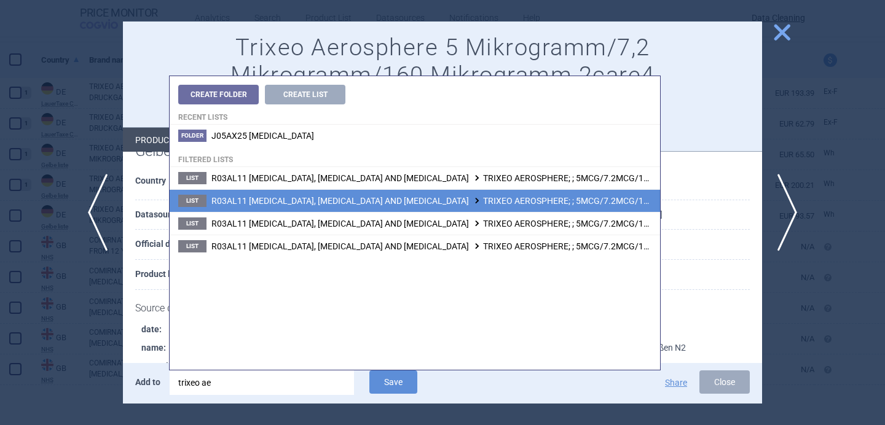
click at [410, 205] on span "R03AL11 FORMOTEROL, GLYCOPYRRONIUM BROMIDE AND BUDESONIDE TRIXEO AEROSPHERE; ; …" at bounding box center [582, 201] width 742 height 10
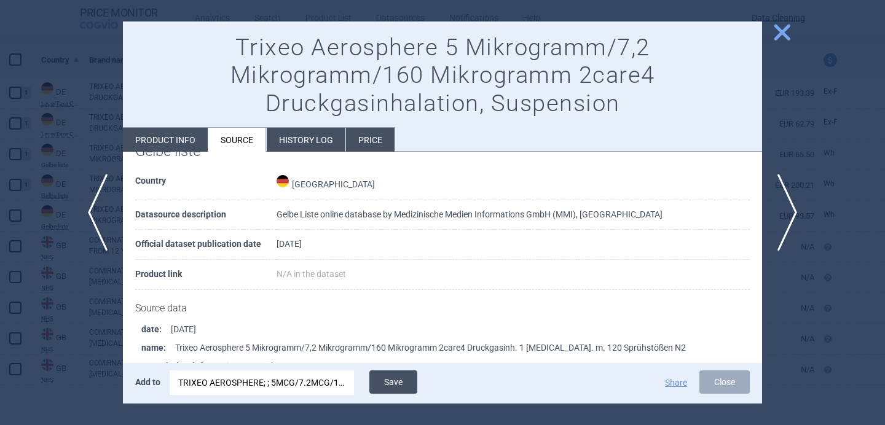
click at [403, 371] on button "Save" at bounding box center [393, 382] width 48 height 23
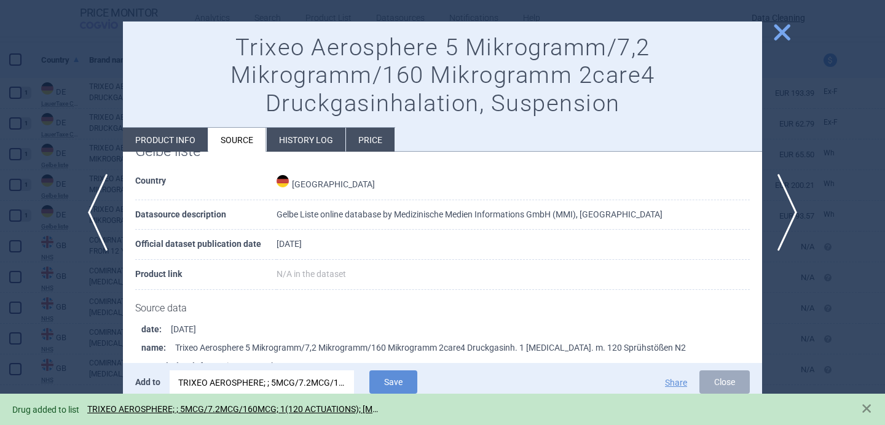
click at [75, 323] on div at bounding box center [442, 212] width 885 height 425
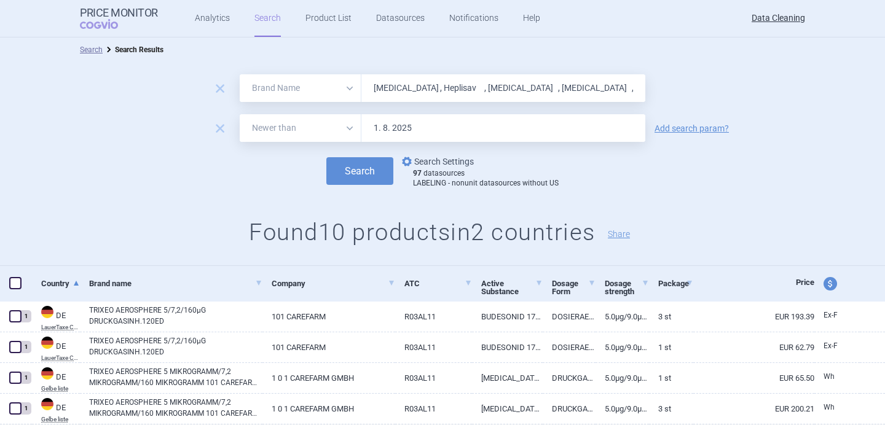
click at [430, 157] on link "options Search Settings" at bounding box center [436, 161] width 74 height 15
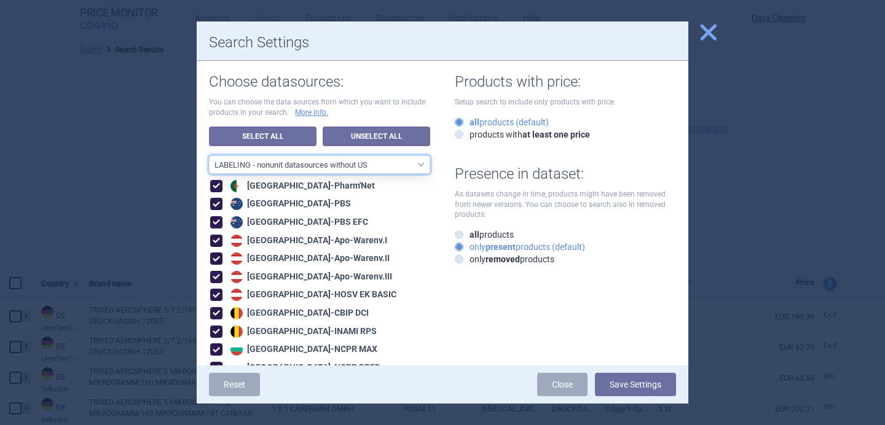
click at [401, 159] on select "All data sources LABELING - unit datasources without US LABELING - nonunit data…" at bounding box center [319, 164] width 221 height 18
select select "8989dc10-0f59-46fa-8fa1-2d950f31f8cb"
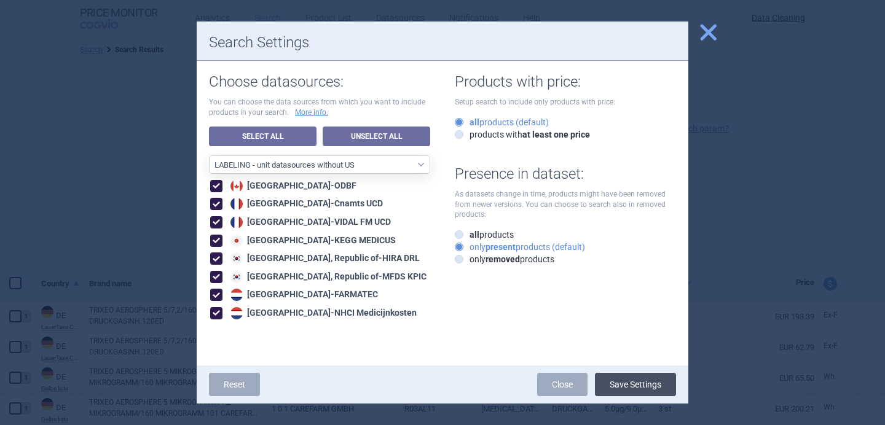
click at [636, 392] on button "Save Settings" at bounding box center [635, 384] width 81 height 23
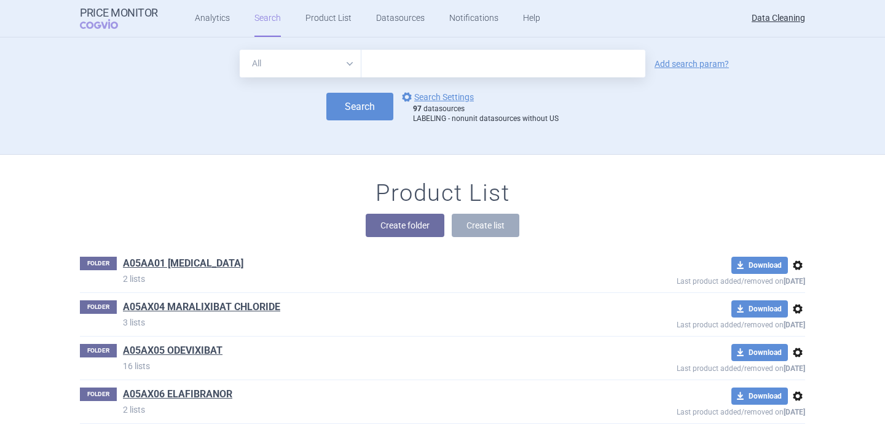
scroll to position [33880, 0]
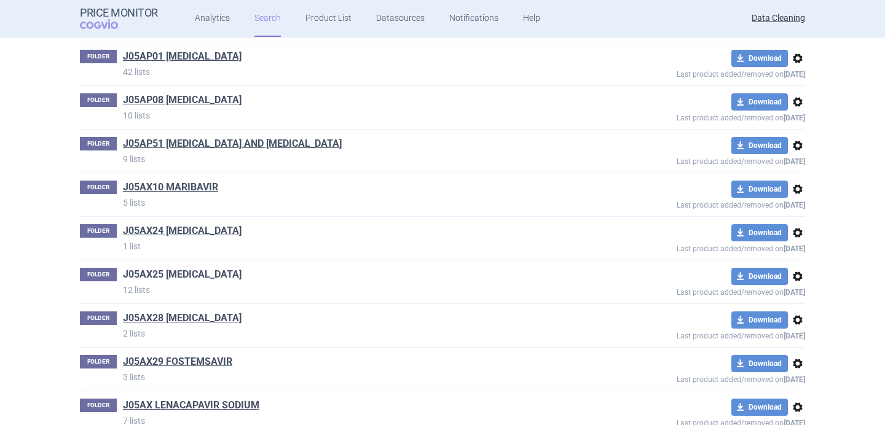
click at [242, 268] on link "J05AX25 [MEDICAL_DATA]" at bounding box center [182, 275] width 119 height 14
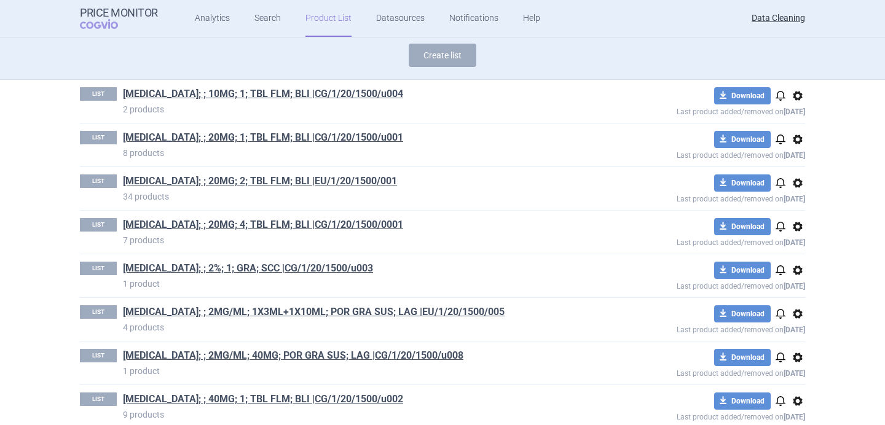
scroll to position [135, 0]
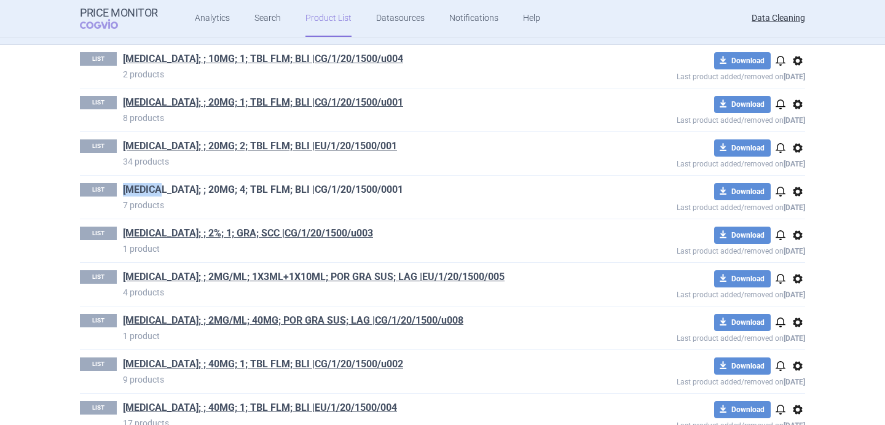
drag, startPoint x: 121, startPoint y: 192, endPoint x: 164, endPoint y: 194, distance: 43.1
click at [164, 194] on div "LIST [MEDICAL_DATA]; ; 20MG; 4; TBL FLM; BLI |CG/1/20/1500/0001 7 products" at bounding box center [334, 197] width 508 height 28
copy link "[MEDICAL_DATA]"
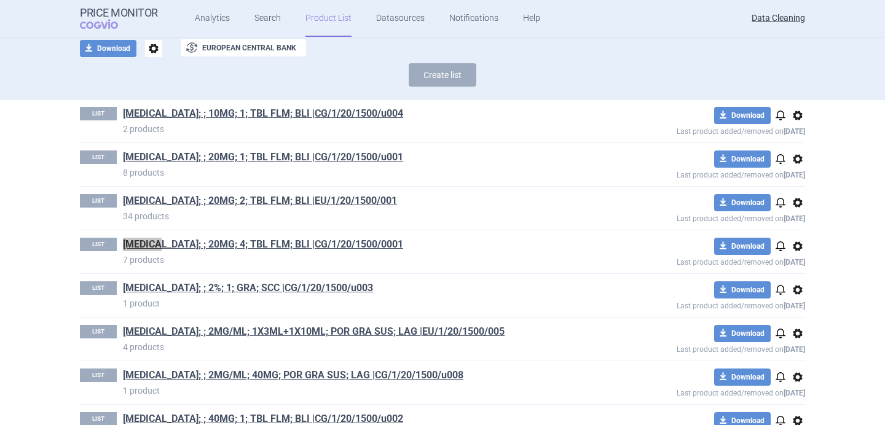
scroll to position [106, 0]
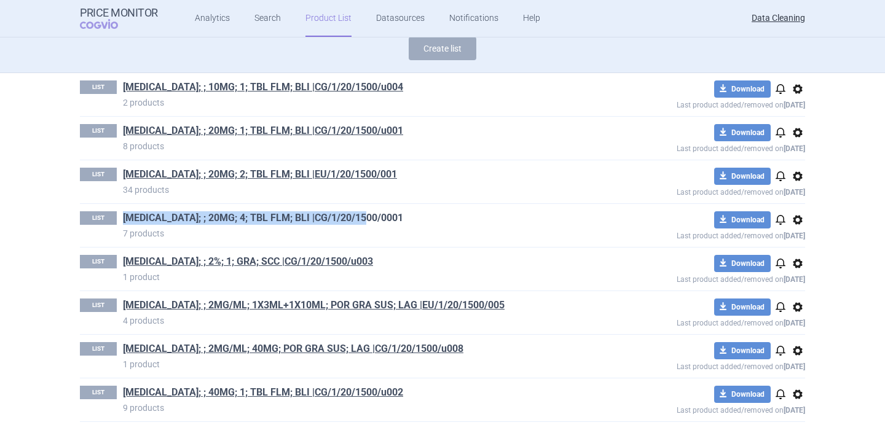
drag, startPoint x: 386, startPoint y: 216, endPoint x: 122, endPoint y: 216, distance: 263.6
click at [123, 216] on h1 "[MEDICAL_DATA]; ; 20MG; 4; TBL FLM; BLI |CG/1/20/1500/0001" at bounding box center [355, 219] width 465 height 16
copy link "[MEDICAL_DATA]; ; 20MG; 4; TBL FLM; BLI |CG/1/20/1500/0001"
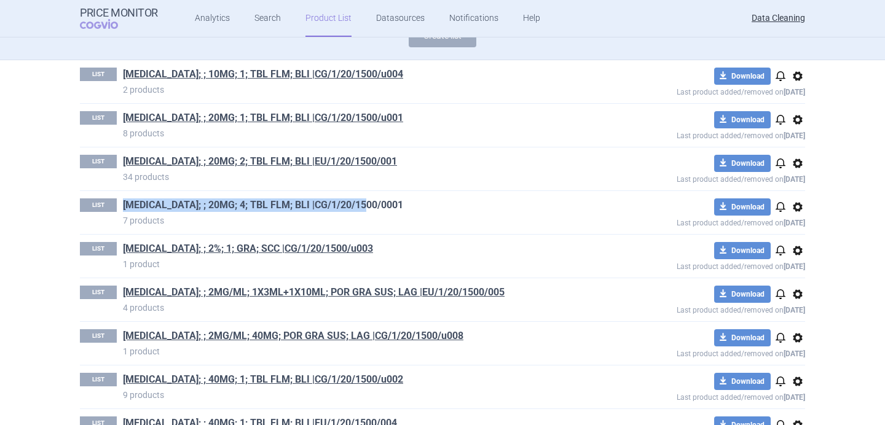
scroll to position [0, 0]
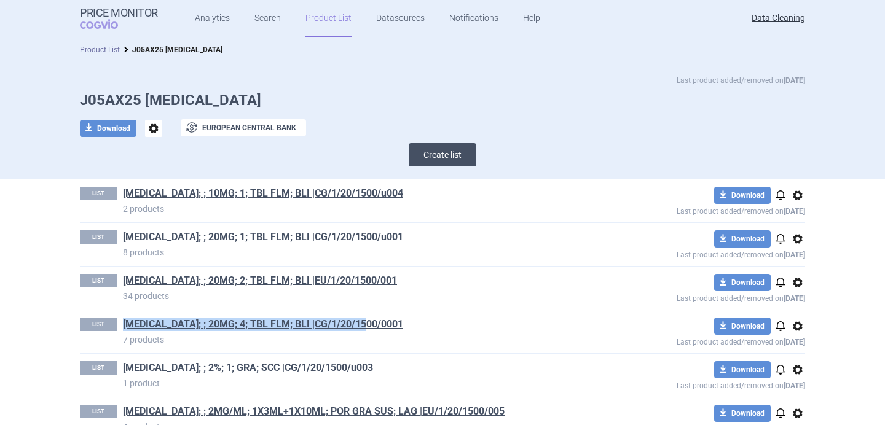
click at [429, 152] on button "Create list" at bounding box center [443, 154] width 68 height 23
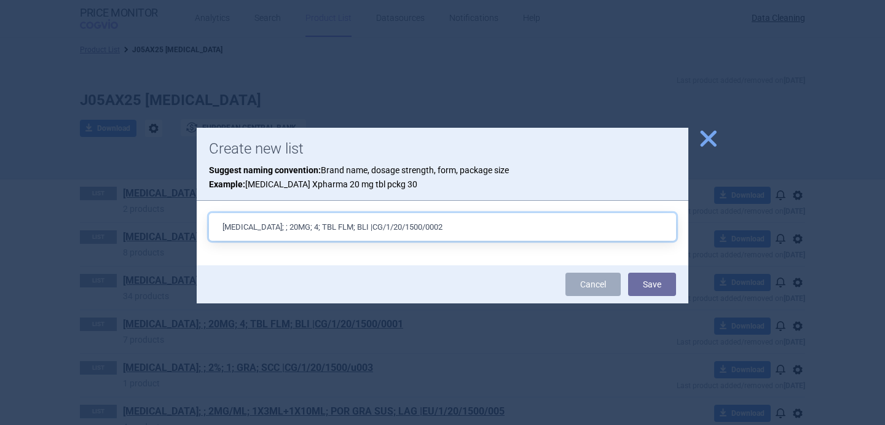
click at [268, 224] on input "[MEDICAL_DATA]; ; 20MG; 4; TBL FLM; BLI |CG/1/20/1500/0002" at bounding box center [442, 227] width 467 height 28
click at [289, 228] on input "[MEDICAL_DATA]; ; 40MG; 4; TBL FLM; BLI |CG/1/20/1500/0002" at bounding box center [442, 227] width 467 height 28
drag, startPoint x: 301, startPoint y: 227, endPoint x: 326, endPoint y: 229, distance: 25.3
click at [326, 229] on input "[MEDICAL_DATA]; ; 40MG; 1; TBL FLM; BLI |CG/1/20/1500/0002" at bounding box center [442, 227] width 467 height 28
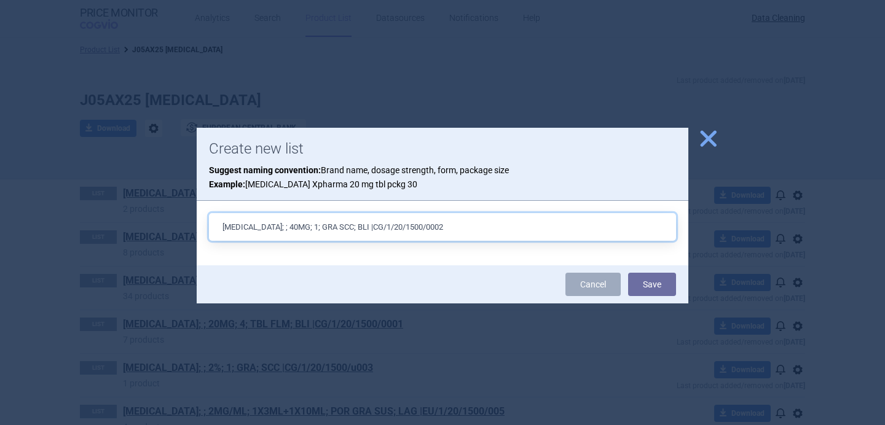
click at [339, 229] on input "[MEDICAL_DATA]; ; 40MG; 1; GRA SCC; BLI |CG/1/20/1500/0002" at bounding box center [442, 227] width 467 height 28
drag, startPoint x: 444, startPoint y: 227, endPoint x: 223, endPoint y: 228, distance: 221.2
click at [223, 228] on input "[MEDICAL_DATA]; ; 40MG; 1; GRA SCC; SCC |CG/1/20/1500/0002" at bounding box center [442, 227] width 467 height 28
type input "[MEDICAL_DATA]; ; 40MG; 1; GRA SCC; SCC |CG/1/20/1500/0002"
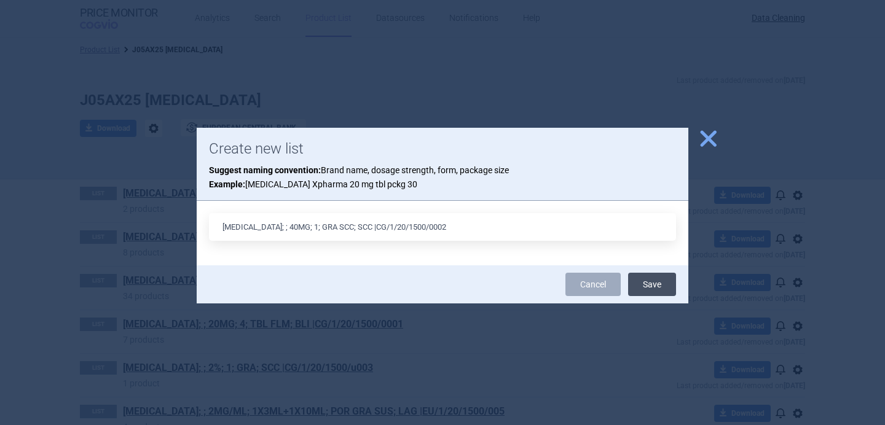
click at [654, 285] on button "Save" at bounding box center [652, 284] width 48 height 23
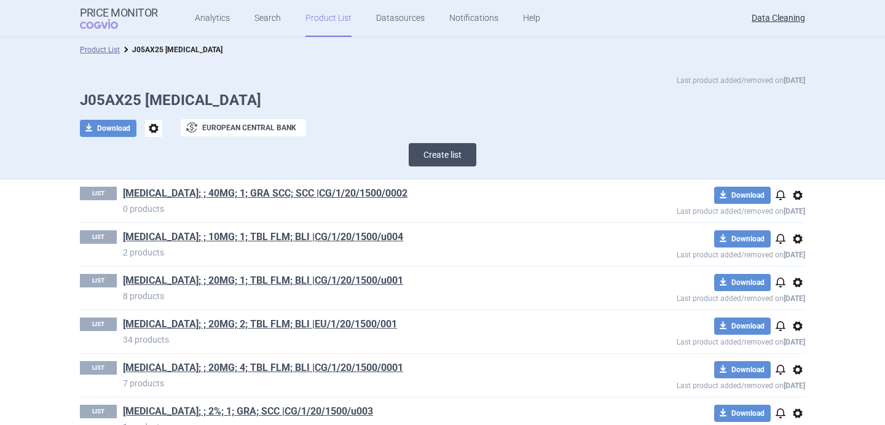
click at [446, 151] on button "Create list" at bounding box center [443, 154] width 68 height 23
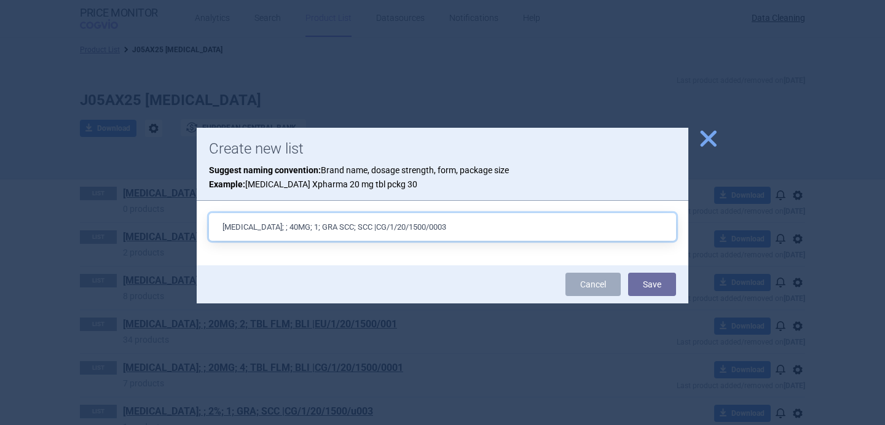
click at [271, 230] on input "[MEDICAL_DATA]; ; 40MG; 1; GRA SCC; SCC |CG/1/20/1500/0003" at bounding box center [442, 227] width 467 height 28
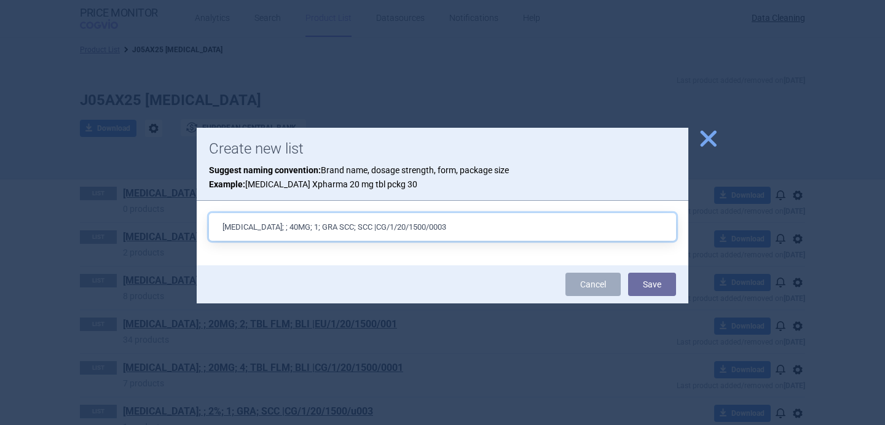
click at [271, 226] on input "[MEDICAL_DATA]; ; 40MG; 1; GRA SCC; SCC |CG/1/20/1500/0003" at bounding box center [442, 227] width 467 height 28
type input "[MEDICAL_DATA]; ; 30MG; 1; GRA SCC; SCC |CG/1/20/1500/0003"
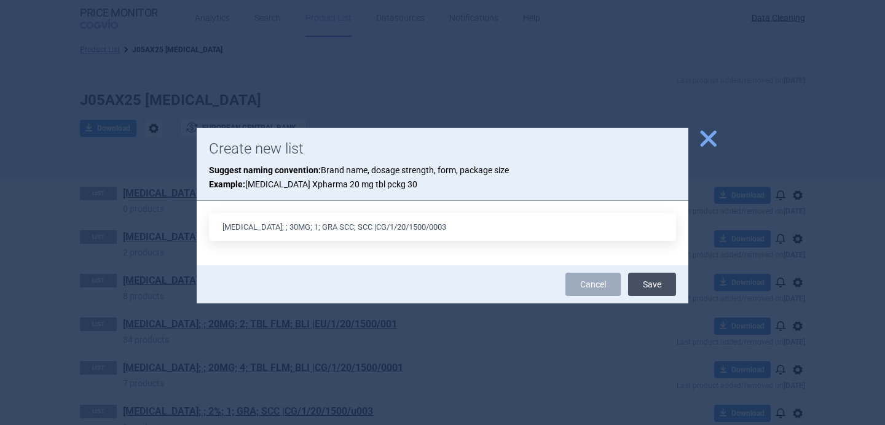
click at [653, 283] on button "Save" at bounding box center [652, 284] width 48 height 23
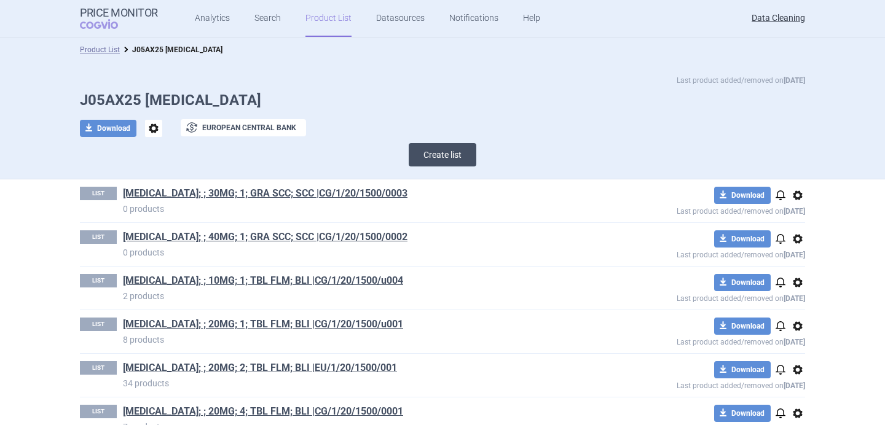
click at [441, 154] on button "Create list" at bounding box center [443, 154] width 68 height 23
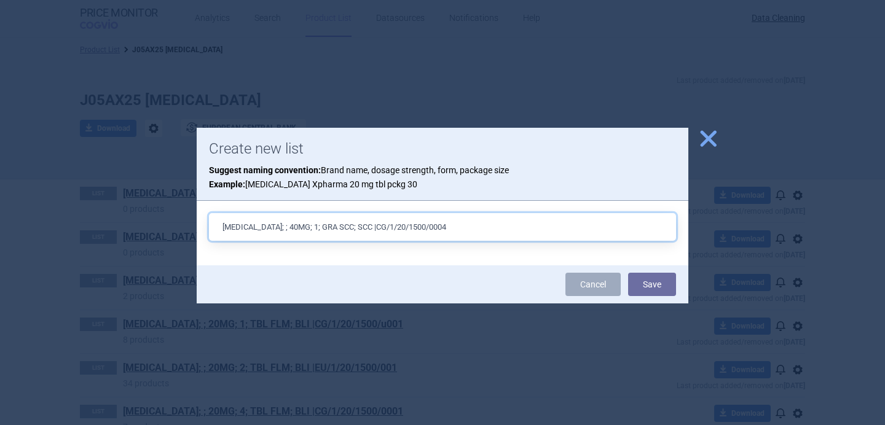
click at [270, 227] on input "[MEDICAL_DATA]; ; 40MG; 1; GRA SCC; SCC |CG/1/20/1500/0004" at bounding box center [442, 227] width 467 height 28
type input "[MEDICAL_DATA]; ; 10MG; 1; GRA SCC; SCC |CG/1/20/1500/0004"
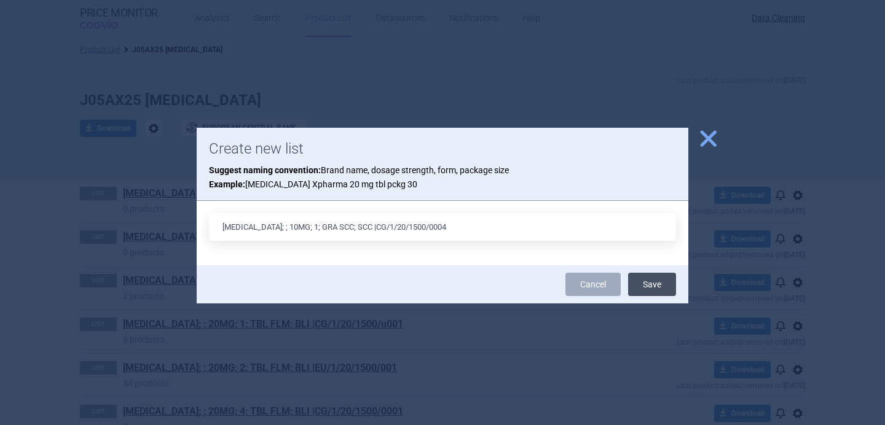
click at [645, 281] on button "Save" at bounding box center [652, 284] width 48 height 23
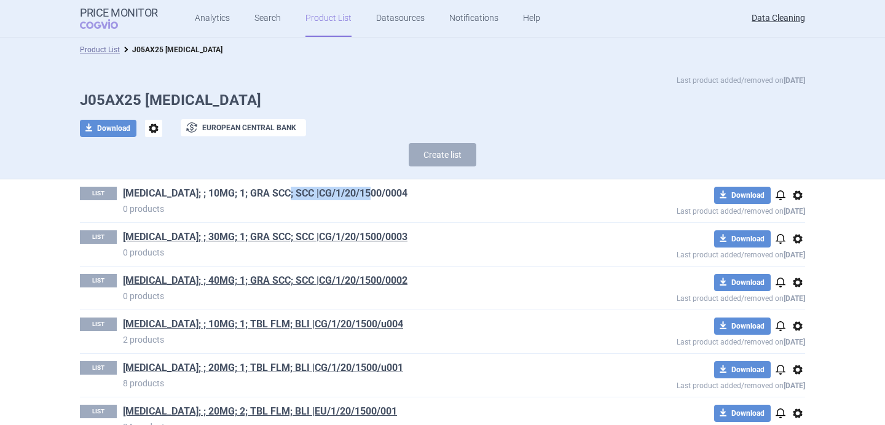
drag, startPoint x: 395, startPoint y: 192, endPoint x: 289, endPoint y: 192, distance: 106.3
click at [289, 192] on h1 "[MEDICAL_DATA]; ; 10MG; 1; GRA SCC; SCC |CG/1/20/1500/0004" at bounding box center [355, 195] width 465 height 16
copy link "CG/1/20/1500/0004"
